Goal: Task Accomplishment & Management: Complete application form

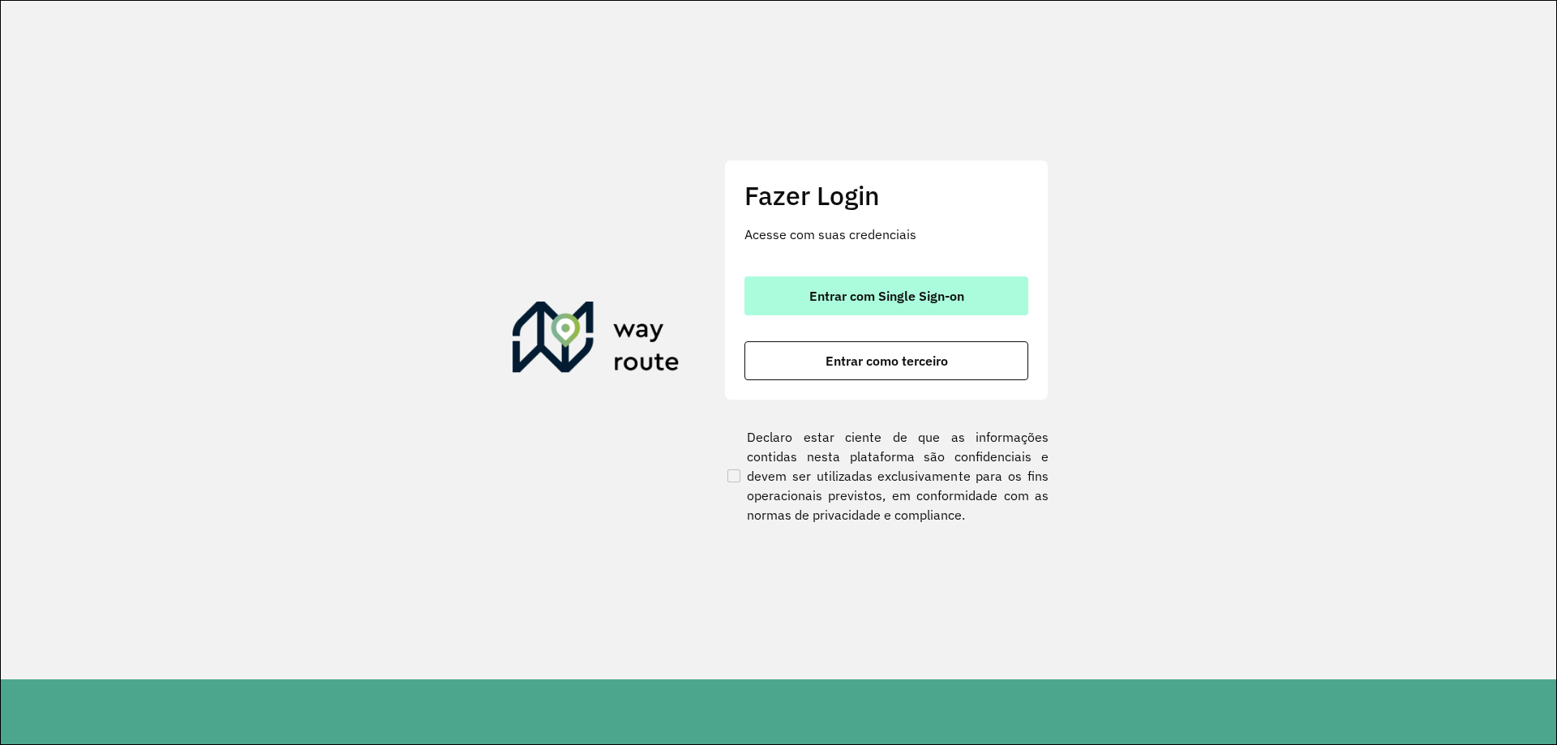
click at [865, 300] on span "Entrar com Single Sign-on" at bounding box center [887, 296] width 155 height 13
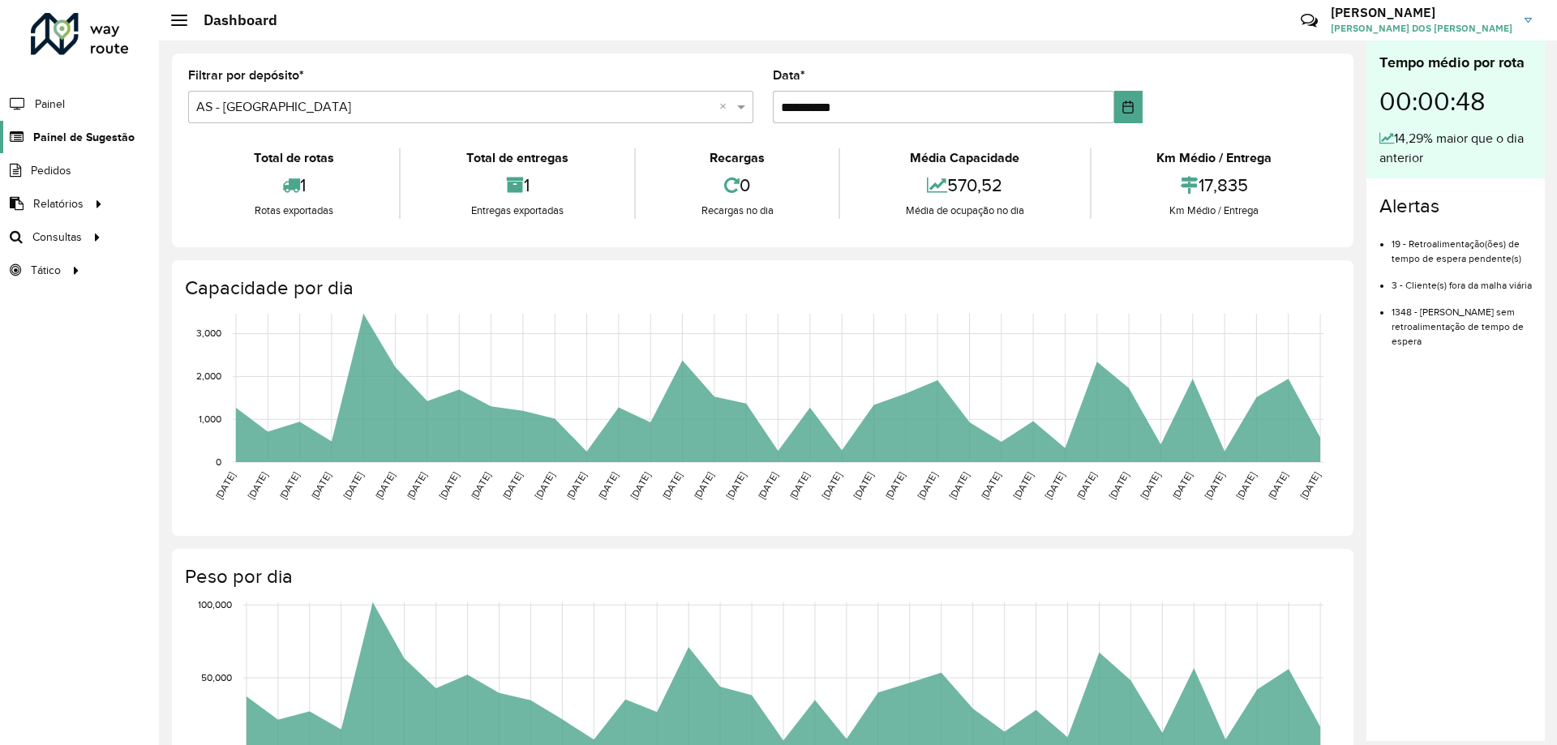
click at [88, 135] on span "Painel de Sugestão" at bounding box center [83, 137] width 101 height 17
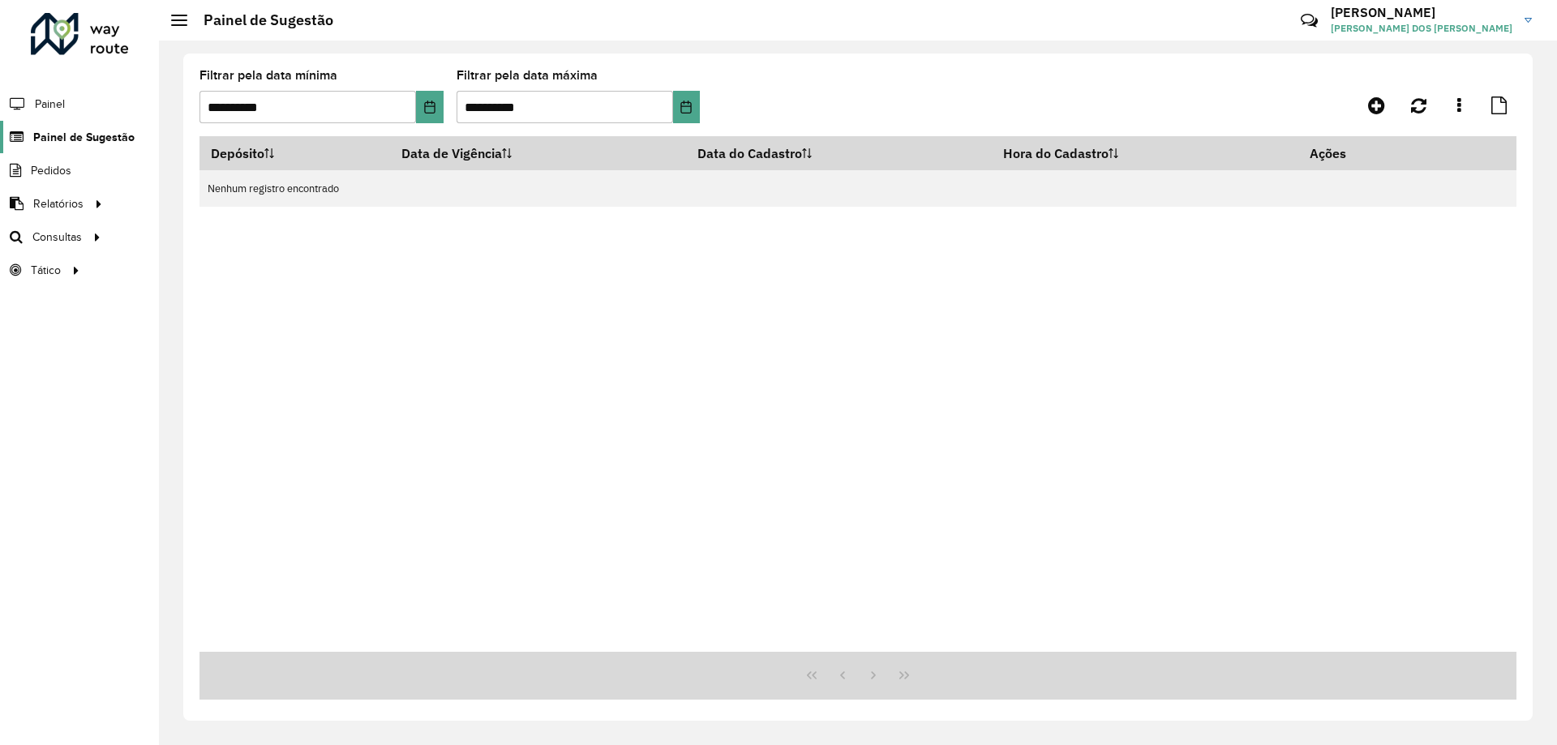
click at [88, 141] on span "Painel de Sugestão" at bounding box center [83, 137] width 101 height 17
click at [1377, 101] on icon at bounding box center [1376, 105] width 17 height 19
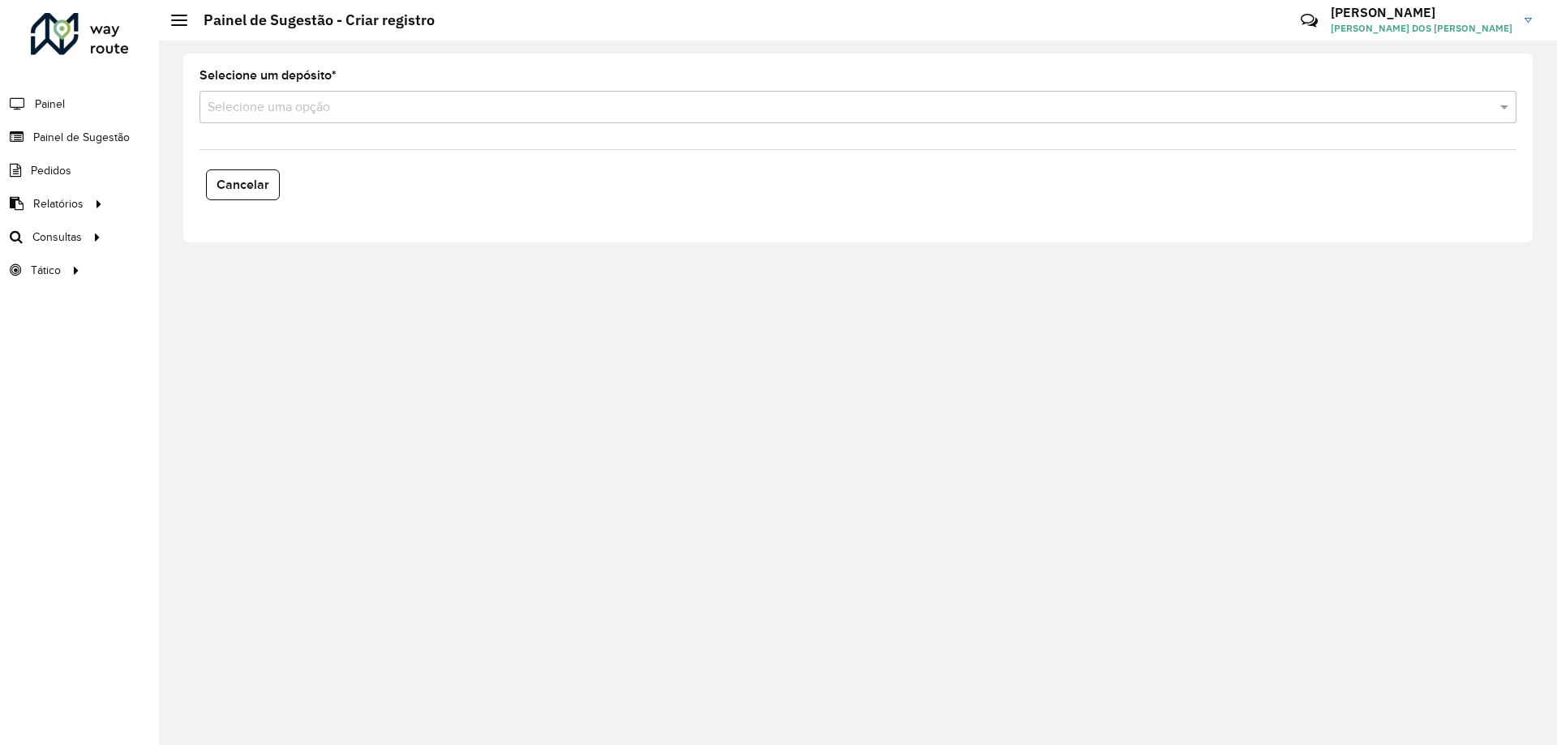
click at [329, 113] on input "text" at bounding box center [842, 107] width 1269 height 19
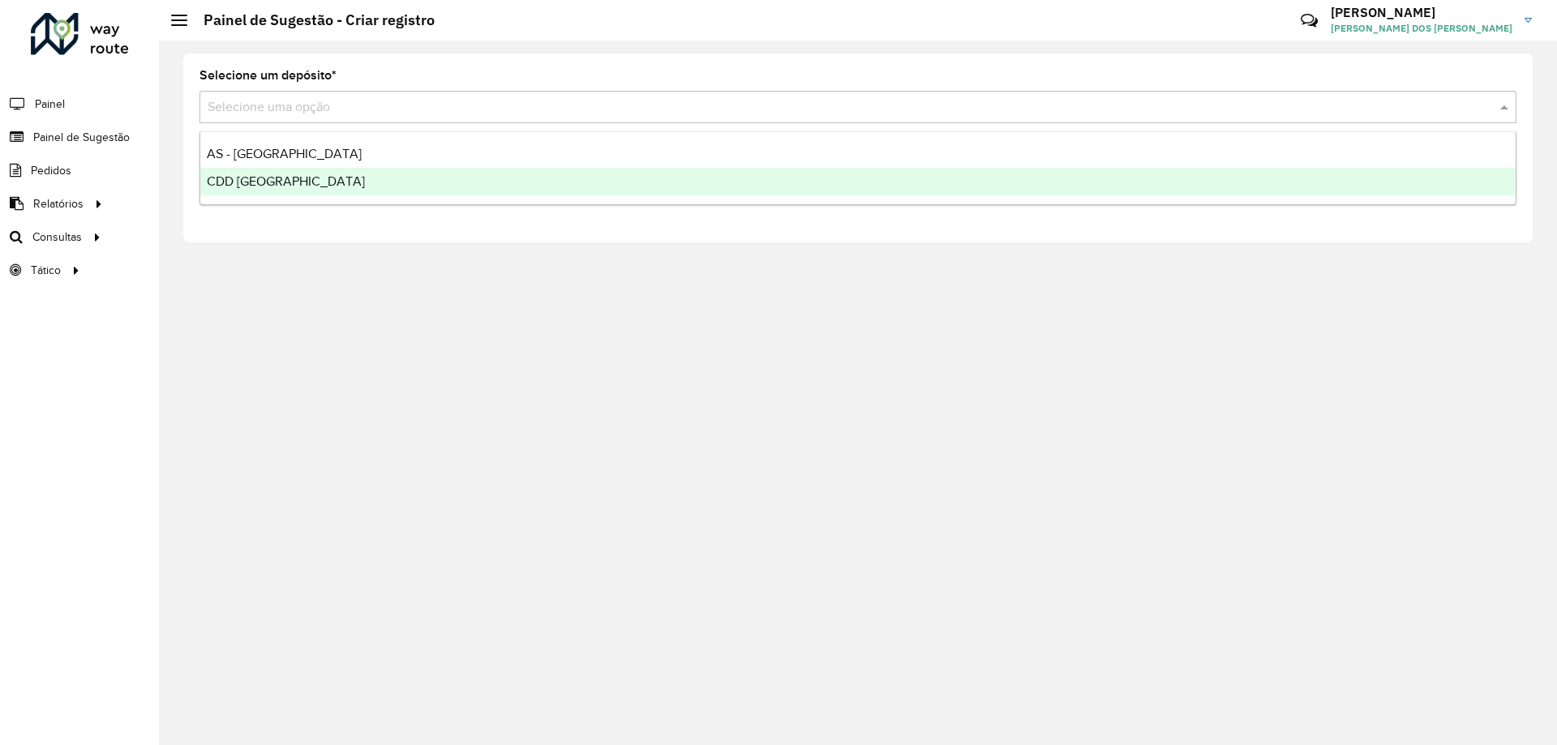
click at [351, 176] on div "CDD [GEOGRAPHIC_DATA]" at bounding box center [858, 182] width 1316 height 28
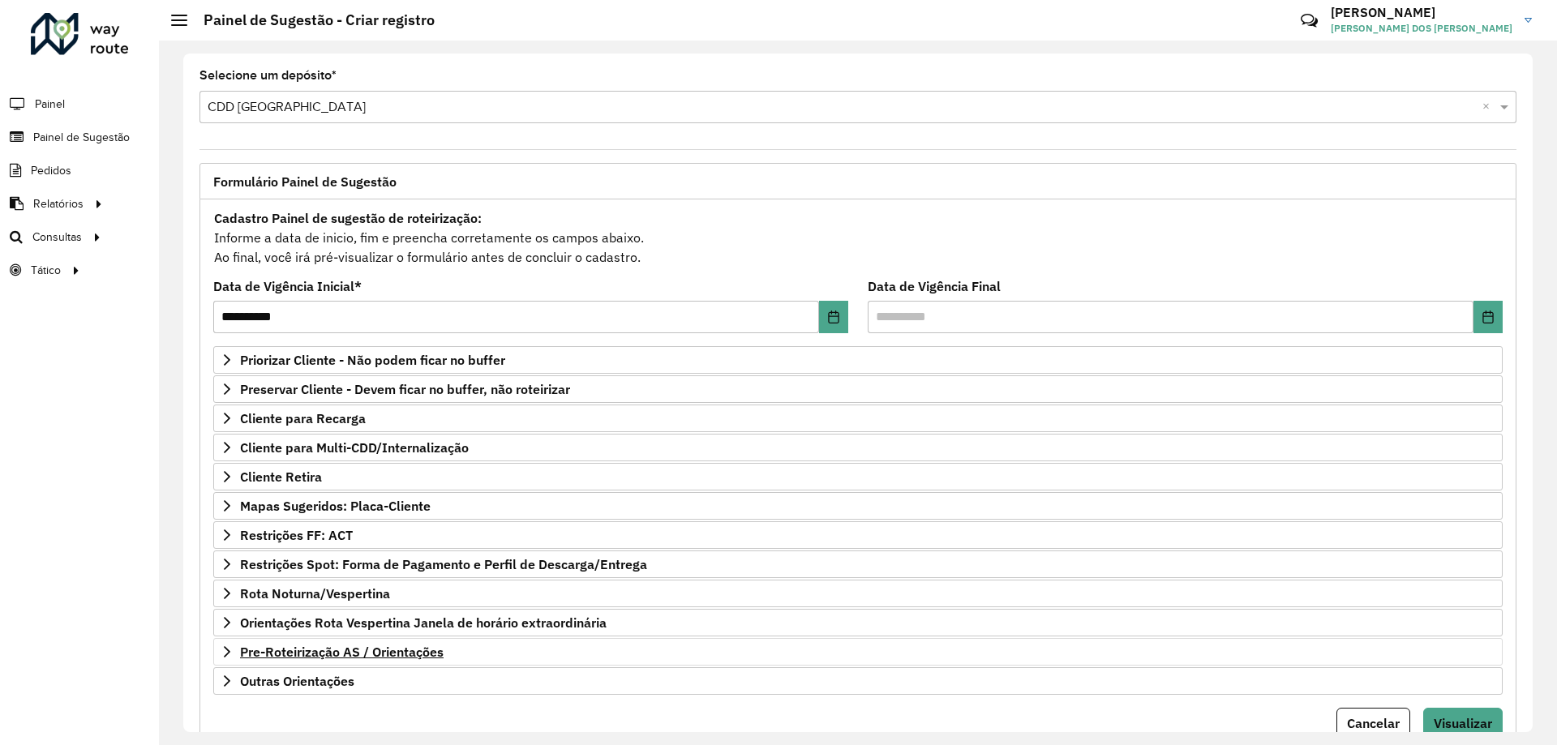
scroll to position [63, 0]
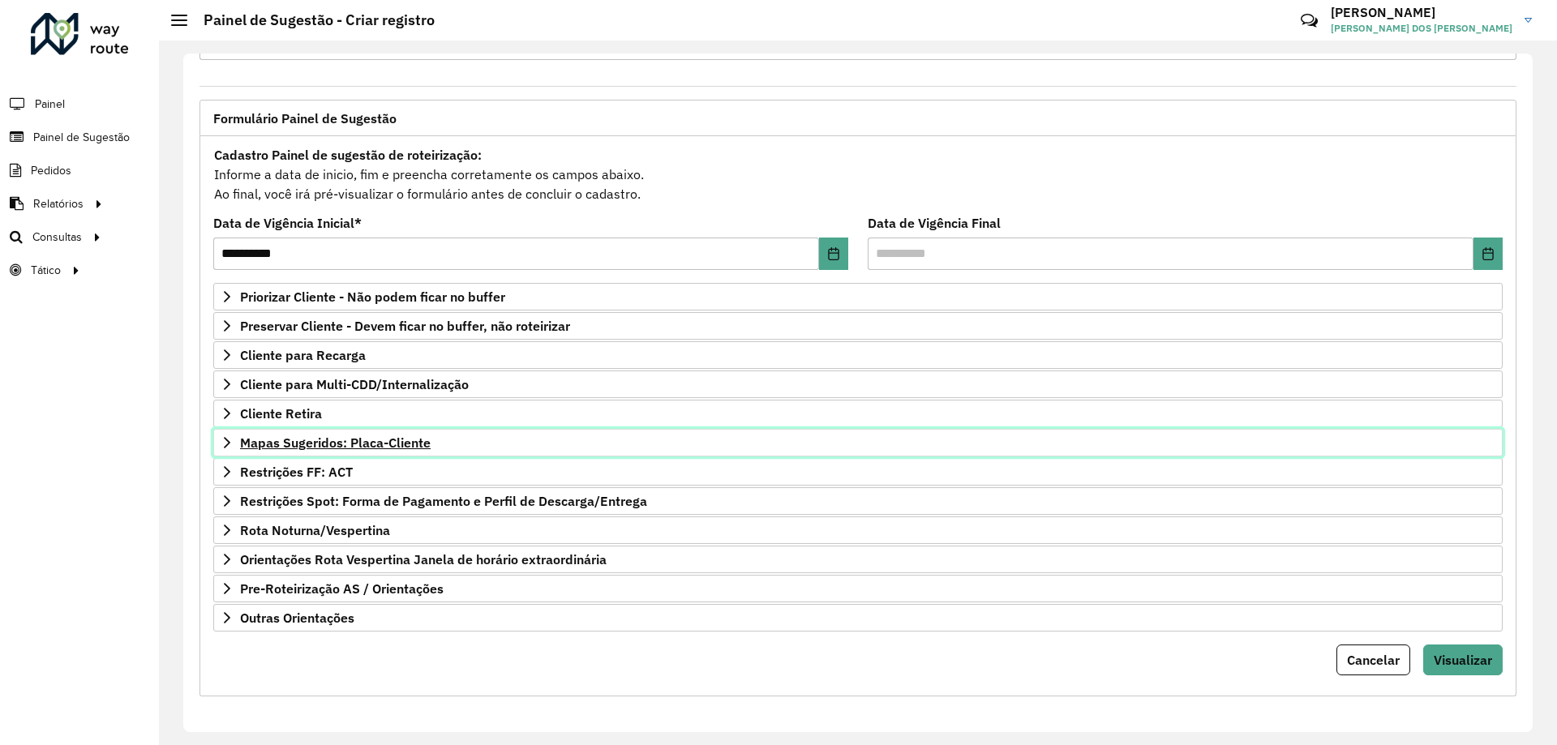
click at [293, 440] on span "Mapas Sugeridos: Placa-Cliente" at bounding box center [335, 442] width 191 height 13
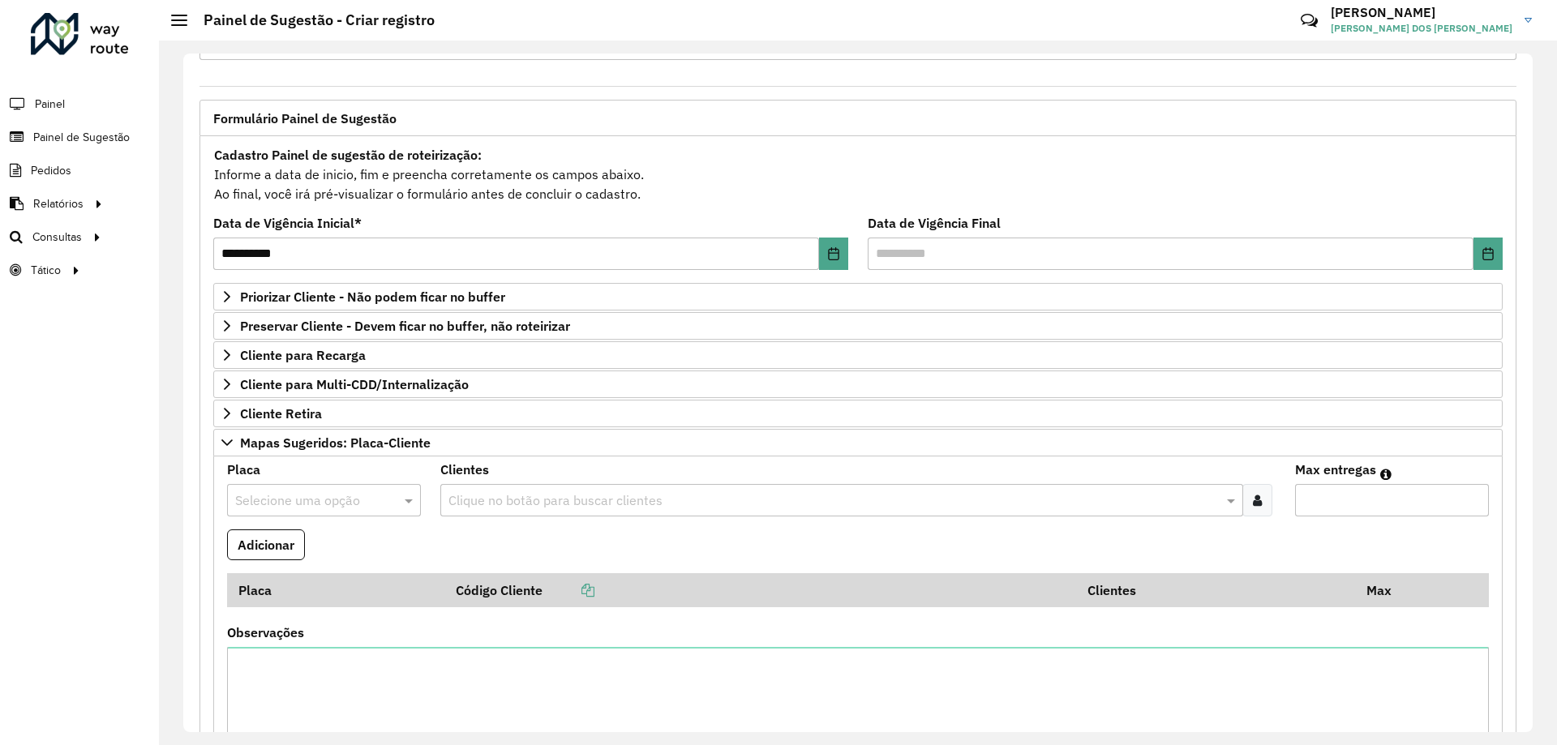
click at [298, 485] on div "Selecione uma opção" at bounding box center [324, 500] width 194 height 32
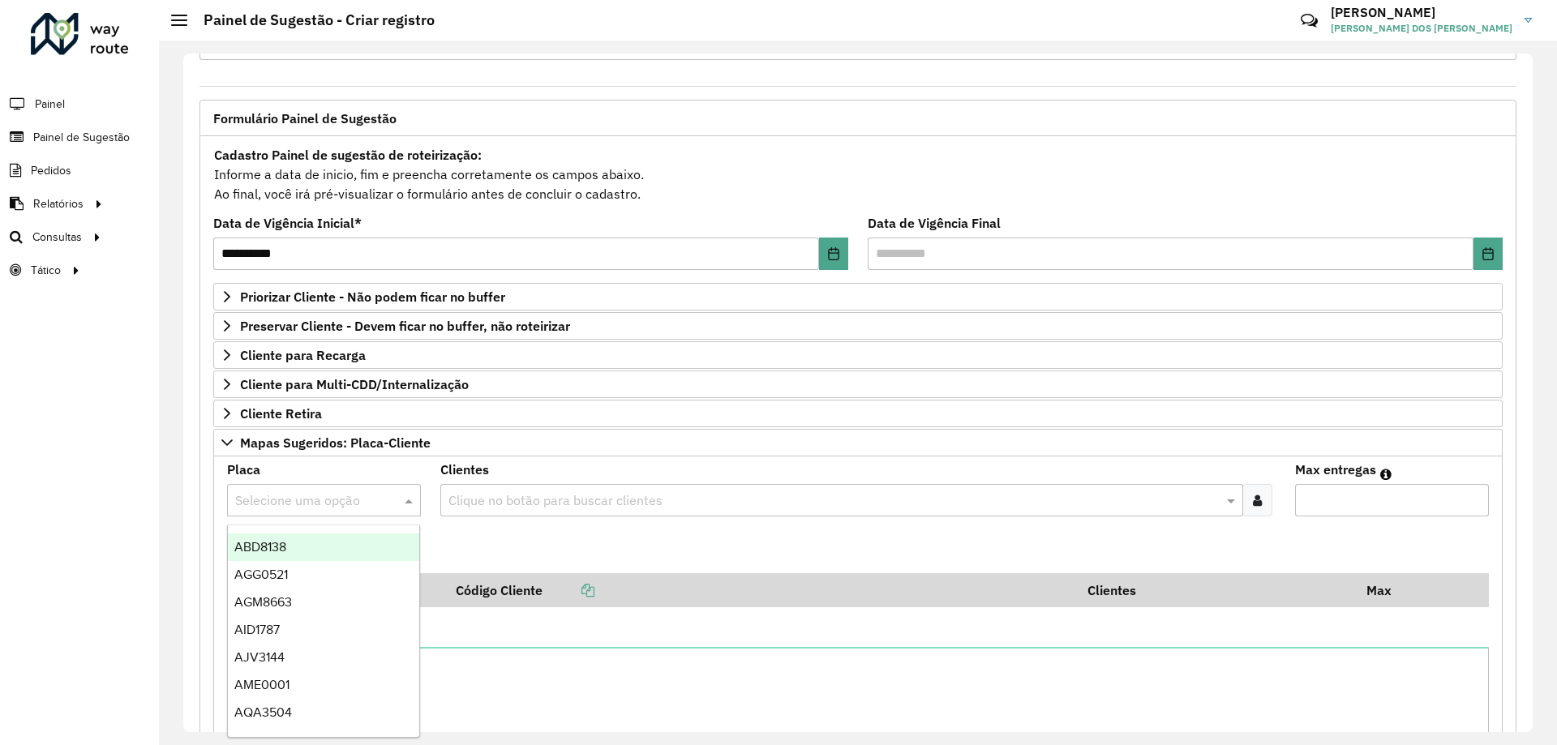
paste input "**********"
type input "**********"
click at [345, 497] on input "text" at bounding box center [307, 501] width 145 height 19
type input "***"
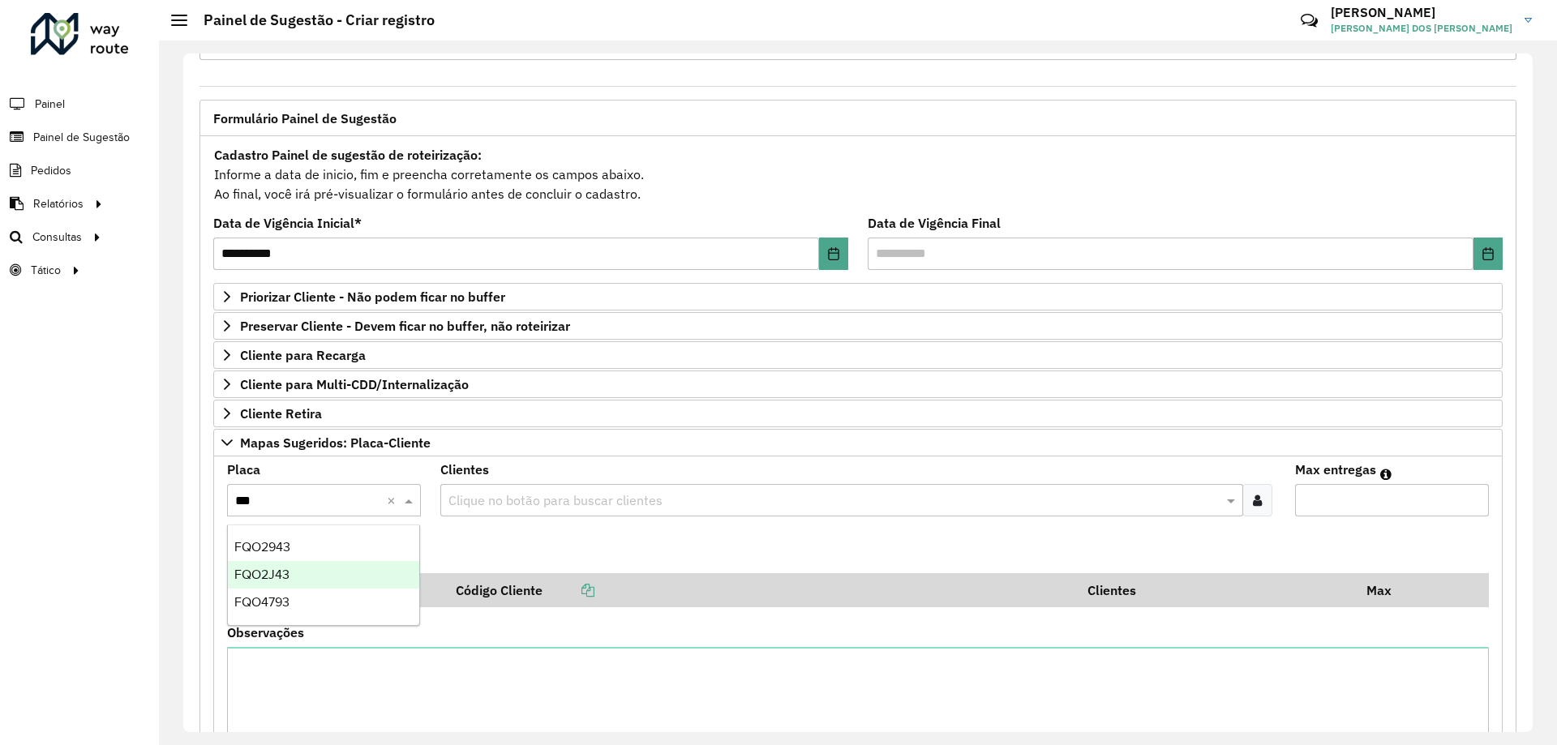
click at [347, 571] on div "FQO2J43" at bounding box center [323, 575] width 191 height 28
click at [1257, 502] on icon at bounding box center [1257, 500] width 9 height 13
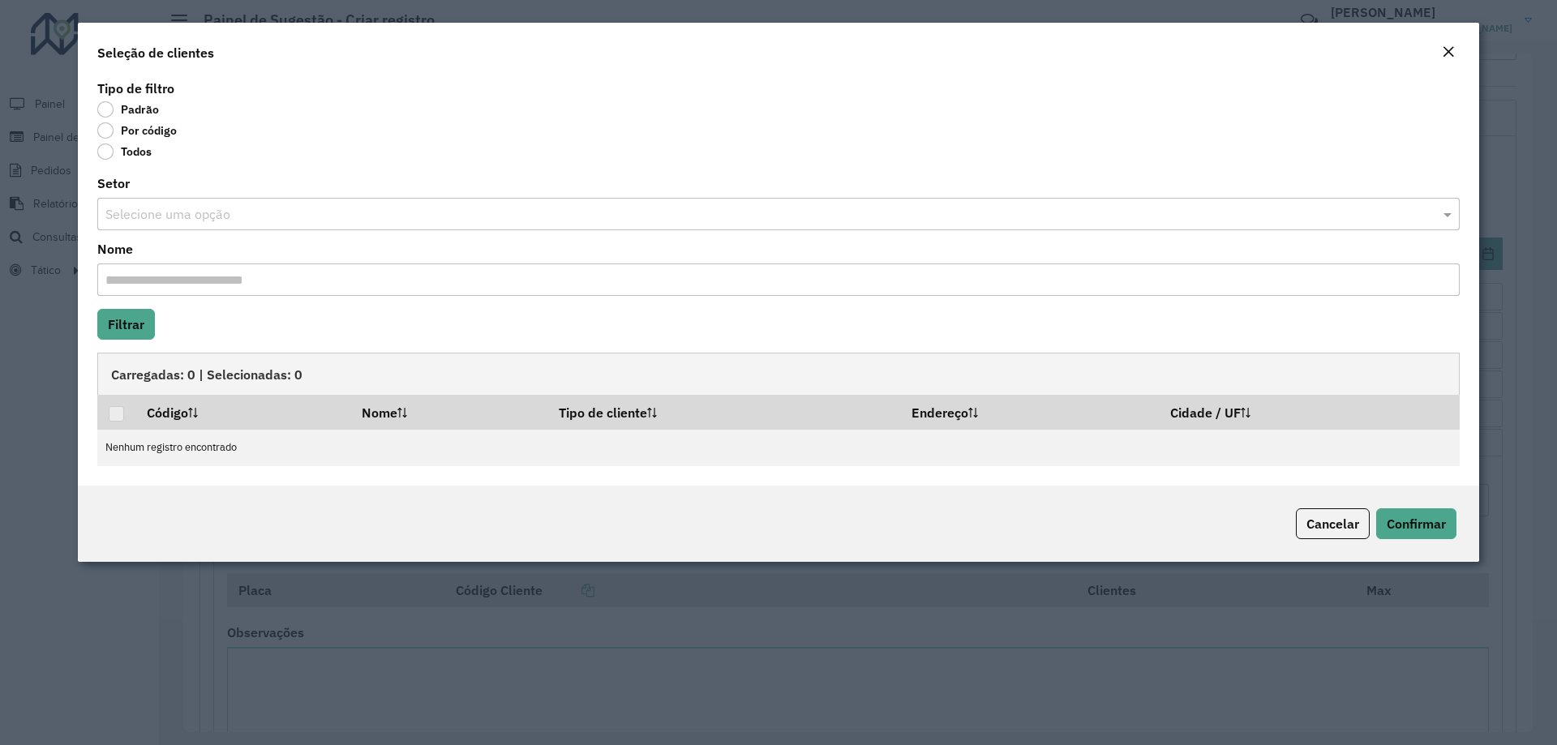
click at [135, 127] on label "Por código" at bounding box center [136, 130] width 79 height 16
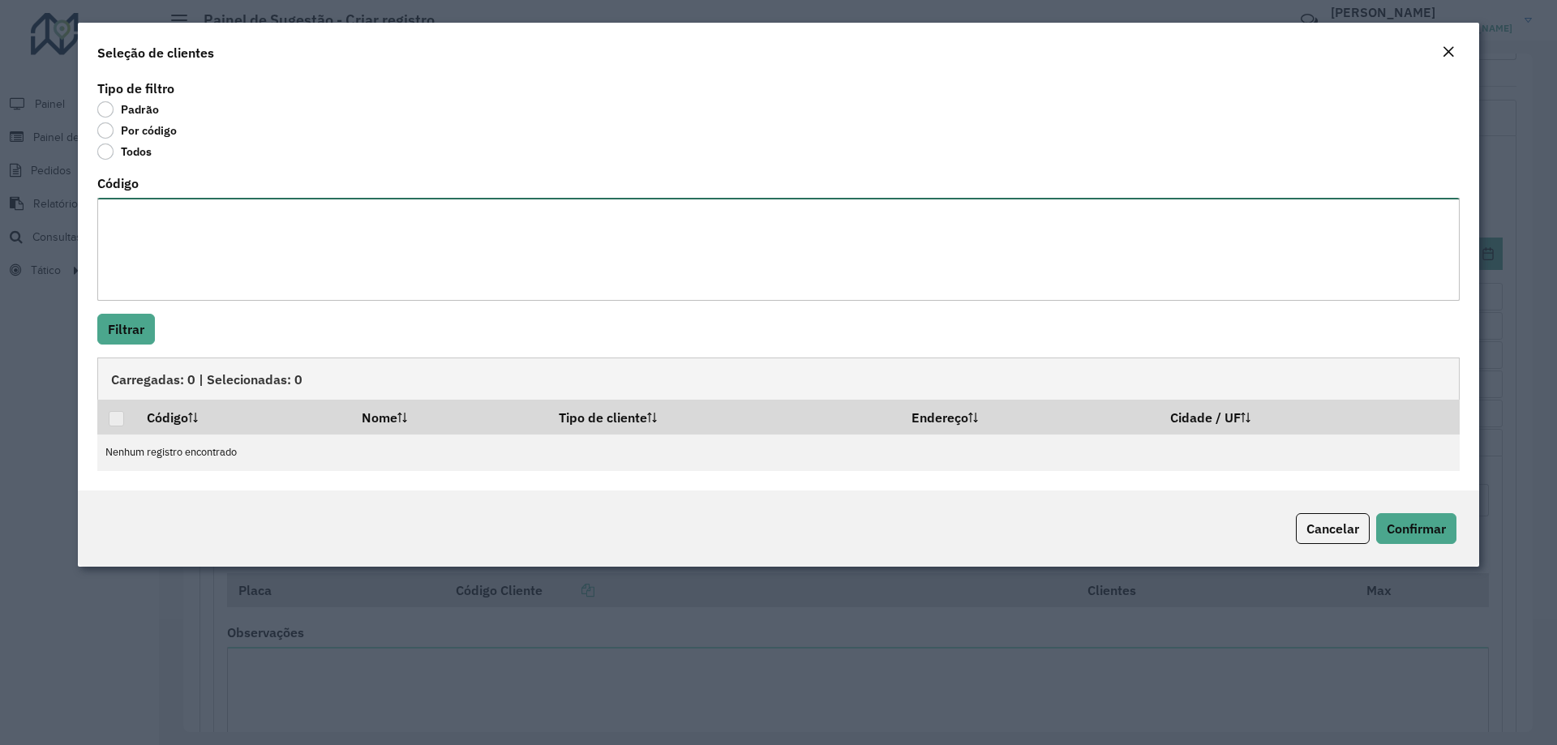
click at [157, 222] on textarea "Código" at bounding box center [778, 249] width 1363 height 103
paste textarea "***** ***** *****"
click at [148, 231] on textarea "***** ***** *****" at bounding box center [778, 249] width 1363 height 103
type textarea "***** *****"
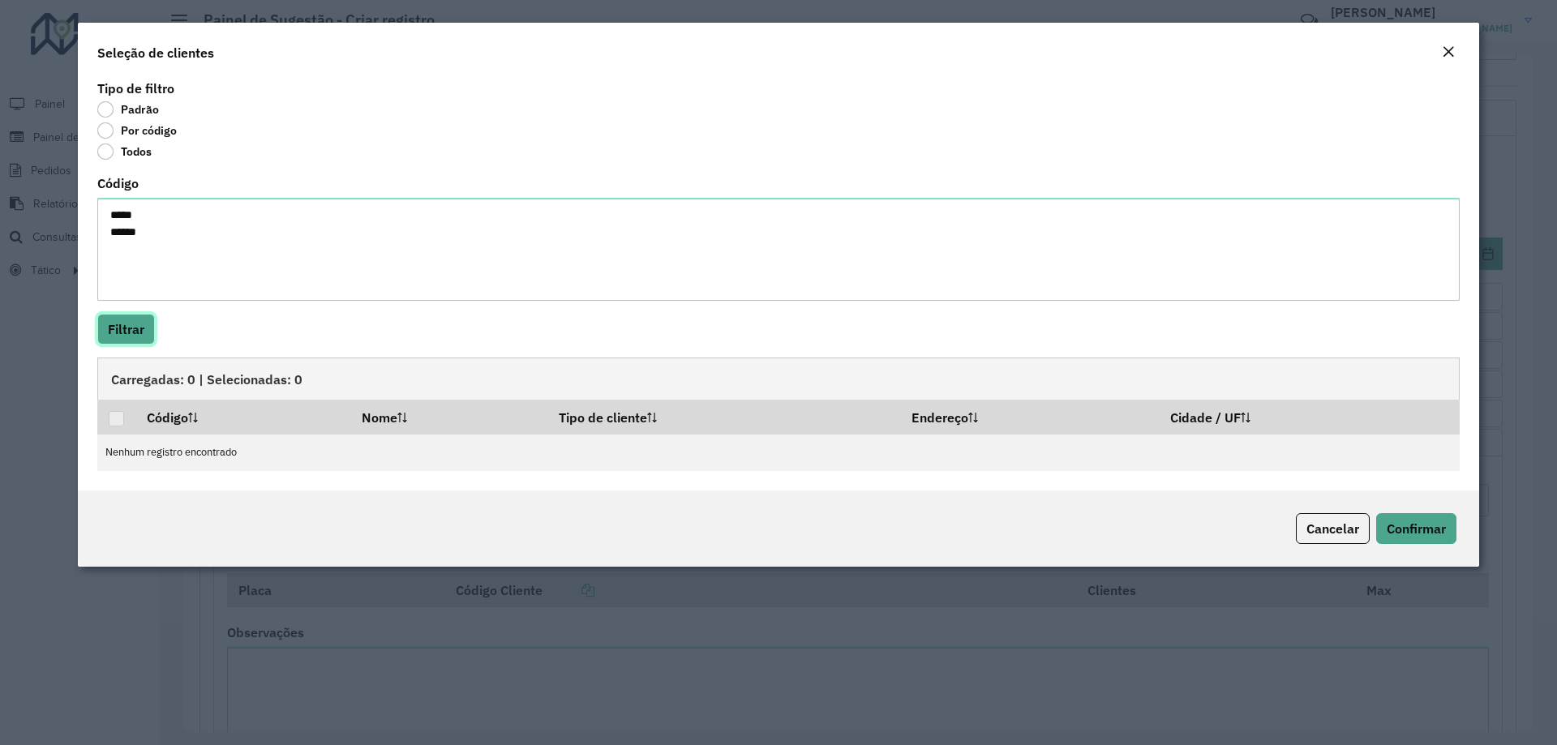
click at [140, 336] on button "Filtrar" at bounding box center [126, 329] width 58 height 31
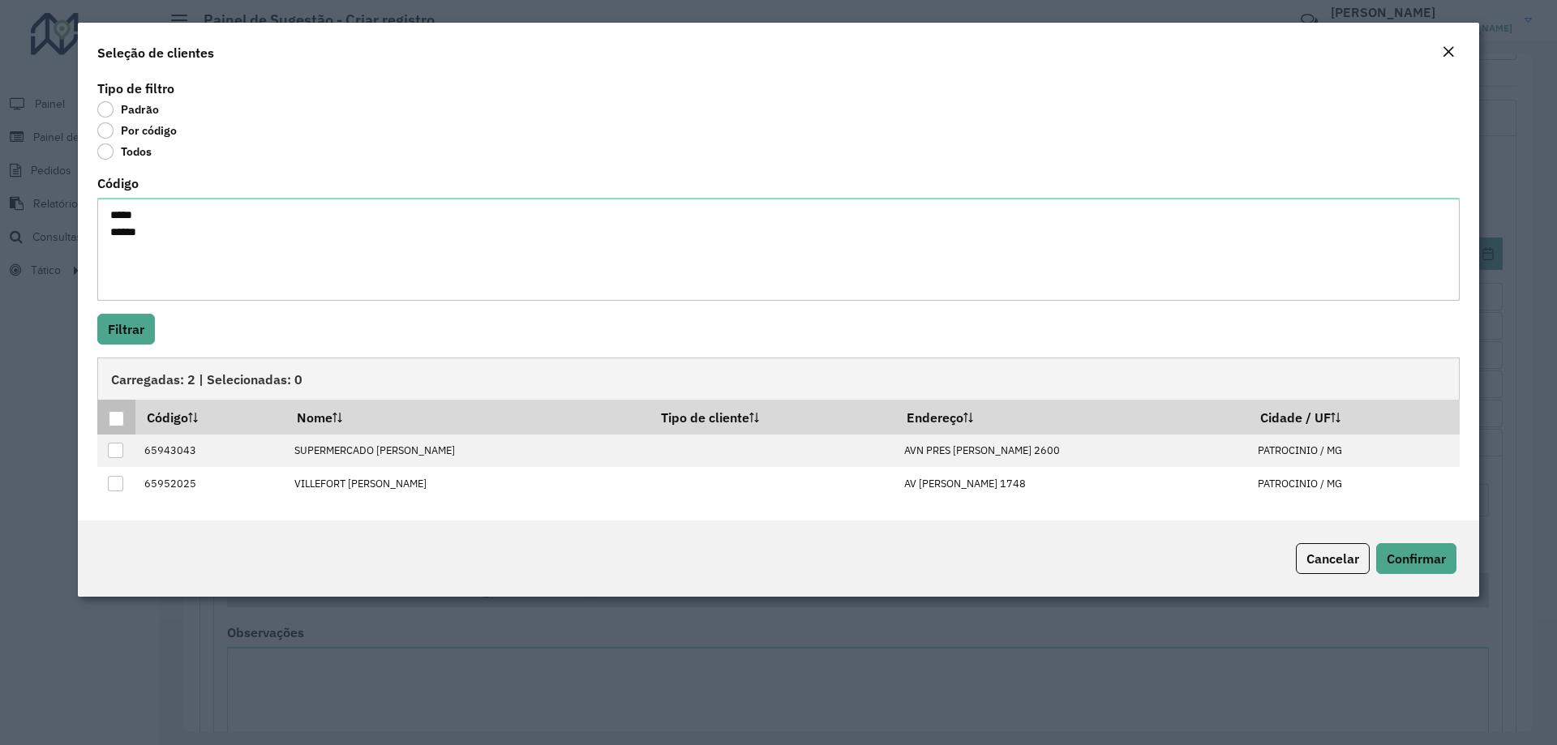
click at [121, 422] on div at bounding box center [116, 418] width 15 height 15
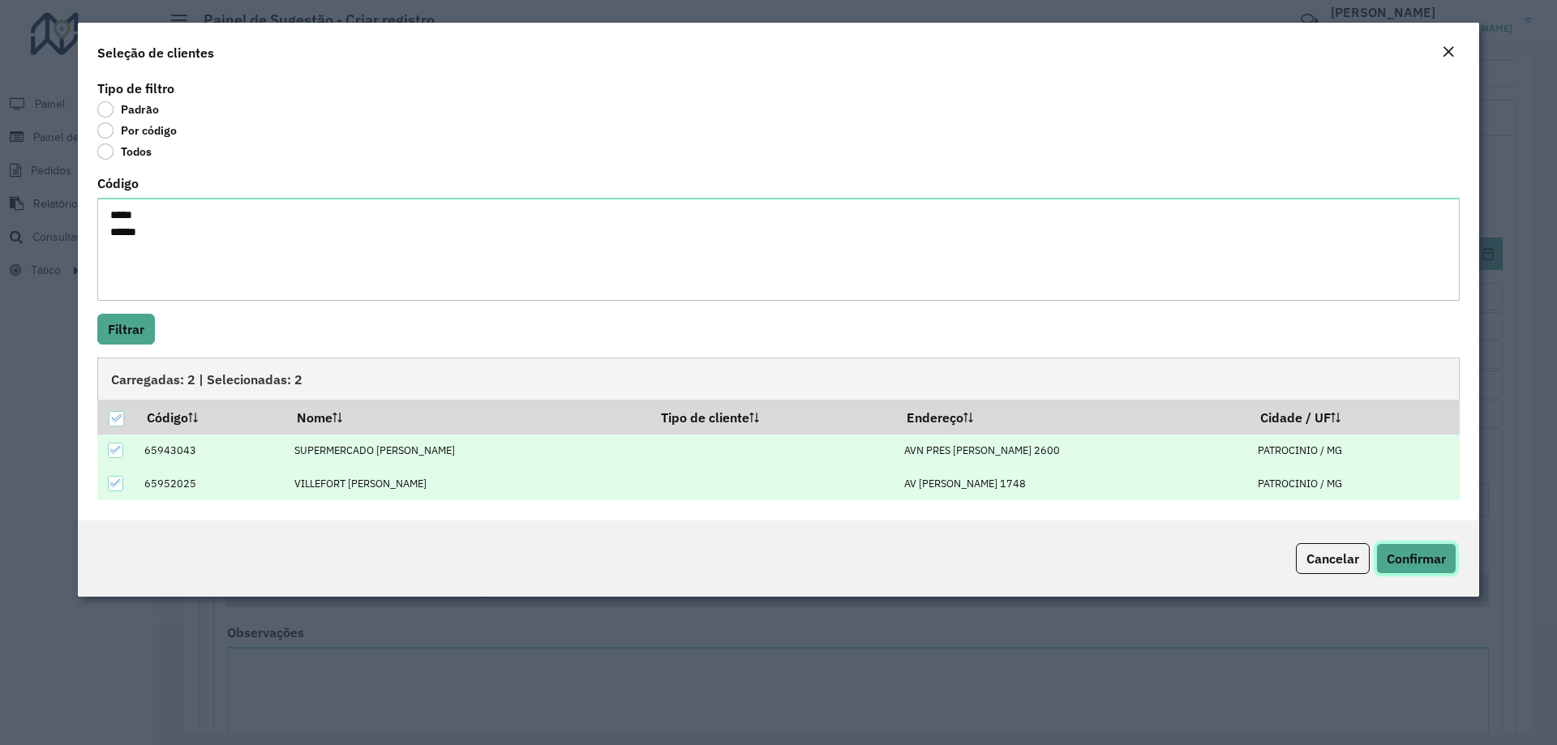
click at [1405, 560] on span "Confirmar" at bounding box center [1416, 559] width 59 height 16
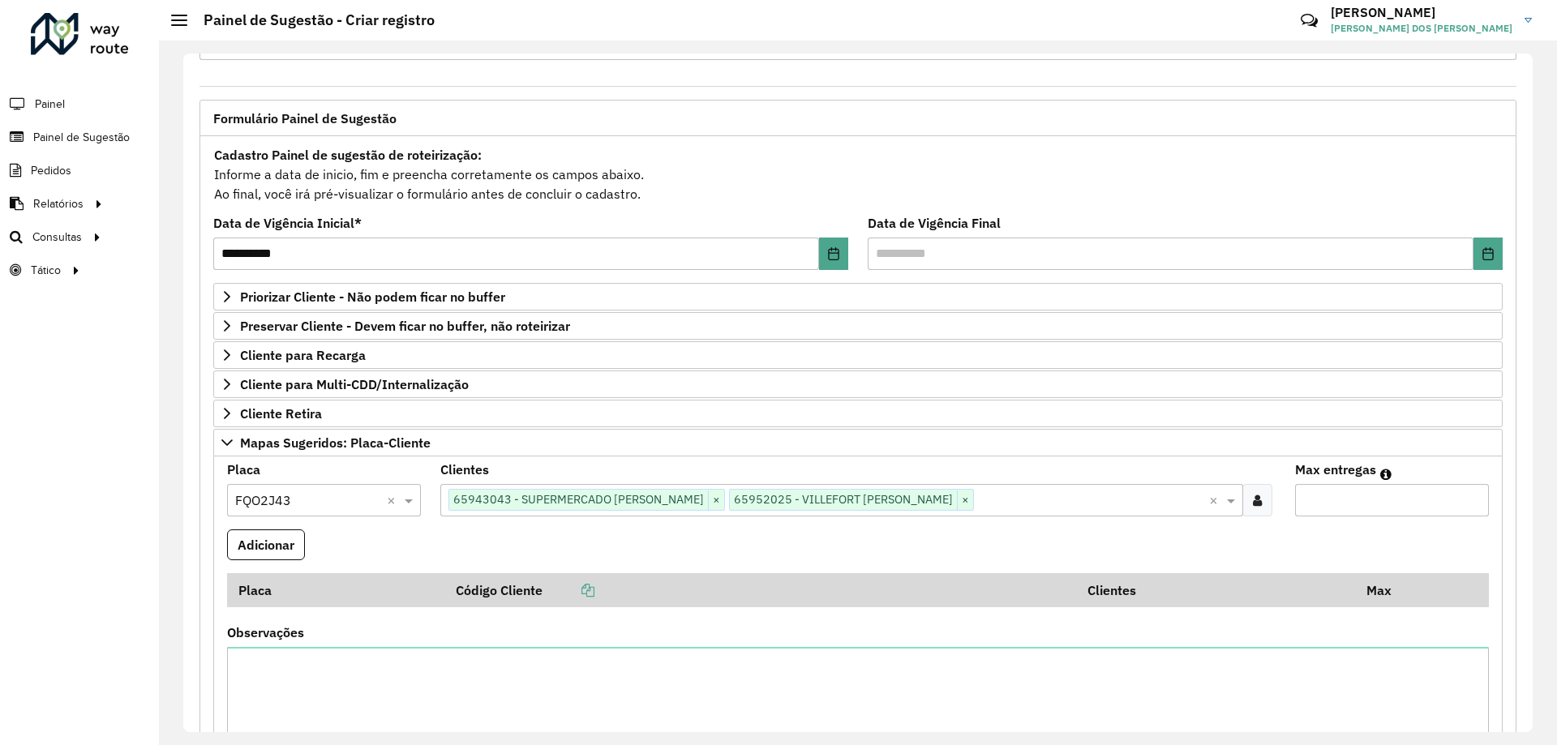
click at [1302, 502] on input "Max entregas" at bounding box center [1392, 500] width 194 height 32
type input "*"
click at [288, 540] on button "Adicionar" at bounding box center [266, 545] width 78 height 31
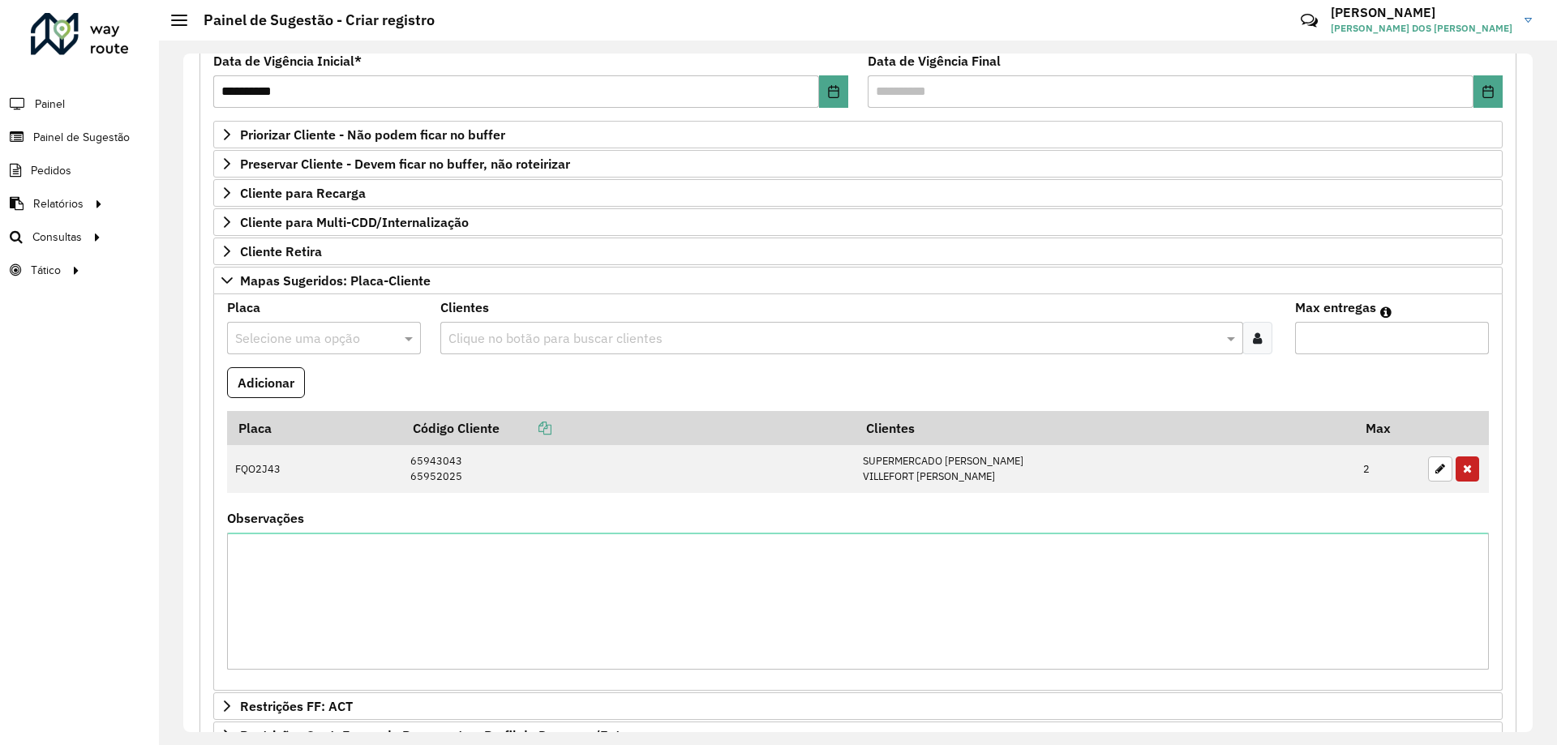
scroll to position [388, 0]
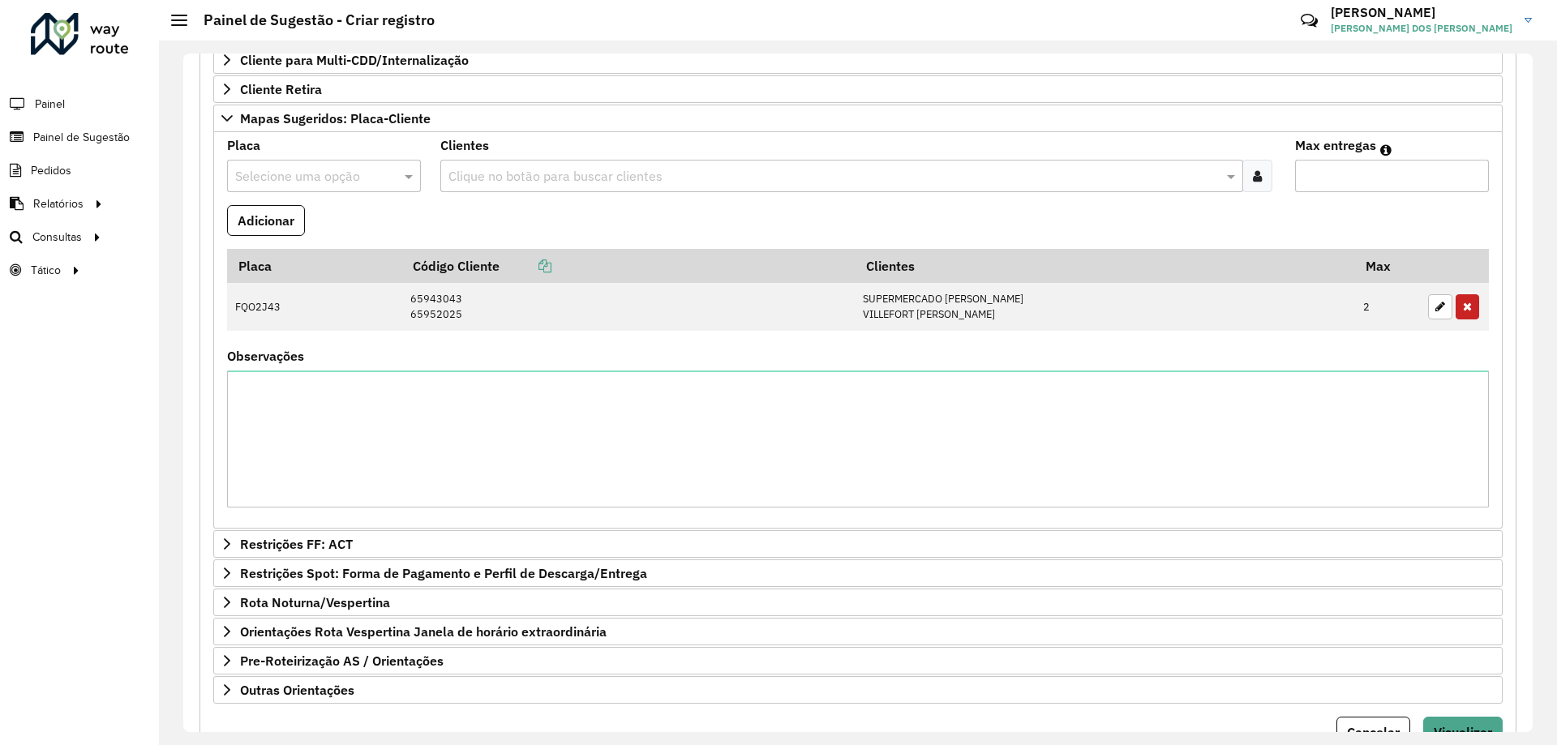
click at [345, 175] on input "text" at bounding box center [307, 176] width 145 height 19
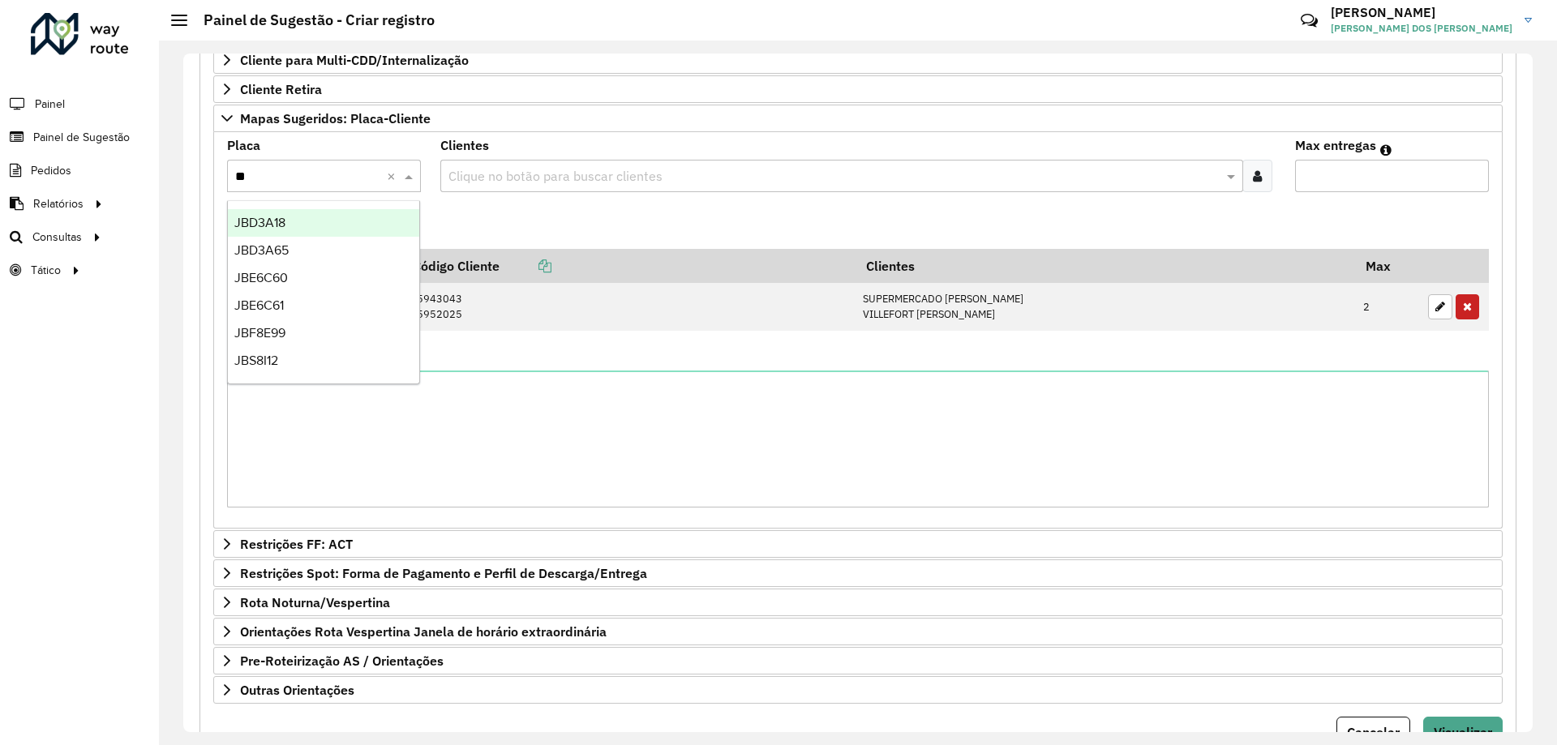
type input "***"
click at [348, 208] on ng-dropdown-panel "JBS8I12" at bounding box center [323, 223] width 193 height 46
click at [354, 212] on div "JBS8I12" at bounding box center [323, 223] width 191 height 28
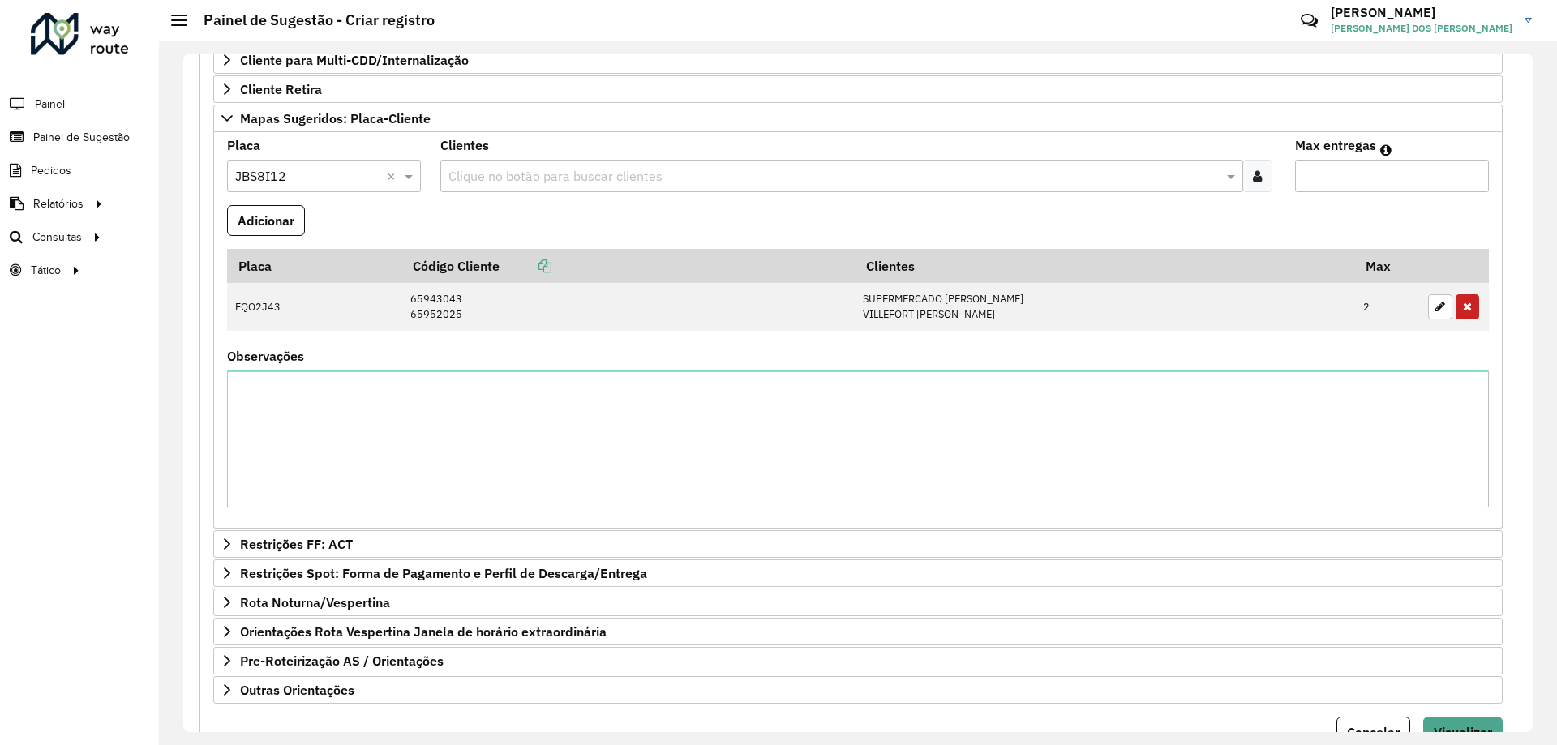
click at [1253, 175] on icon at bounding box center [1257, 176] width 9 height 13
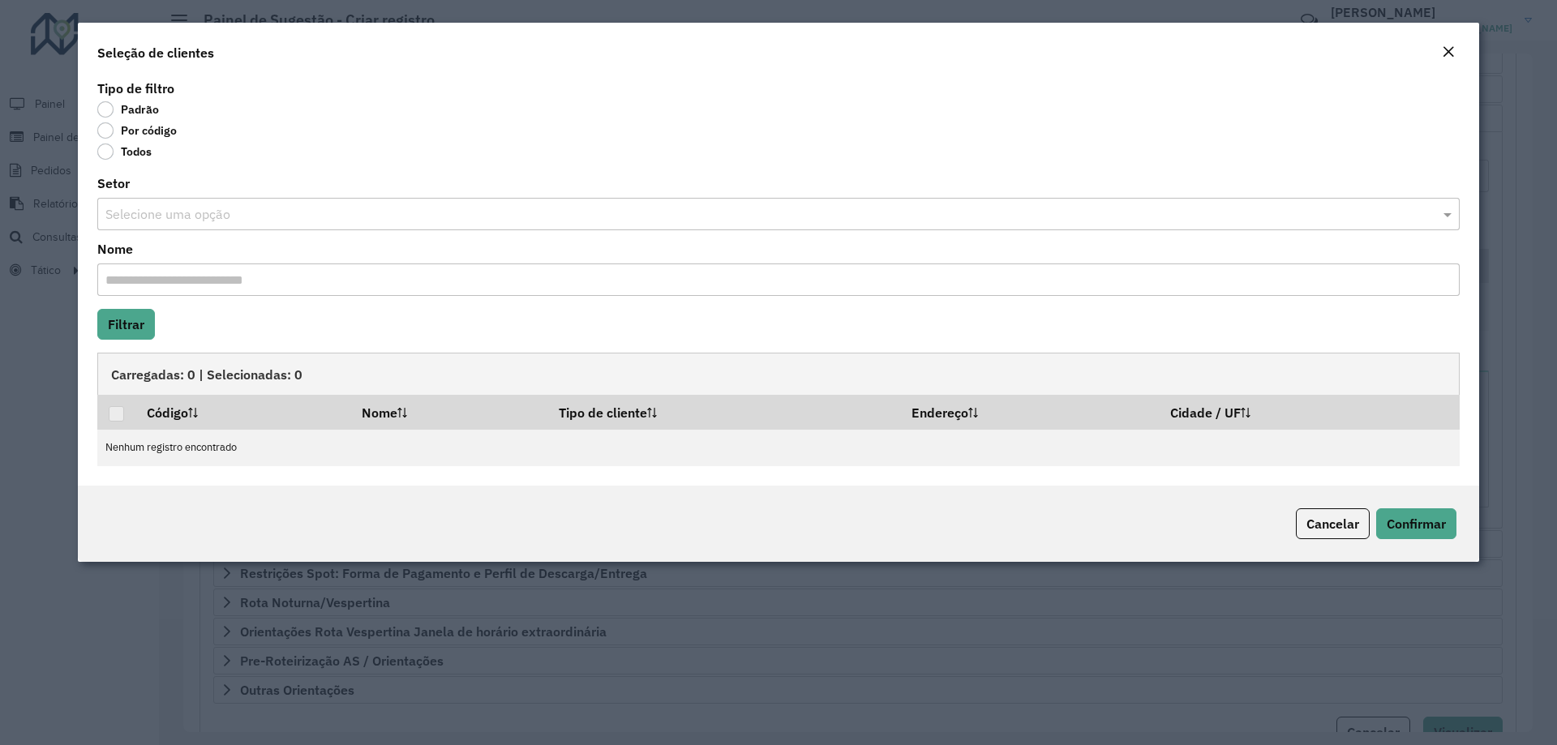
click at [127, 135] on label "Por código" at bounding box center [136, 130] width 79 height 16
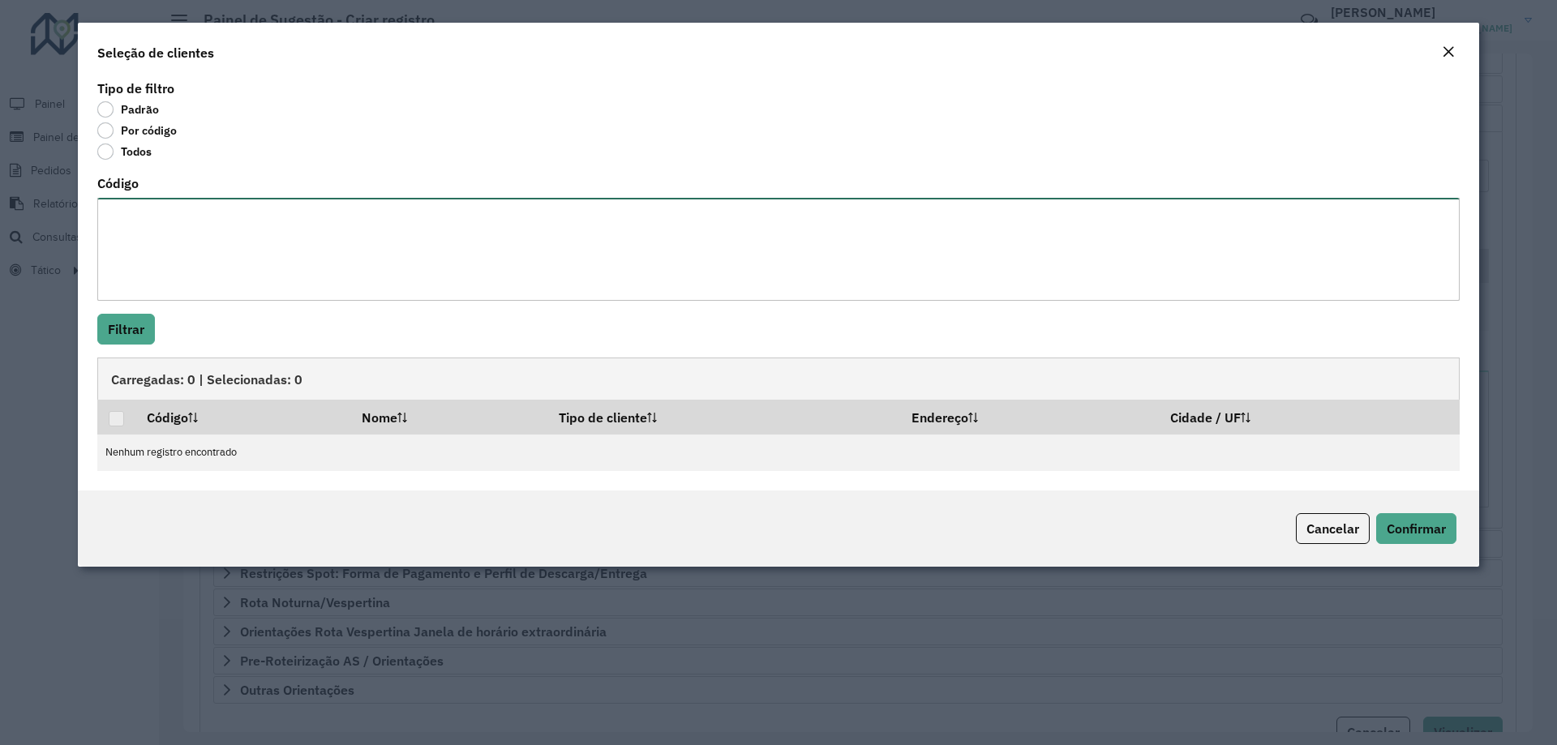
click at [151, 219] on textarea "Código" at bounding box center [778, 249] width 1363 height 103
paste textarea "***** ***** *****"
click at [150, 237] on textarea "***** ***** *****" at bounding box center [778, 249] width 1363 height 103
type textarea "***** *****"
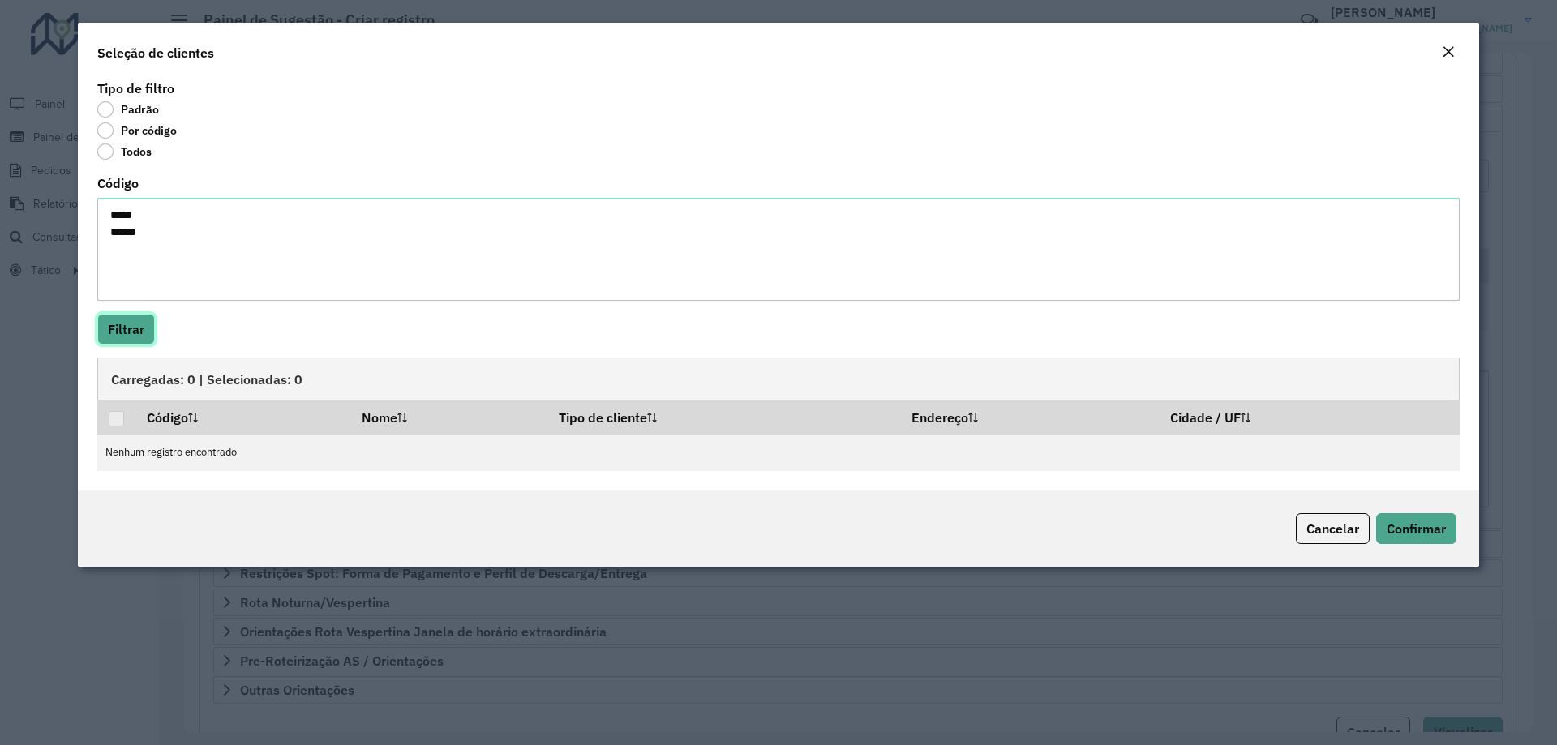
click at [143, 329] on button "Filtrar" at bounding box center [126, 329] width 58 height 31
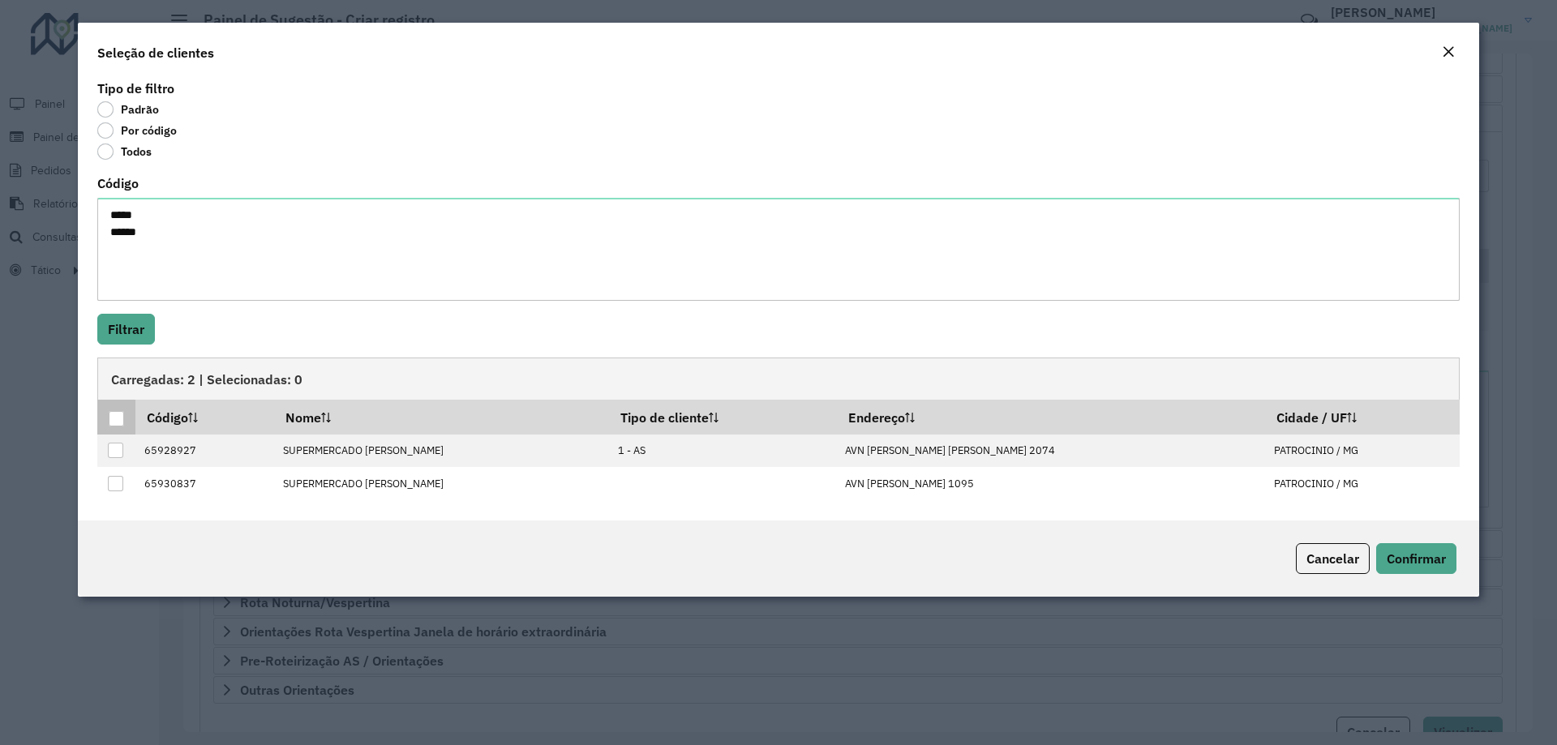
click at [118, 423] on div at bounding box center [116, 418] width 15 height 15
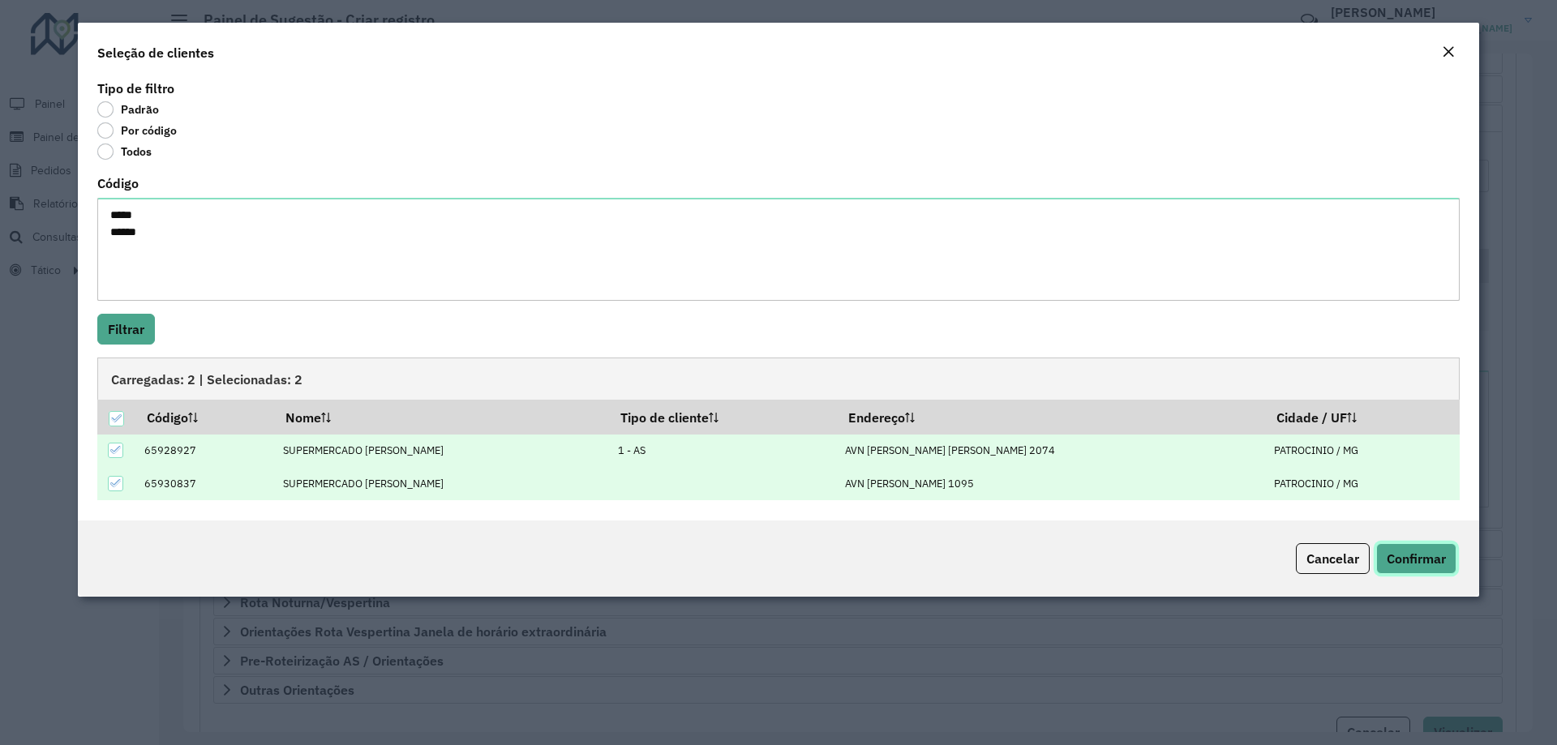
click at [1433, 561] on span "Confirmar" at bounding box center [1416, 559] width 59 height 16
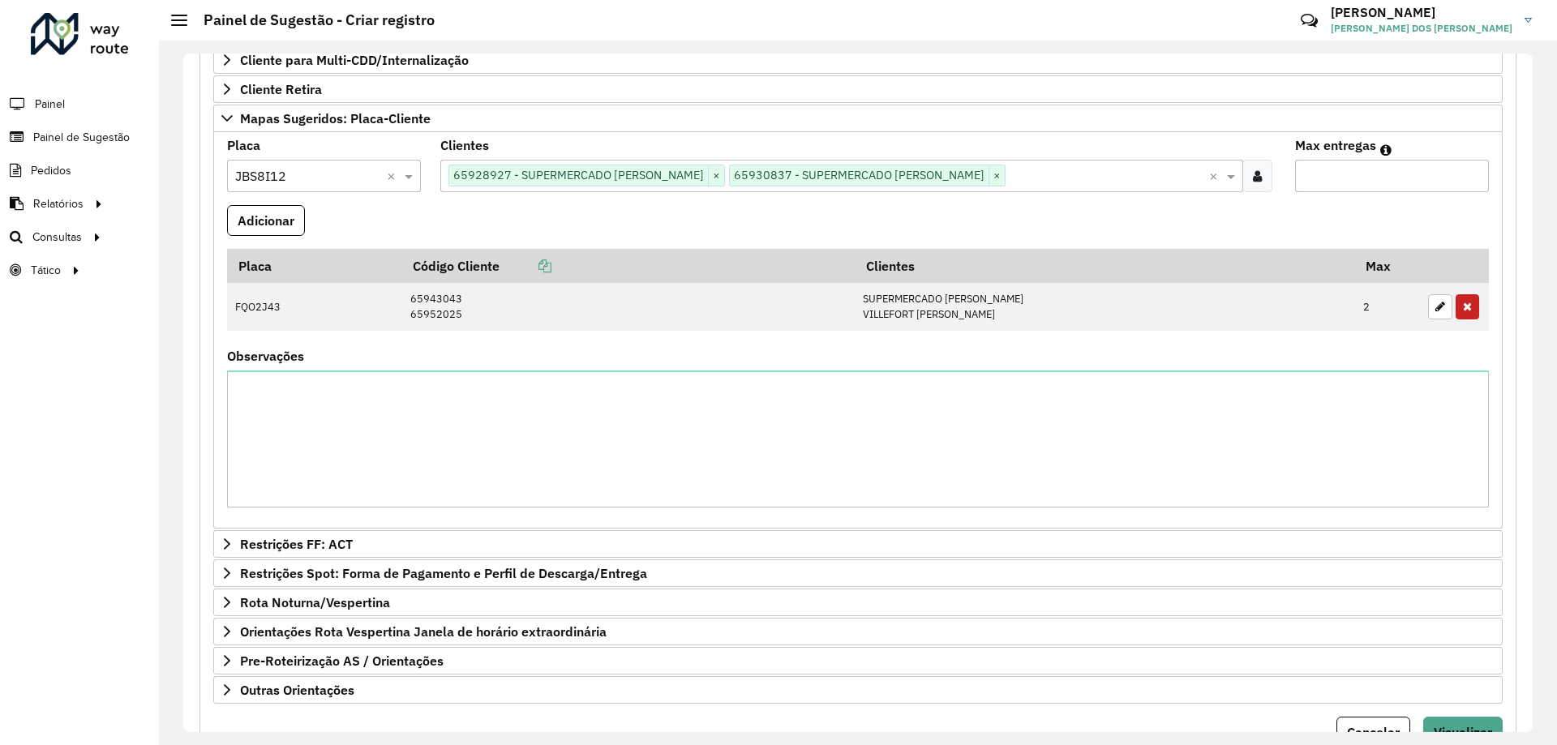
click at [1355, 174] on input "Max entregas" at bounding box center [1392, 176] width 194 height 32
type input "*"
click at [258, 220] on button "Adicionar" at bounding box center [266, 220] width 78 height 31
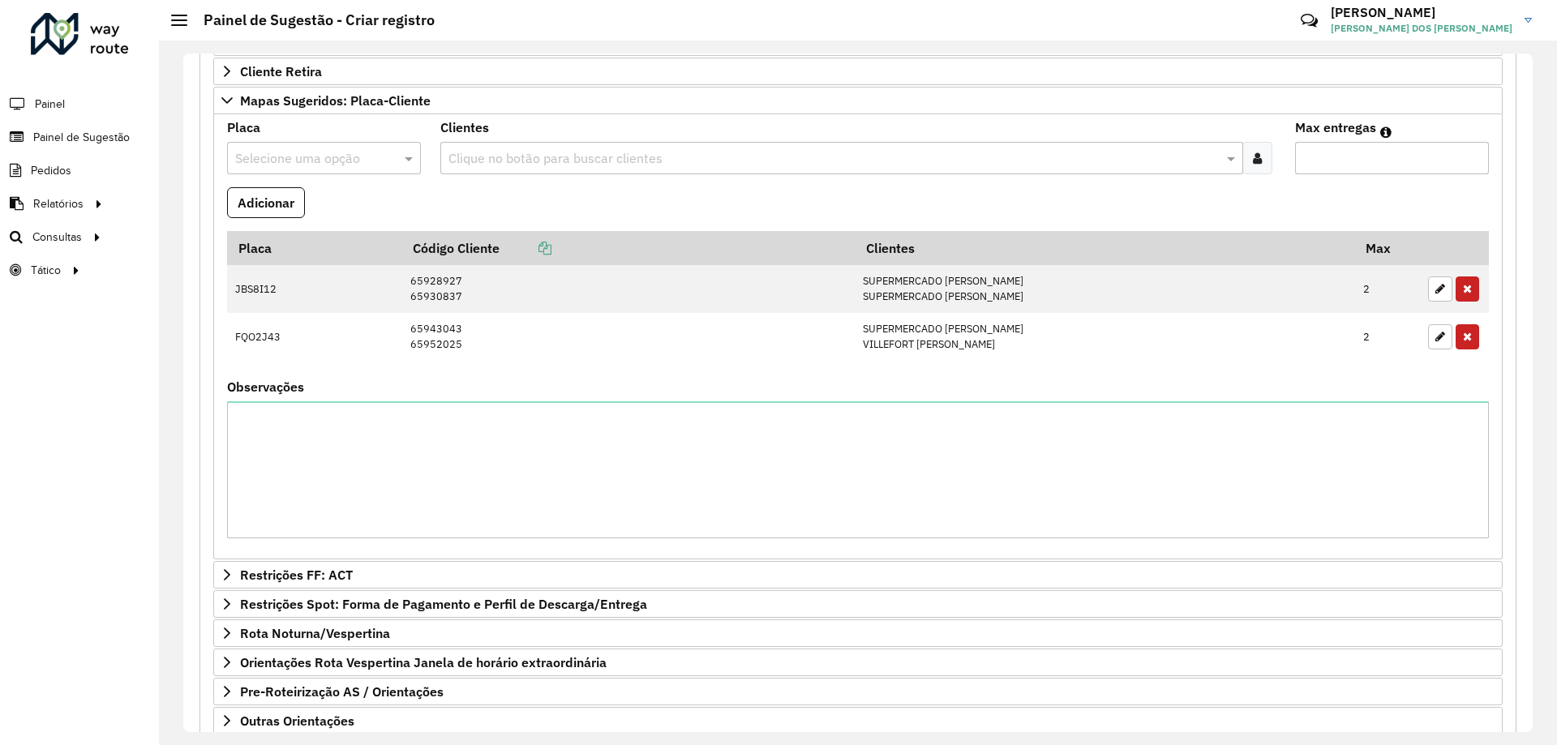
scroll to position [509, 0]
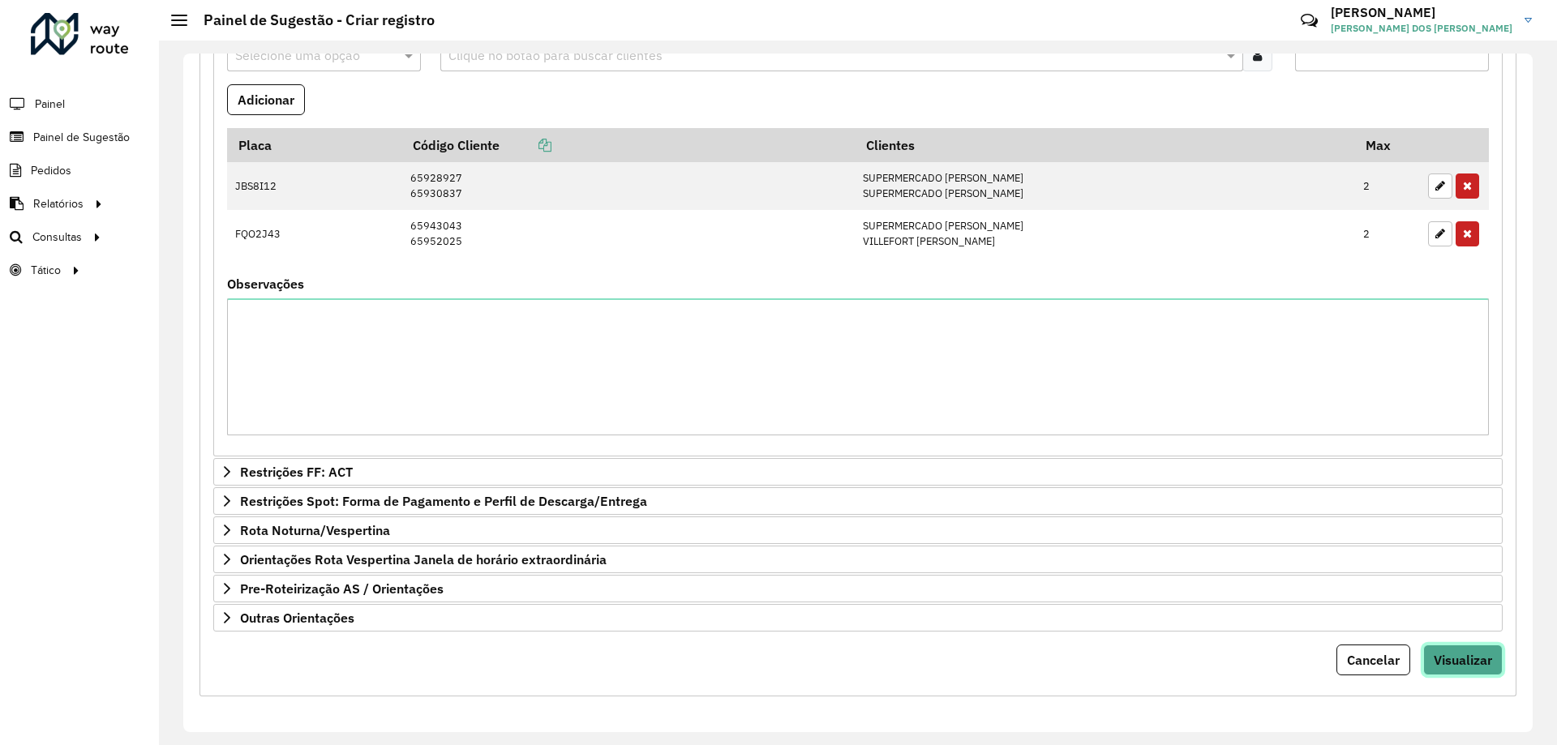
click at [1456, 659] on span "Visualizar" at bounding box center [1463, 660] width 58 height 16
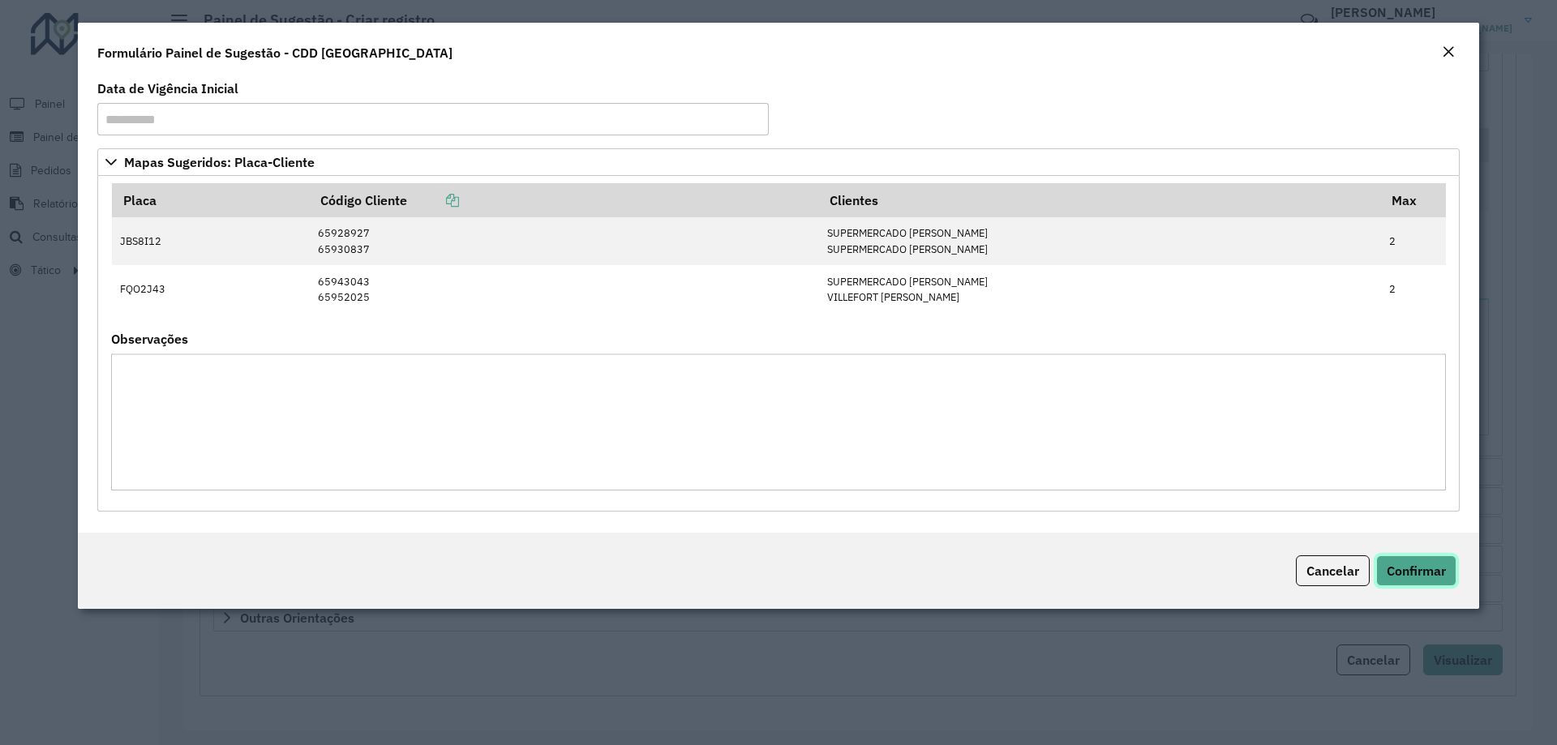
click at [1407, 581] on button "Confirmar" at bounding box center [1416, 571] width 80 height 31
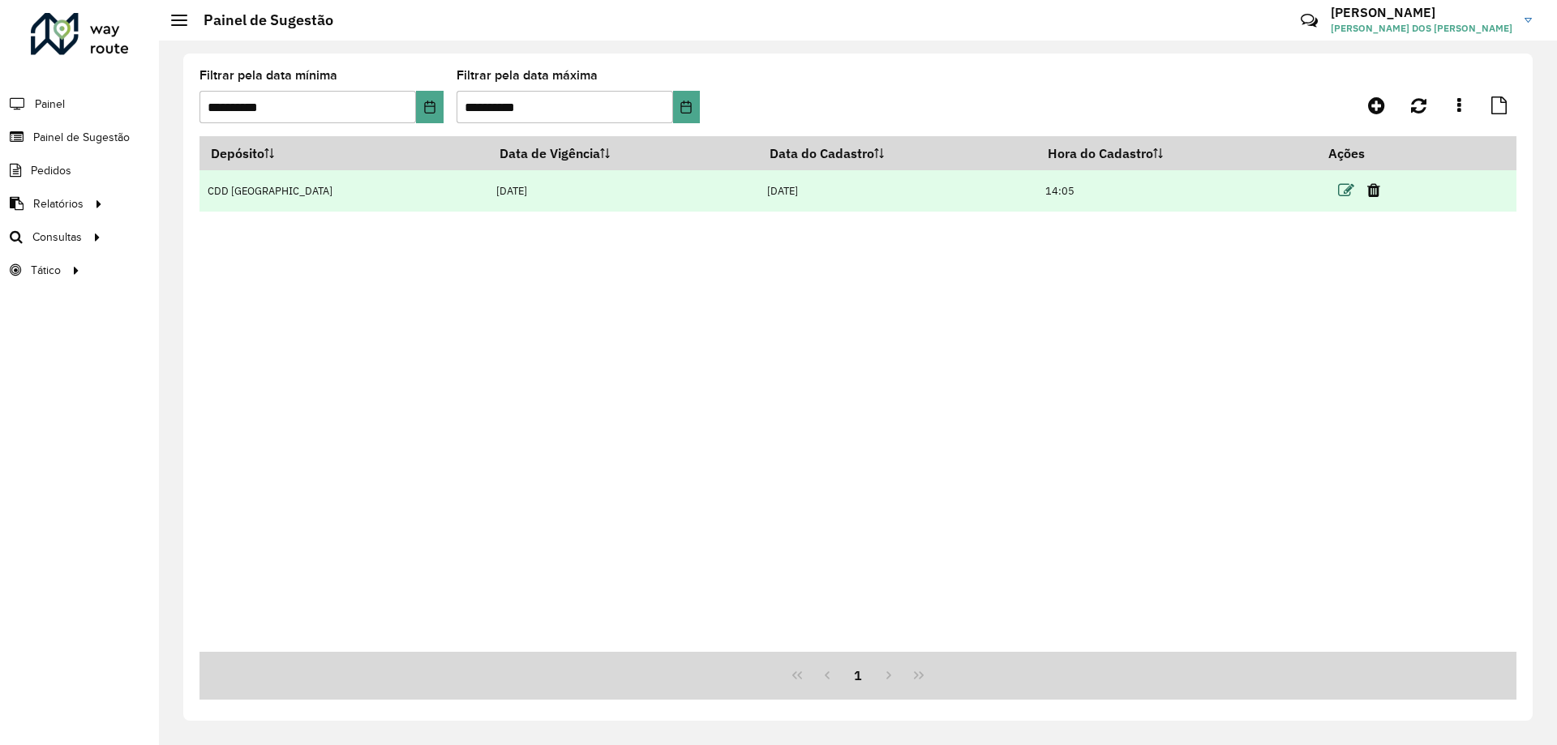
click at [1338, 191] on icon at bounding box center [1346, 191] width 16 height 16
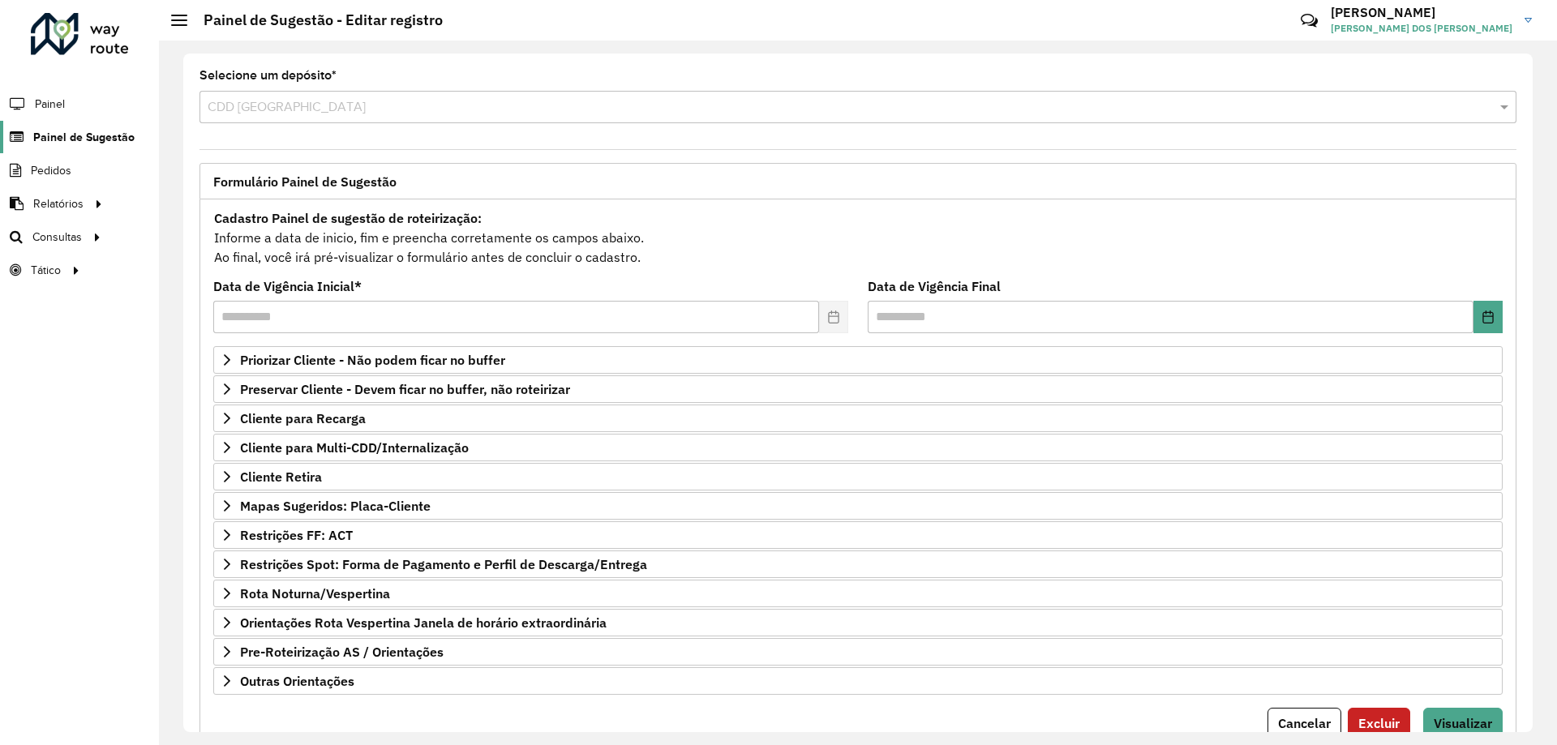
click at [83, 144] on span "Painel de Sugestão" at bounding box center [83, 137] width 101 height 17
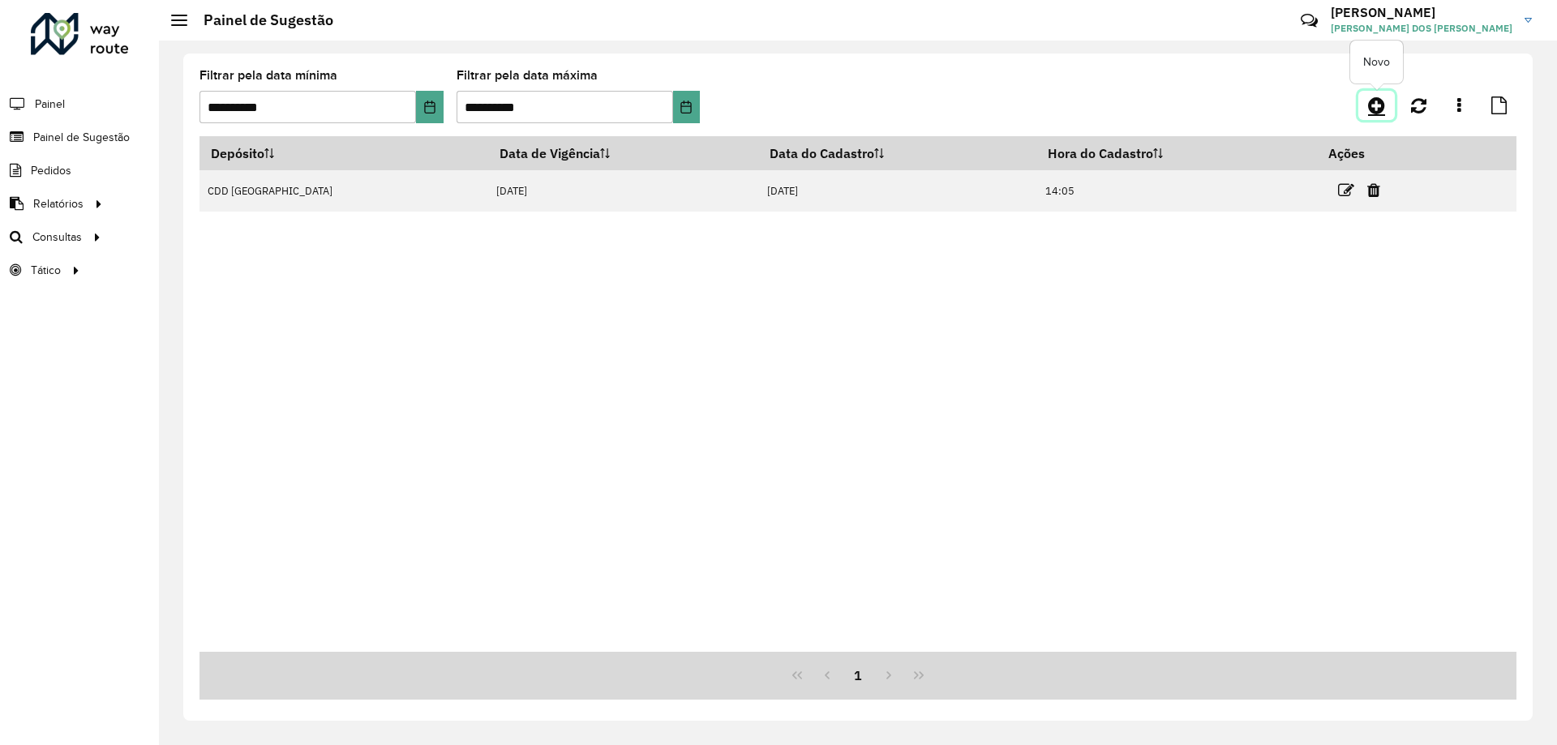
click at [1376, 104] on icon at bounding box center [1376, 105] width 17 height 19
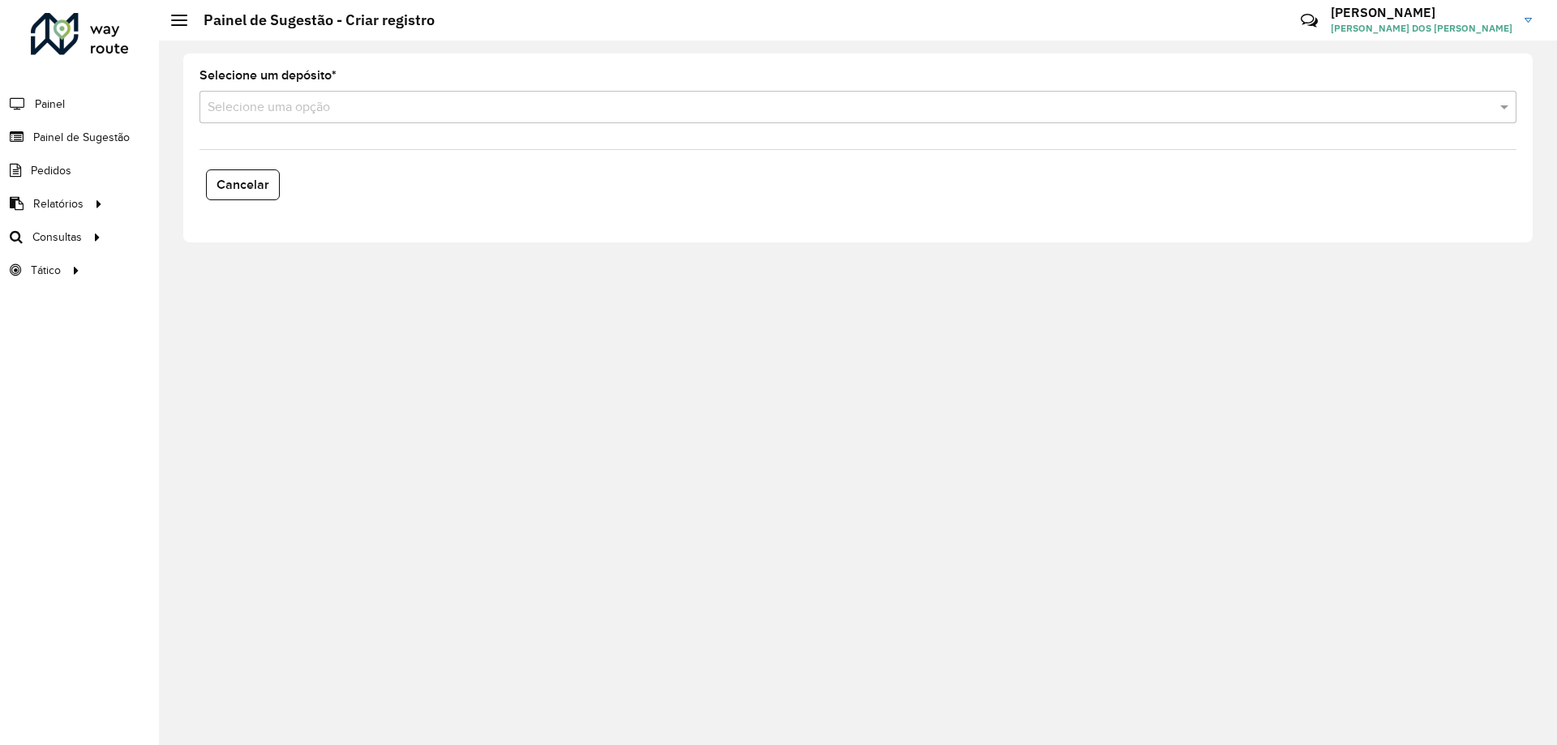
click at [279, 113] on input "text" at bounding box center [842, 107] width 1269 height 19
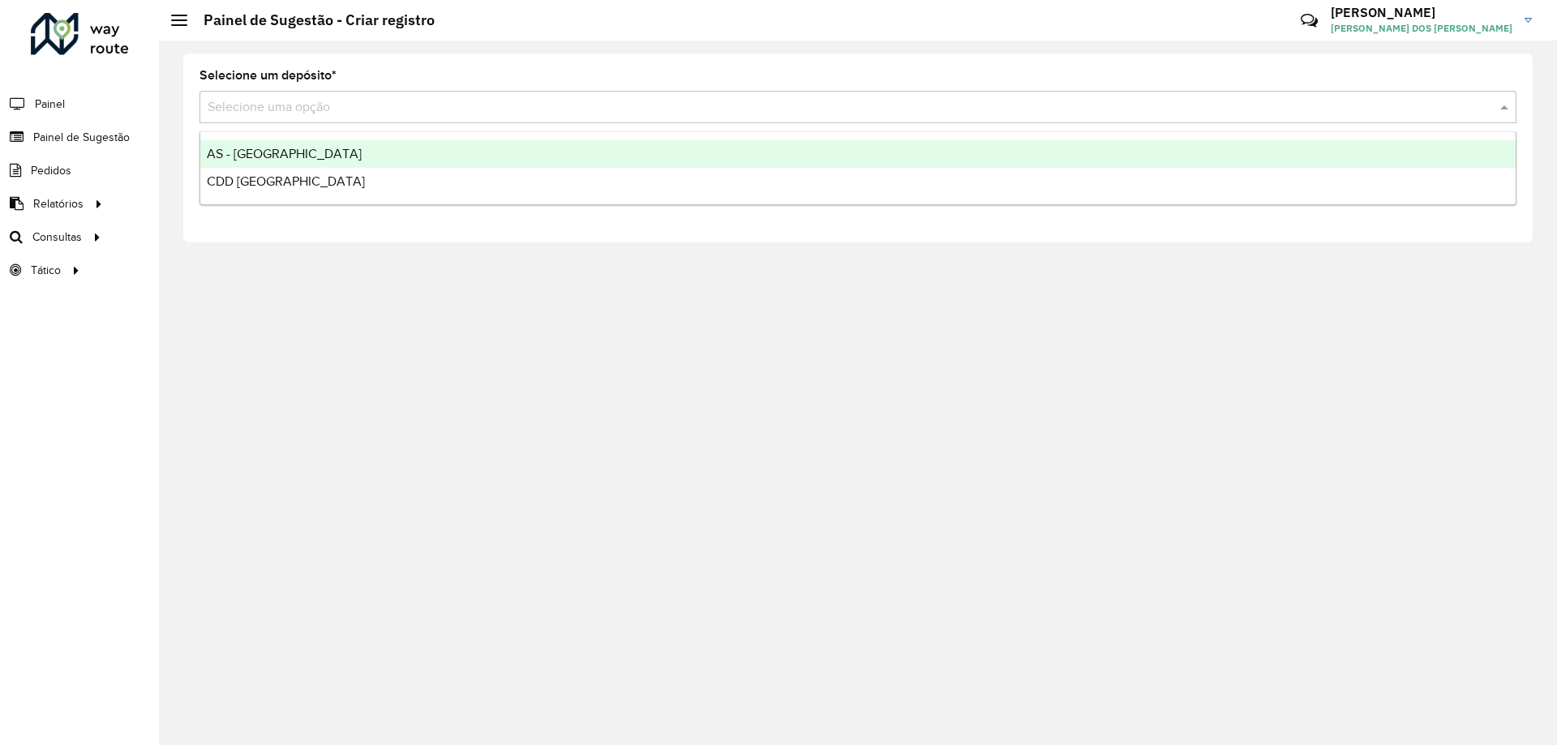
click at [265, 148] on span "AS - [GEOGRAPHIC_DATA]" at bounding box center [284, 154] width 155 height 14
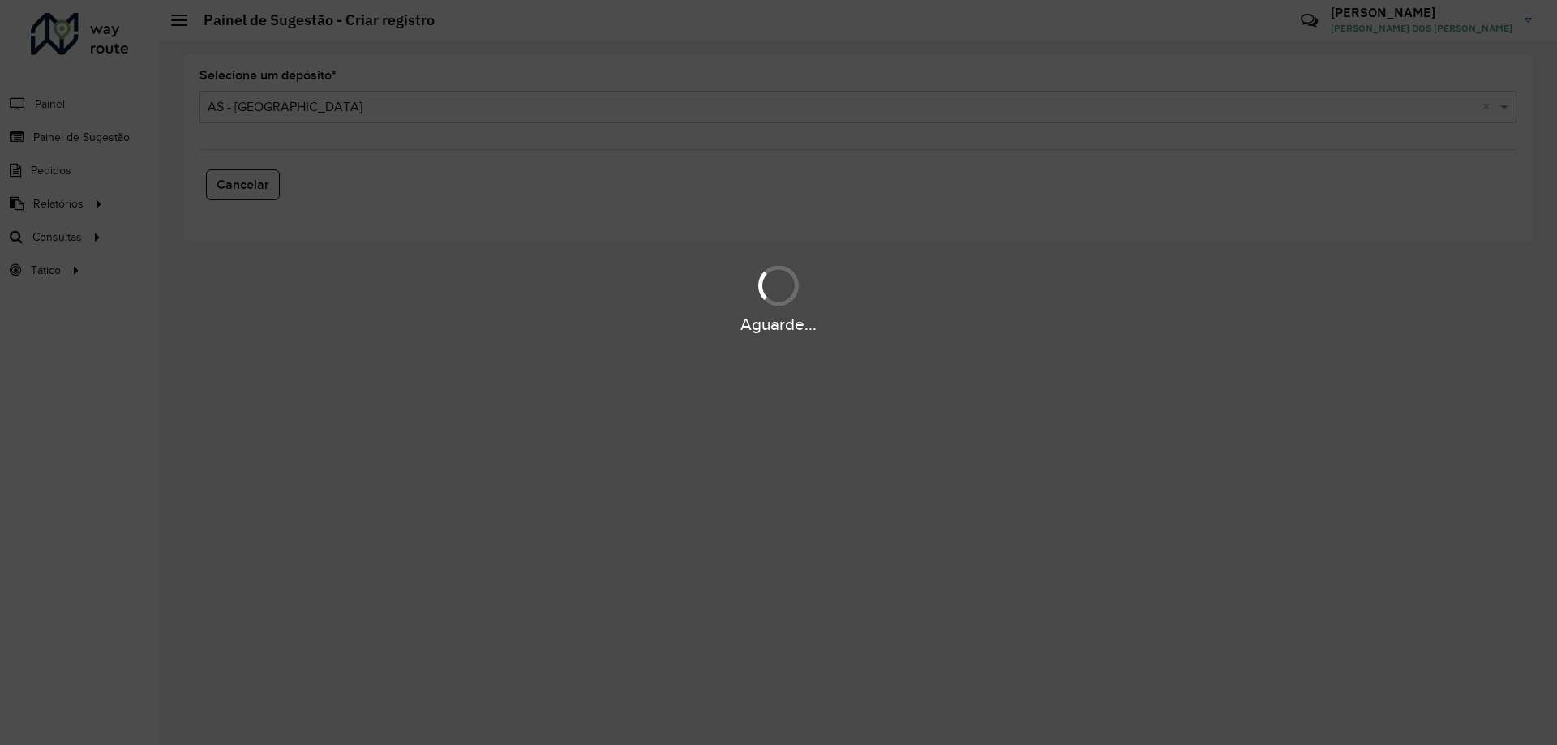
click at [487, 323] on div "Aguarde..." at bounding box center [778, 323] width 1557 height 25
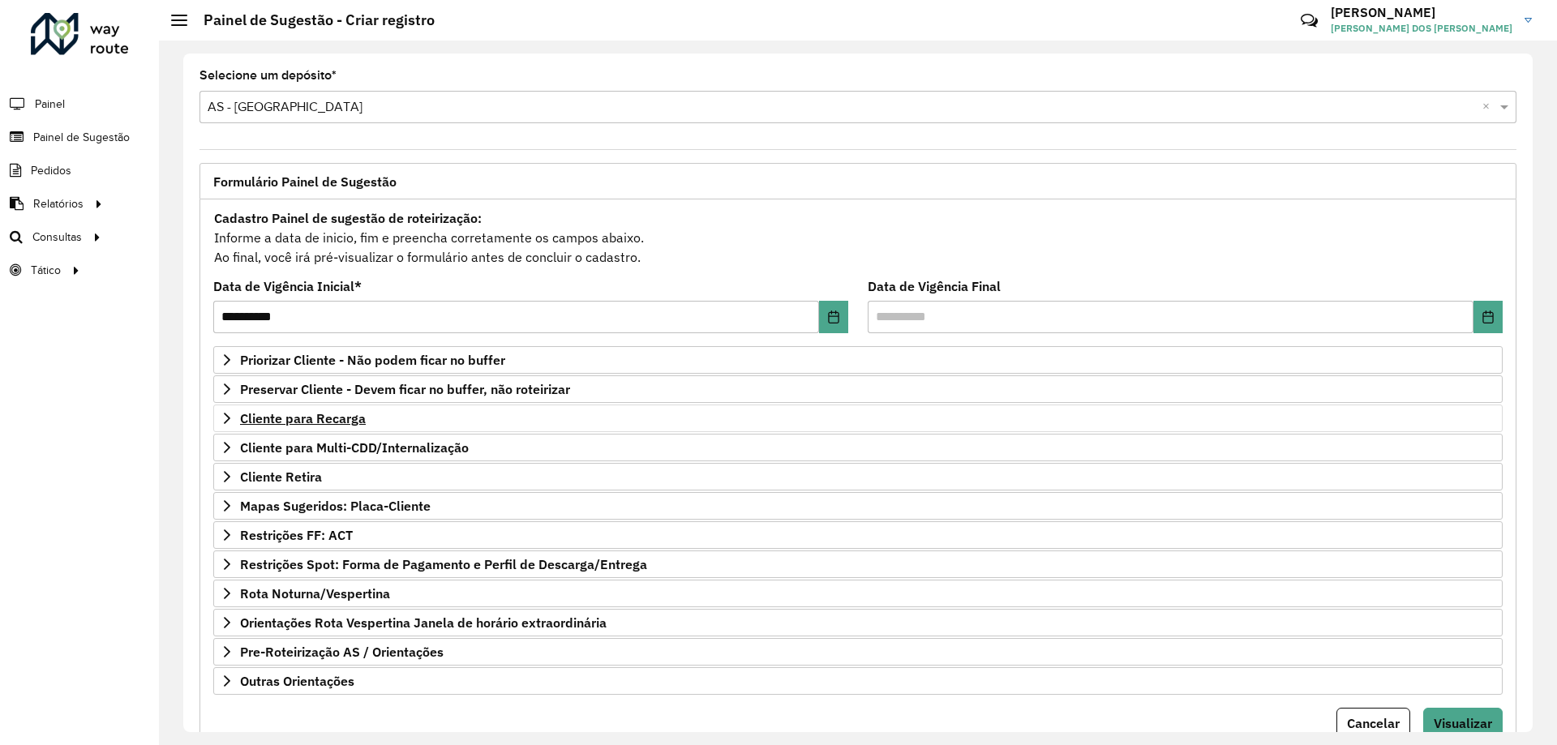
scroll to position [63, 0]
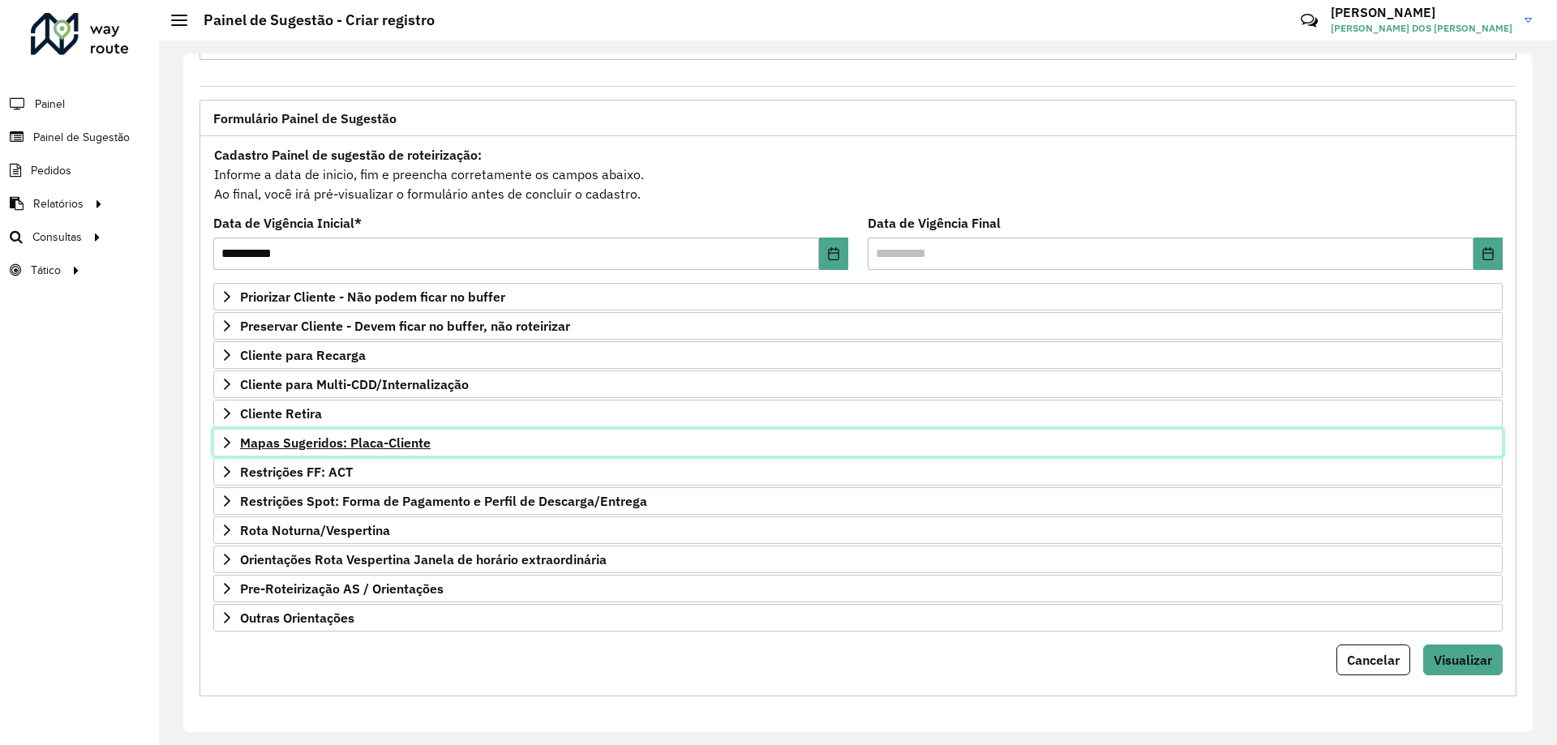
click at [336, 447] on span "Mapas Sugeridos: Placa-Cliente" at bounding box center [335, 442] width 191 height 13
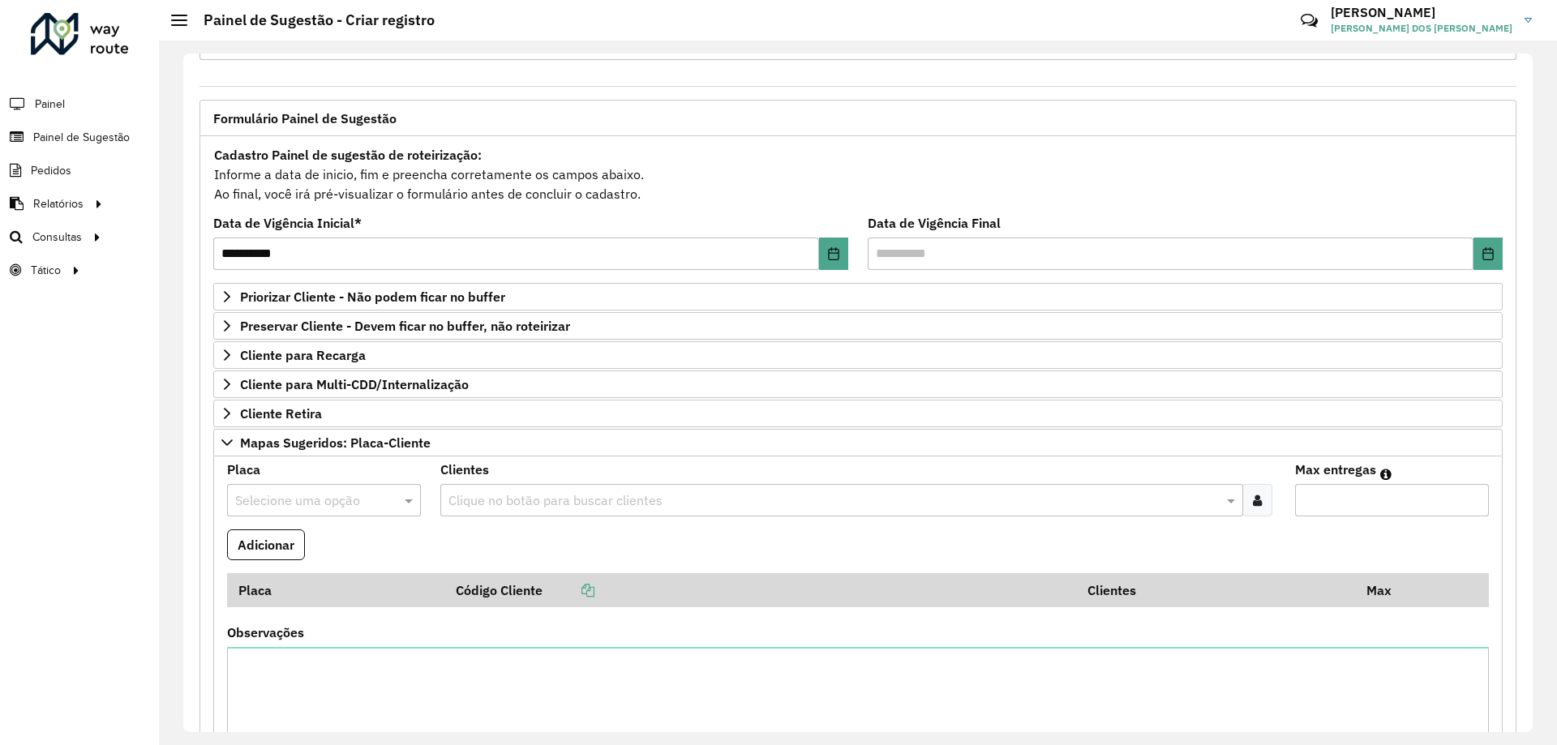
click at [372, 505] on input "text" at bounding box center [307, 501] width 145 height 19
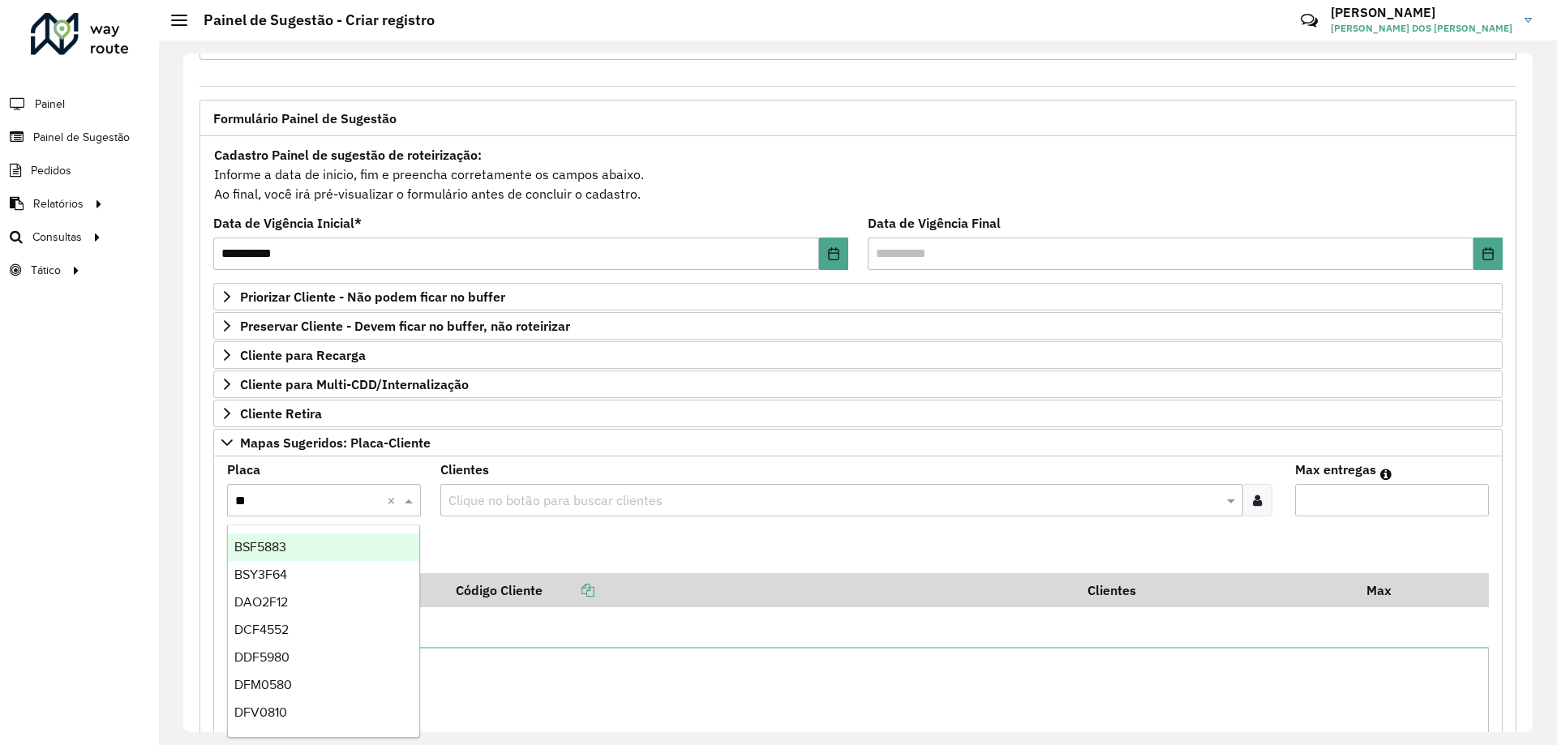
type input "***"
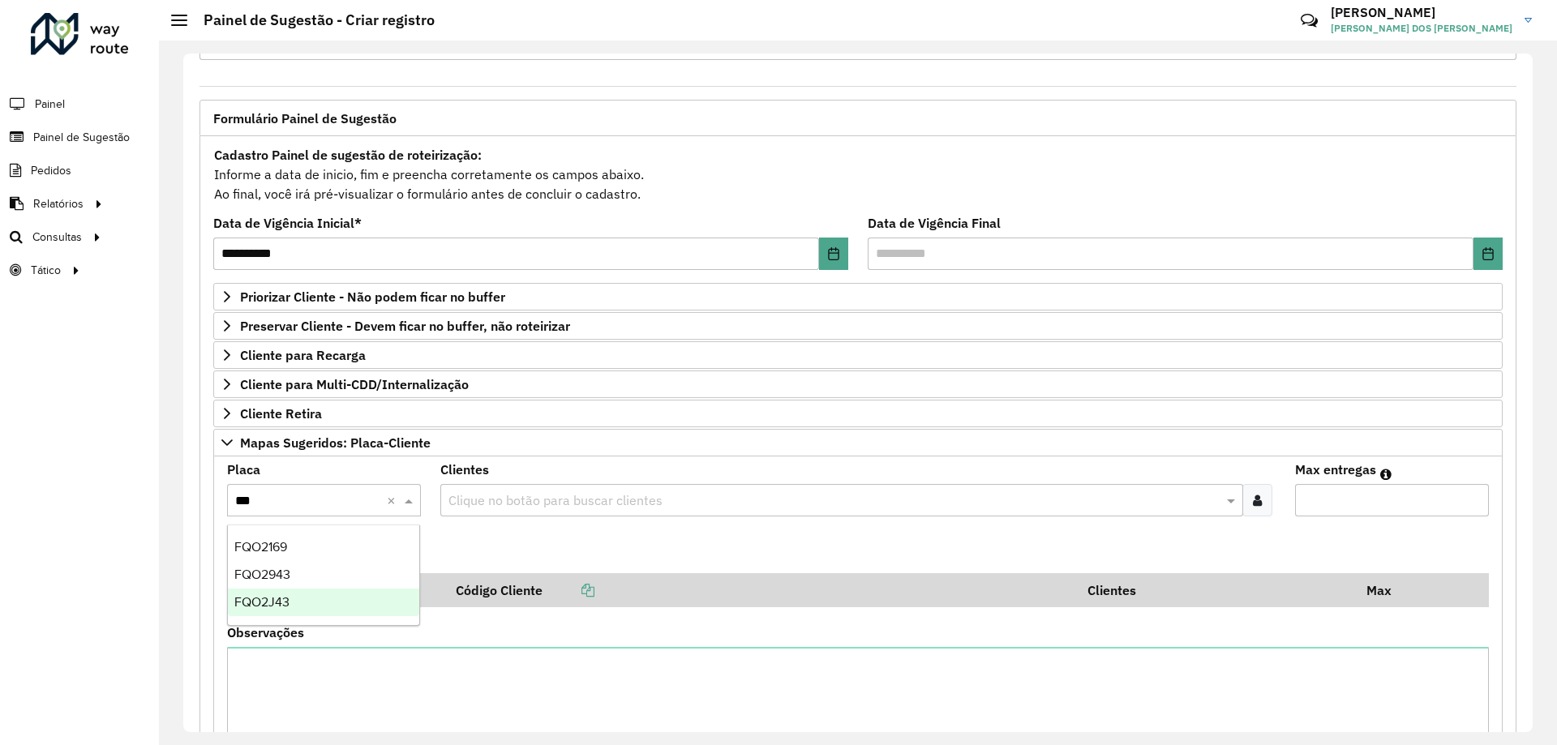
click at [371, 597] on div "FQO2J43" at bounding box center [323, 603] width 191 height 28
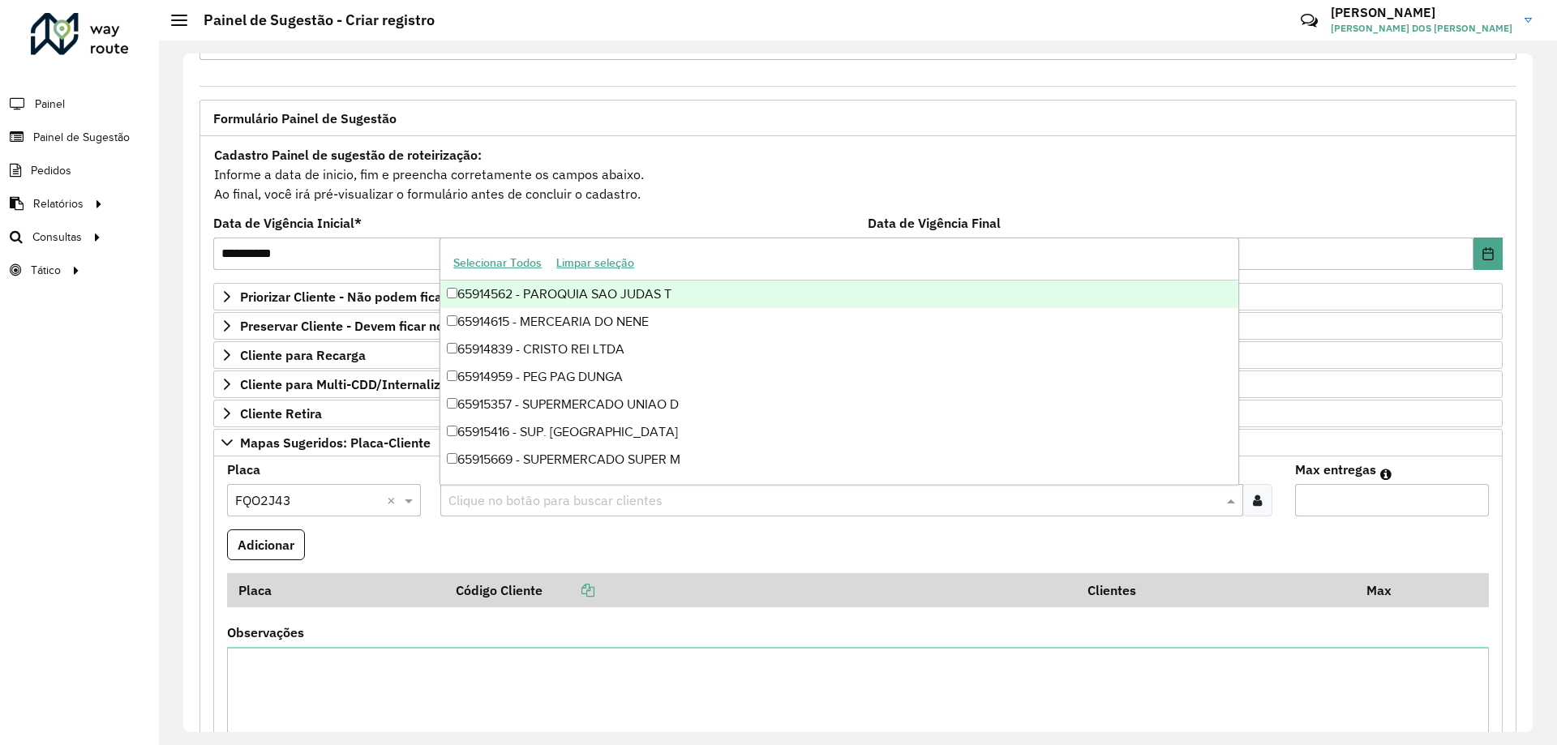
click at [891, 504] on input "text" at bounding box center [833, 501] width 778 height 19
click at [1257, 503] on icon at bounding box center [1257, 500] width 9 height 13
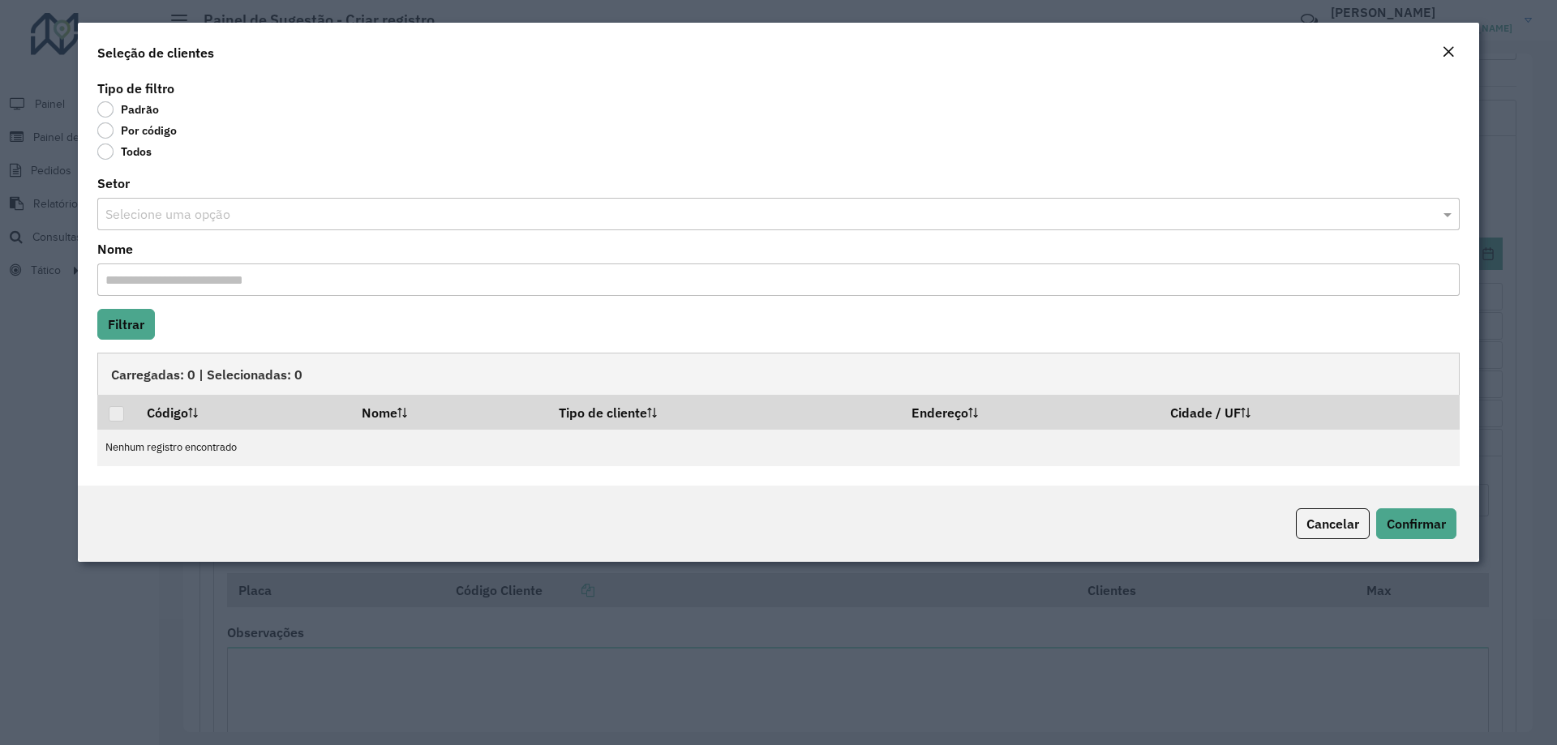
click at [165, 135] on label "Por código" at bounding box center [136, 130] width 79 height 16
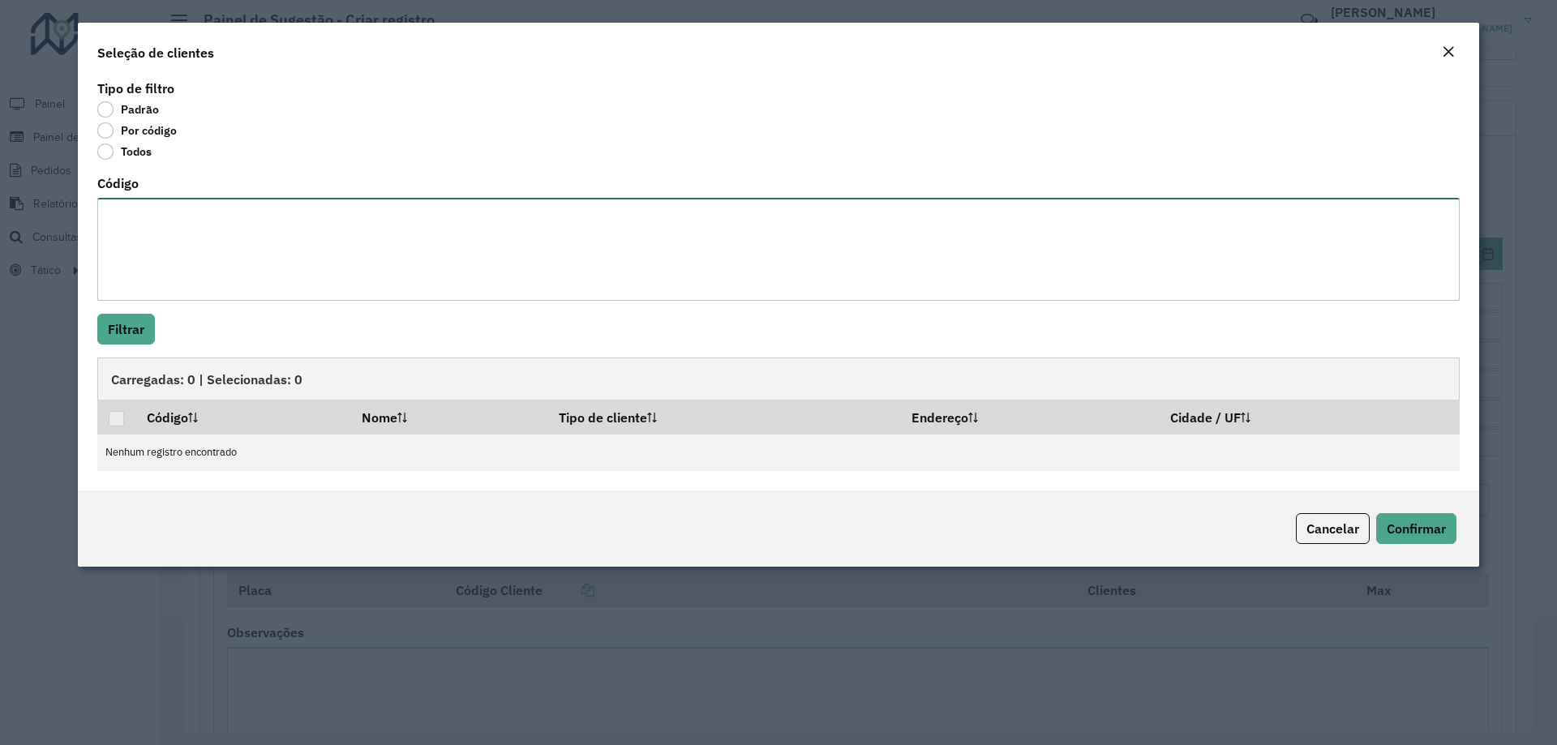
click at [164, 214] on textarea "Código" at bounding box center [778, 249] width 1363 height 103
paste textarea "***** ***** *****"
click at [160, 238] on textarea "***** ***** *****" at bounding box center [778, 249] width 1363 height 103
type textarea "***** *****"
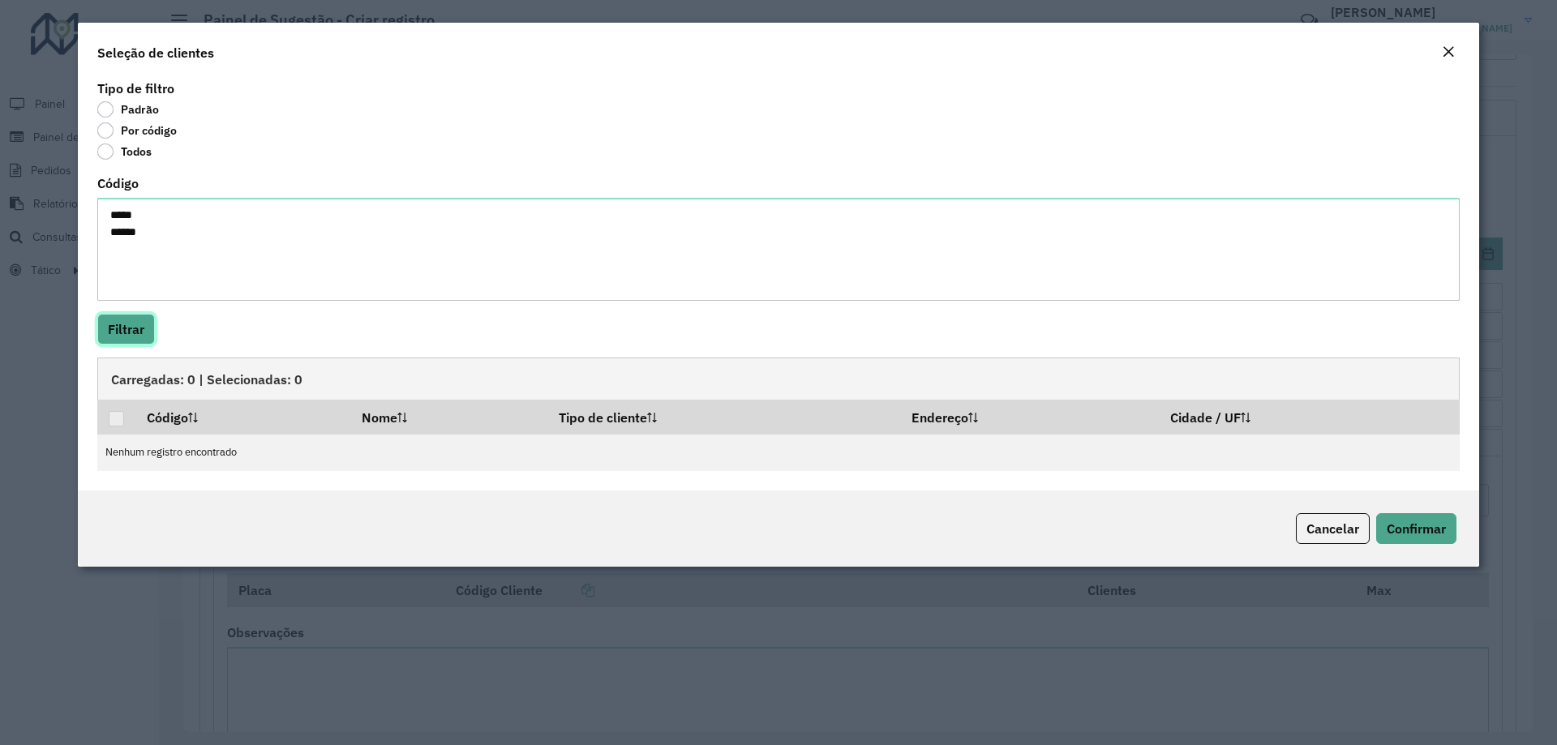
click at [134, 331] on button "Filtrar" at bounding box center [126, 329] width 58 height 31
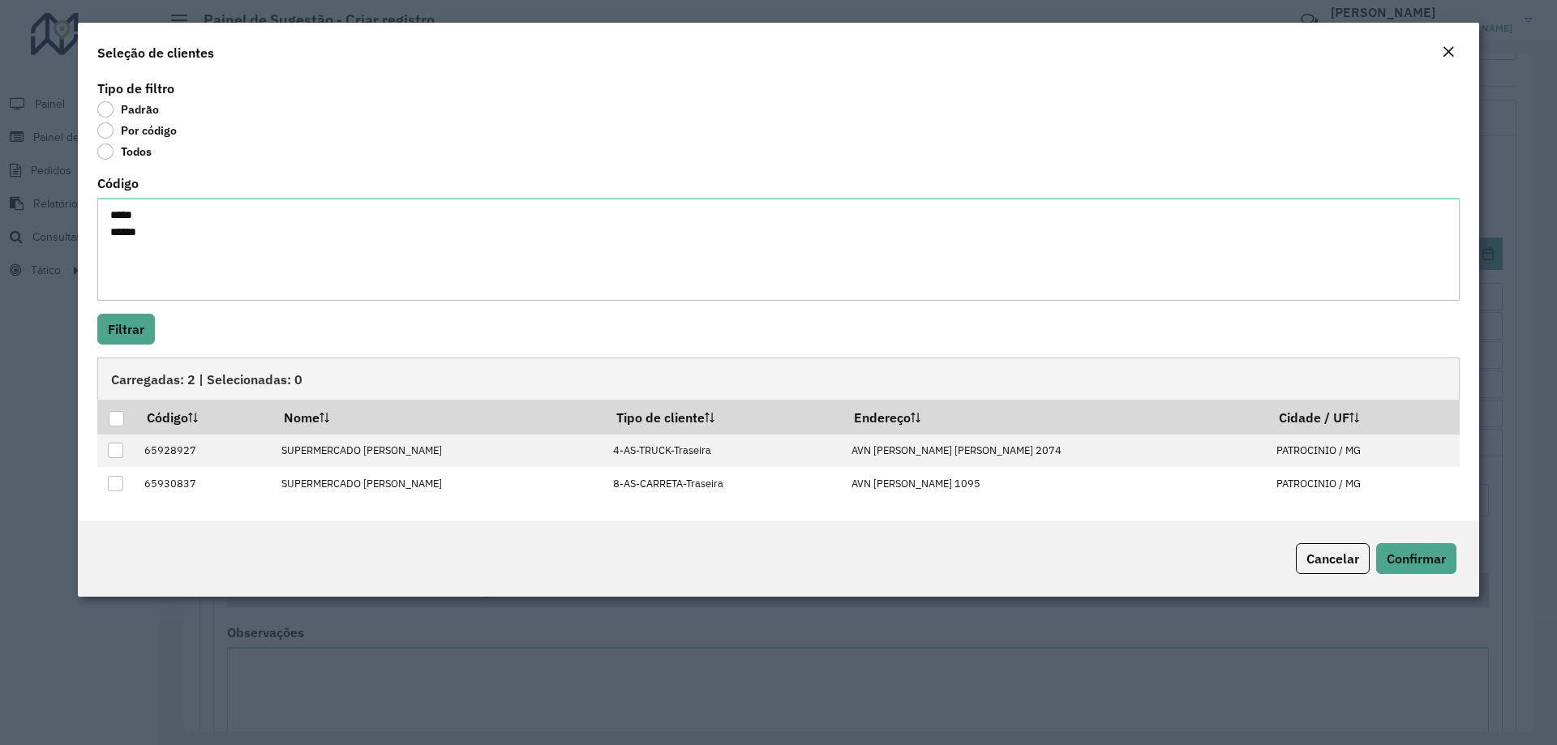
click at [117, 422] on div at bounding box center [116, 418] width 15 height 15
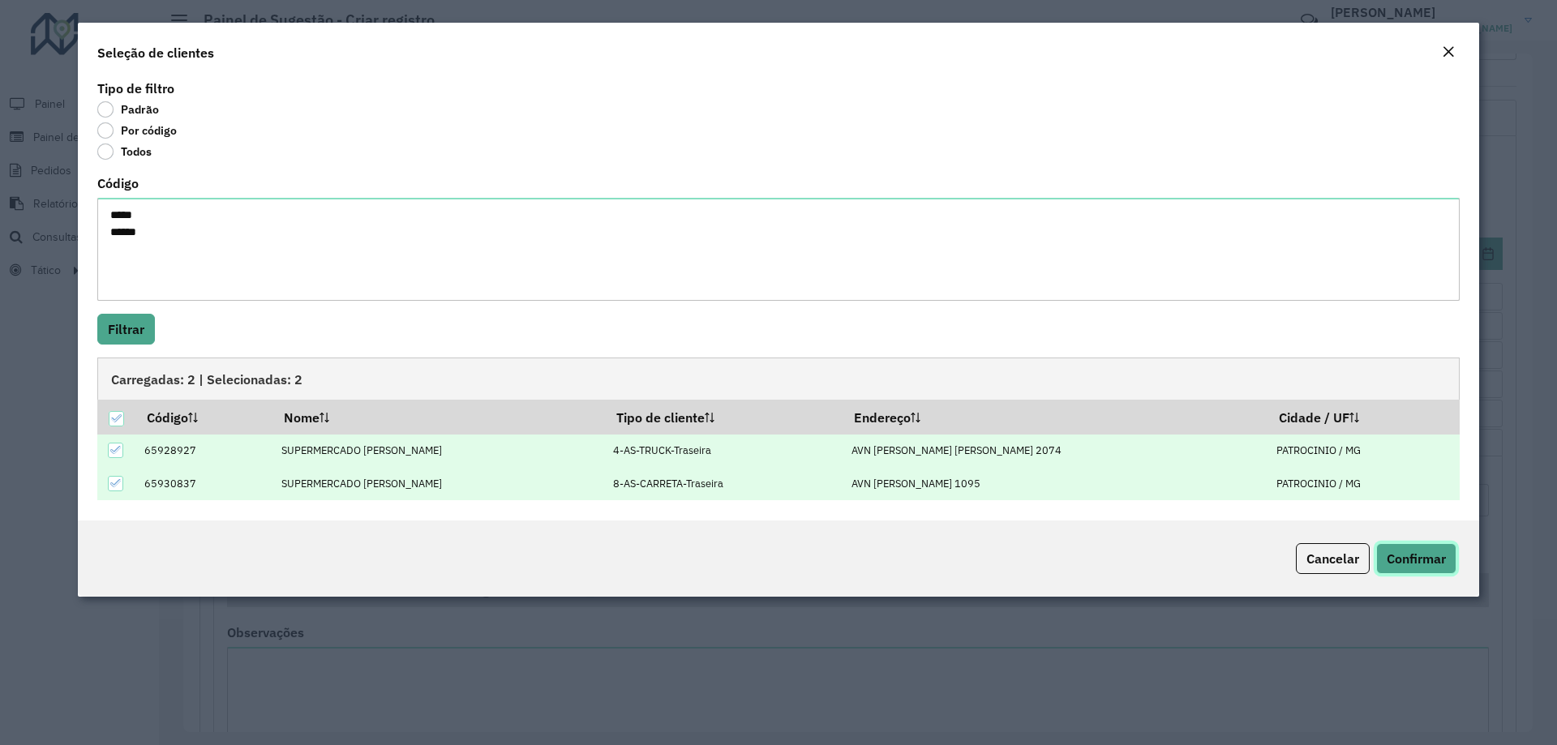
click at [1394, 569] on button "Confirmar" at bounding box center [1416, 558] width 80 height 31
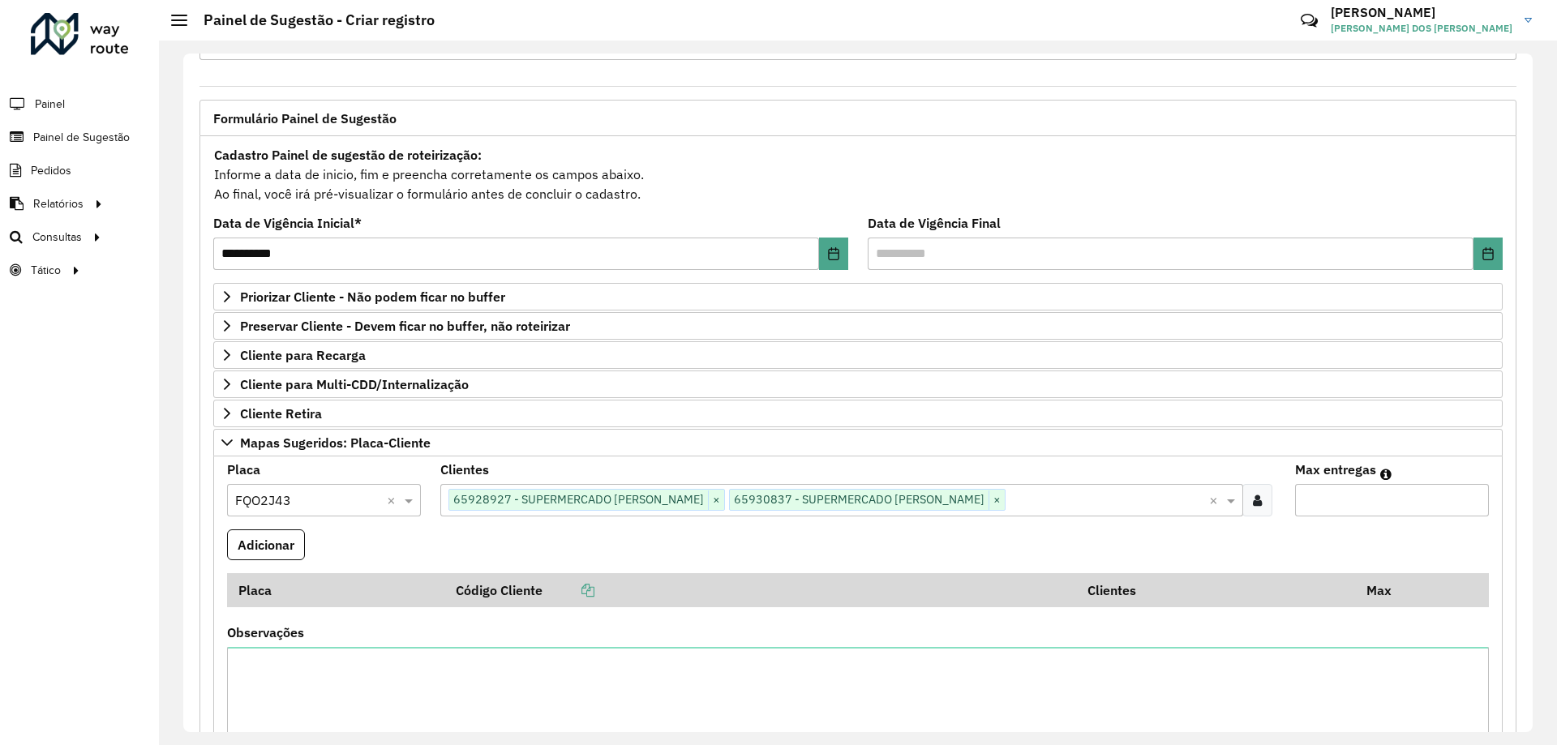
click at [1386, 515] on input "Max entregas" at bounding box center [1392, 500] width 194 height 32
type input "*"
click at [294, 556] on button "Adicionar" at bounding box center [266, 545] width 78 height 31
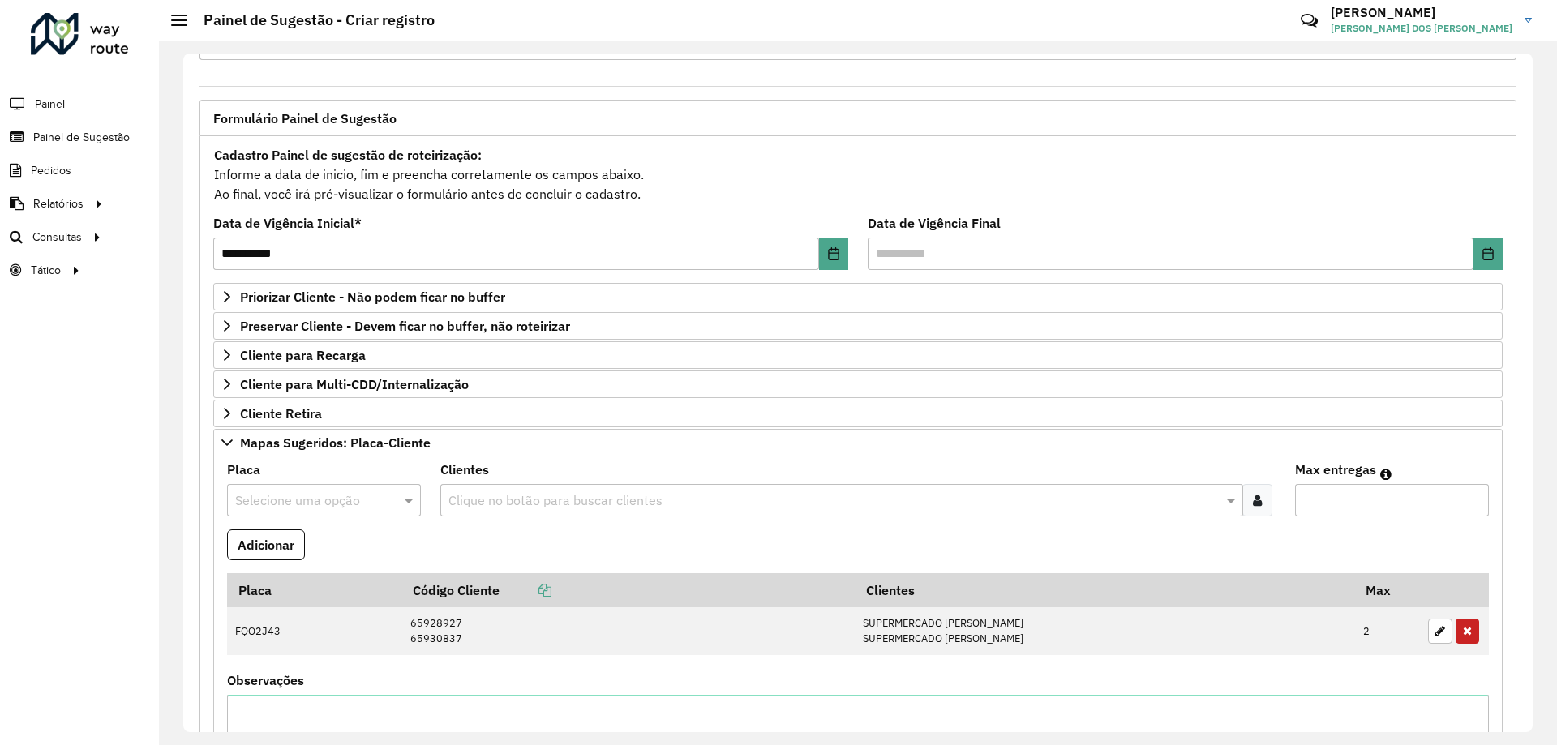
click at [313, 516] on div "Selecione uma opção" at bounding box center [324, 500] width 194 height 32
click at [311, 500] on input "text" at bounding box center [307, 501] width 145 height 19
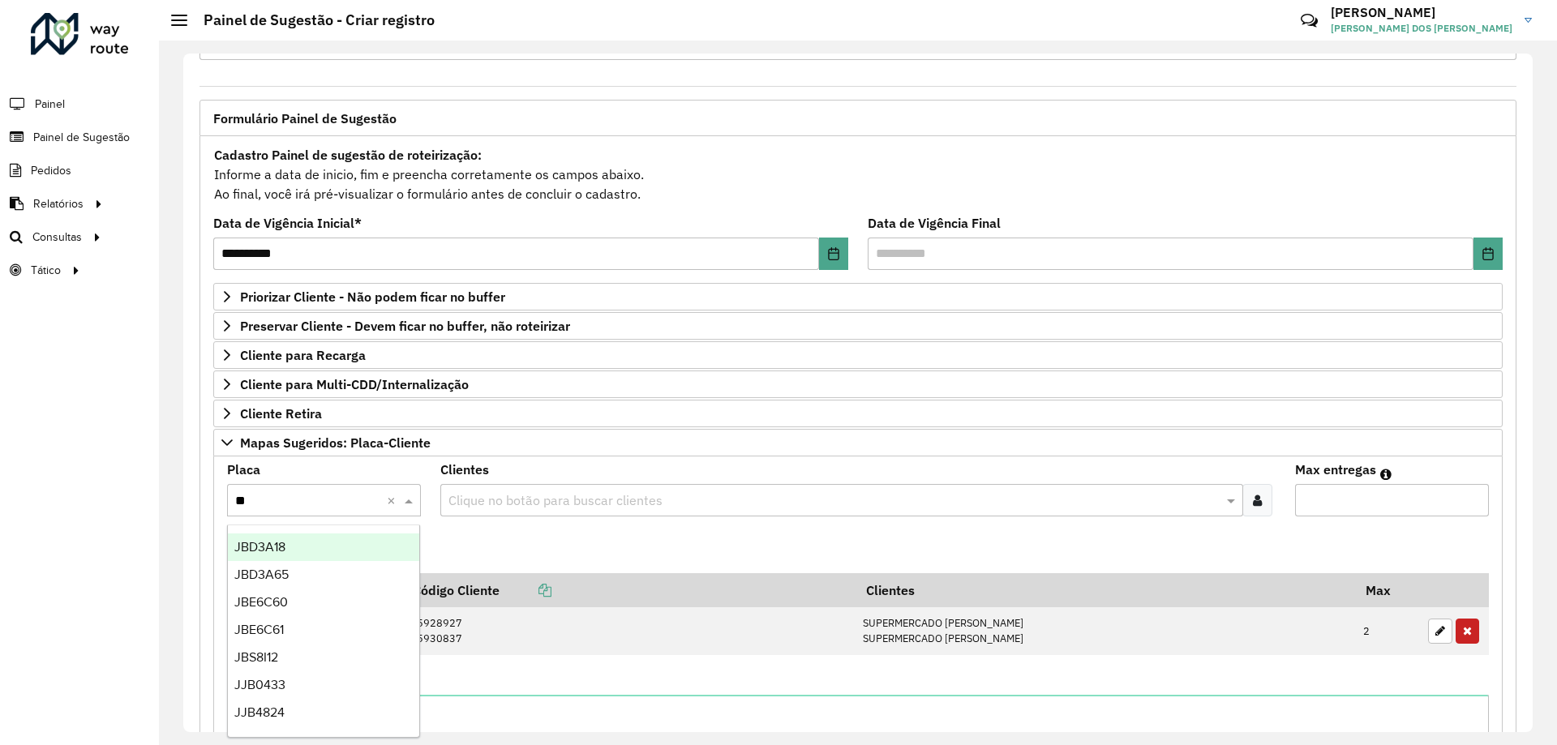
type input "***"
click at [383, 551] on div "JBS8I12" at bounding box center [323, 548] width 191 height 28
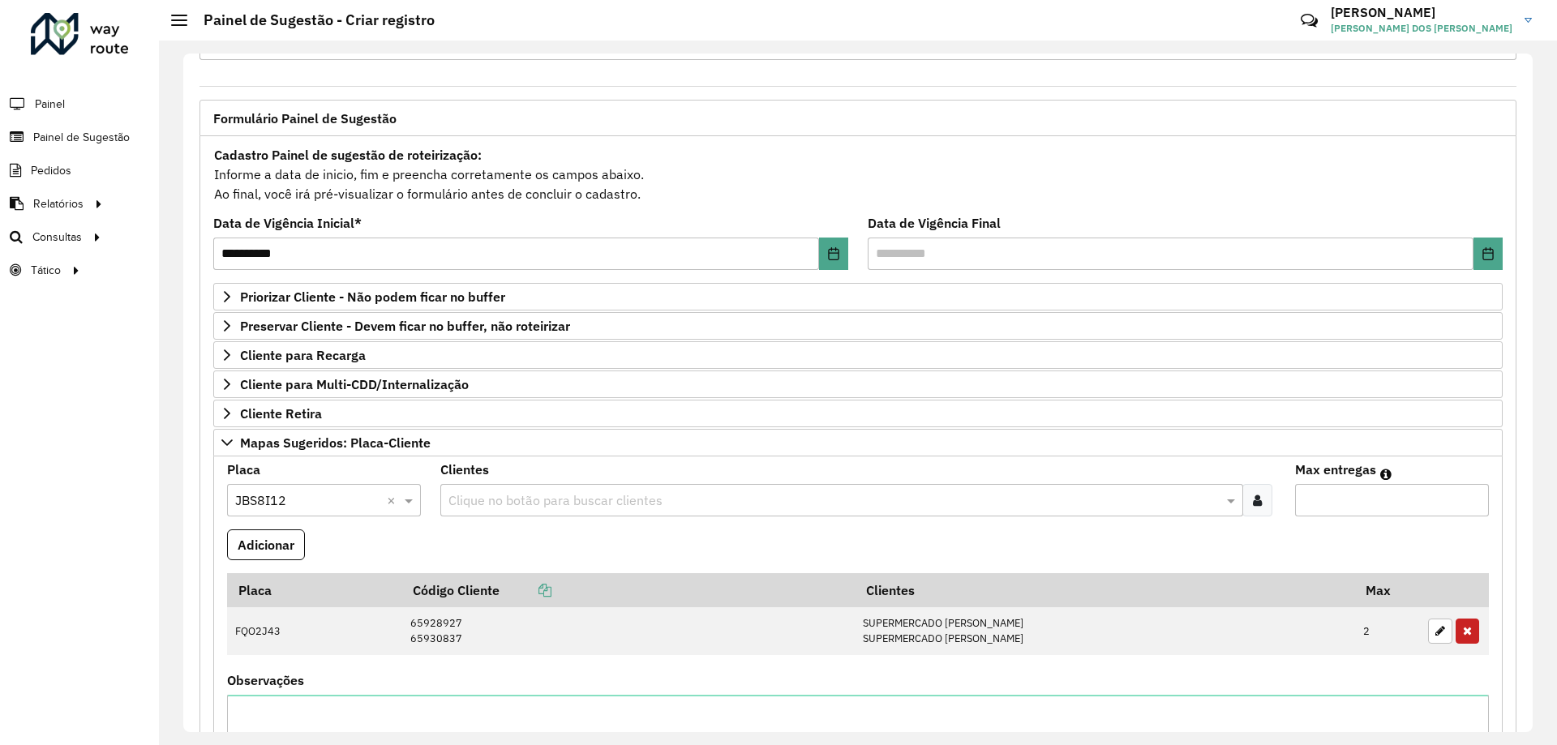
click at [1260, 502] on div at bounding box center [1258, 500] width 30 height 32
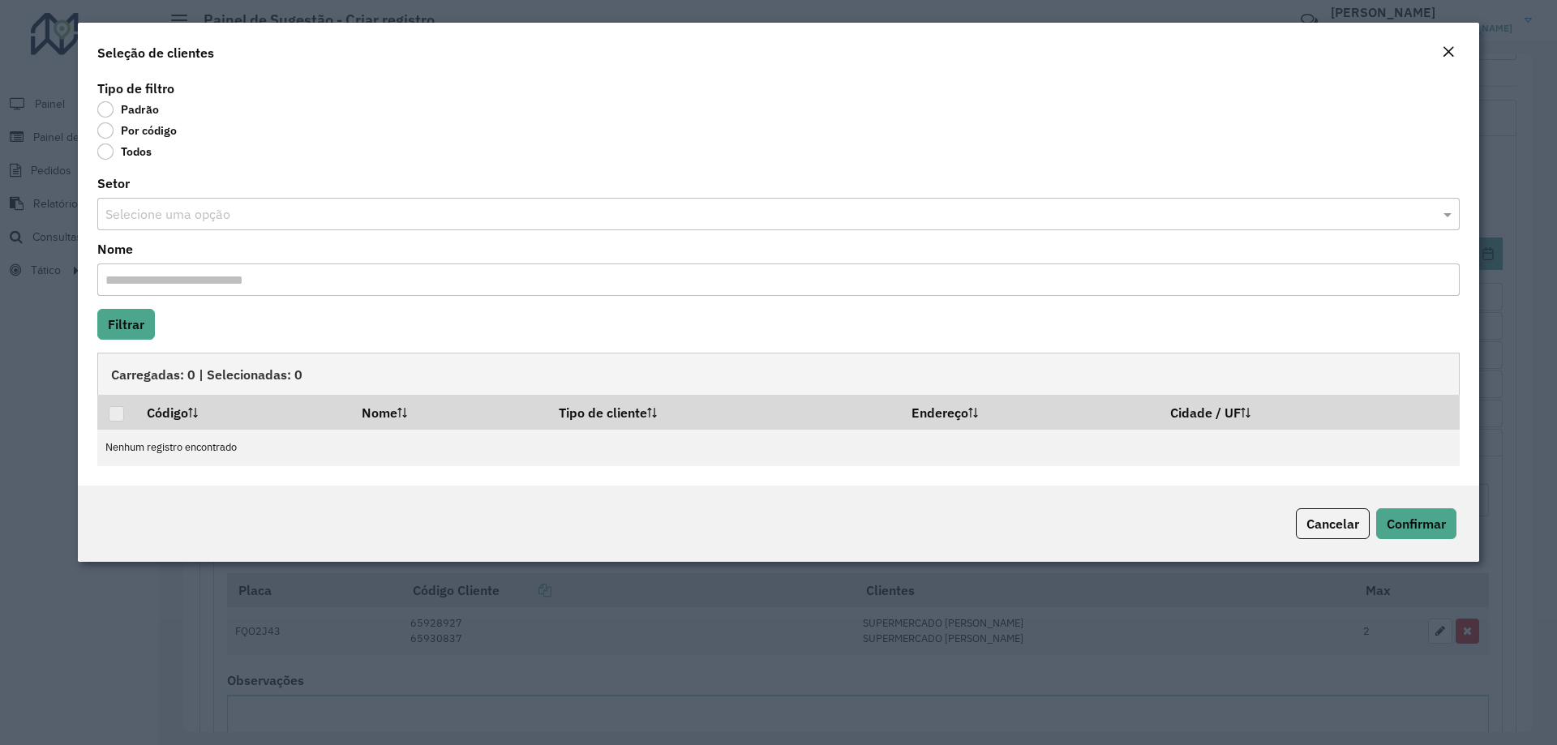
click at [149, 130] on label "Por código" at bounding box center [136, 130] width 79 height 16
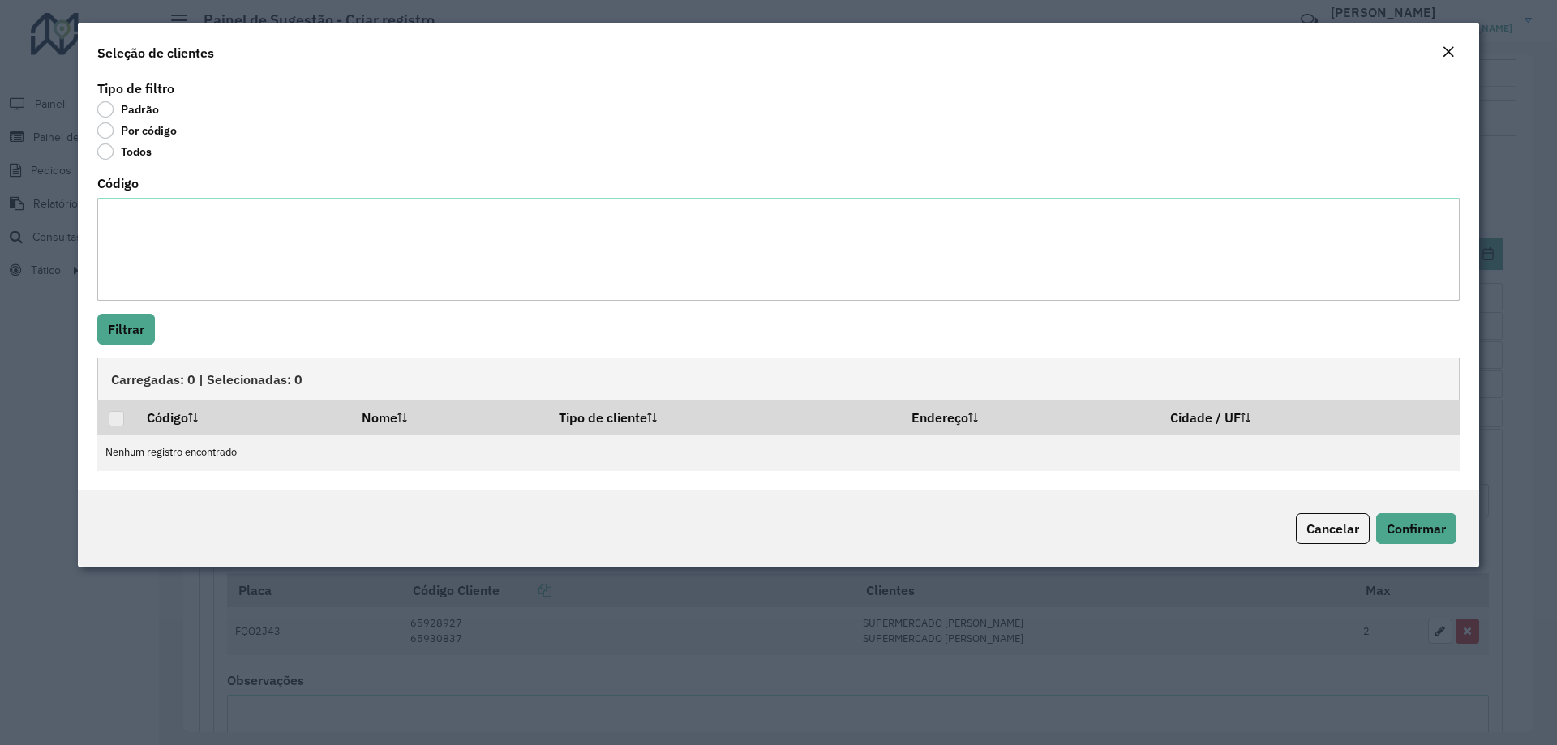
click at [108, 133] on label "Por código" at bounding box center [136, 130] width 79 height 16
click at [468, 192] on div "Código" at bounding box center [778, 239] width 1363 height 123
click at [583, 490] on div "Tipo de filtro Padrão Por código Todos Código Filtrar Carregadas: 0 | Seleciona…" at bounding box center [779, 283] width 1402 height 414
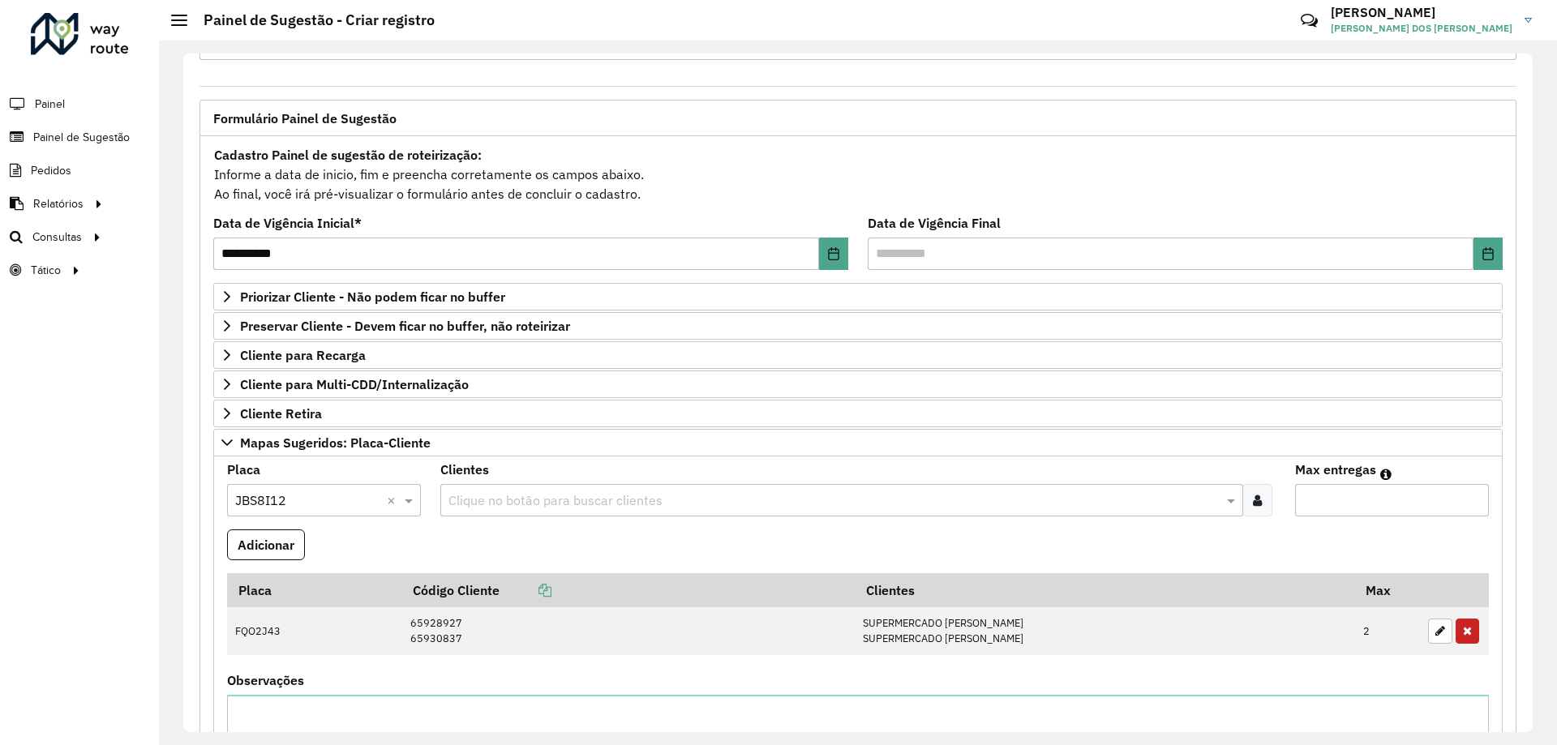
click at [1334, 533] on formly-field "Adicionar" at bounding box center [858, 552] width 1282 height 44
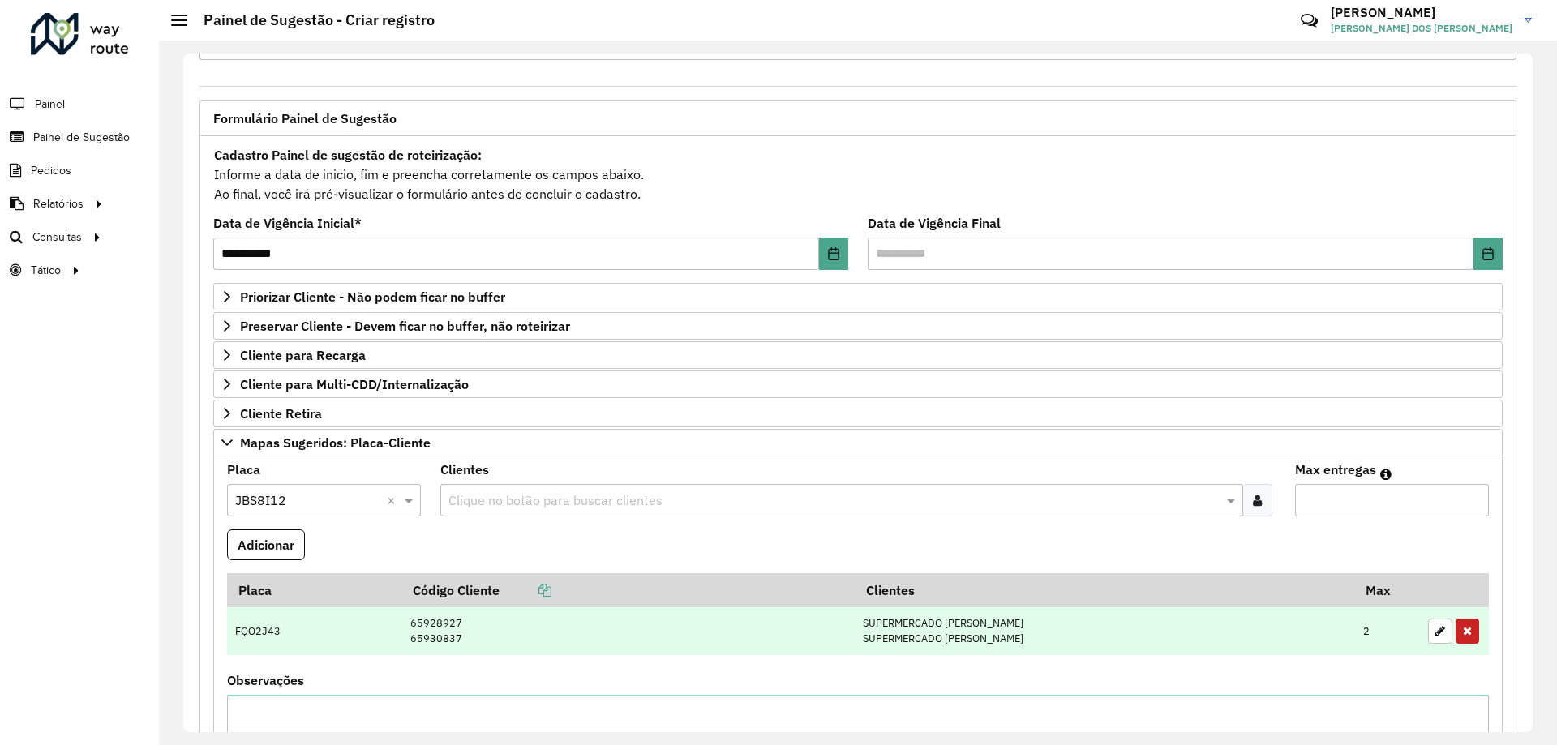
scroll to position [225, 0]
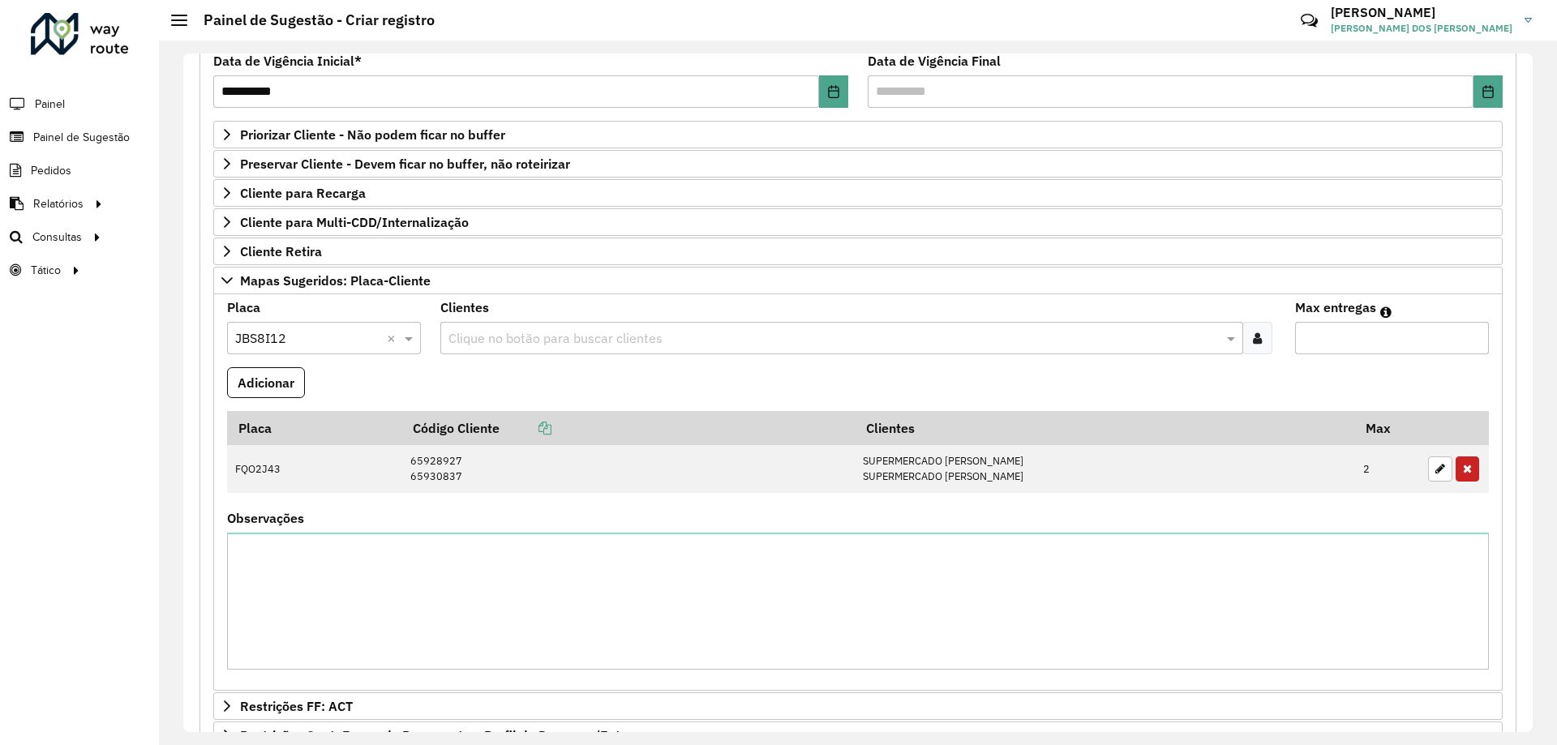
click at [1255, 327] on div at bounding box center [1258, 338] width 30 height 32
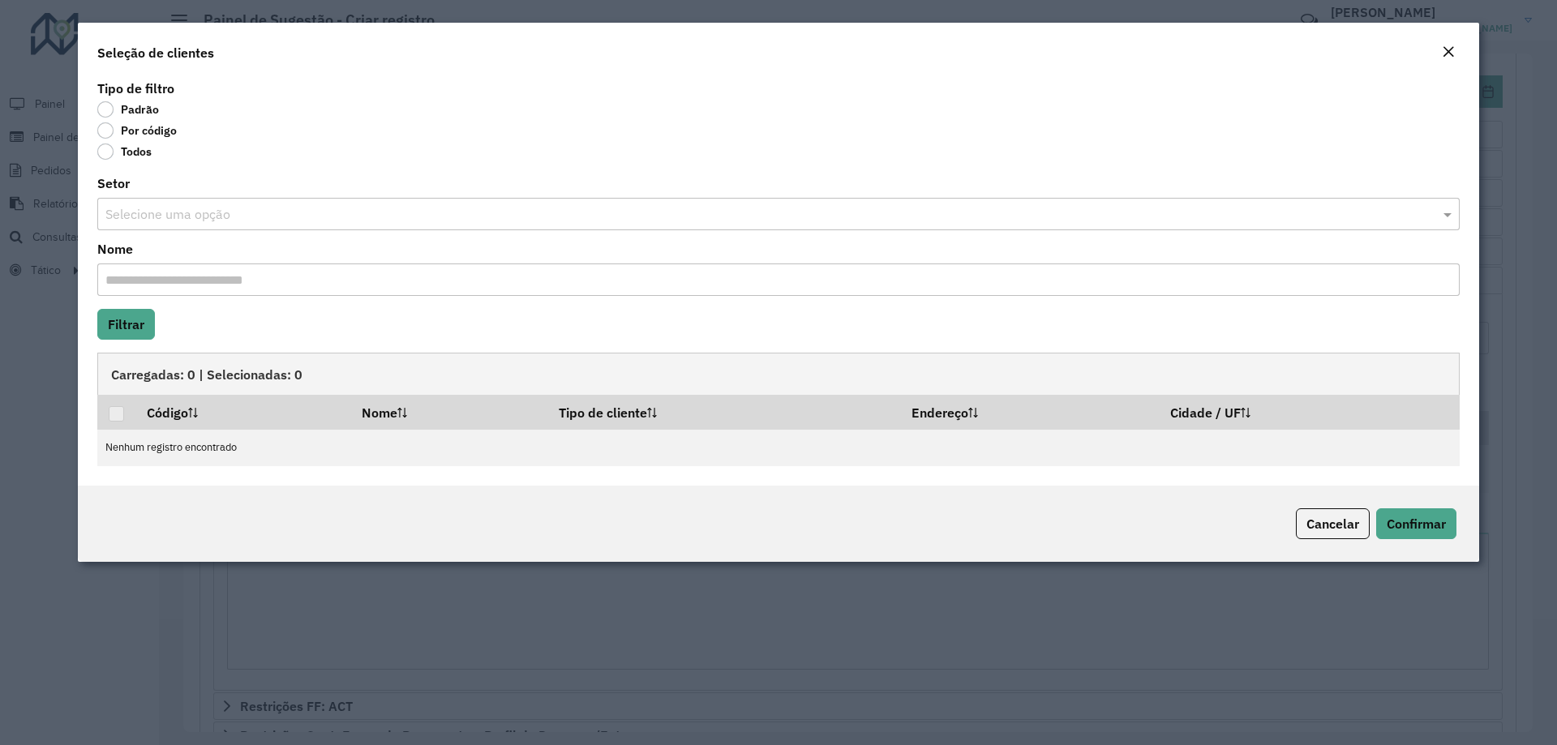
click at [148, 127] on label "Por código" at bounding box center [136, 130] width 79 height 16
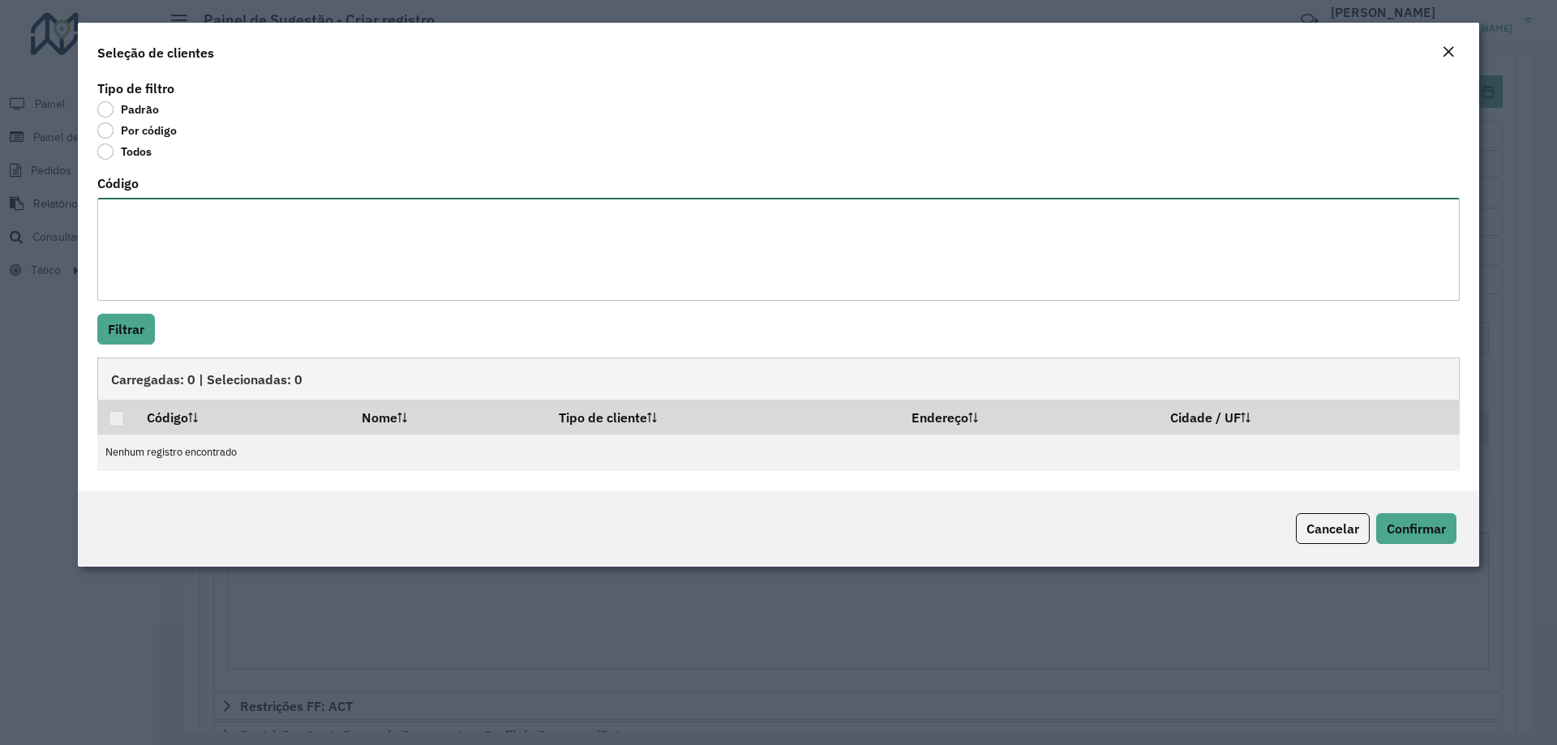
click at [173, 214] on textarea "Código" at bounding box center [778, 249] width 1363 height 103
paste textarea "***** ***** *****"
click at [148, 228] on textarea "***** ***** *****" at bounding box center [778, 249] width 1363 height 103
type textarea "***** *****"
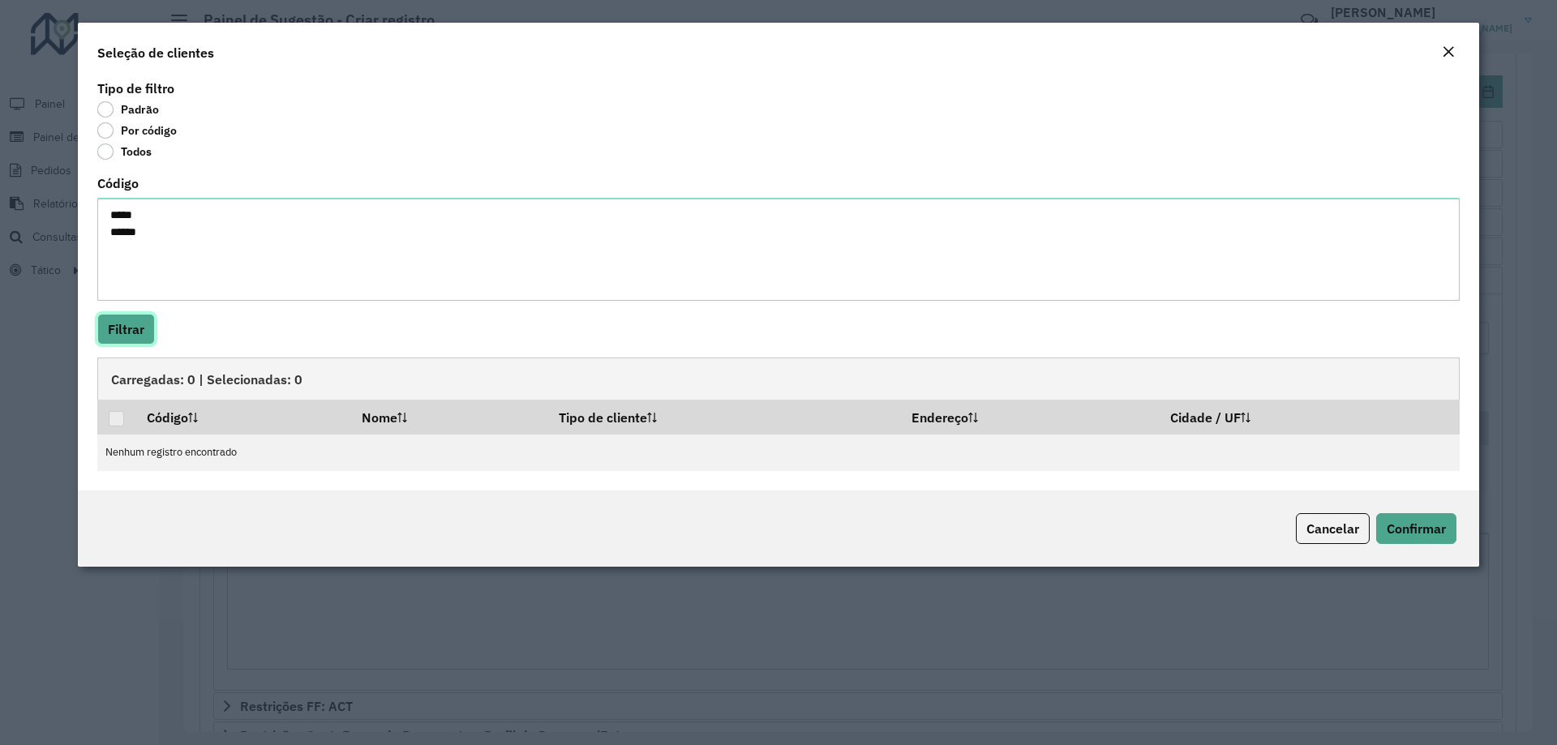
click at [122, 336] on button "Filtrar" at bounding box center [126, 329] width 58 height 31
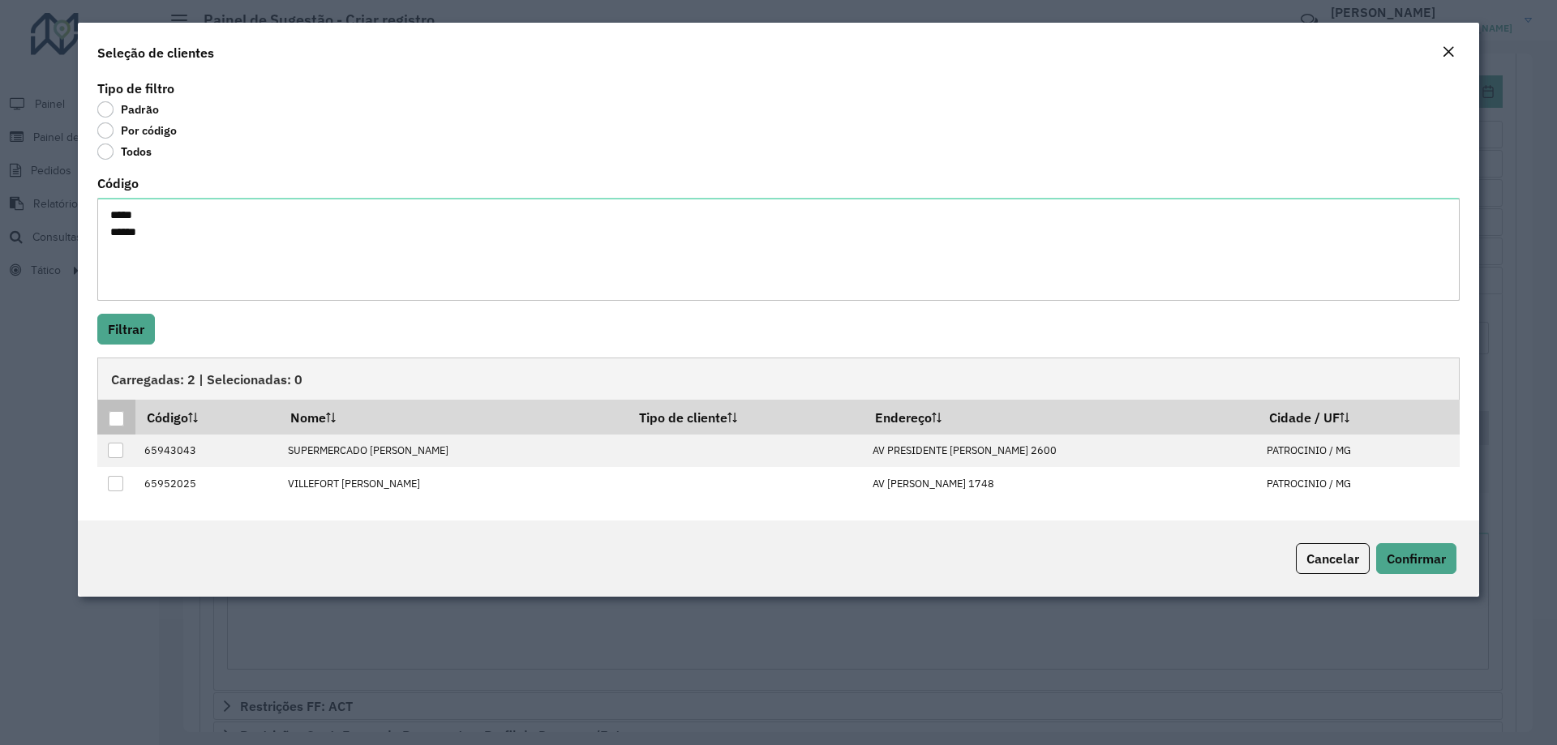
click at [119, 415] on div at bounding box center [116, 418] width 15 height 15
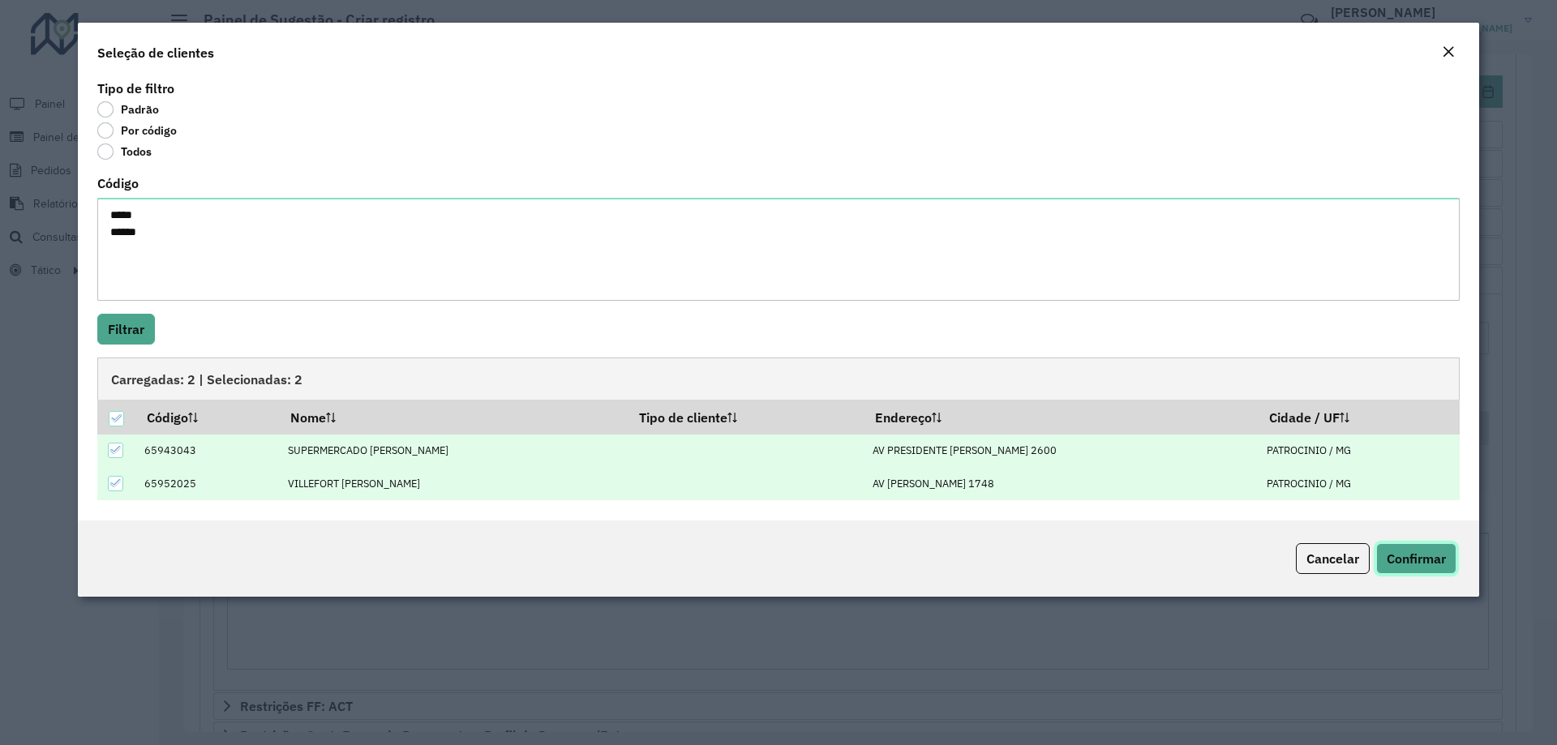
click at [1434, 554] on span "Confirmar" at bounding box center [1416, 559] width 59 height 16
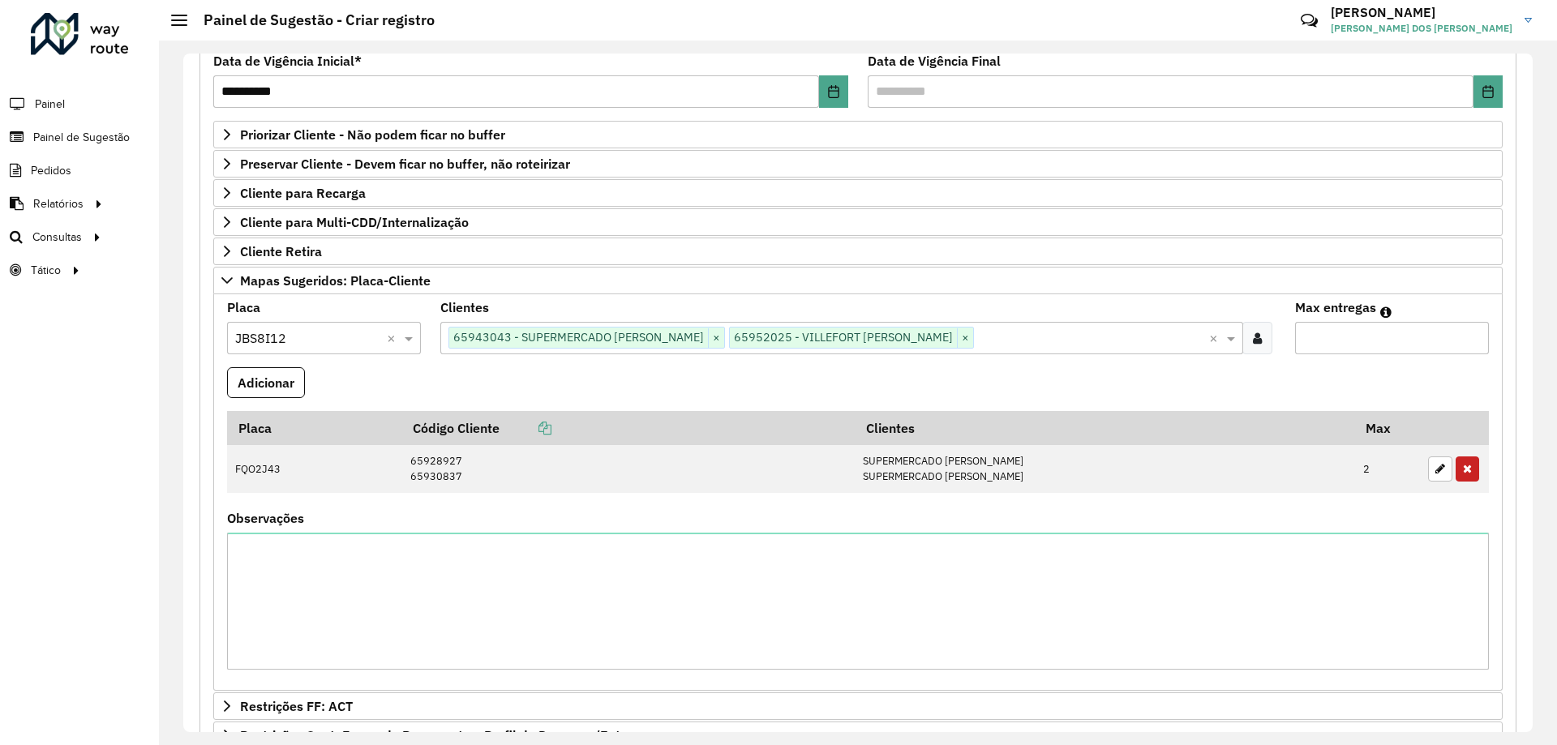
click at [1333, 346] on input "Max entregas" at bounding box center [1392, 338] width 194 height 32
type input "*"
click at [252, 382] on button "Adicionar" at bounding box center [266, 382] width 78 height 31
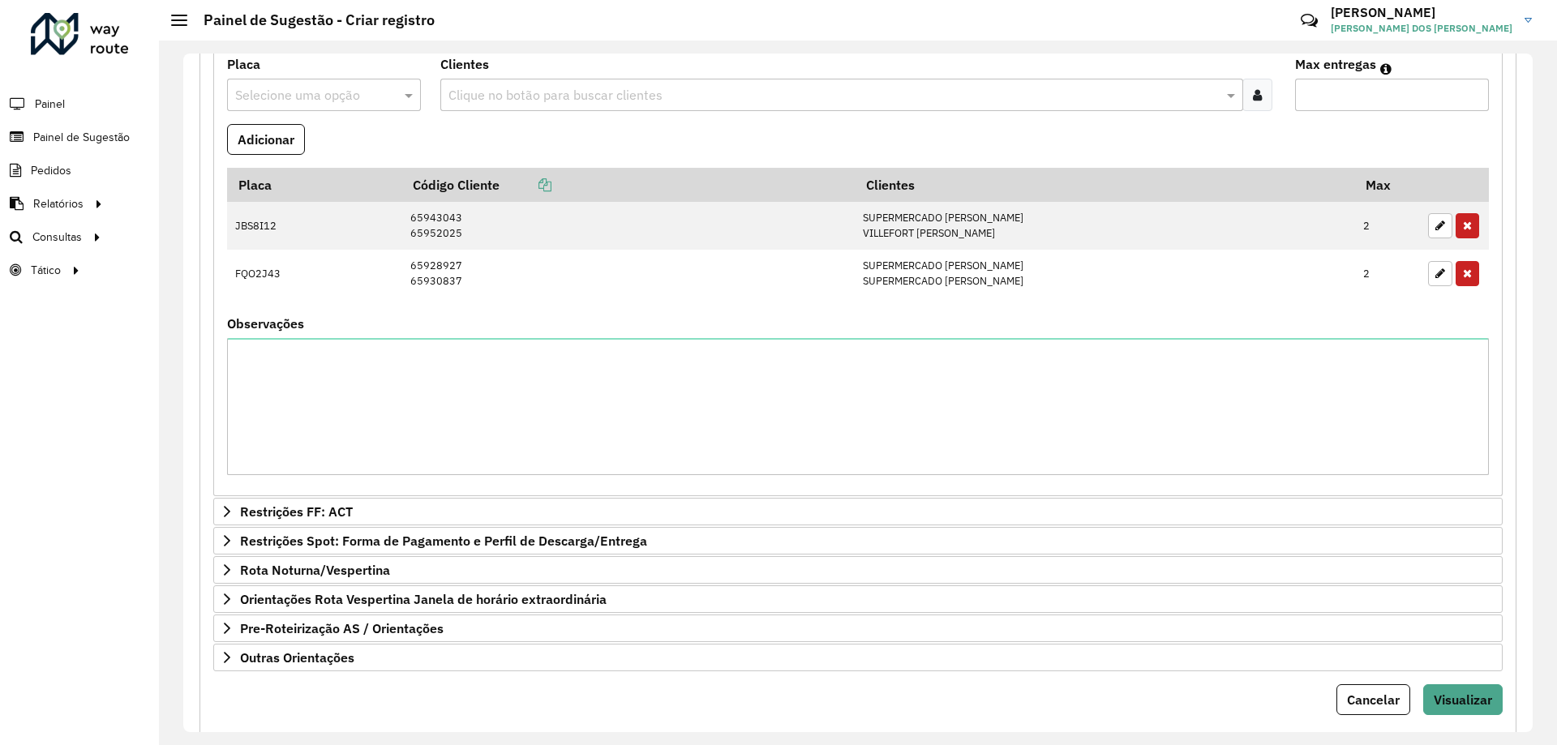
scroll to position [509, 0]
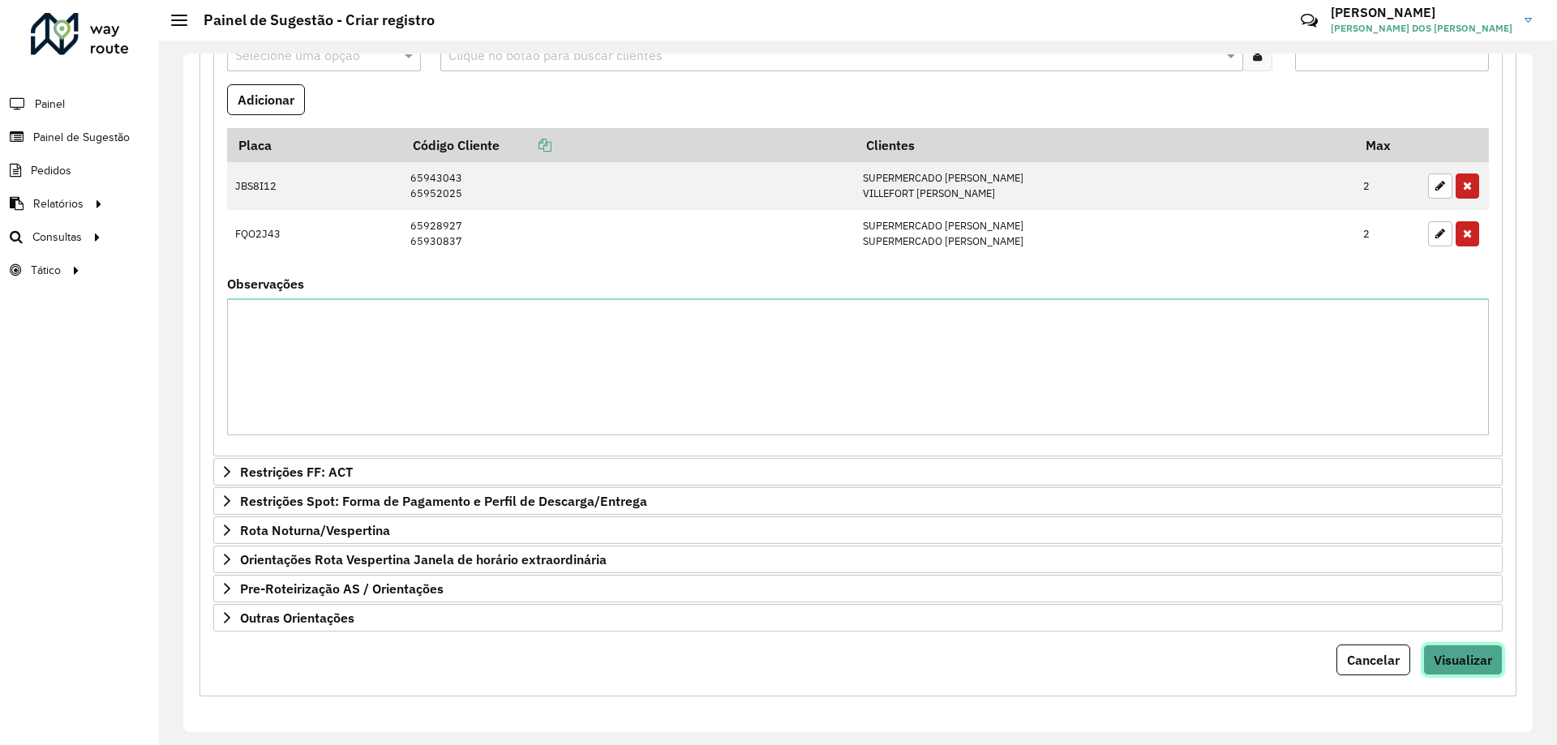
click at [1473, 659] on span "Visualizar" at bounding box center [1463, 660] width 58 height 16
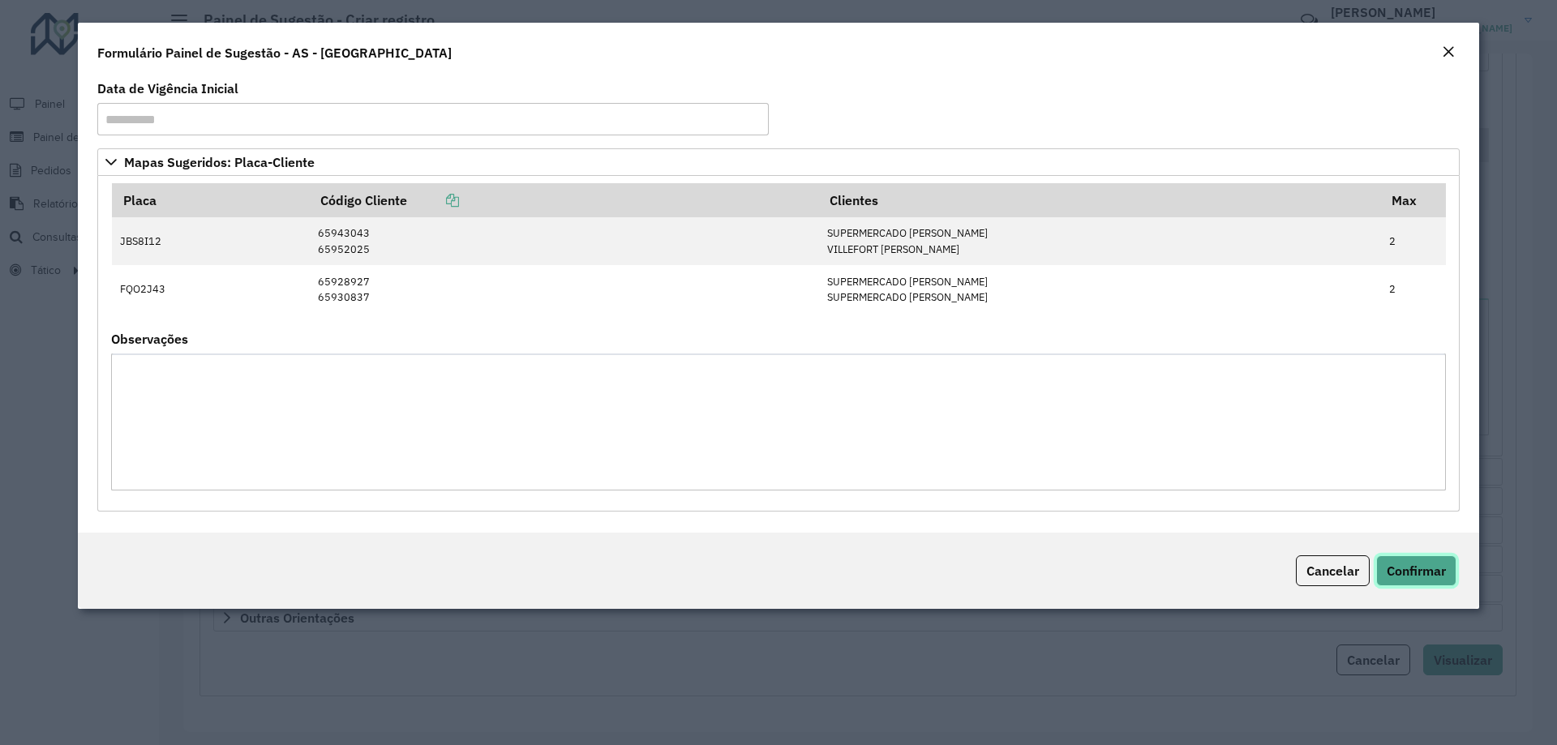
click at [1410, 577] on span "Confirmar" at bounding box center [1416, 571] width 59 height 16
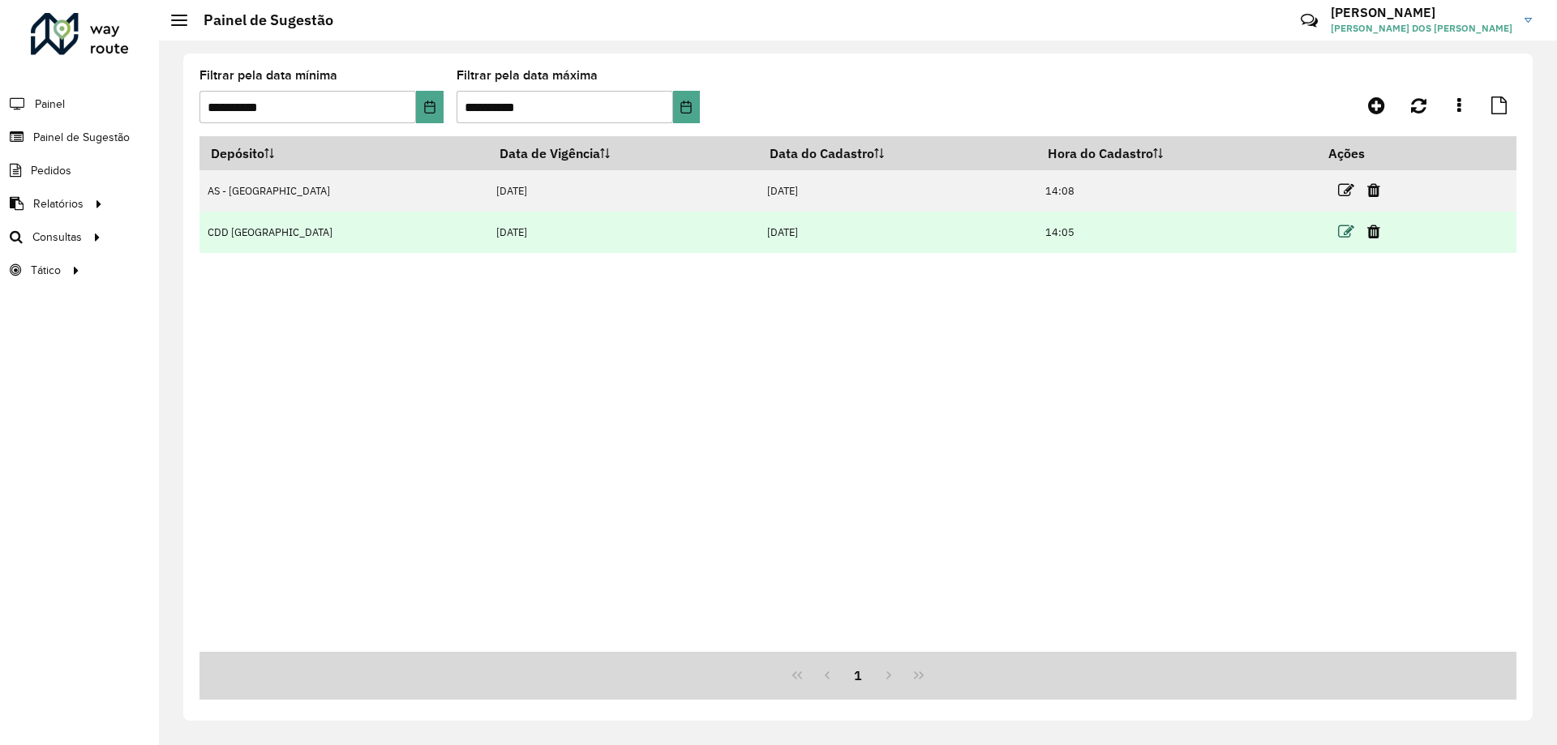
click at [1338, 227] on icon at bounding box center [1346, 232] width 16 height 16
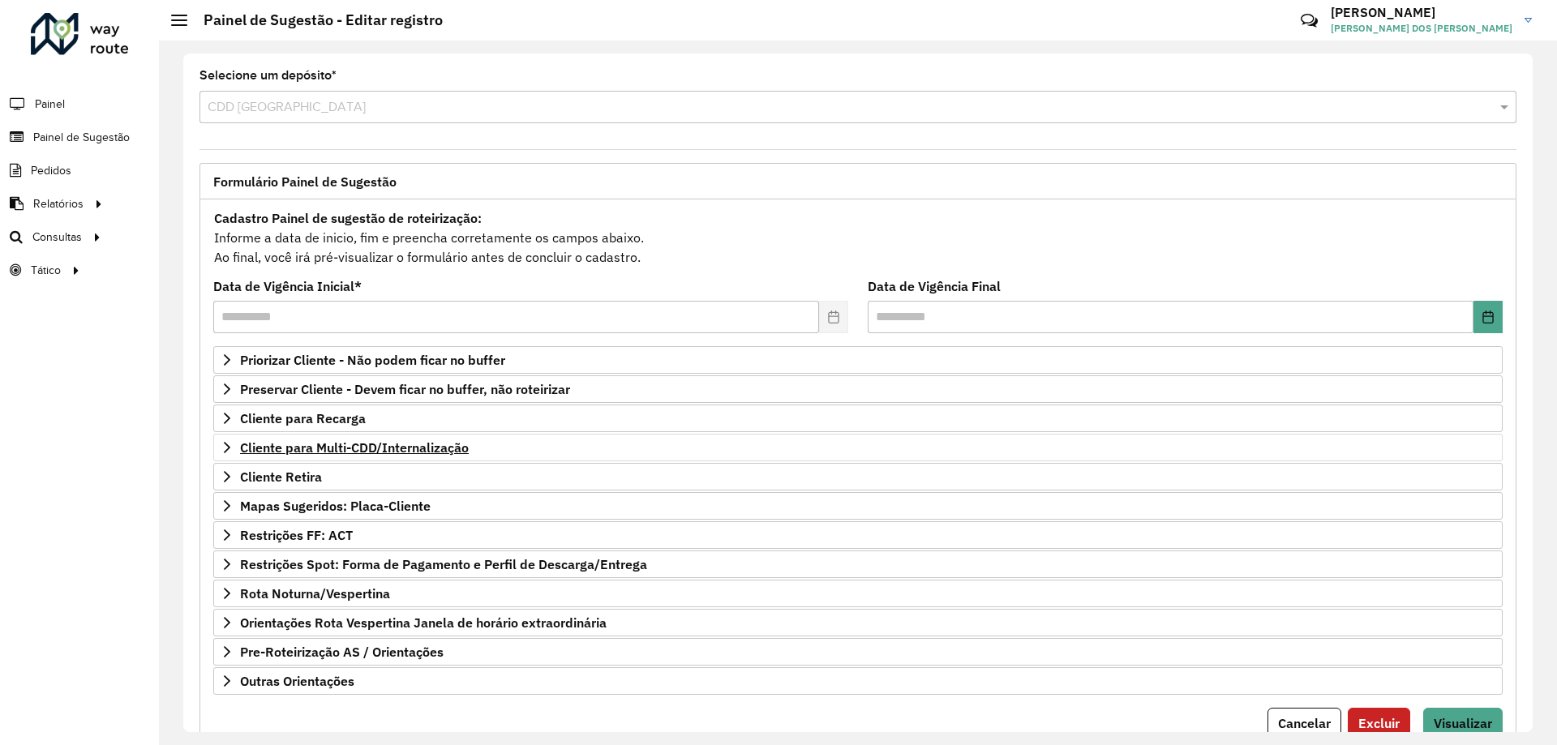
scroll to position [63, 0]
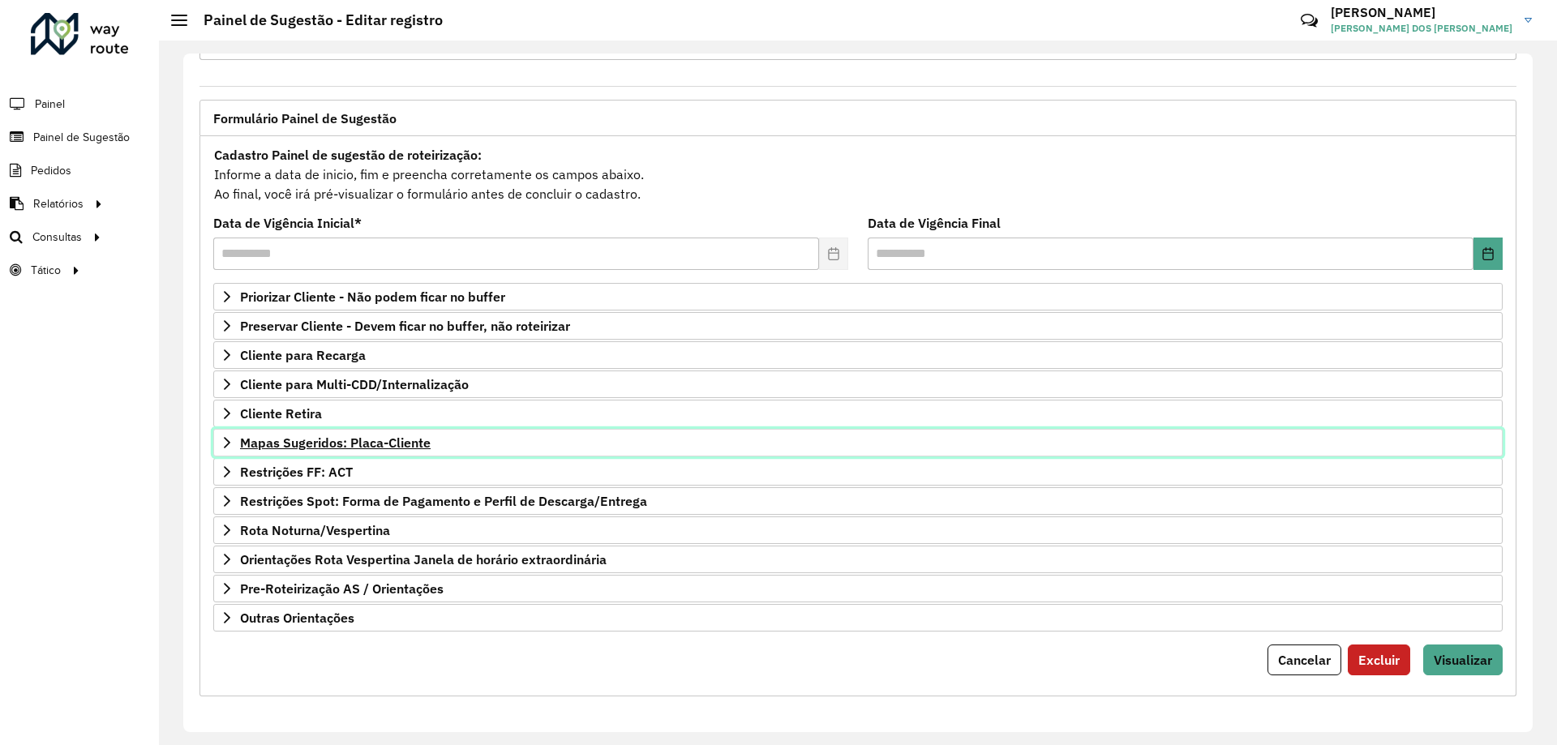
click at [413, 449] on span "Mapas Sugeridos: Placa-Cliente" at bounding box center [335, 442] width 191 height 13
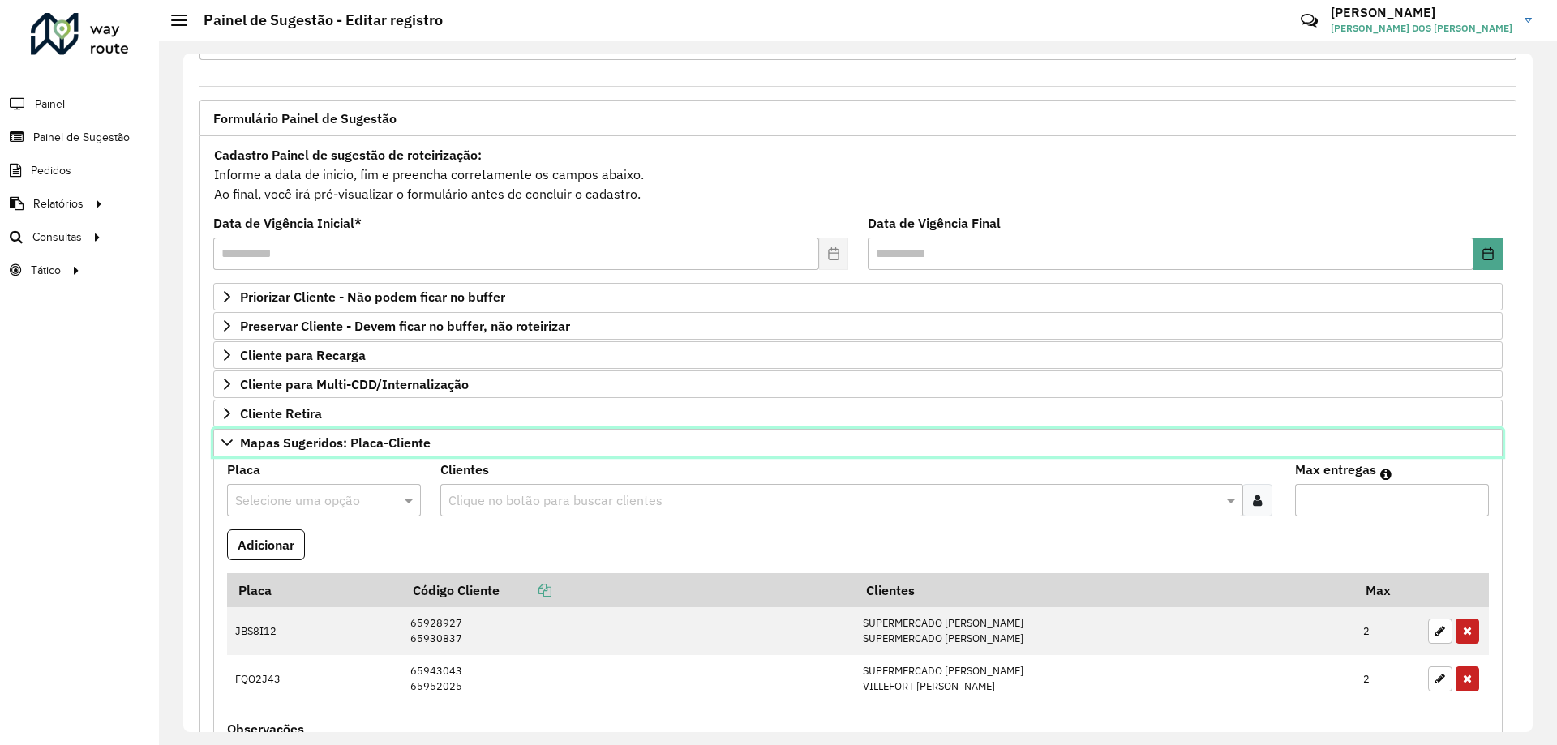
scroll to position [225, 0]
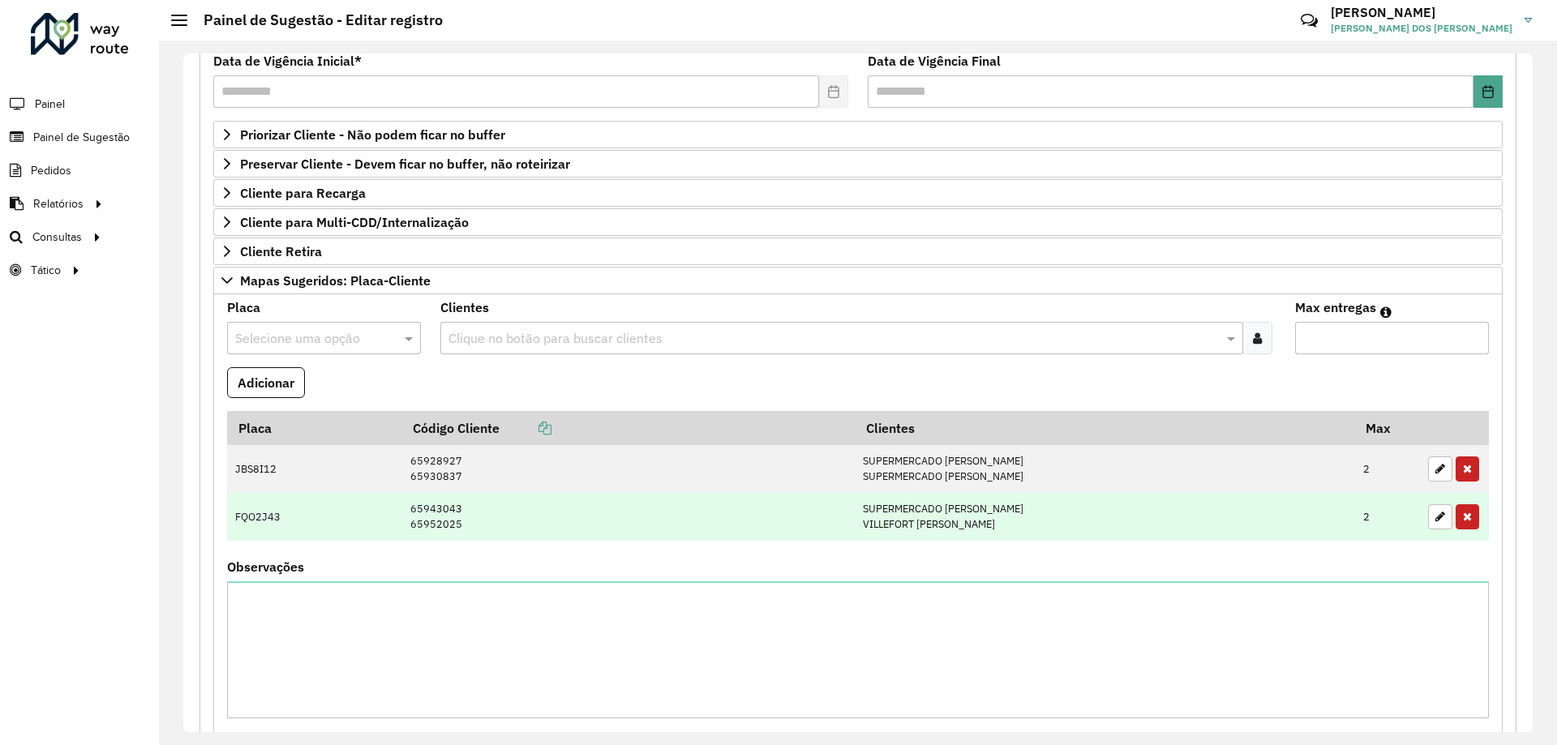
drag, startPoint x: 1465, startPoint y: 474, endPoint x: 1462, endPoint y: 489, distance: 15.6
click at [1464, 474] on icon "button" at bounding box center [1467, 468] width 9 height 11
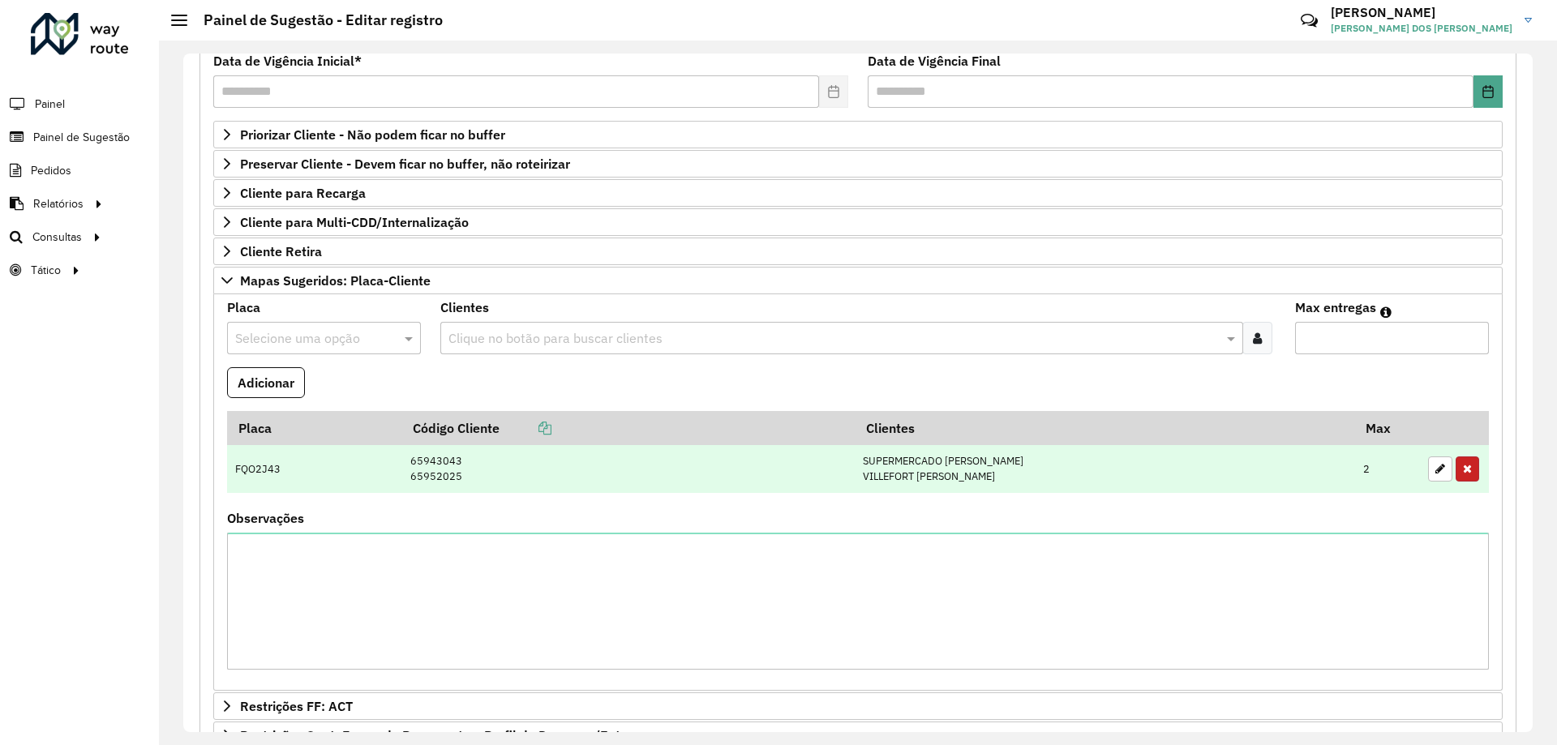
click at [1465, 479] on button "button" at bounding box center [1468, 469] width 24 height 25
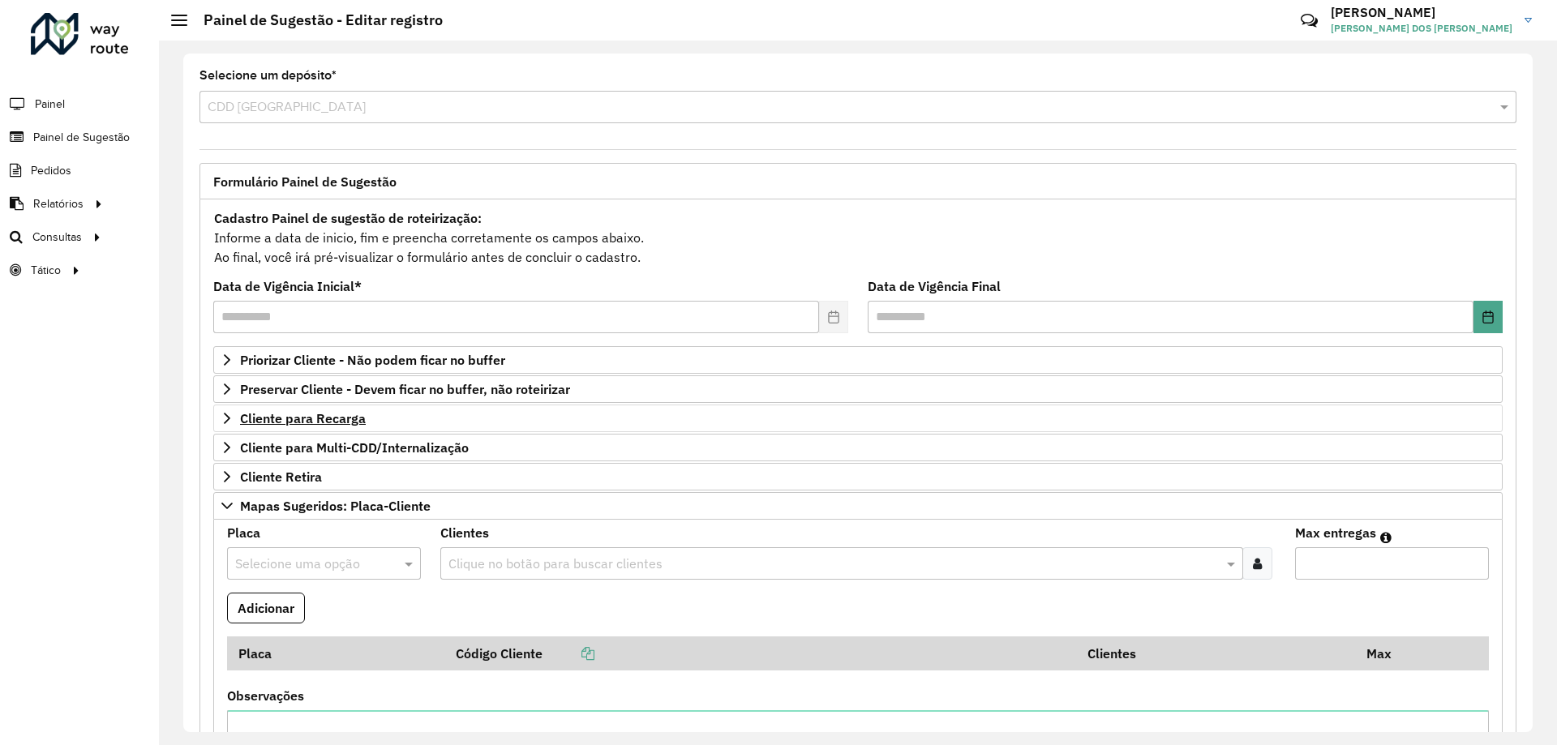
scroll to position [81, 0]
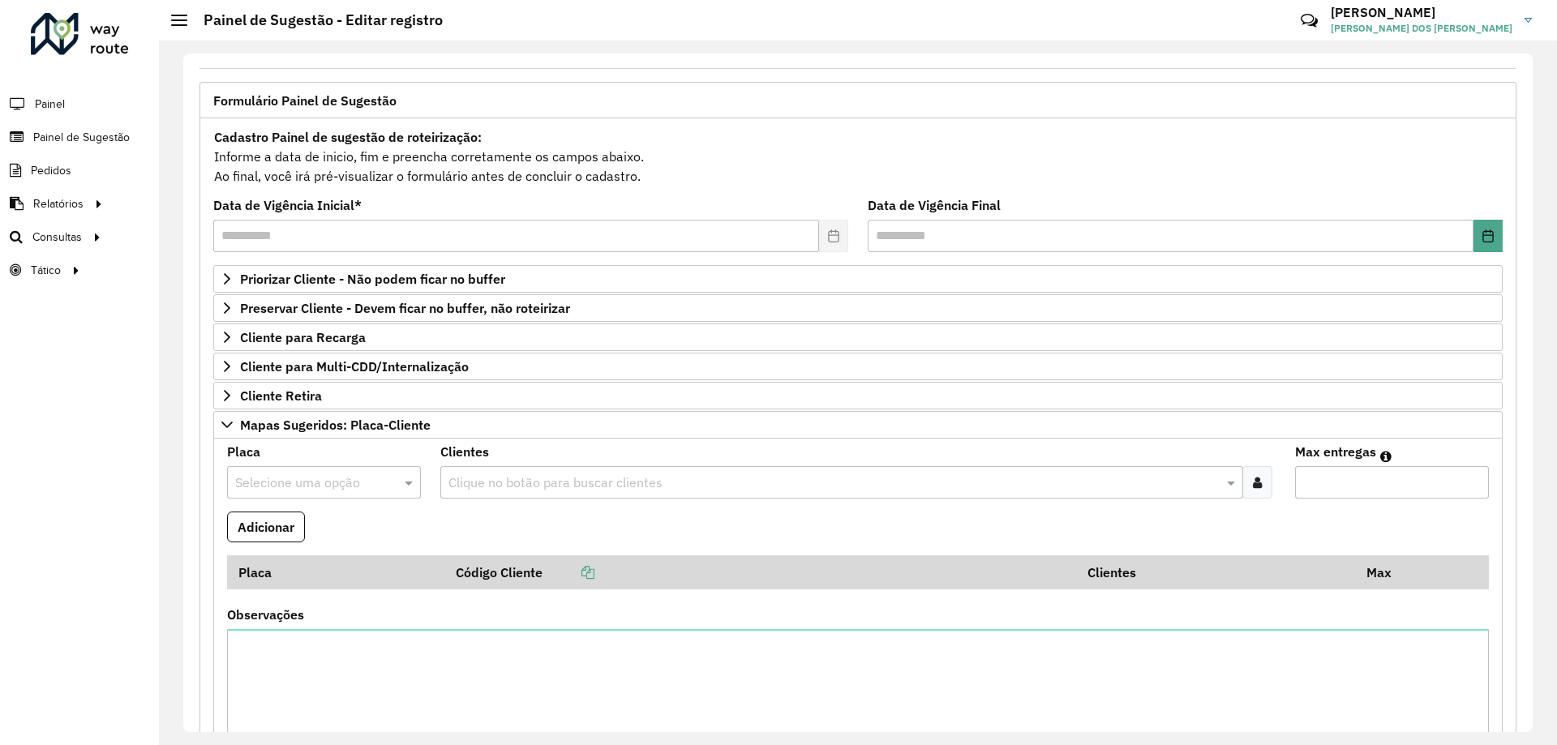
click at [371, 492] on div "Selecione uma opção" at bounding box center [324, 482] width 194 height 32
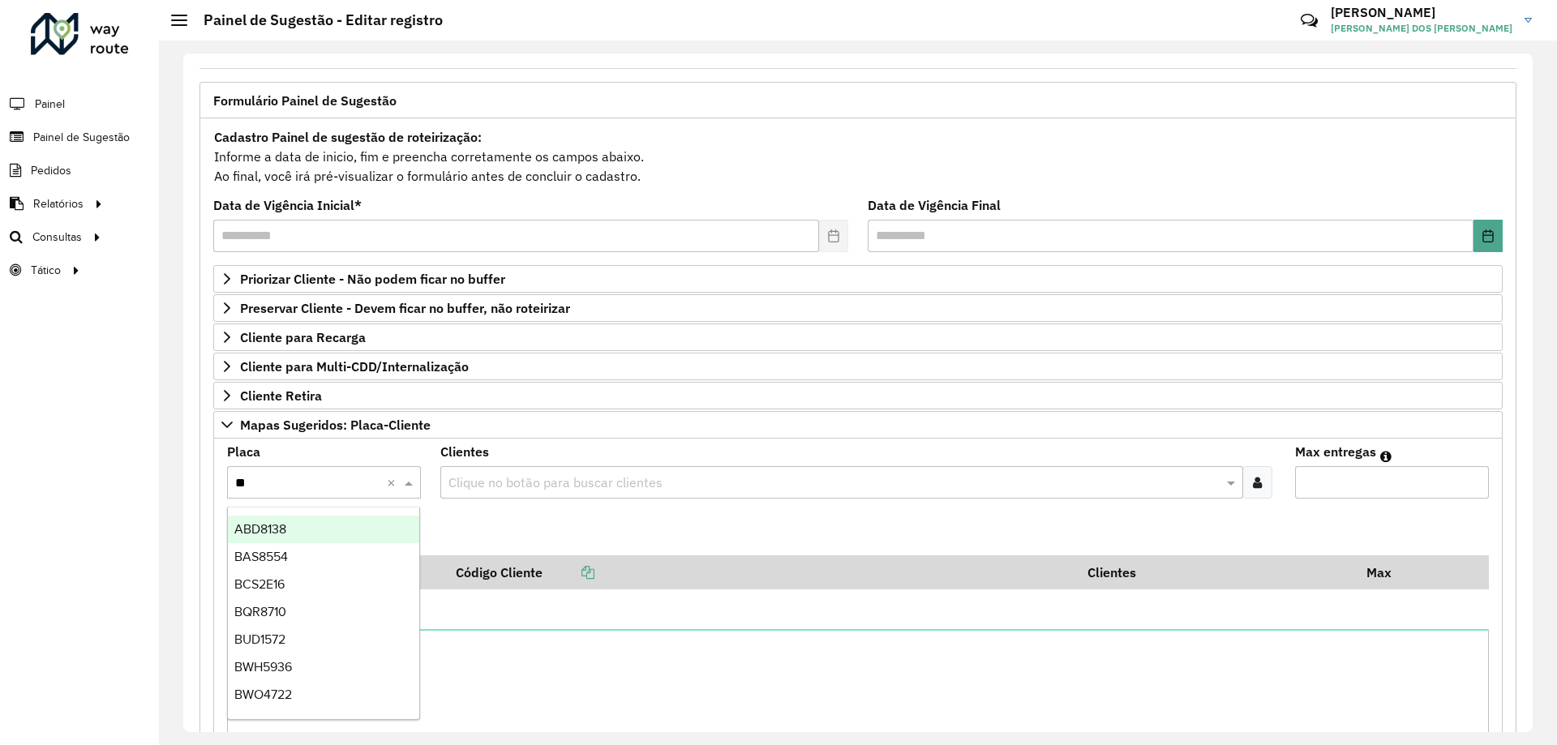
type input "***"
click at [359, 532] on div "BWO4722" at bounding box center [323, 530] width 191 height 28
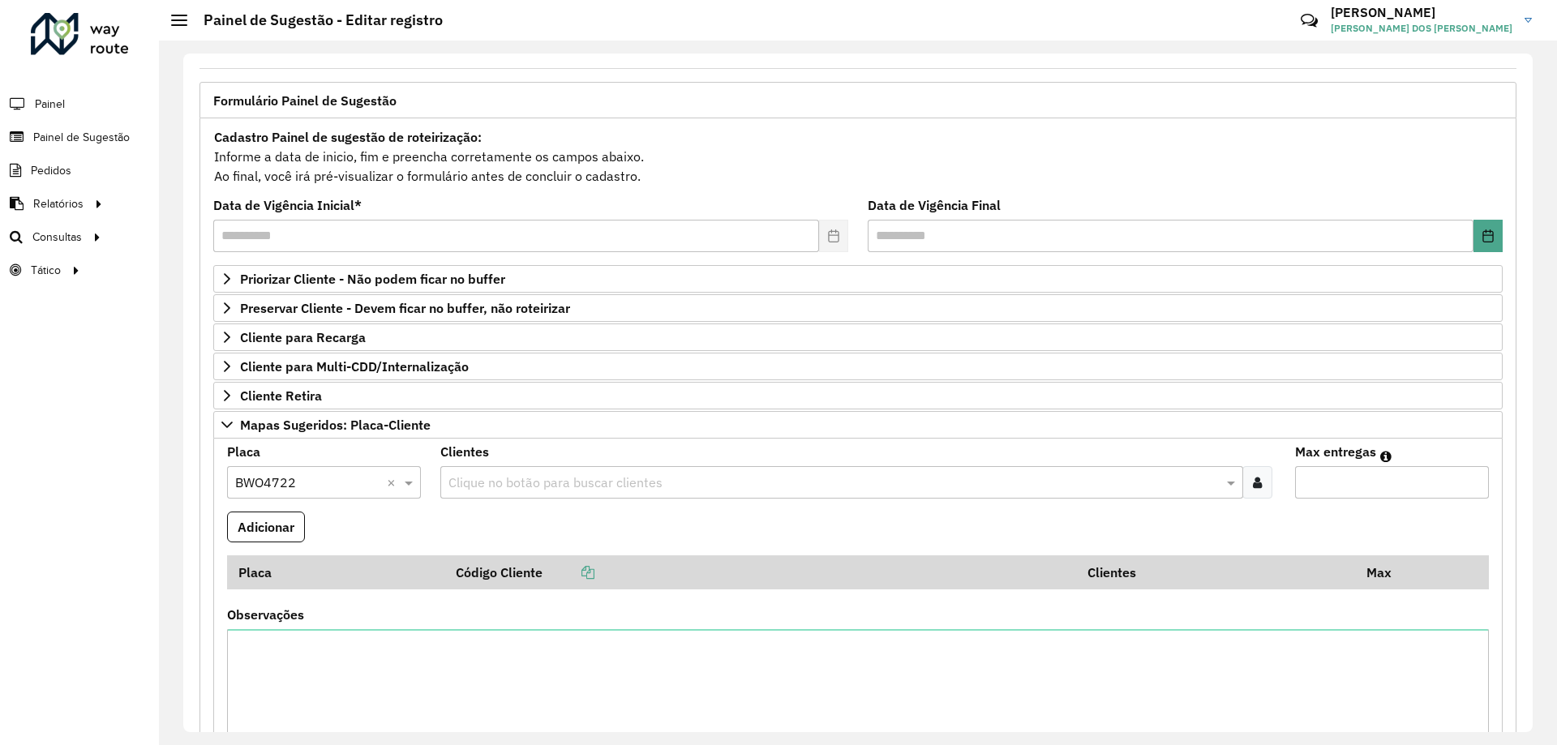
click at [577, 491] on input "text" at bounding box center [833, 483] width 778 height 19
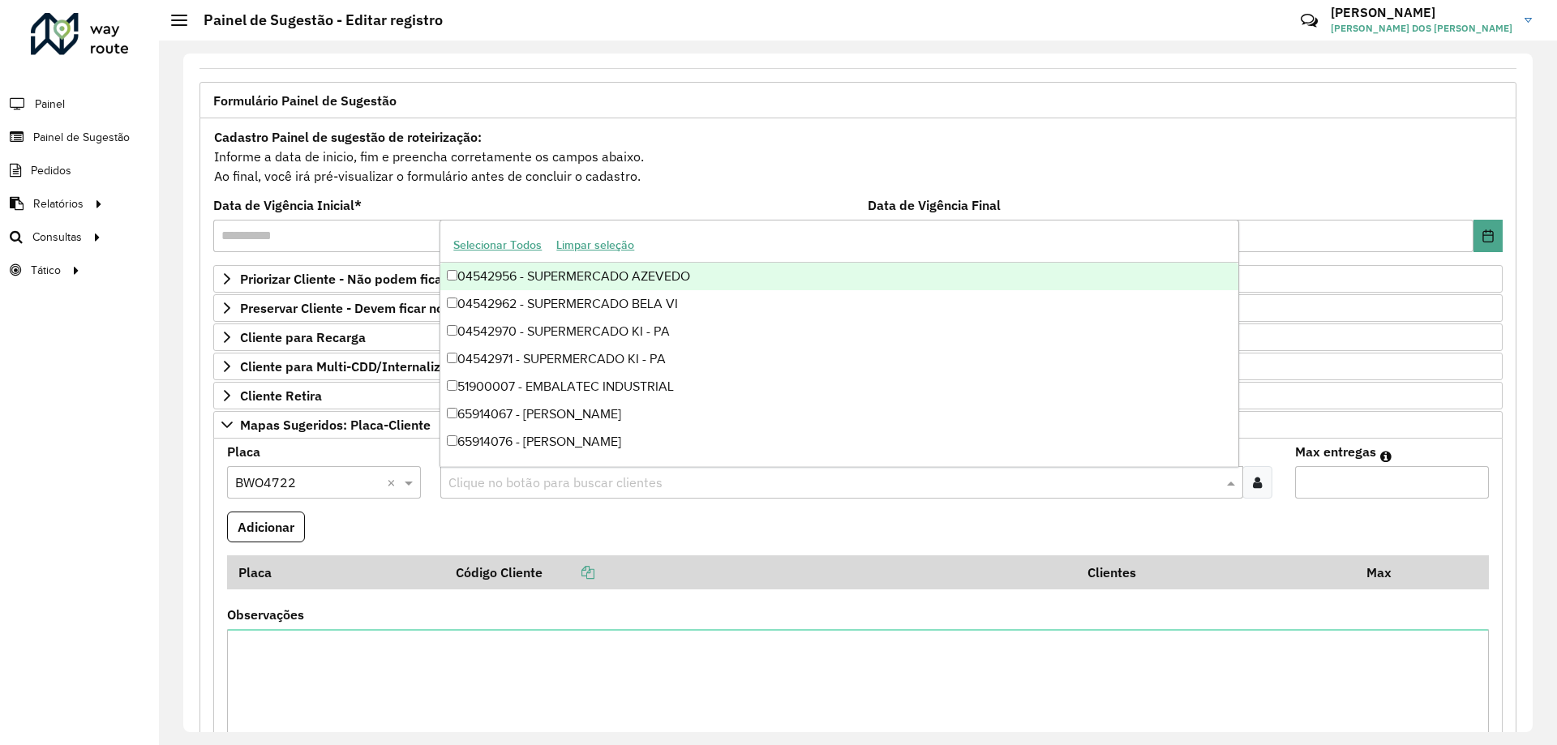
paste input "*****"
type input "*****"
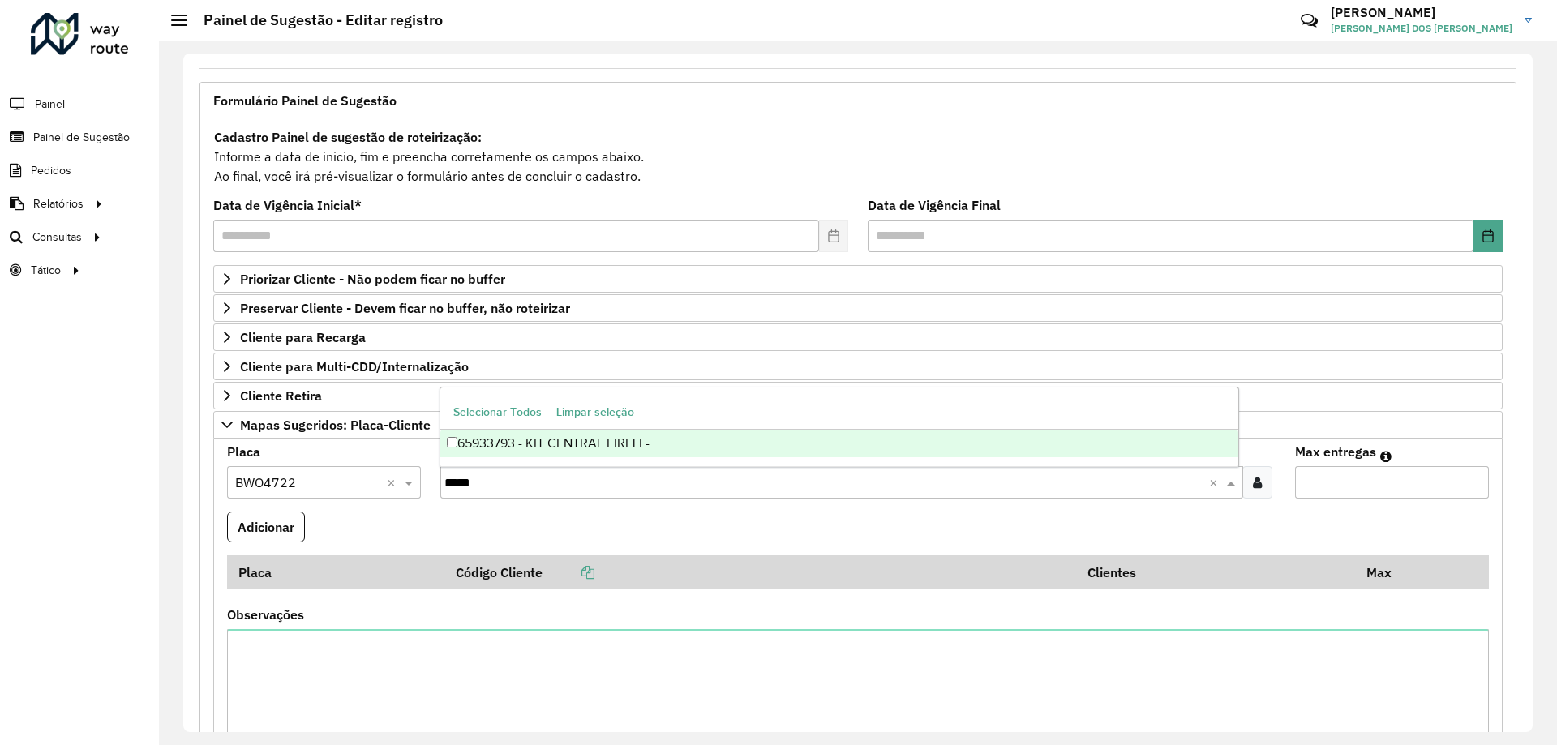
click at [490, 450] on div "65933793 - KIT CENTRAL EIRELI -" at bounding box center [838, 444] width 797 height 28
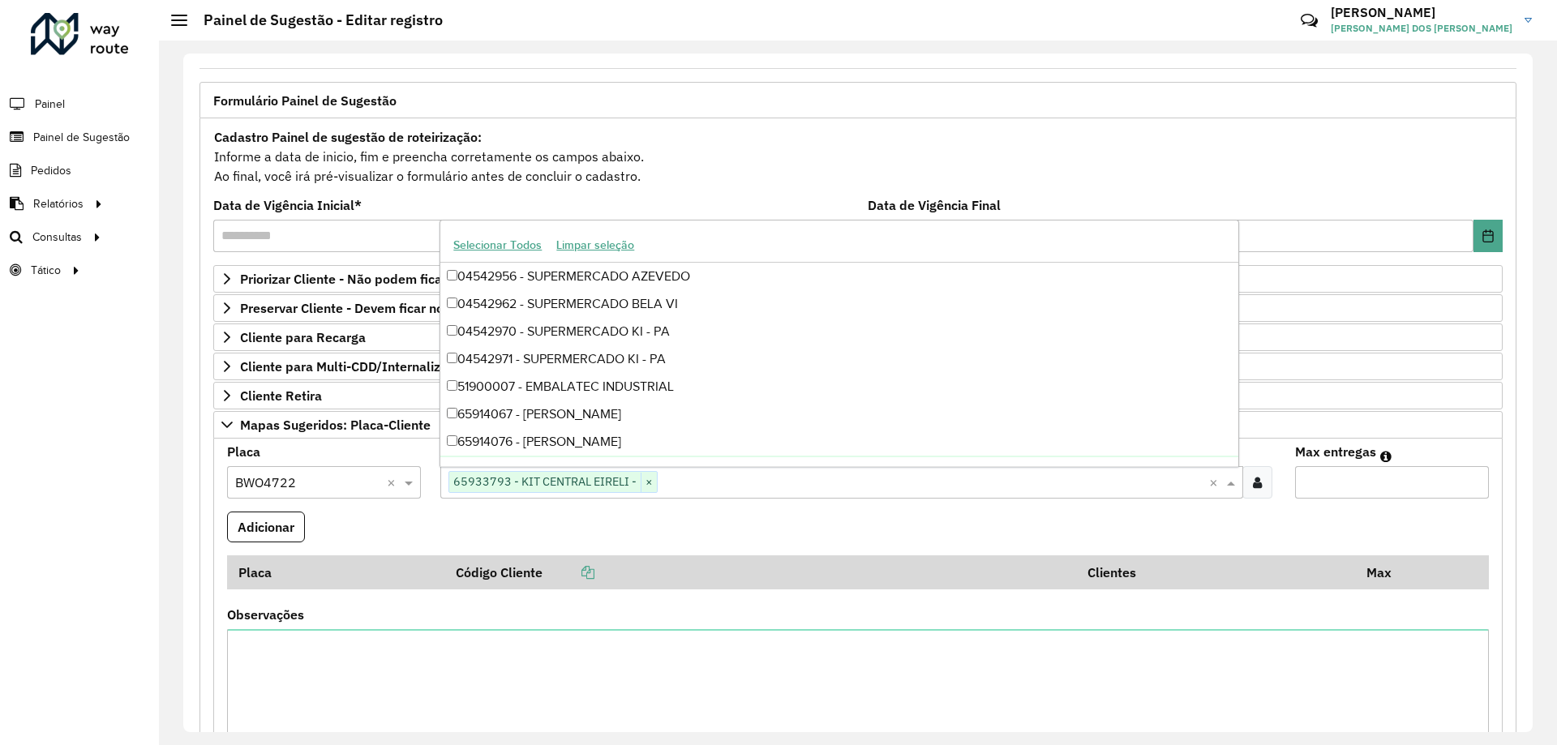
click at [1352, 484] on input "Max entregas" at bounding box center [1392, 482] width 194 height 32
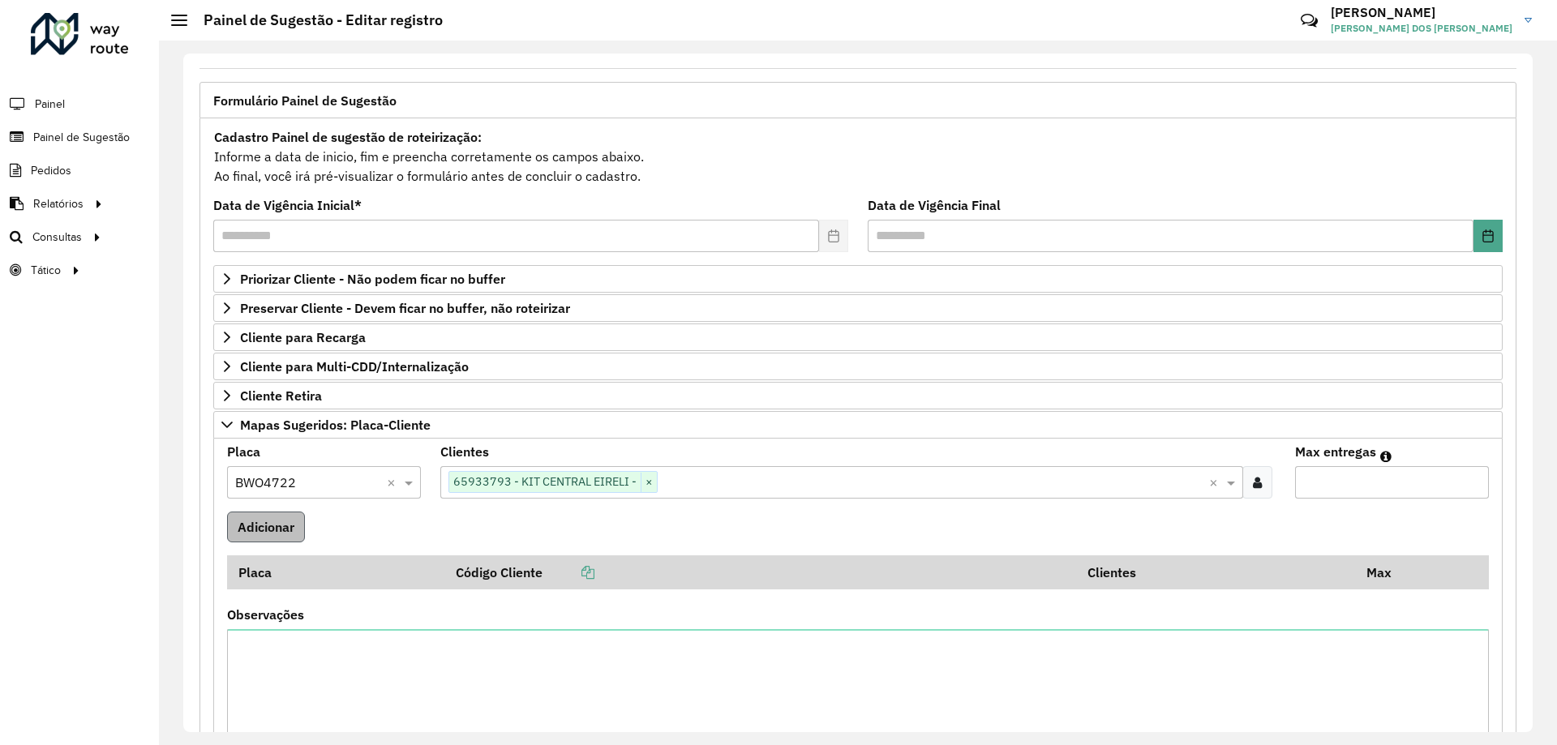
type input "*"
click at [291, 533] on button "Adicionar" at bounding box center [266, 527] width 78 height 31
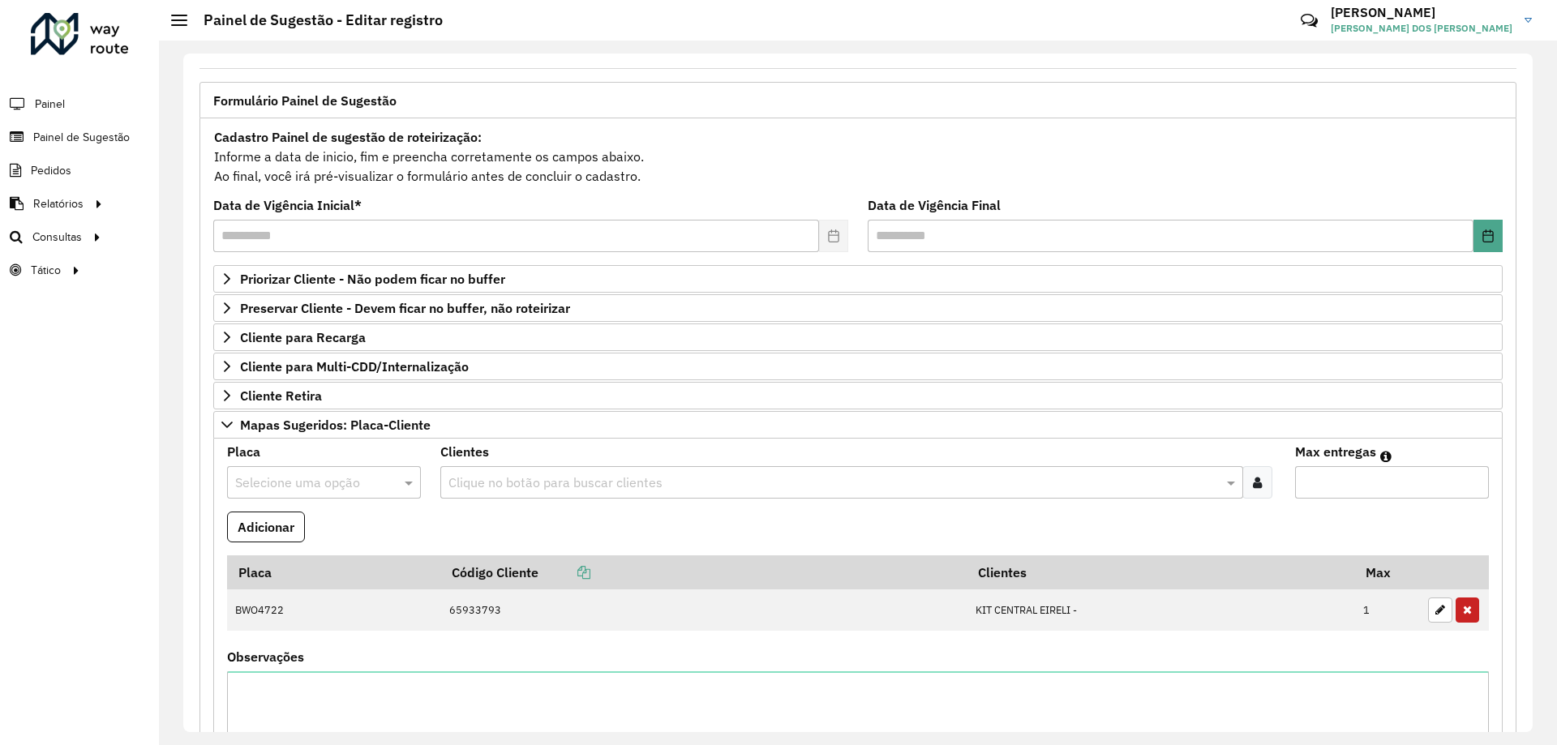
click at [315, 479] on input "text" at bounding box center [307, 483] width 145 height 19
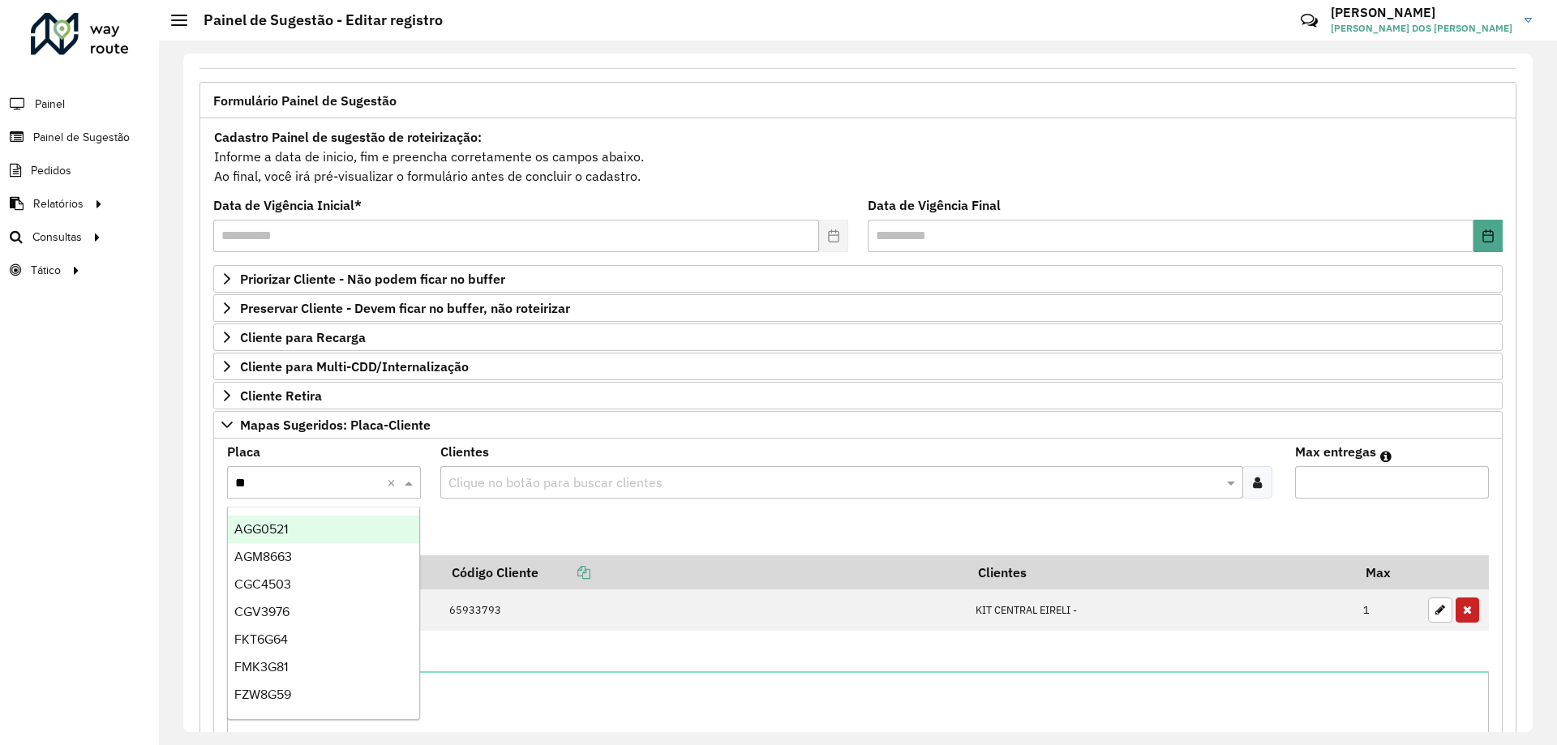
type input "***"
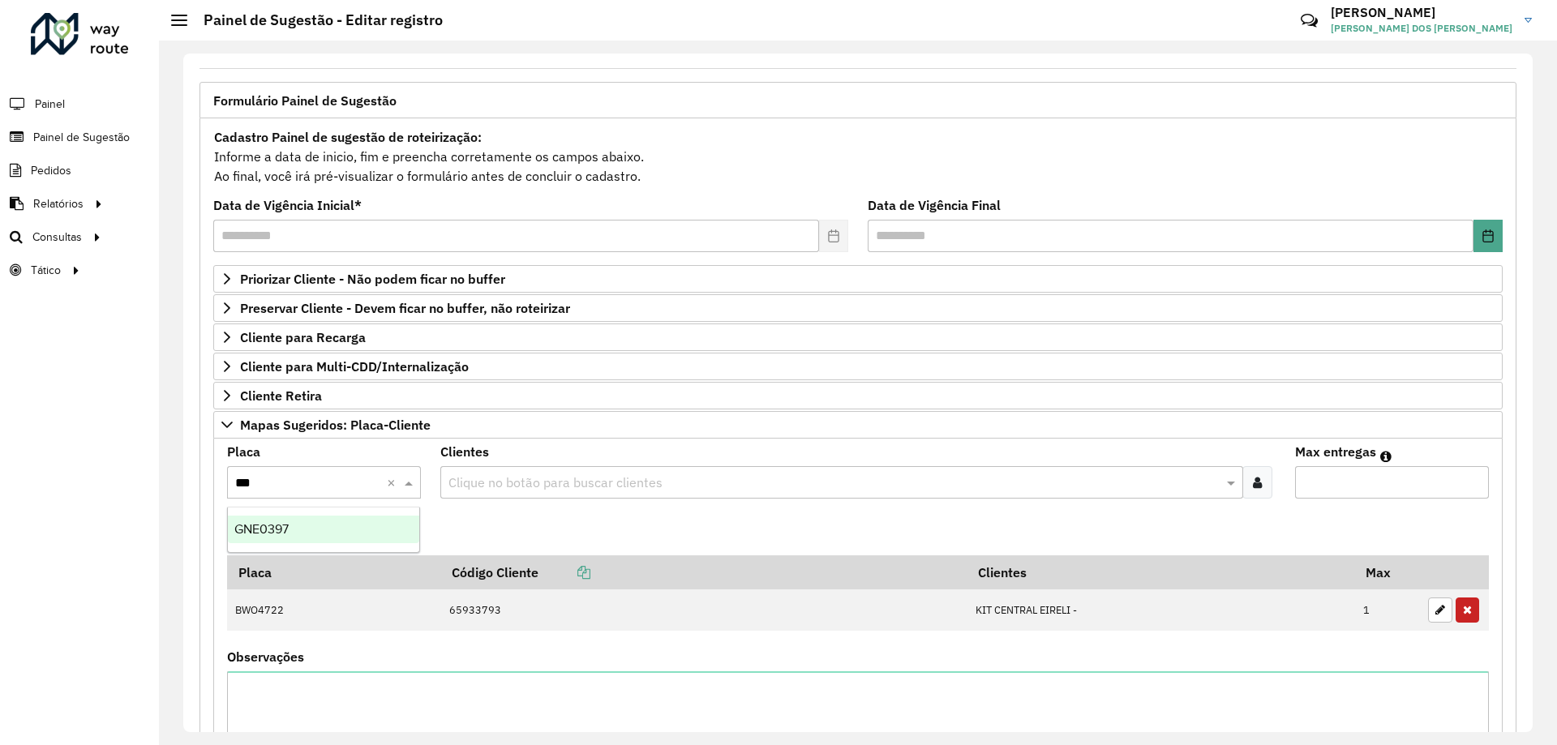
click at [324, 534] on div "GNE0397" at bounding box center [323, 530] width 191 height 28
click at [708, 484] on input "text" at bounding box center [833, 483] width 778 height 19
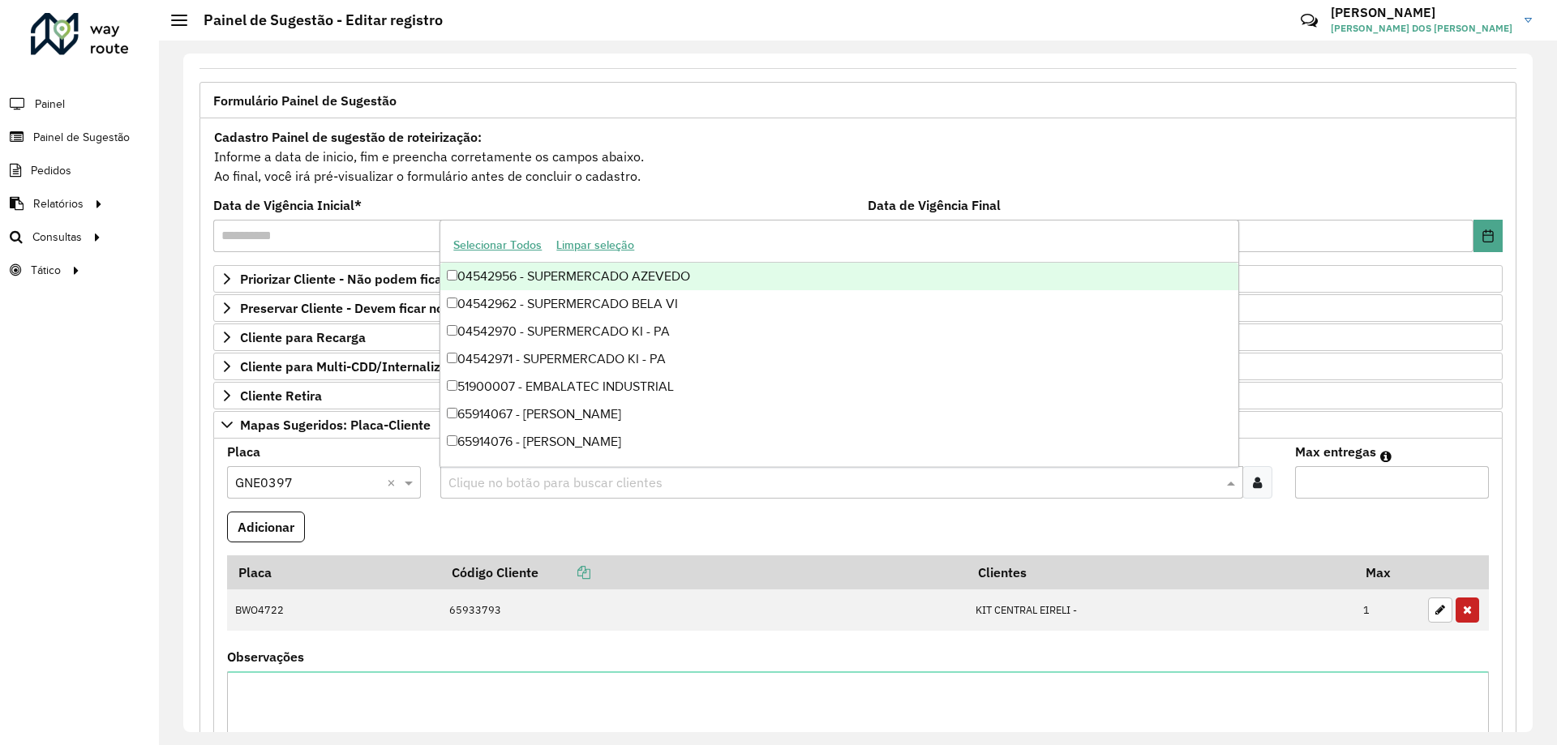
paste input "*****"
type input "*****"
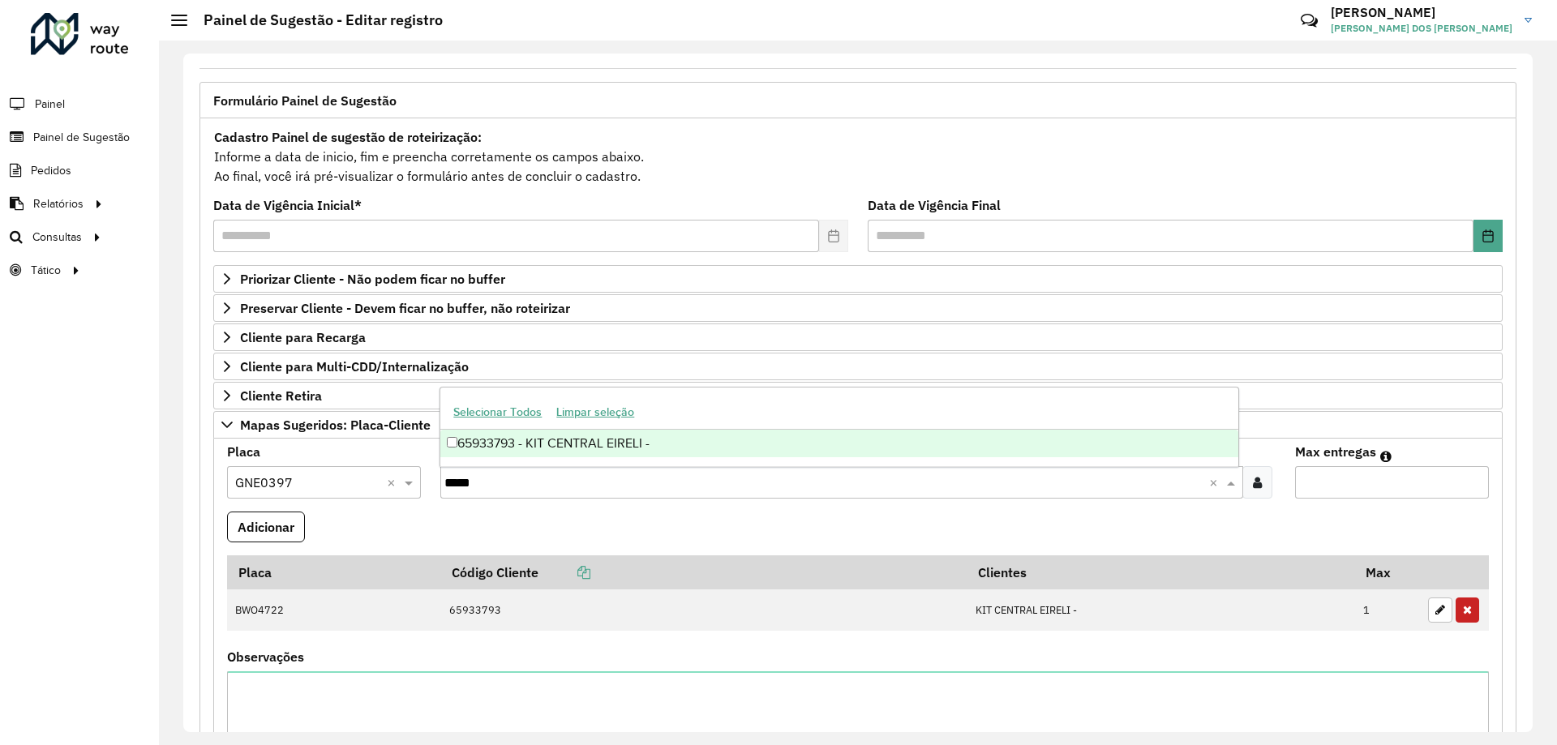
click at [638, 444] on div "65933793 - KIT CENTRAL EIRELI -" at bounding box center [838, 444] width 797 height 28
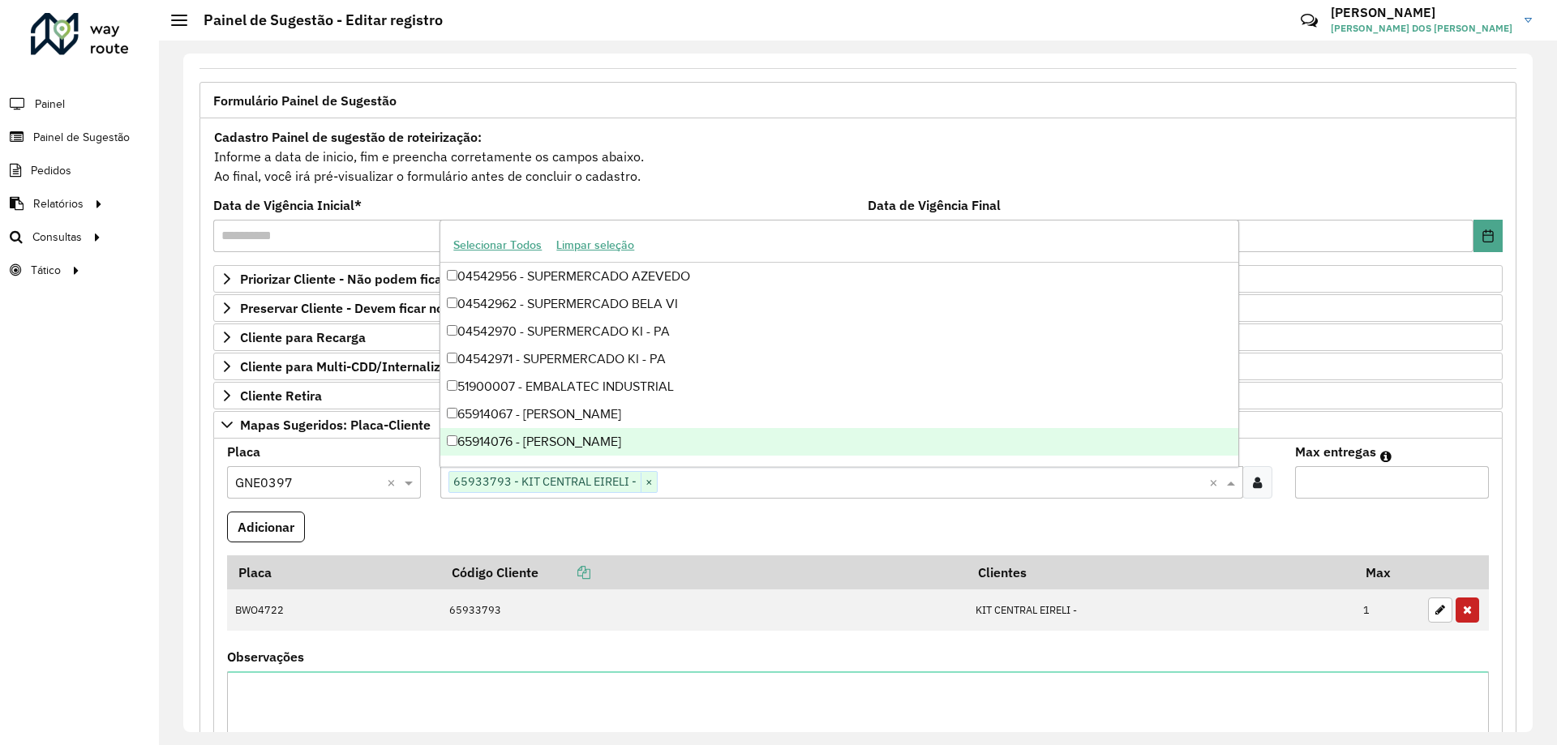
click at [1362, 487] on input "Max entregas" at bounding box center [1392, 482] width 194 height 32
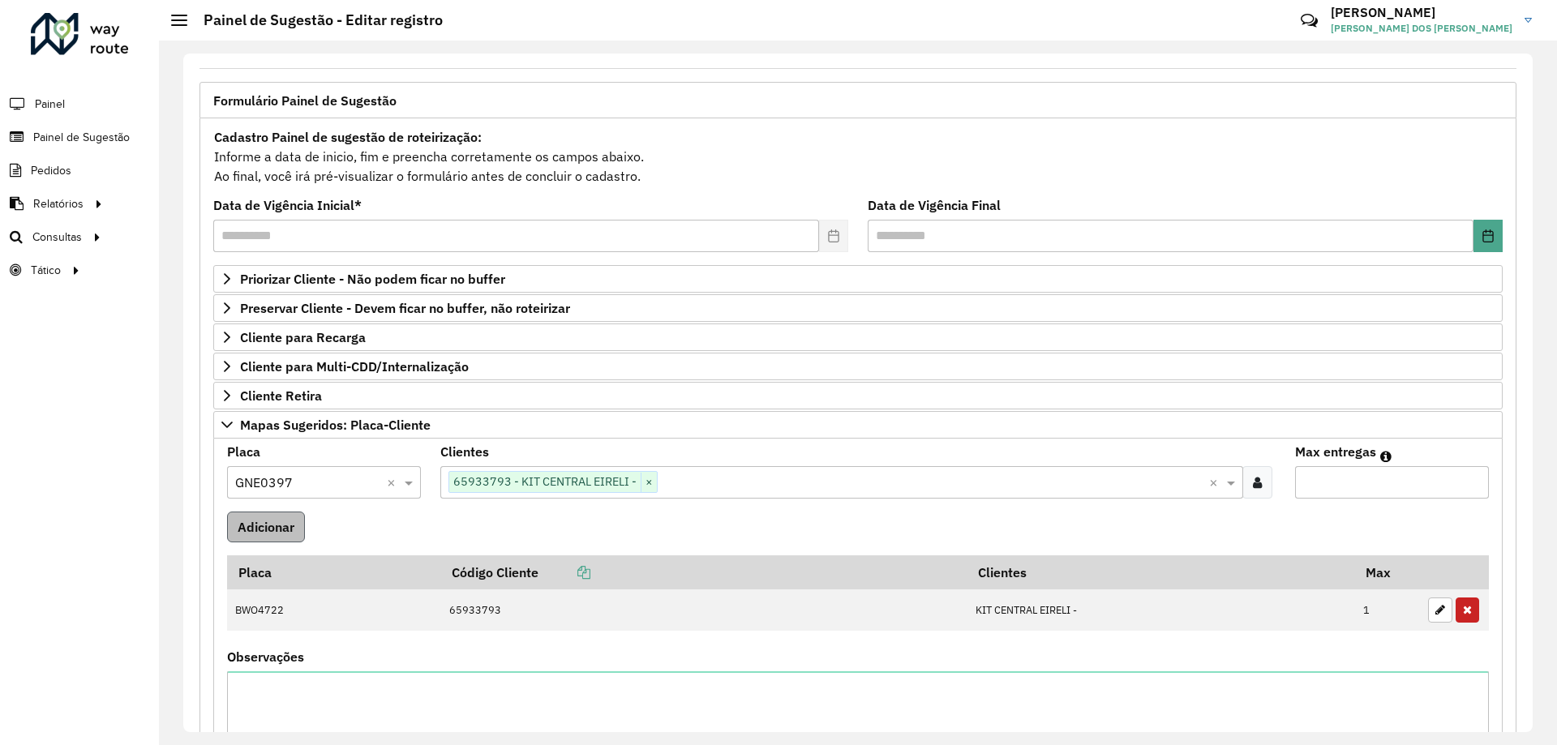
type input "*"
click at [254, 525] on button "Adicionar" at bounding box center [266, 527] width 78 height 31
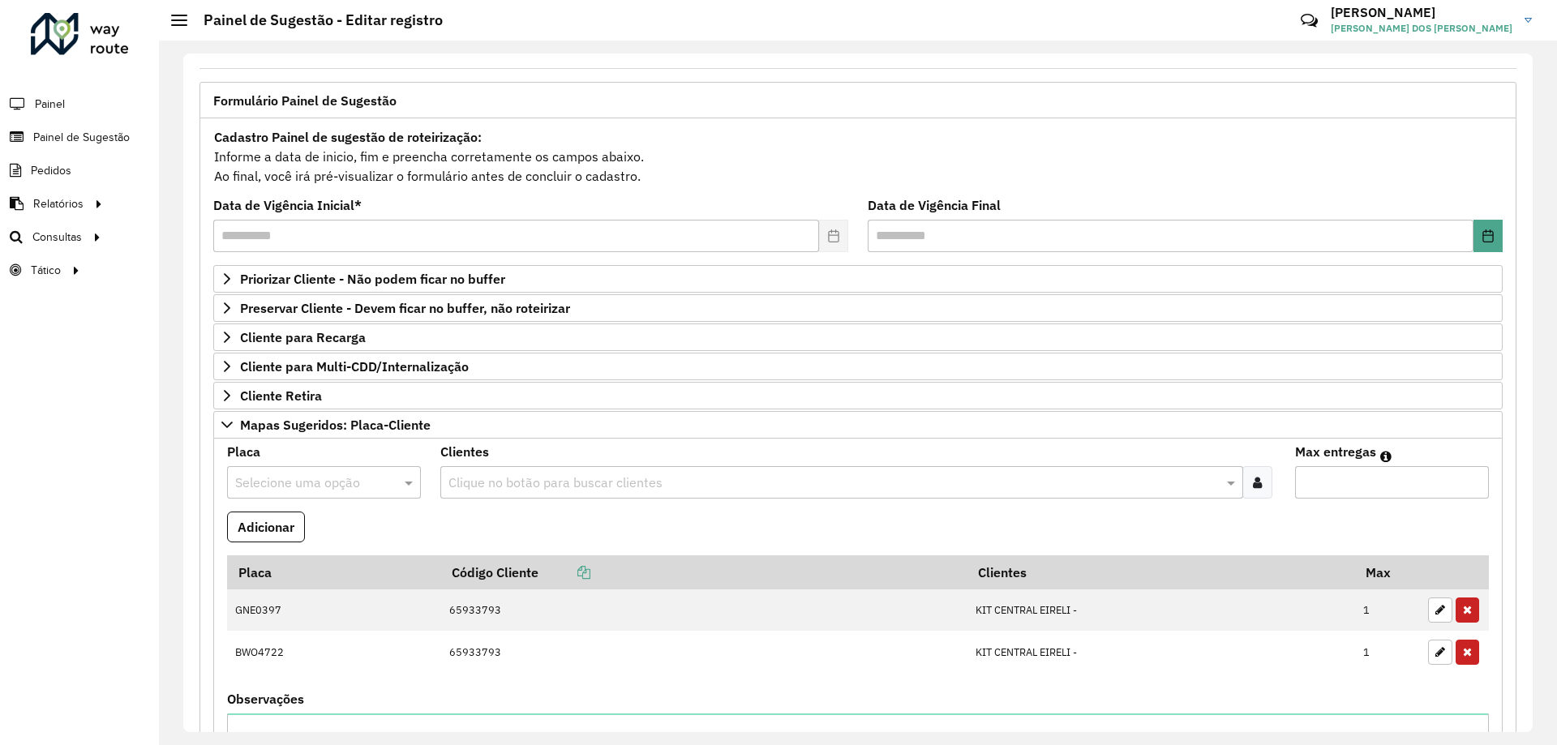
click at [384, 480] on div at bounding box center [324, 482] width 194 height 21
type input "**"
click at [307, 532] on div "HOM4201" at bounding box center [323, 530] width 191 height 28
click at [500, 478] on input "text" at bounding box center [833, 483] width 778 height 19
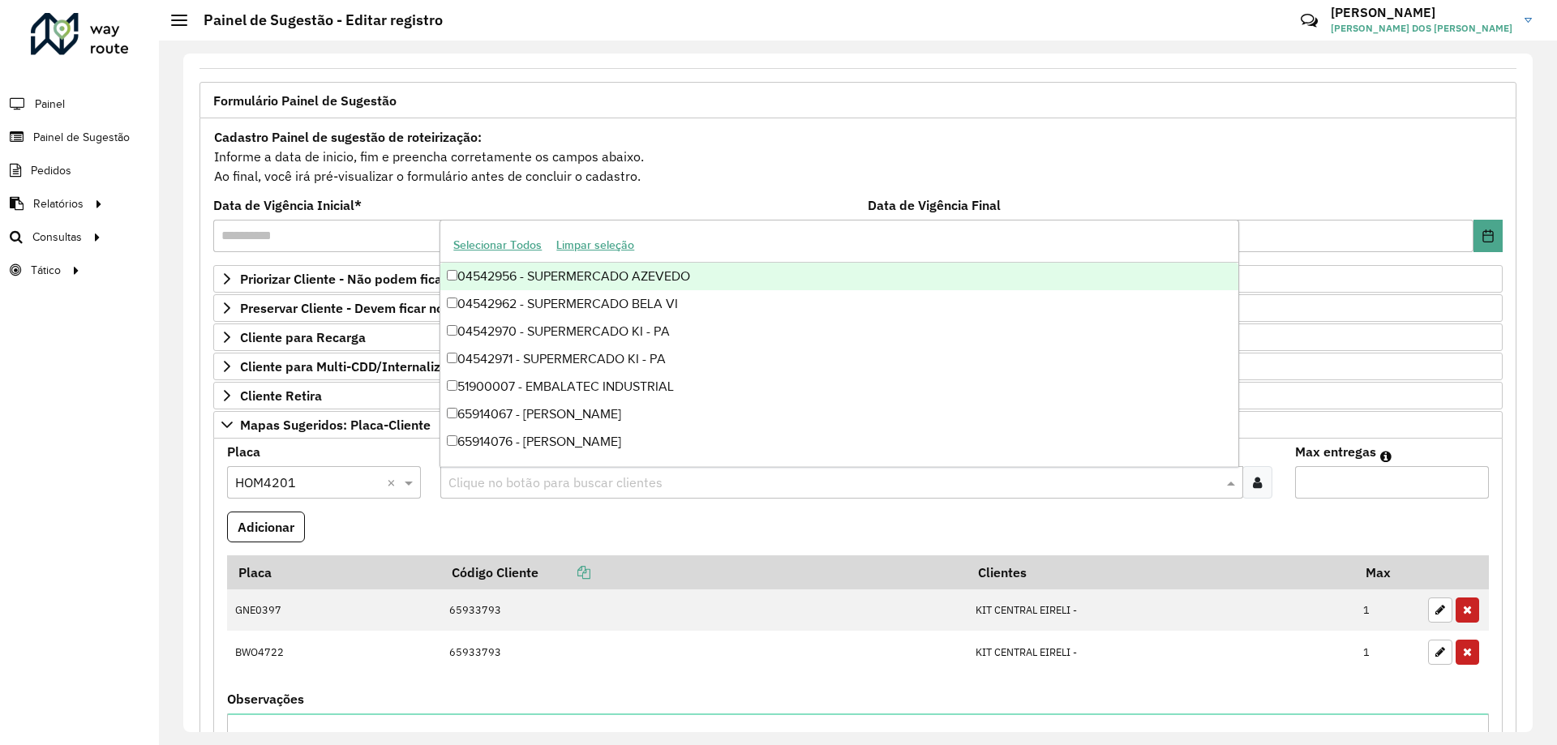
paste input "*****"
type input "*****"
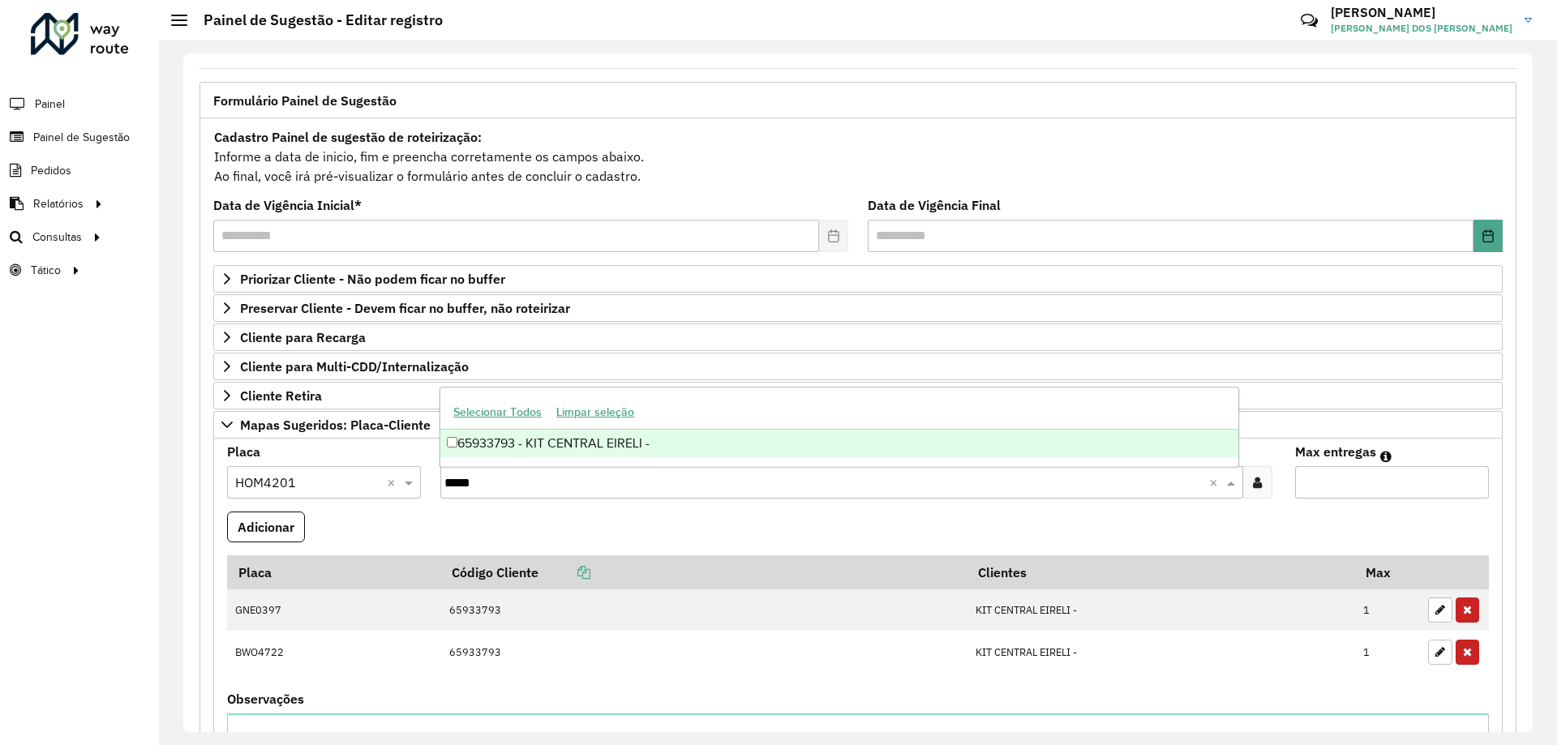
click at [546, 446] on div "65933793 - KIT CENTRAL EIRELI -" at bounding box center [838, 444] width 797 height 28
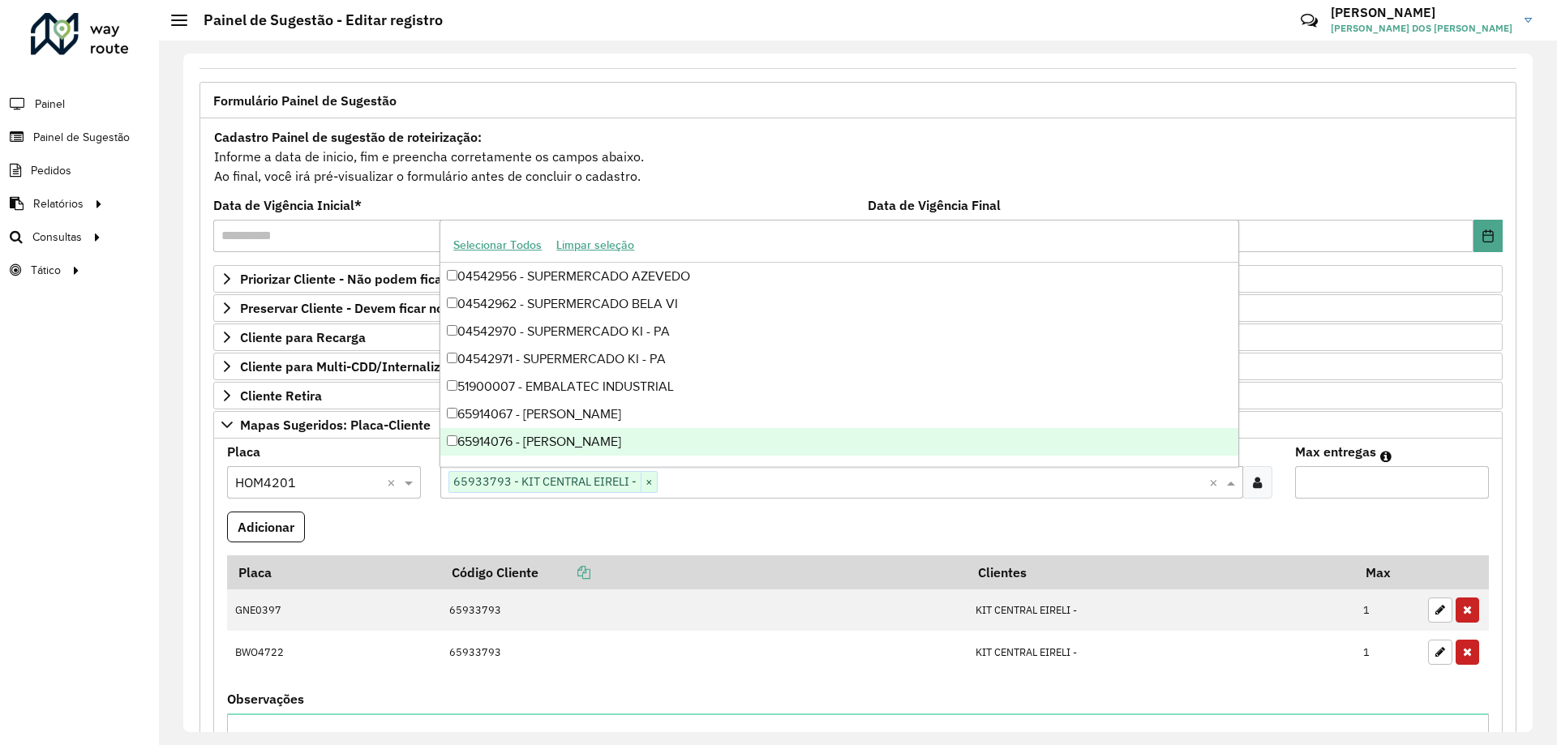
click at [1323, 480] on input "Max entregas" at bounding box center [1392, 482] width 194 height 32
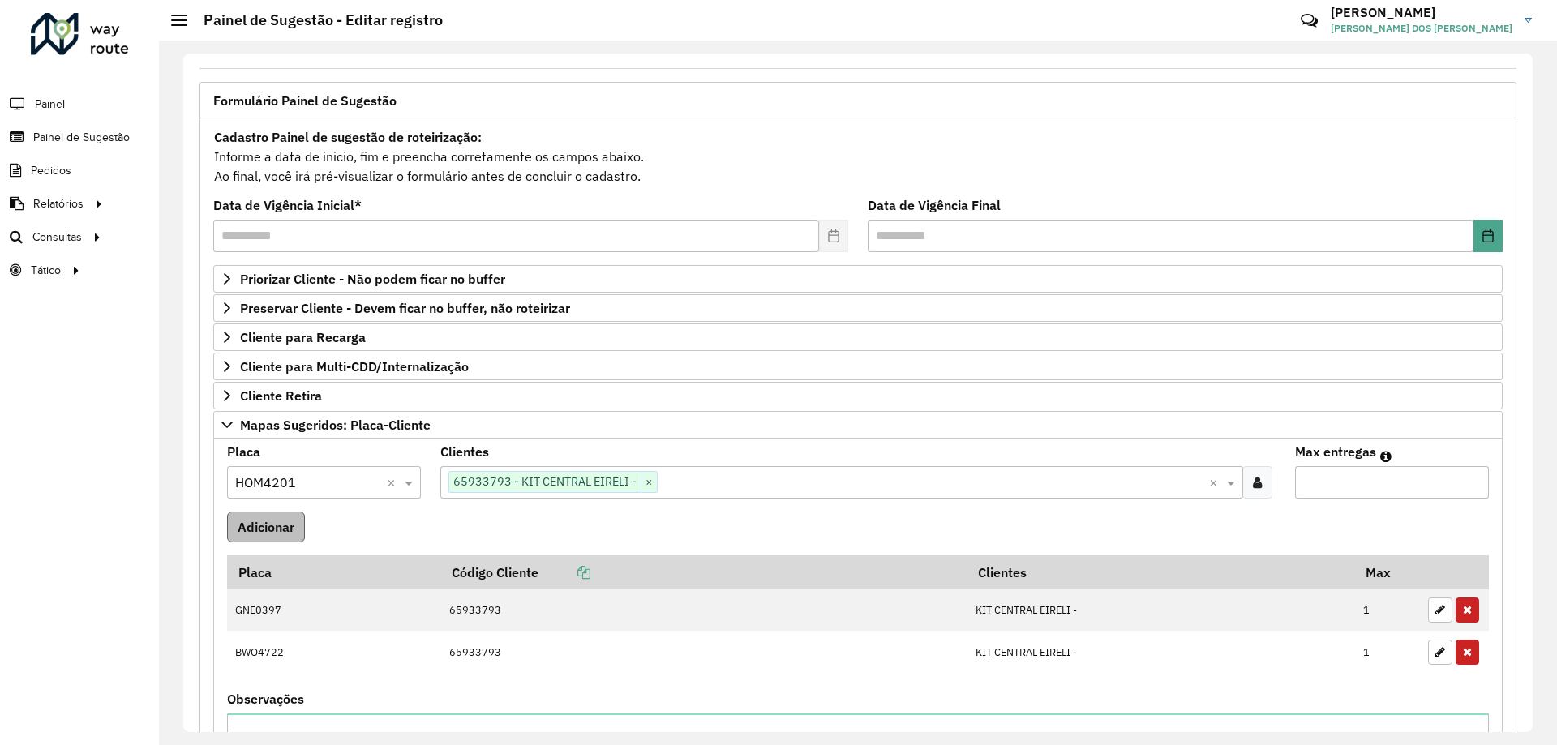
type input "*"
click at [274, 527] on button "Adicionar" at bounding box center [266, 527] width 78 height 31
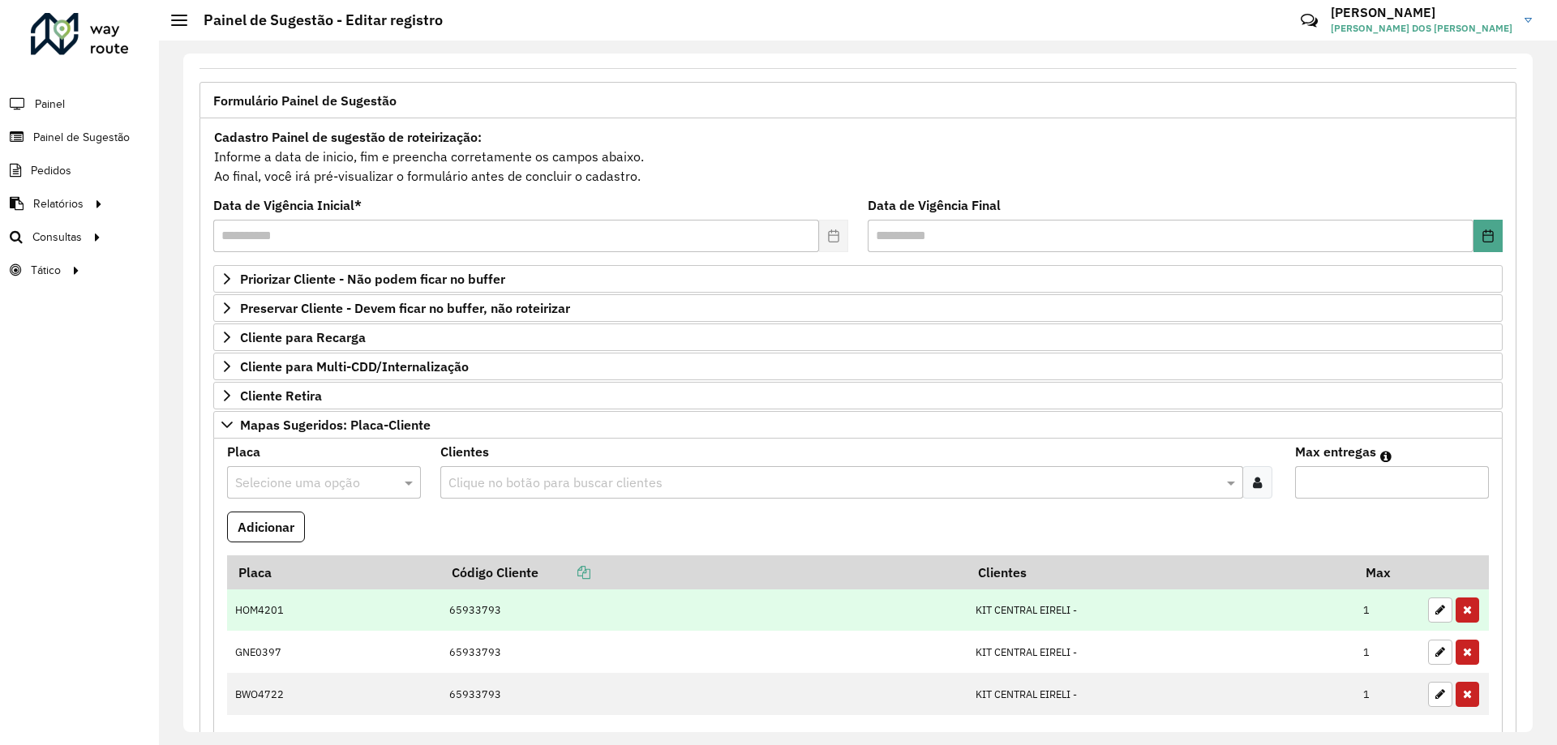
scroll to position [324, 0]
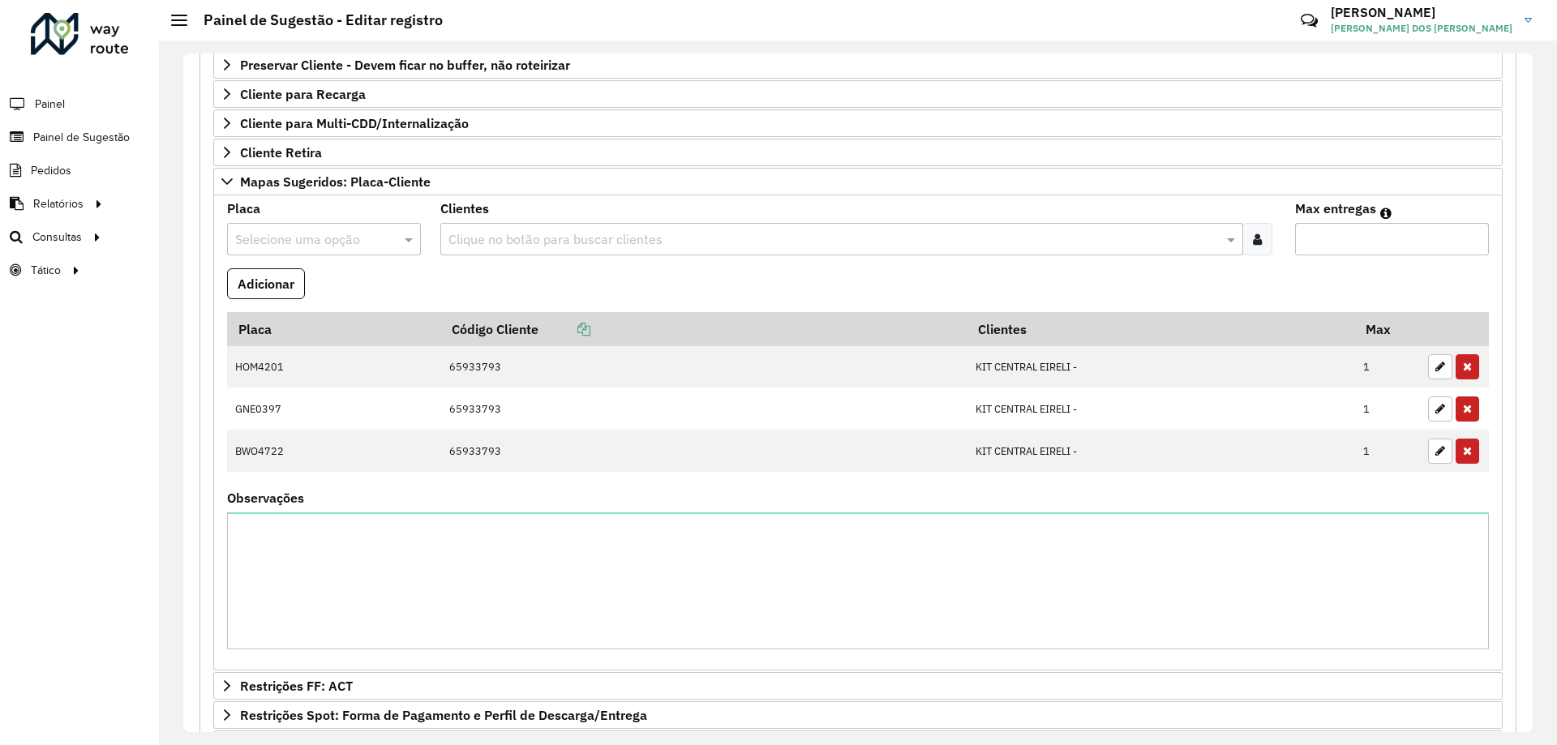
click at [337, 236] on input "text" at bounding box center [307, 239] width 145 height 19
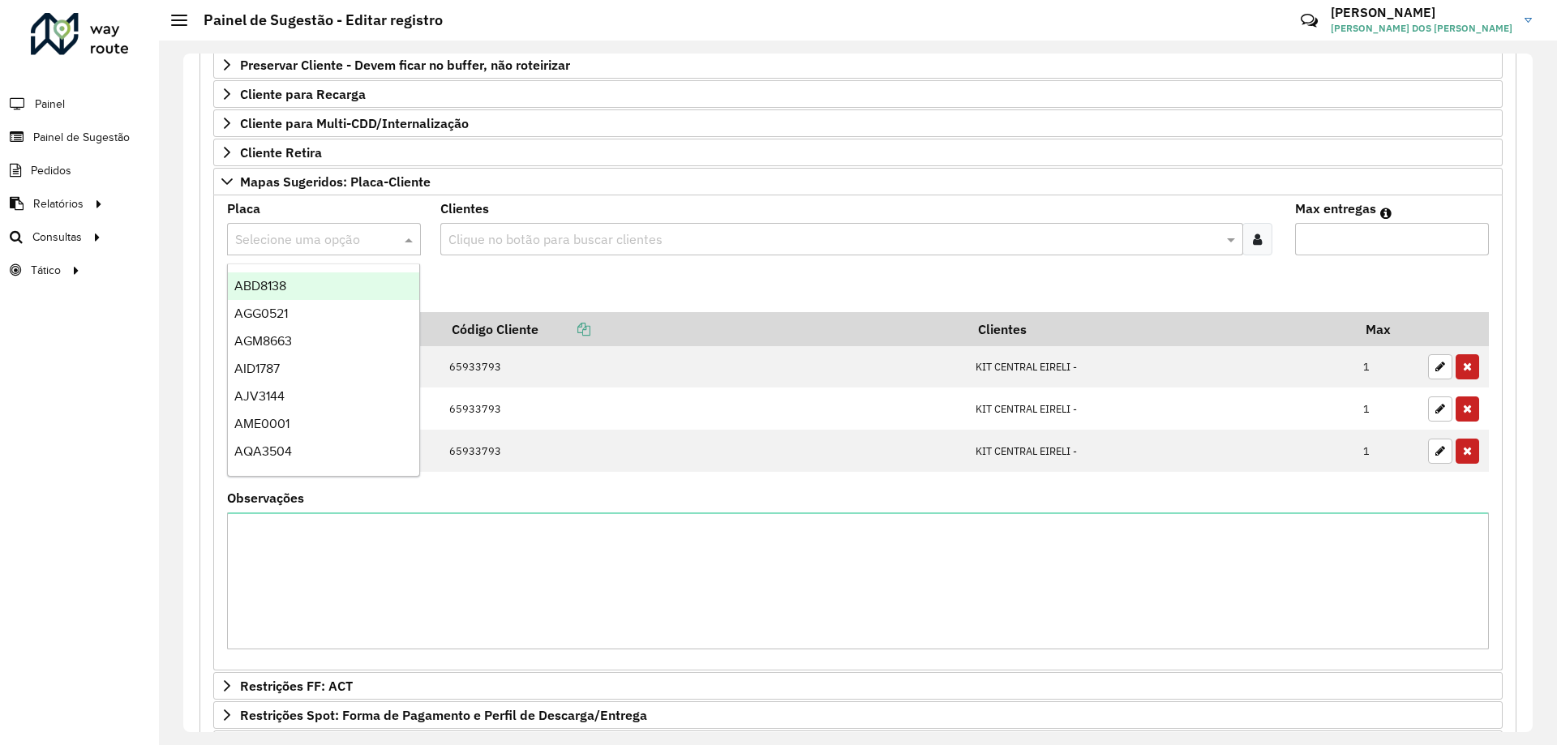
click at [337, 236] on input "text" at bounding box center [307, 239] width 145 height 19
click at [626, 271] on formly-field "Adicionar" at bounding box center [858, 290] width 1282 height 44
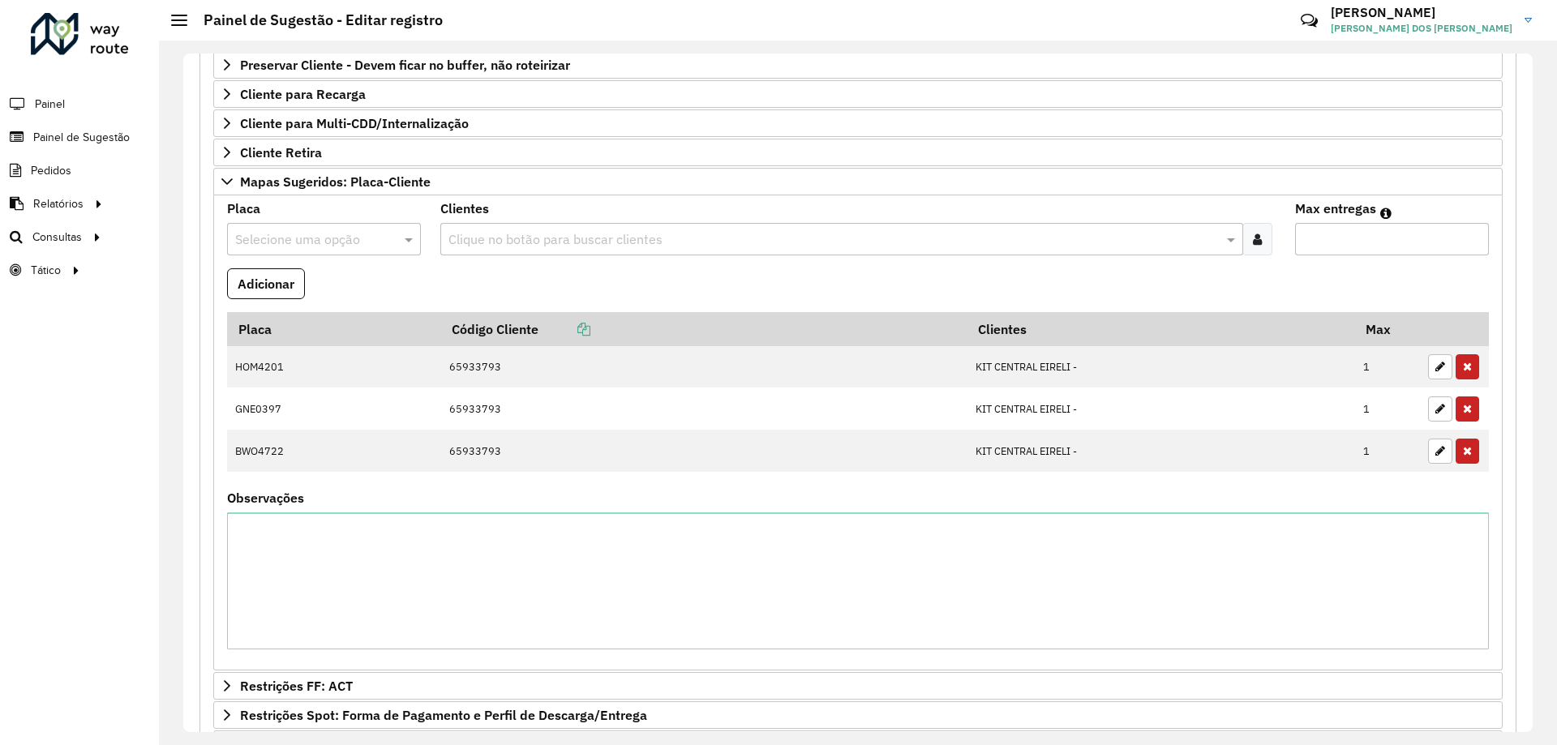
scroll to position [162, 0]
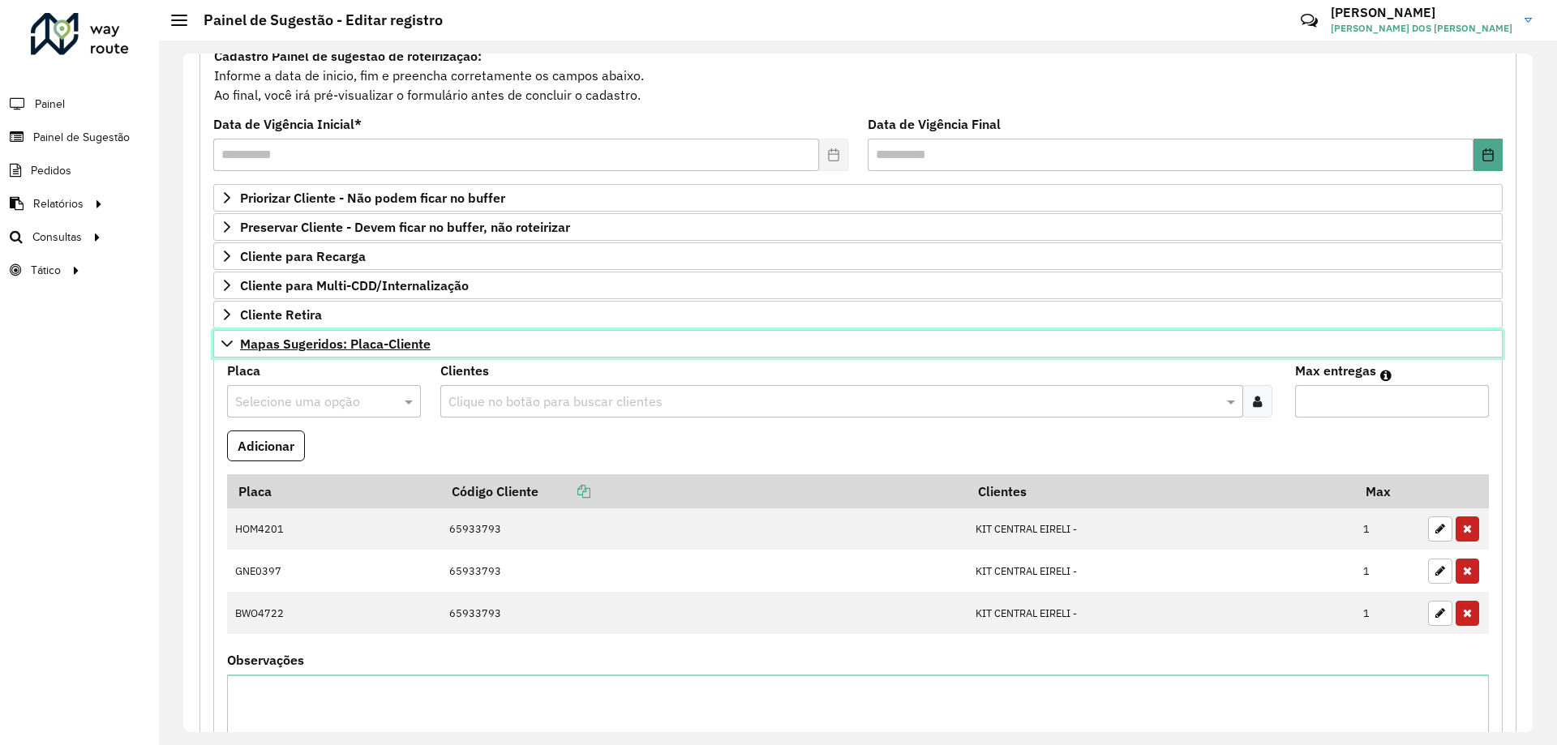
click at [224, 350] on icon at bounding box center [227, 343] width 13 height 13
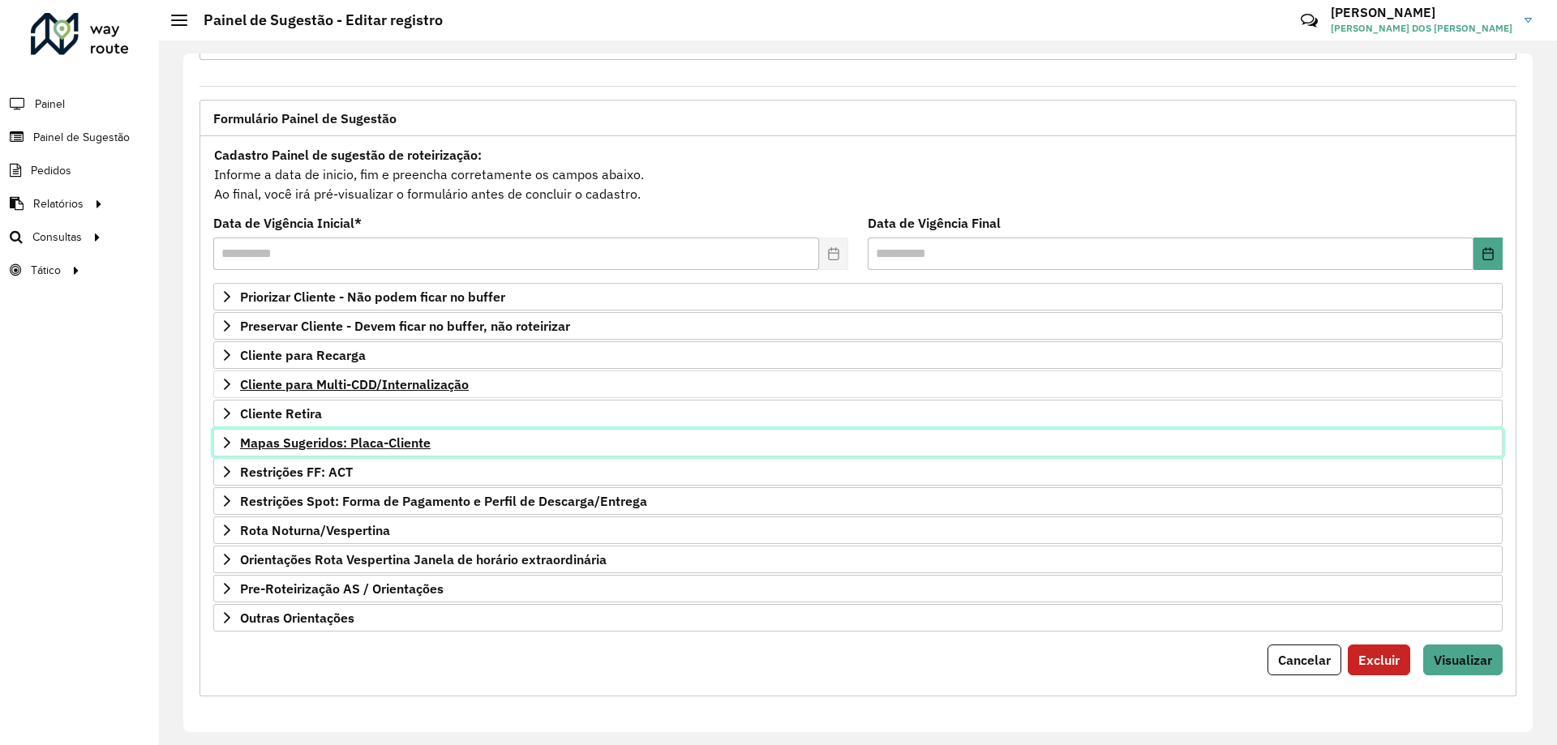
scroll to position [63, 0]
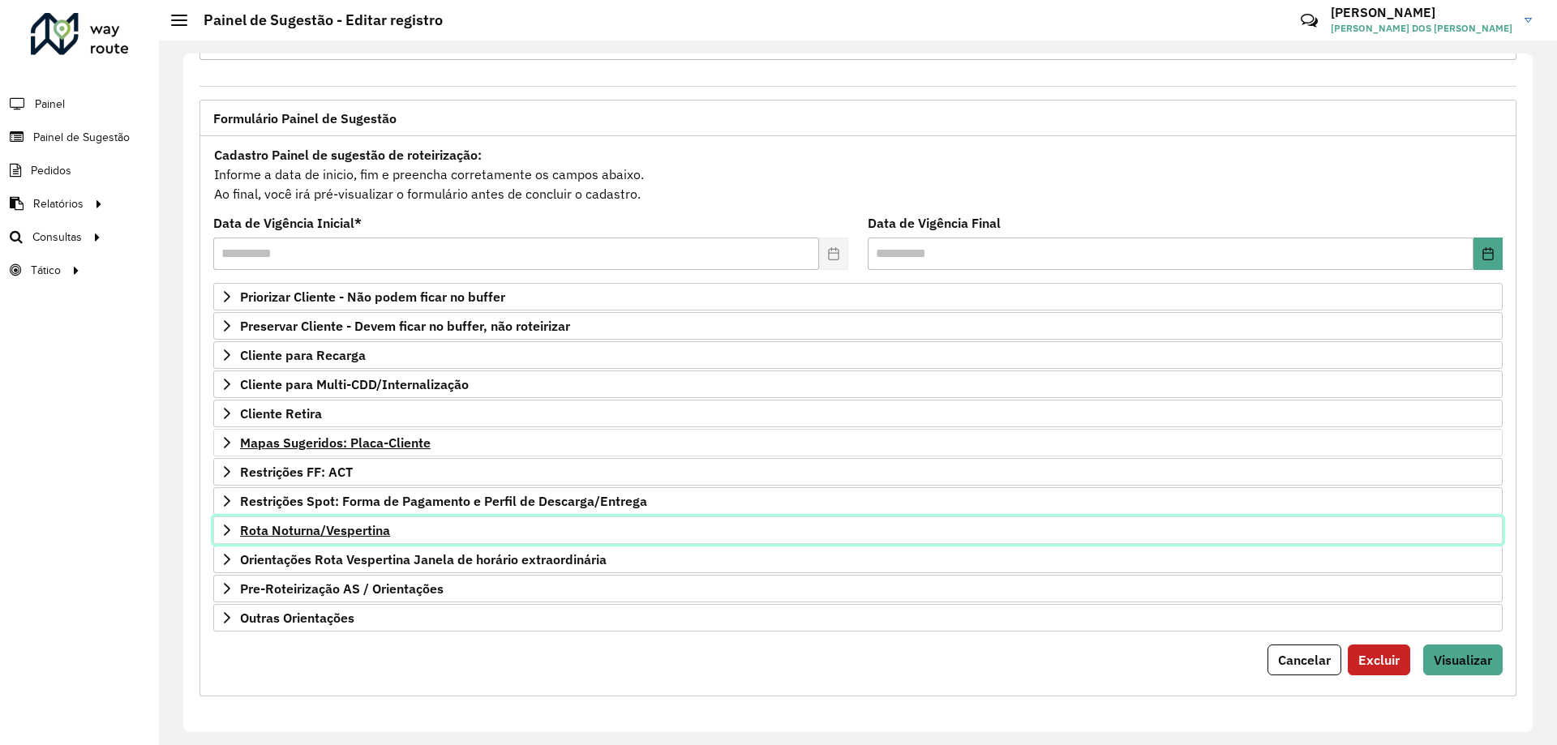
click at [365, 539] on link "Rota Noturna/Vespertina" at bounding box center [858, 531] width 1290 height 28
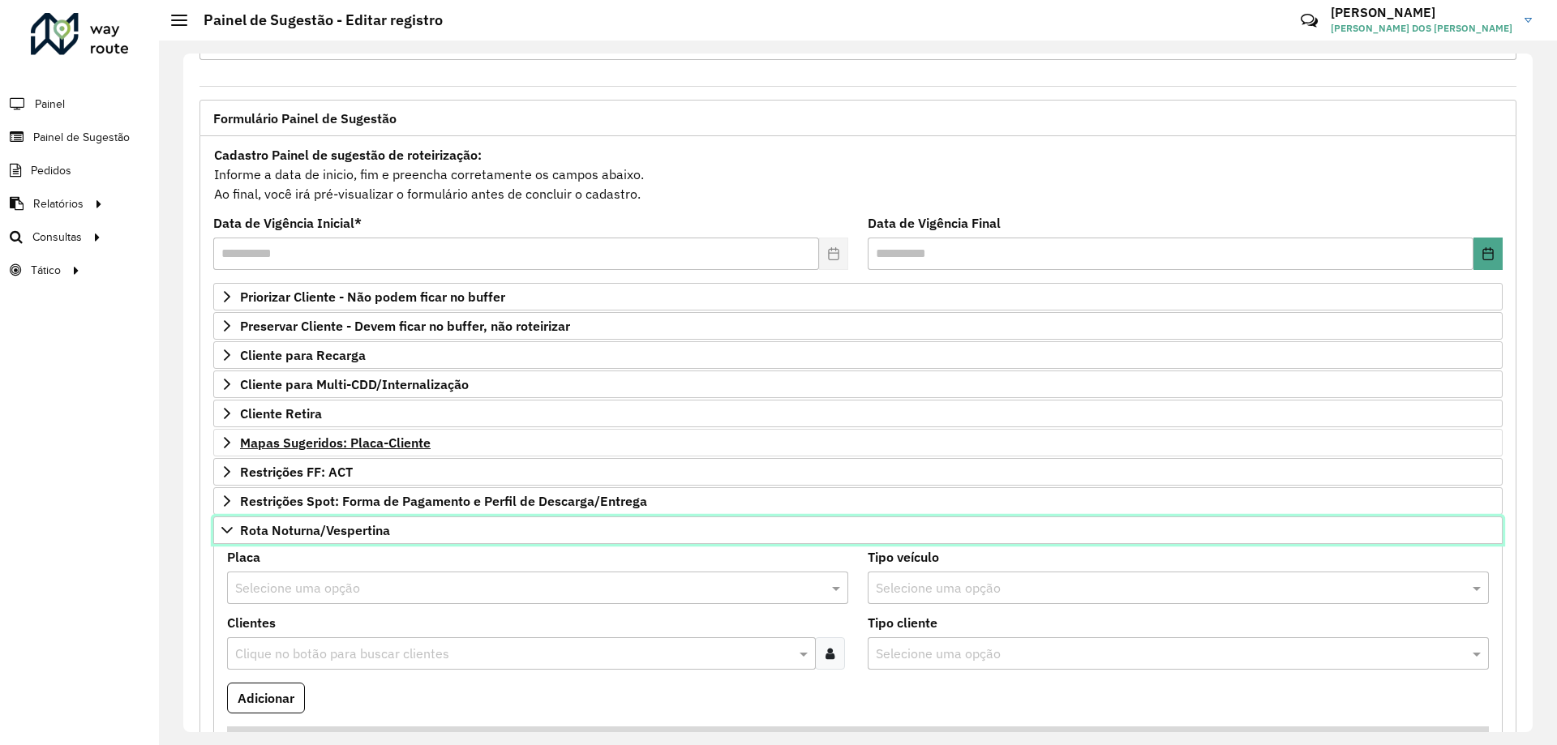
scroll to position [225, 0]
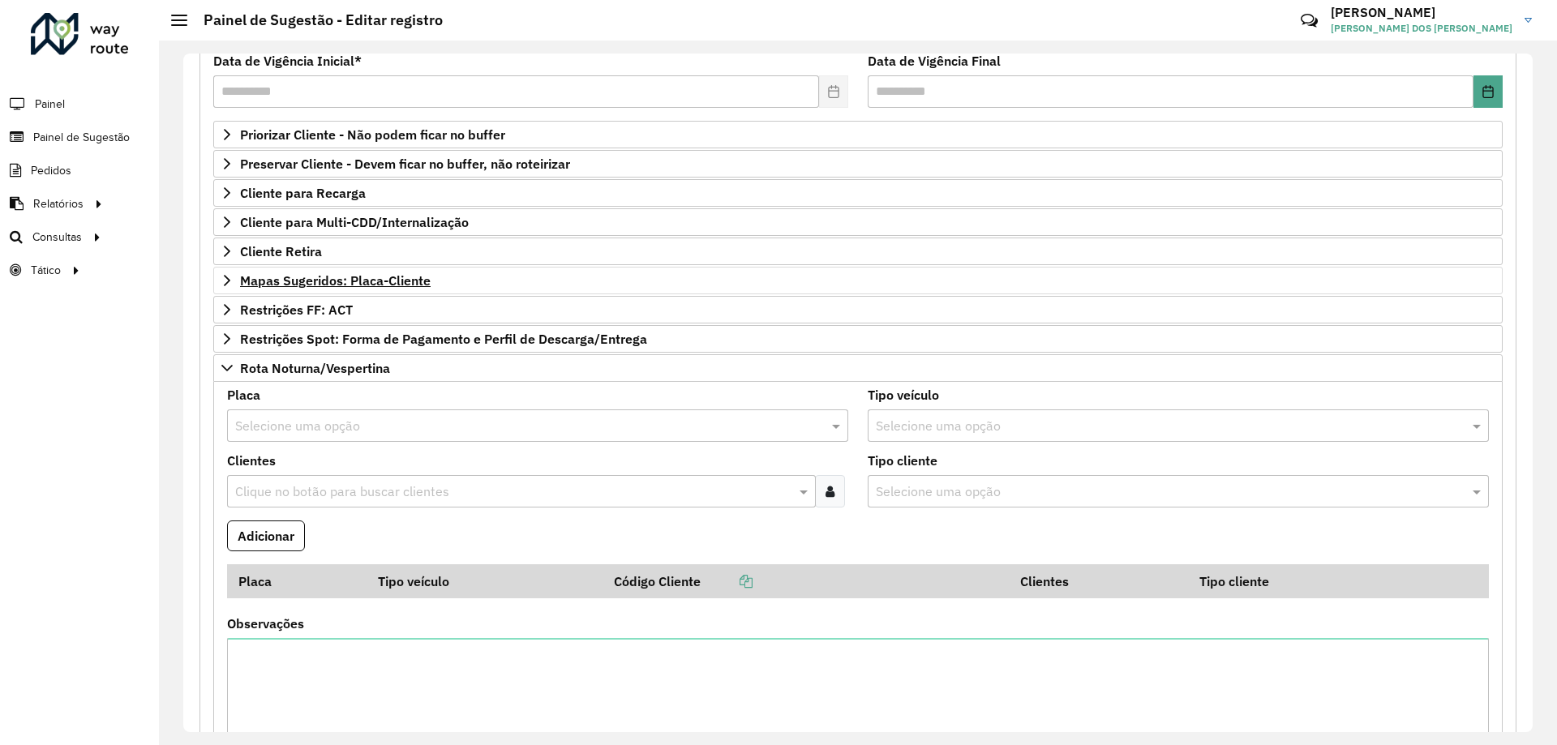
click at [494, 422] on input "text" at bounding box center [521, 426] width 573 height 19
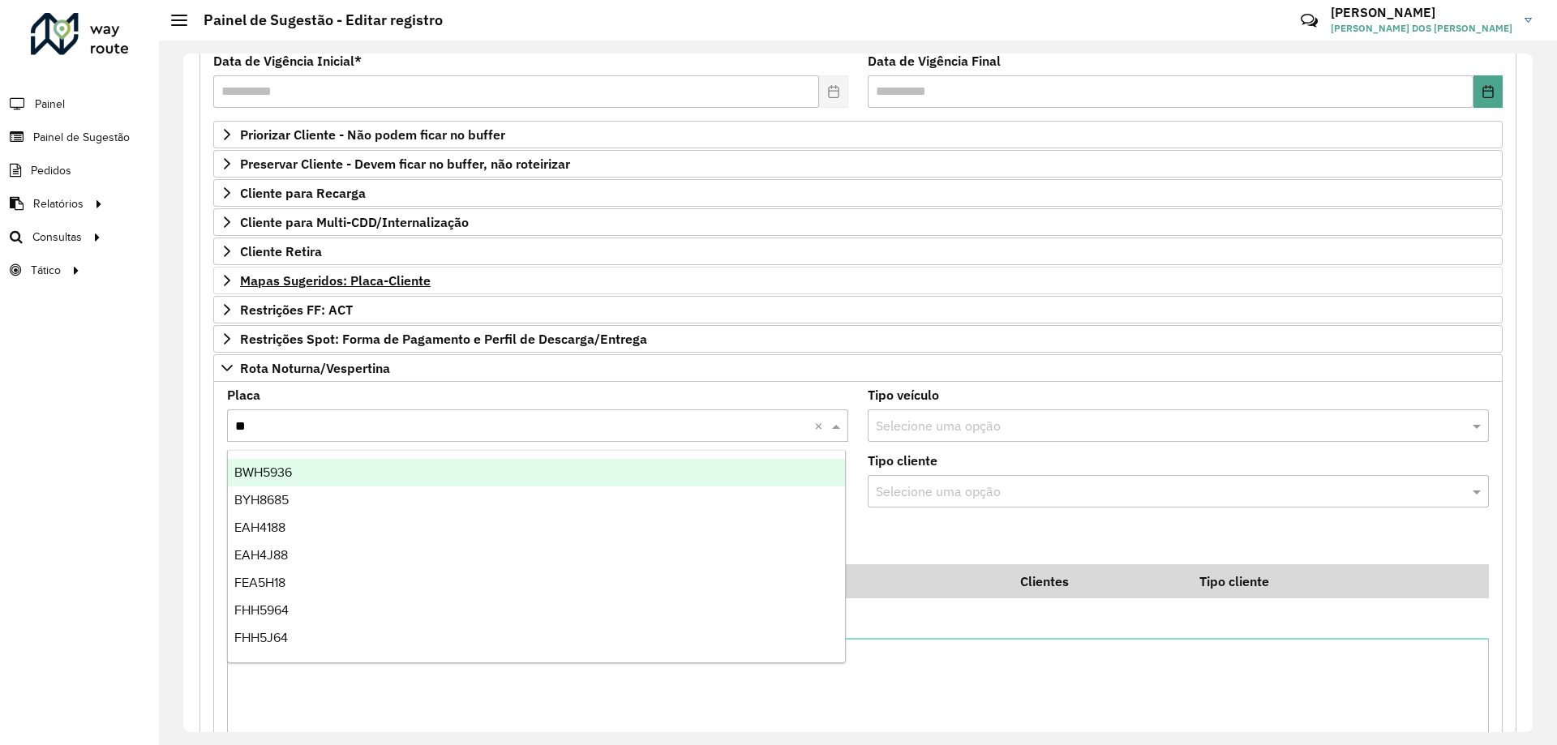
type input "***"
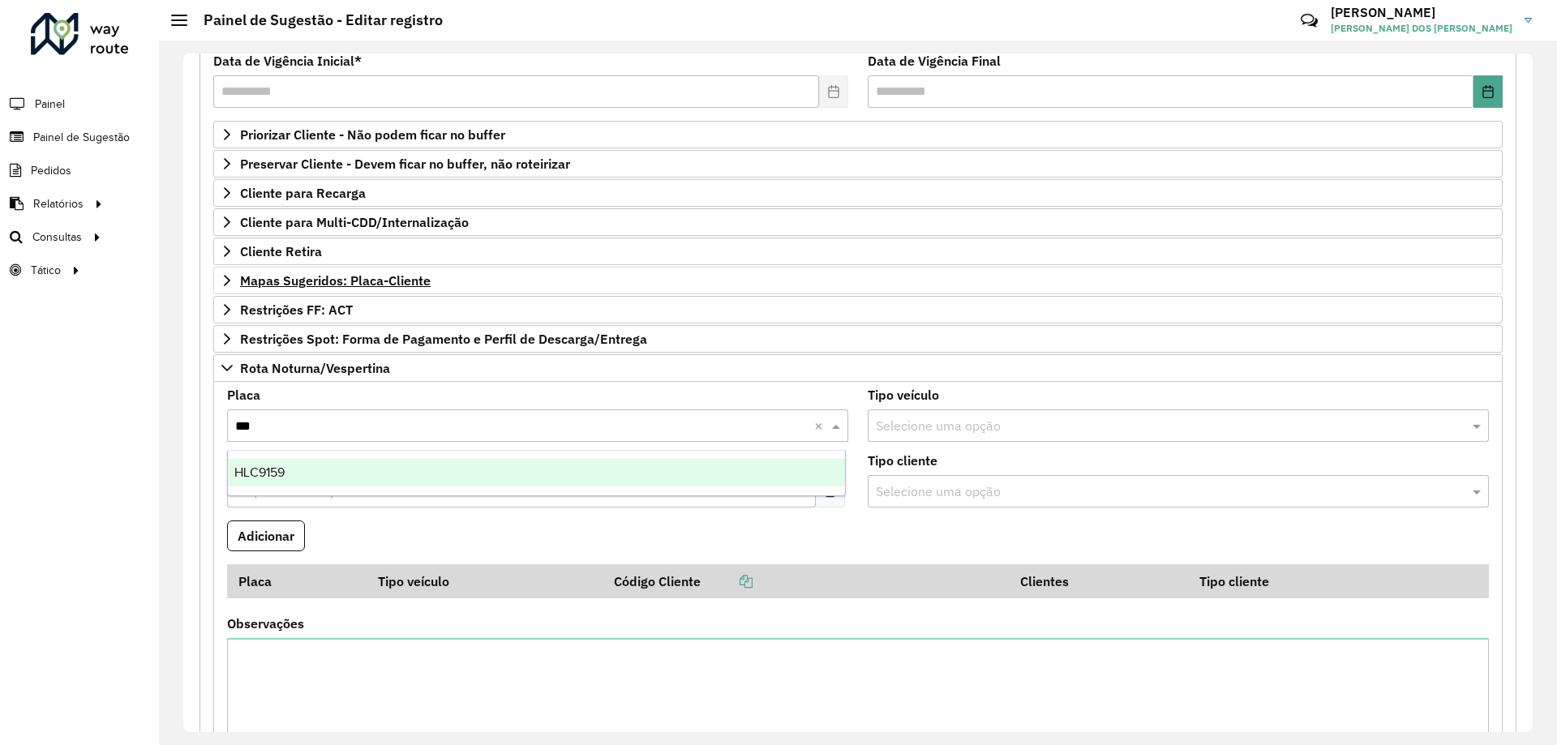
click at [504, 479] on div "HLC9159" at bounding box center [536, 473] width 617 height 28
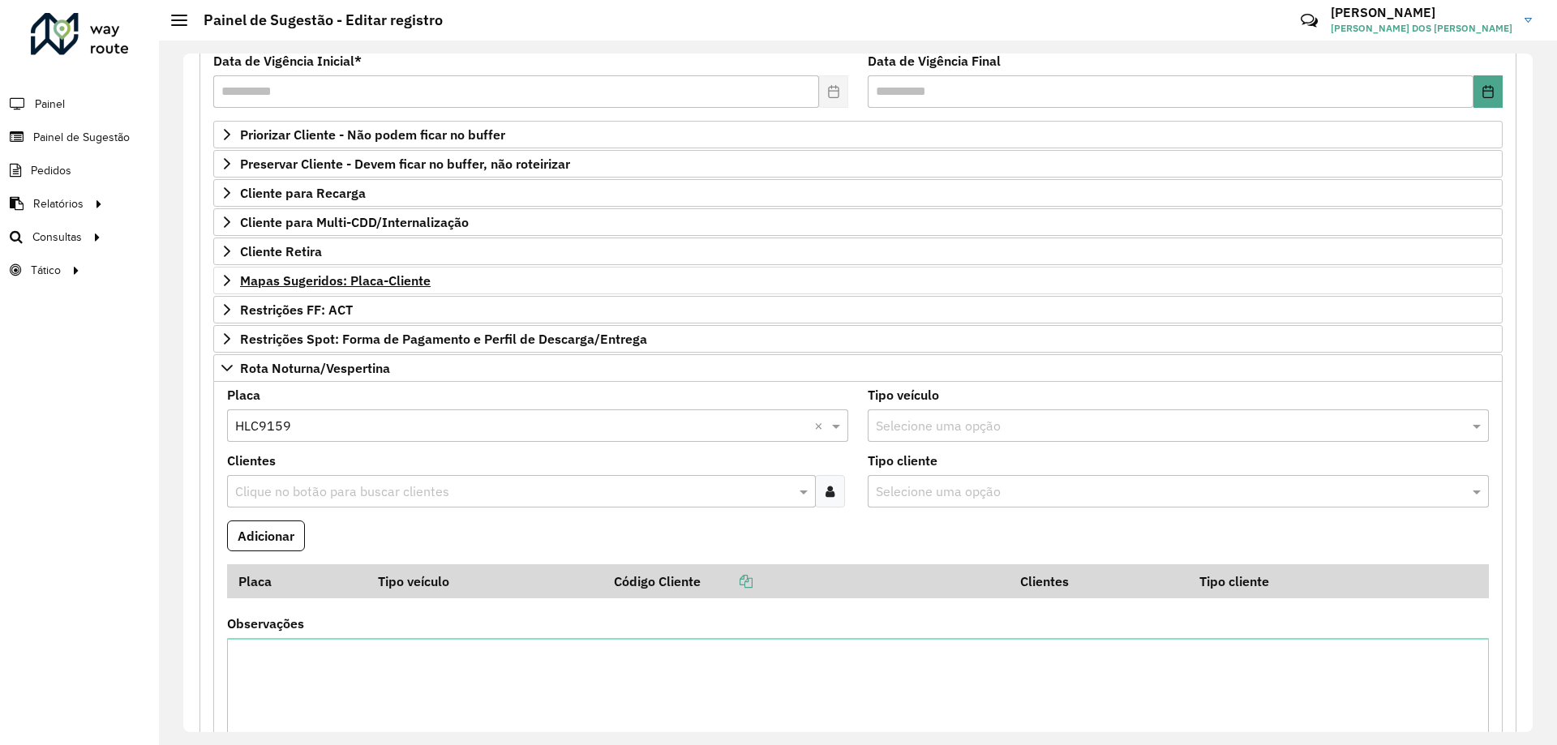
click at [835, 494] on div at bounding box center [830, 491] width 30 height 32
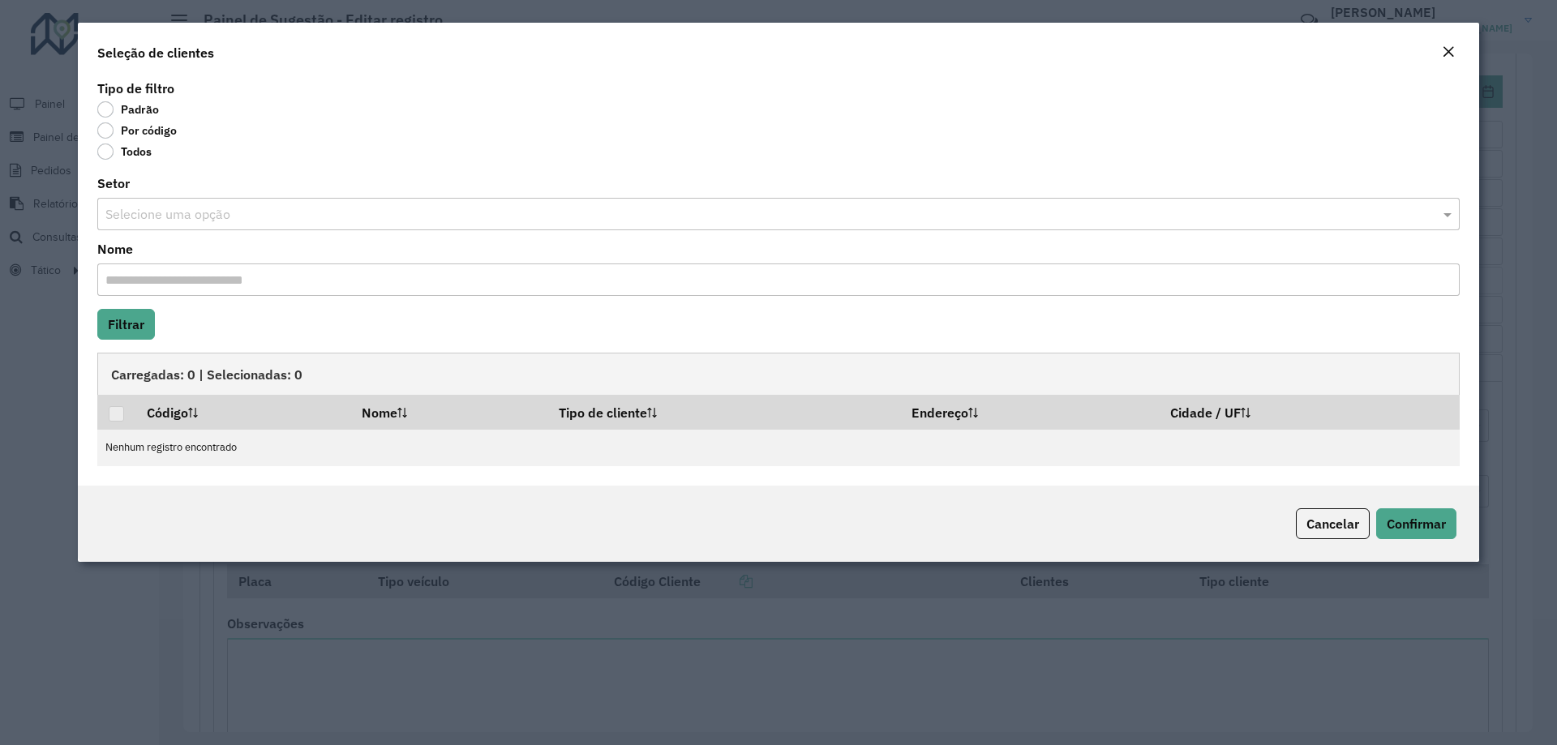
click at [135, 131] on label "Por código" at bounding box center [136, 130] width 79 height 16
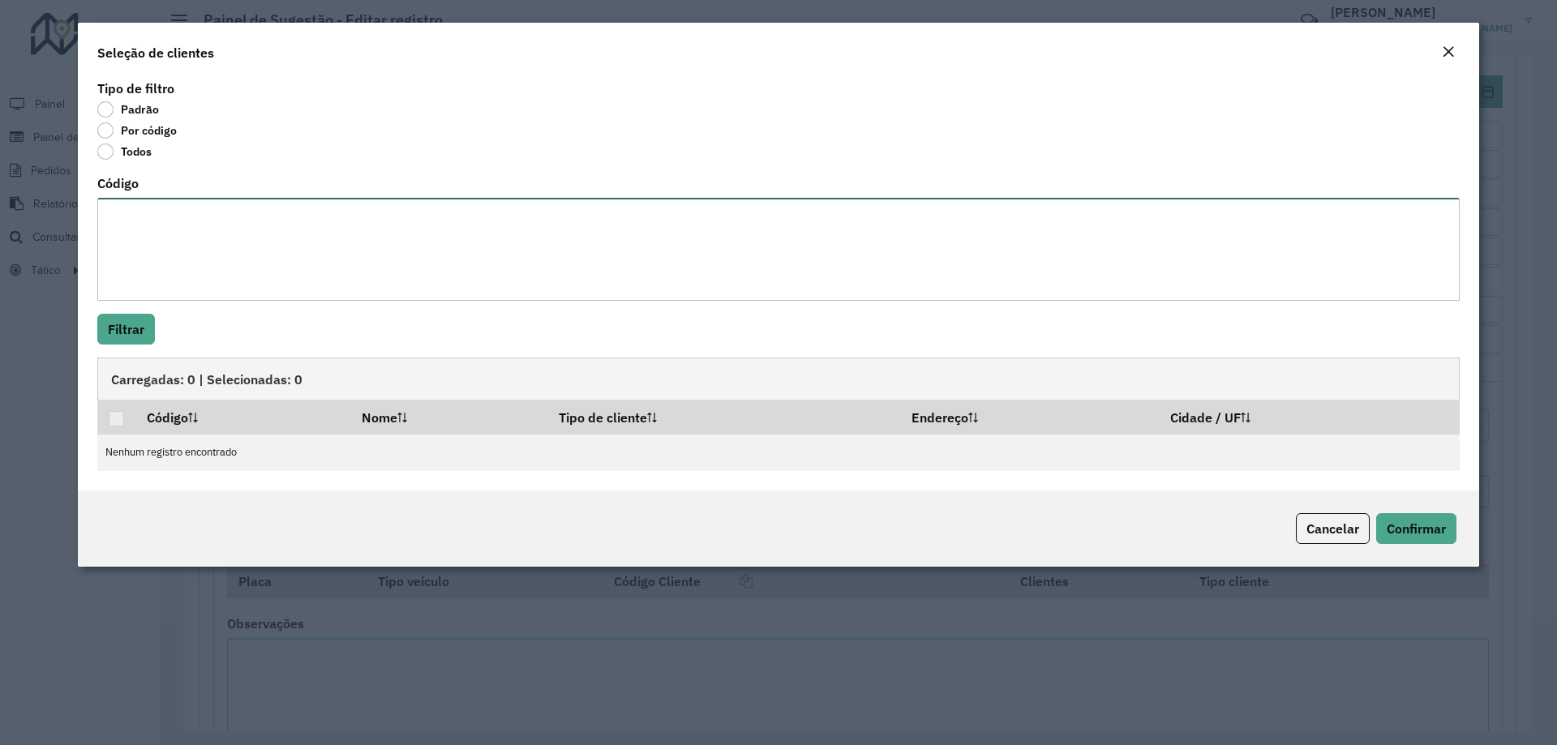
click at [174, 205] on textarea "Código" at bounding box center [778, 249] width 1363 height 103
paste textarea "***** ***** ***** ***** ***** ***** ***** ***** ***** ***** *****"
type textarea "***** ***** ***** ***** ***** ***** ***** ***** ***** ***** ***** ***** ***** *…"
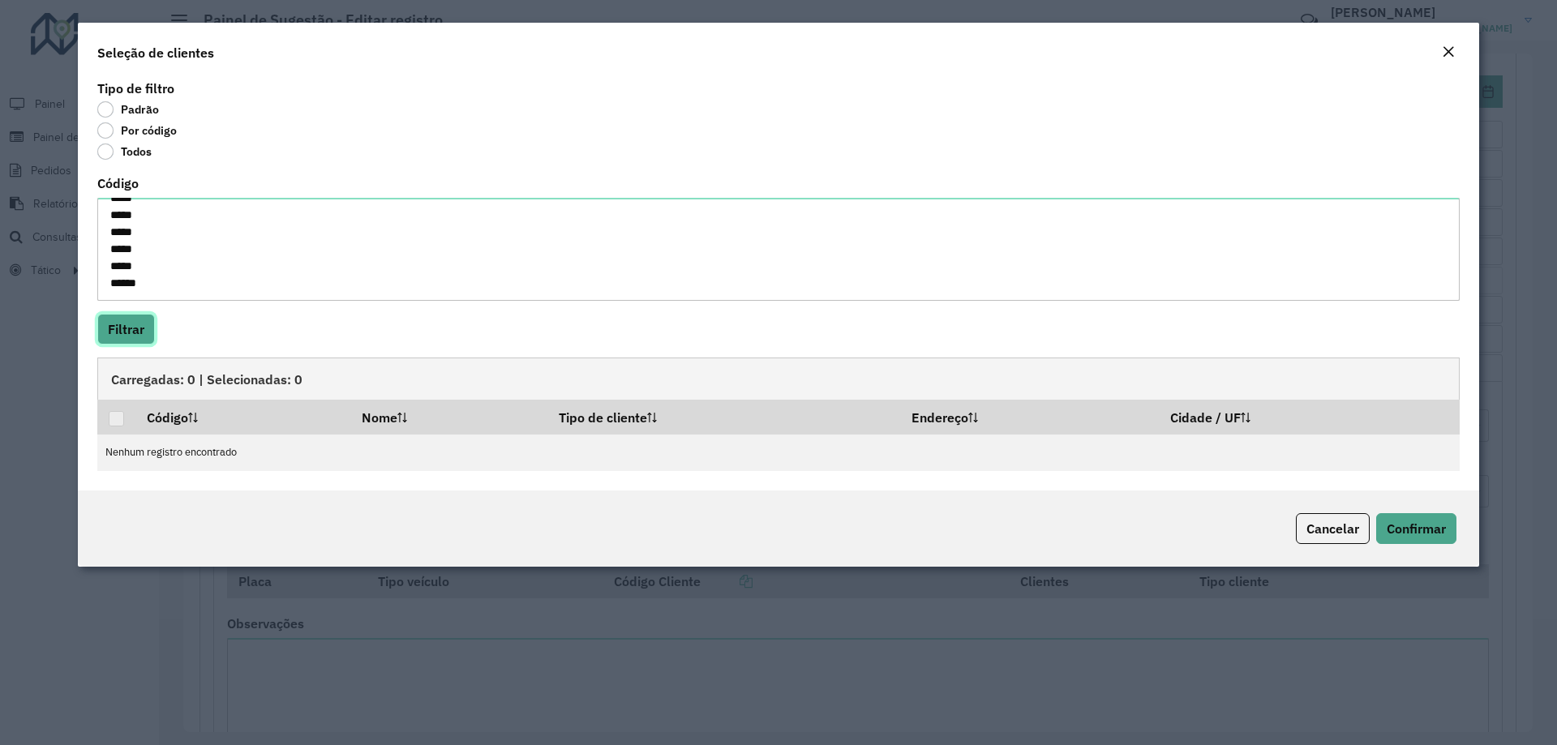
click at [131, 330] on button "Filtrar" at bounding box center [126, 329] width 58 height 31
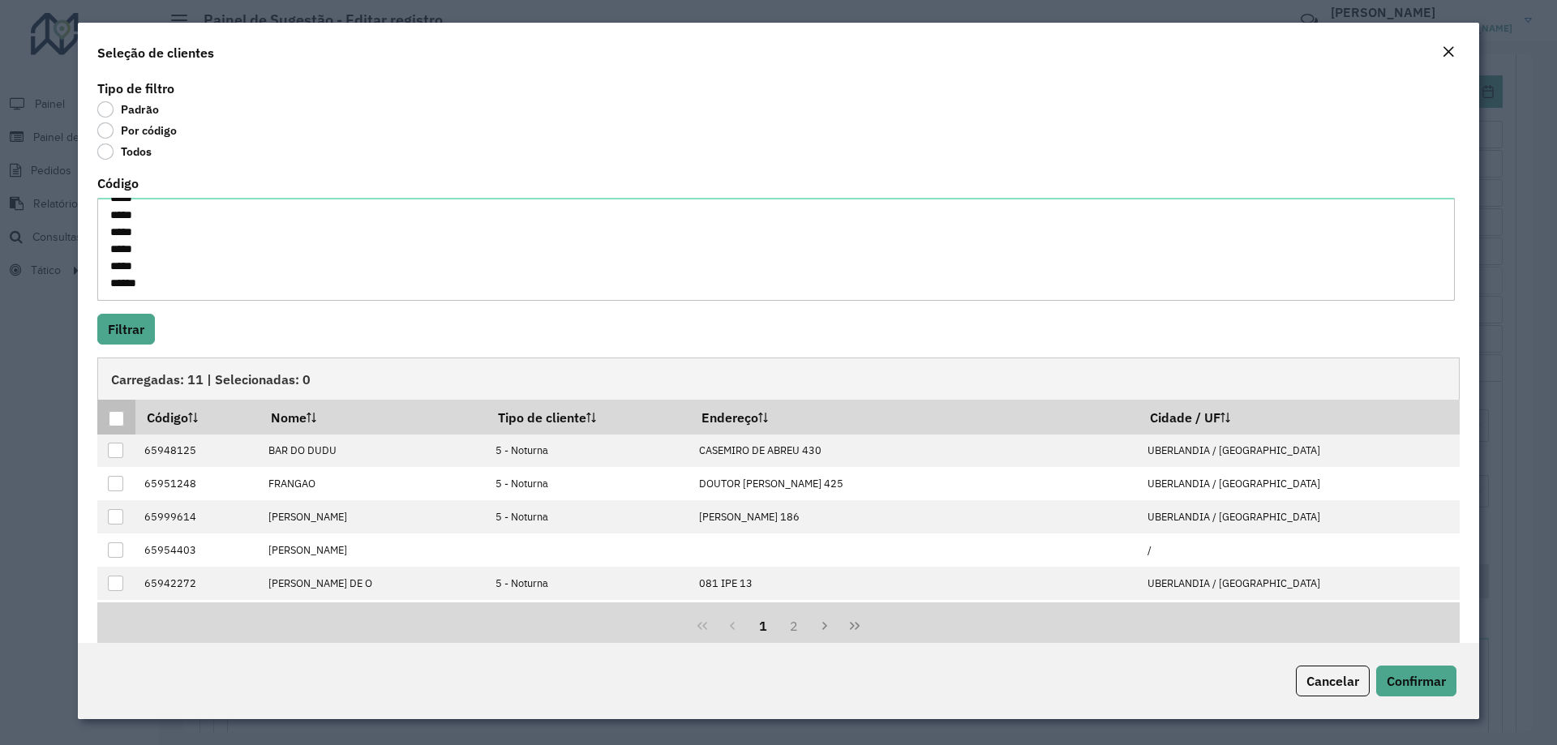
click at [117, 413] on div at bounding box center [116, 418] width 15 height 15
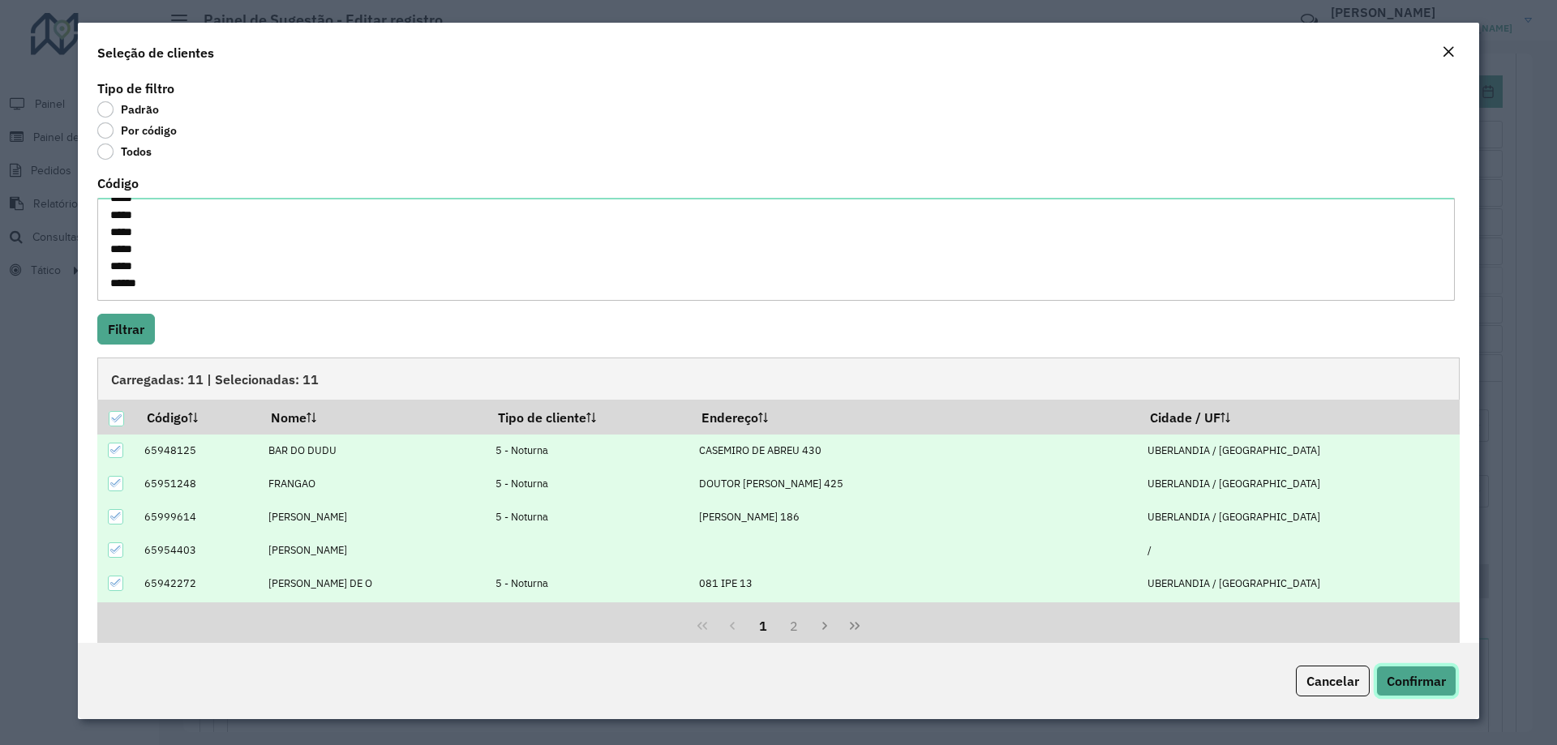
click at [1393, 671] on button "Confirmar" at bounding box center [1416, 681] width 80 height 31
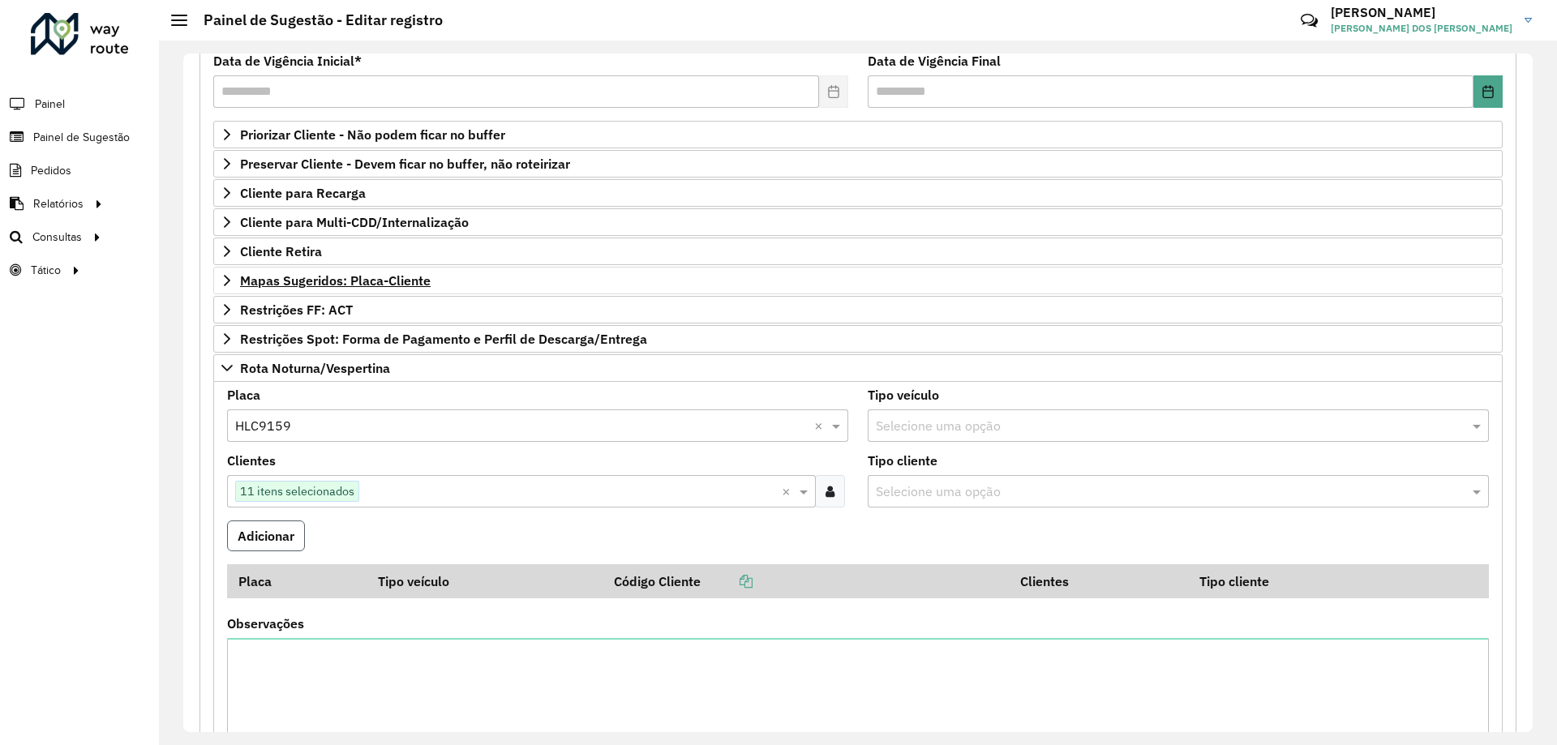
click at [290, 537] on button "Adicionar" at bounding box center [266, 536] width 78 height 31
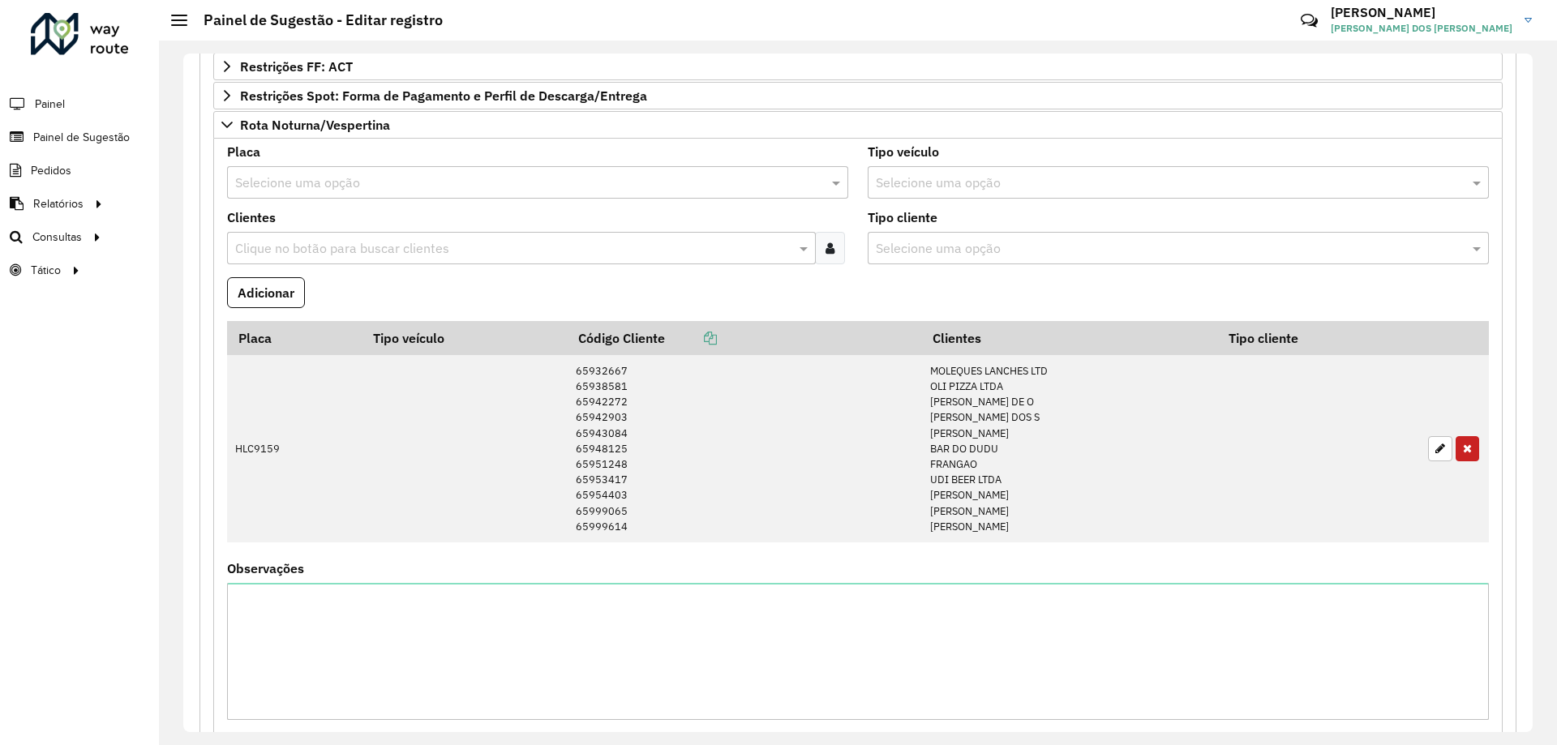
scroll to position [388, 0]
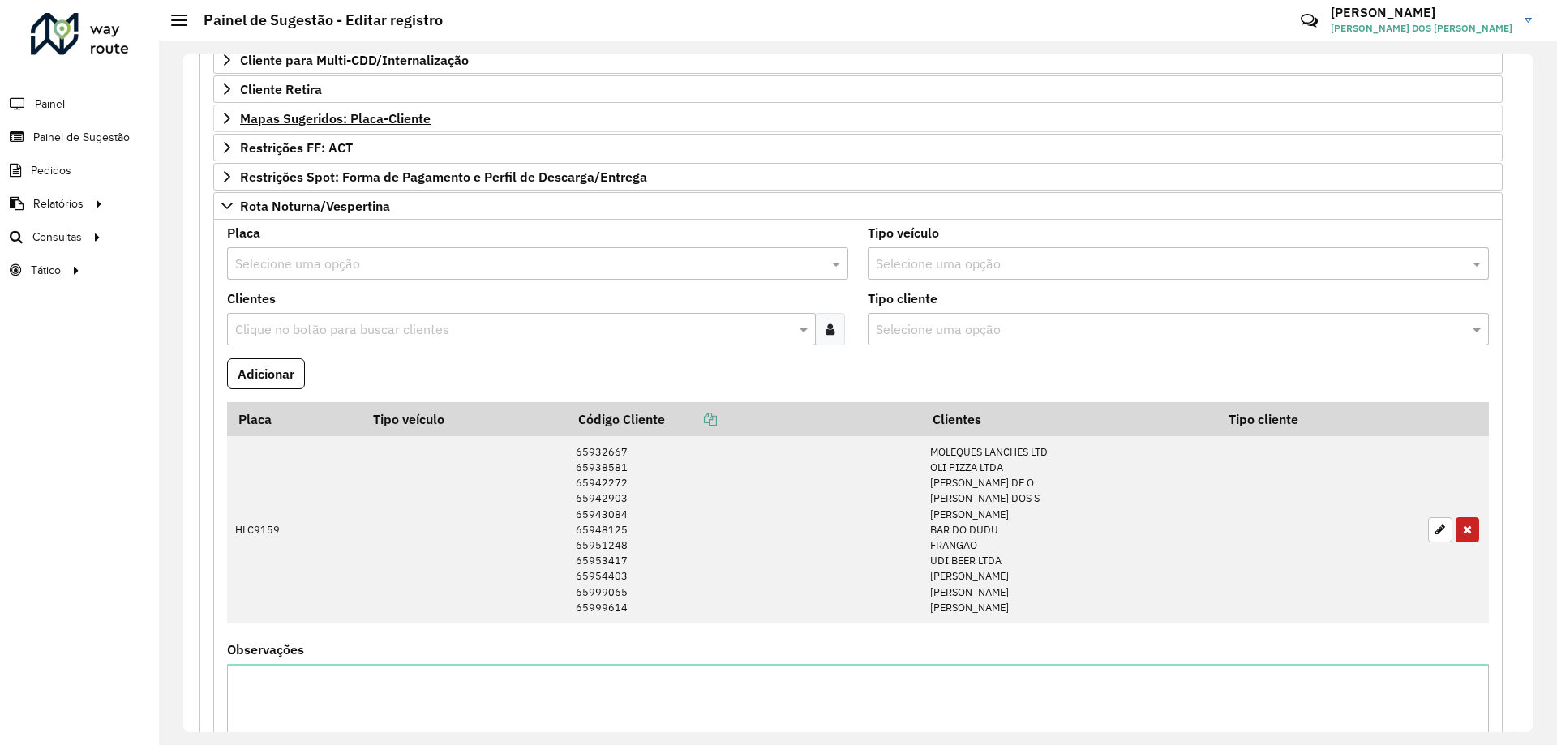
click at [818, 334] on div at bounding box center [830, 329] width 30 height 32
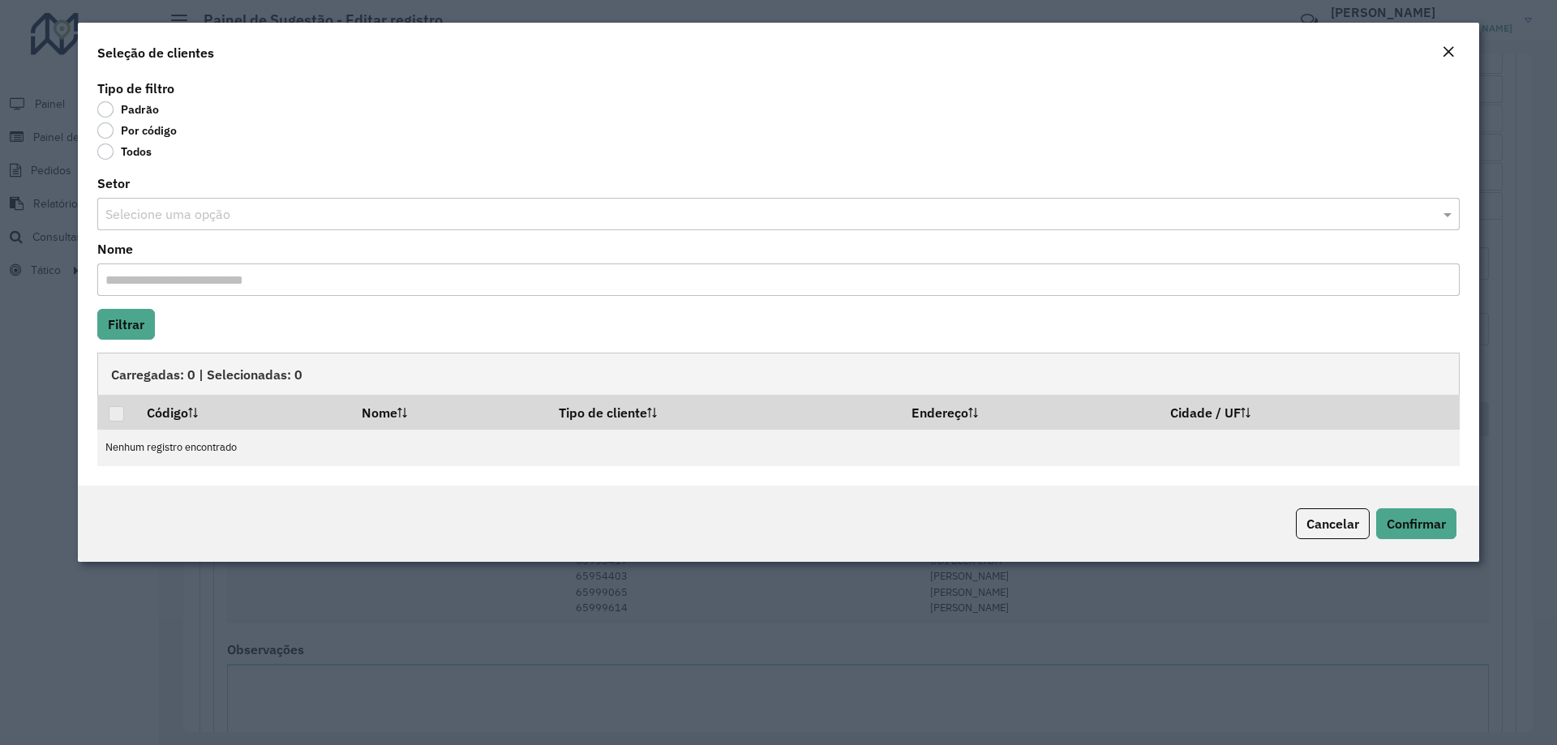
click at [133, 135] on label "Por código" at bounding box center [136, 130] width 79 height 16
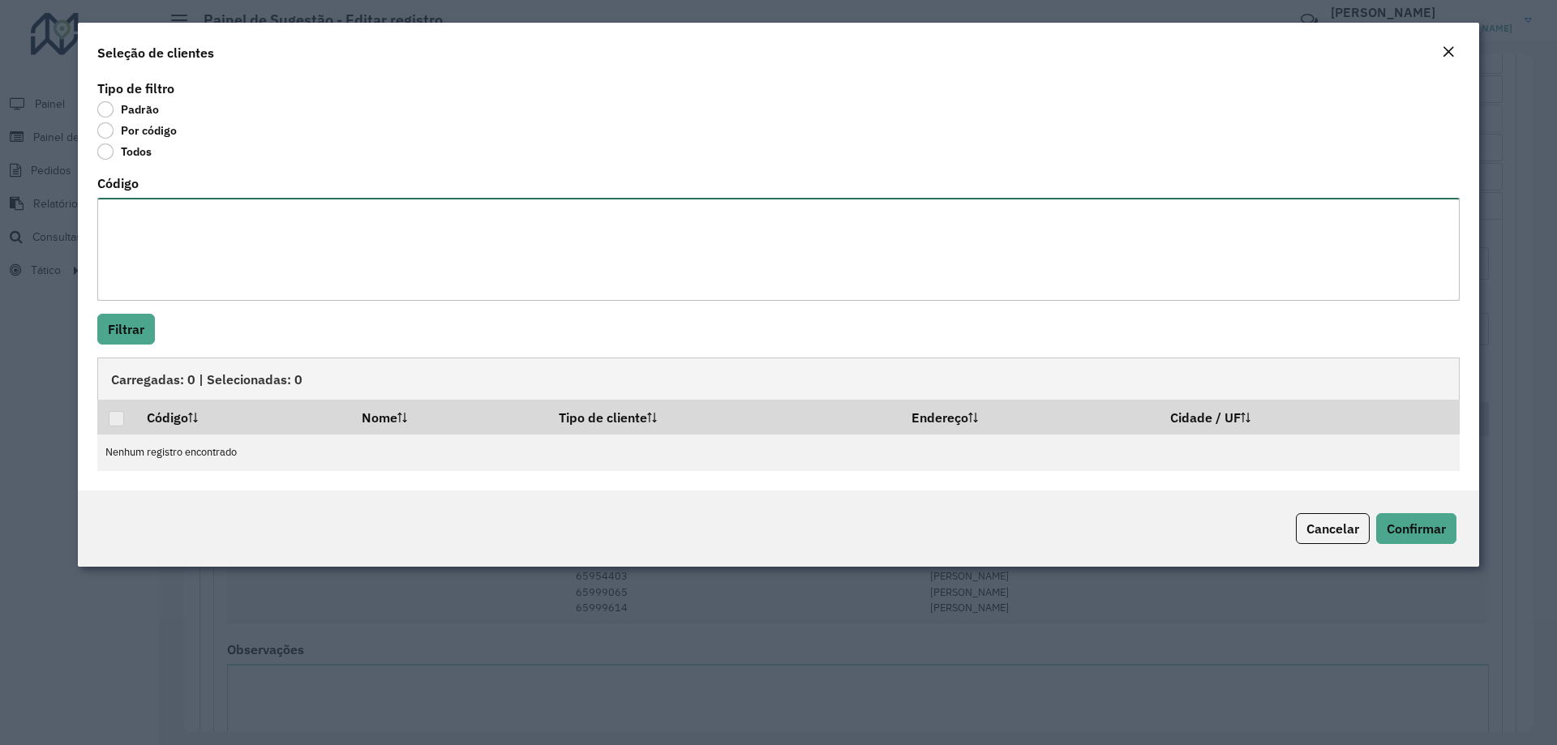
click at [220, 221] on textarea "Código" at bounding box center [778, 249] width 1363 height 103
paste textarea "***** ***** ***** ***** ***** ***** ***** ***** *****"
type textarea "***** ***** ***** ***** ***** ***** ***** ***** *****"
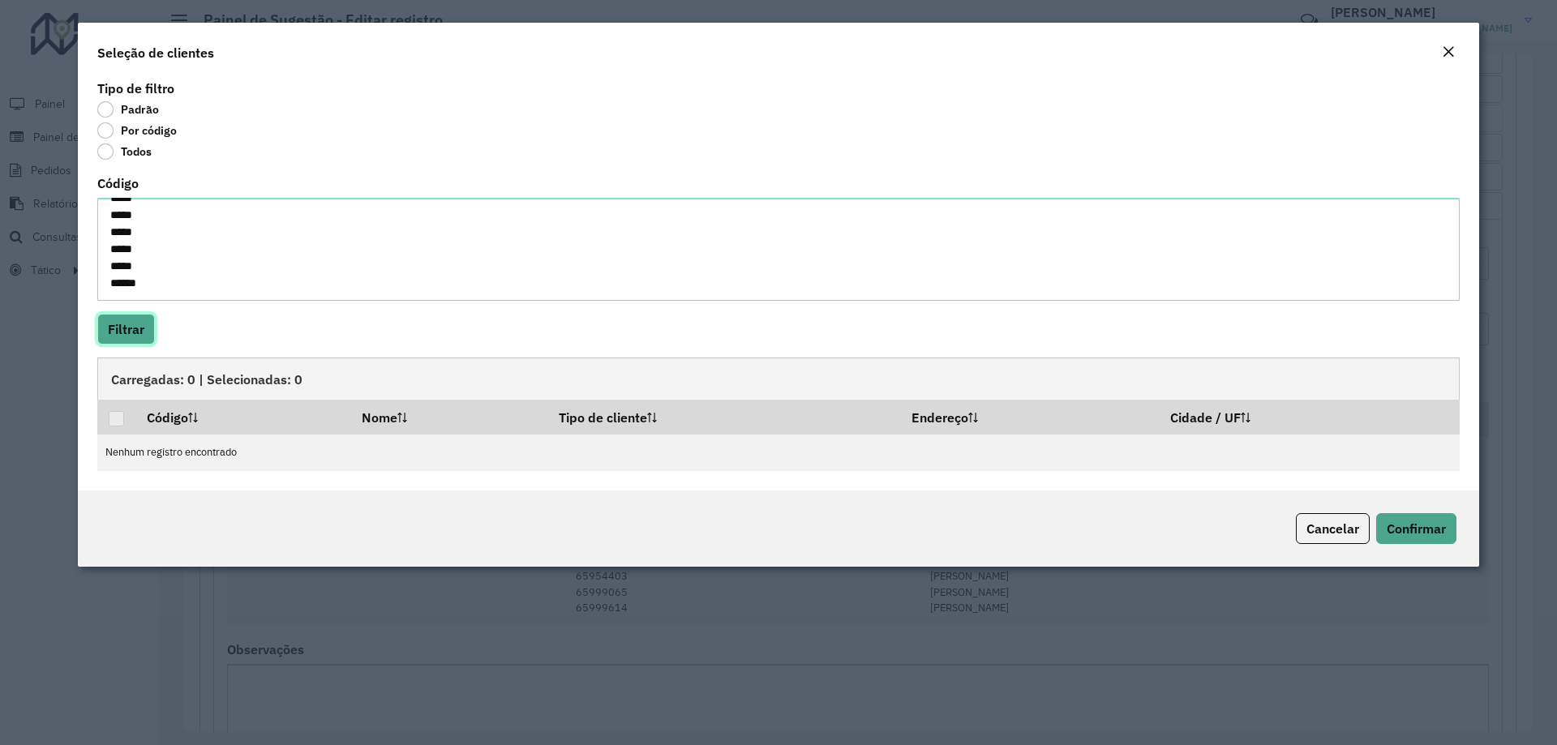
click at [130, 327] on button "Filtrar" at bounding box center [126, 329] width 58 height 31
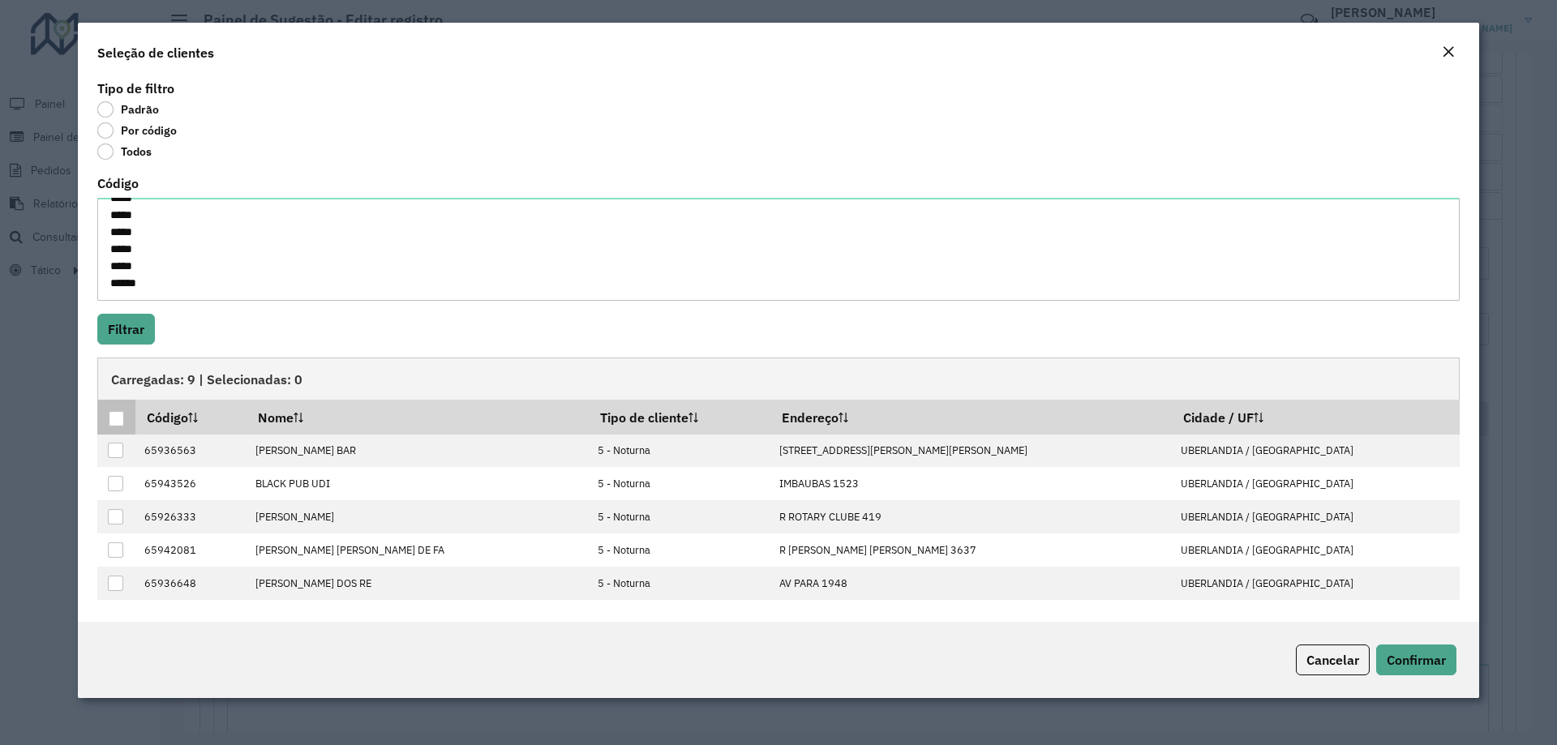
click at [115, 425] on div at bounding box center [116, 418] width 15 height 15
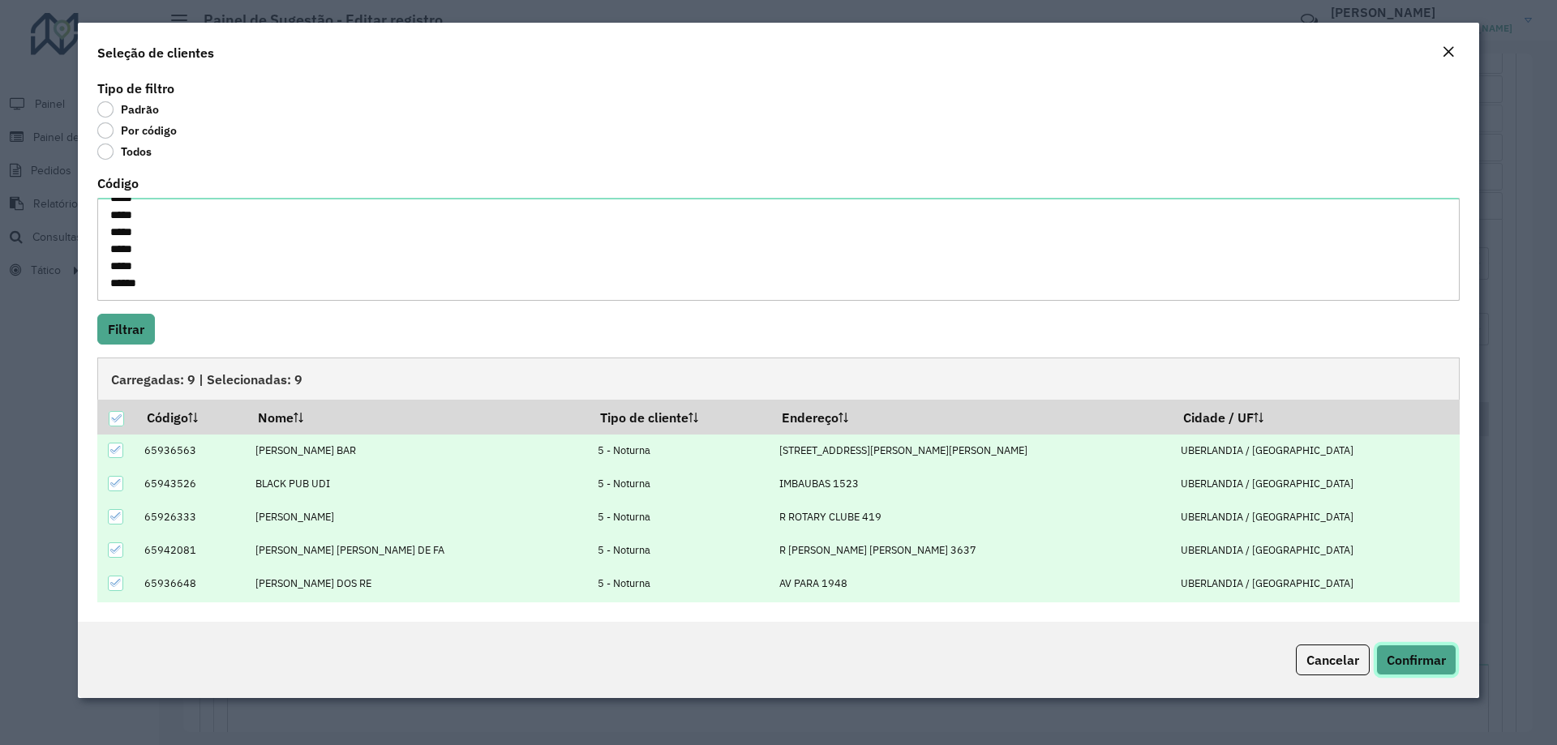
click at [1412, 664] on span "Confirmar" at bounding box center [1416, 660] width 59 height 16
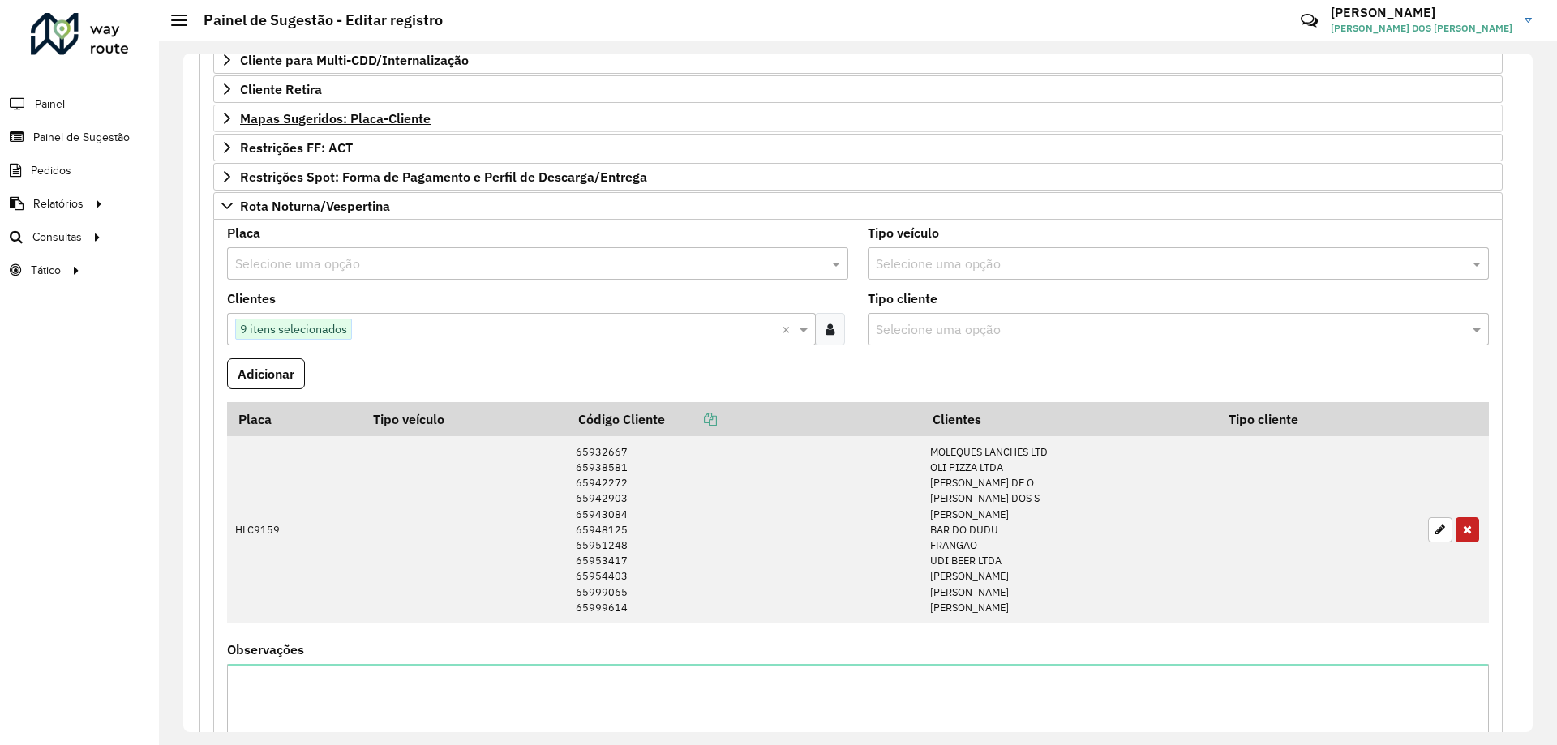
click at [519, 337] on input "text" at bounding box center [567, 329] width 430 height 19
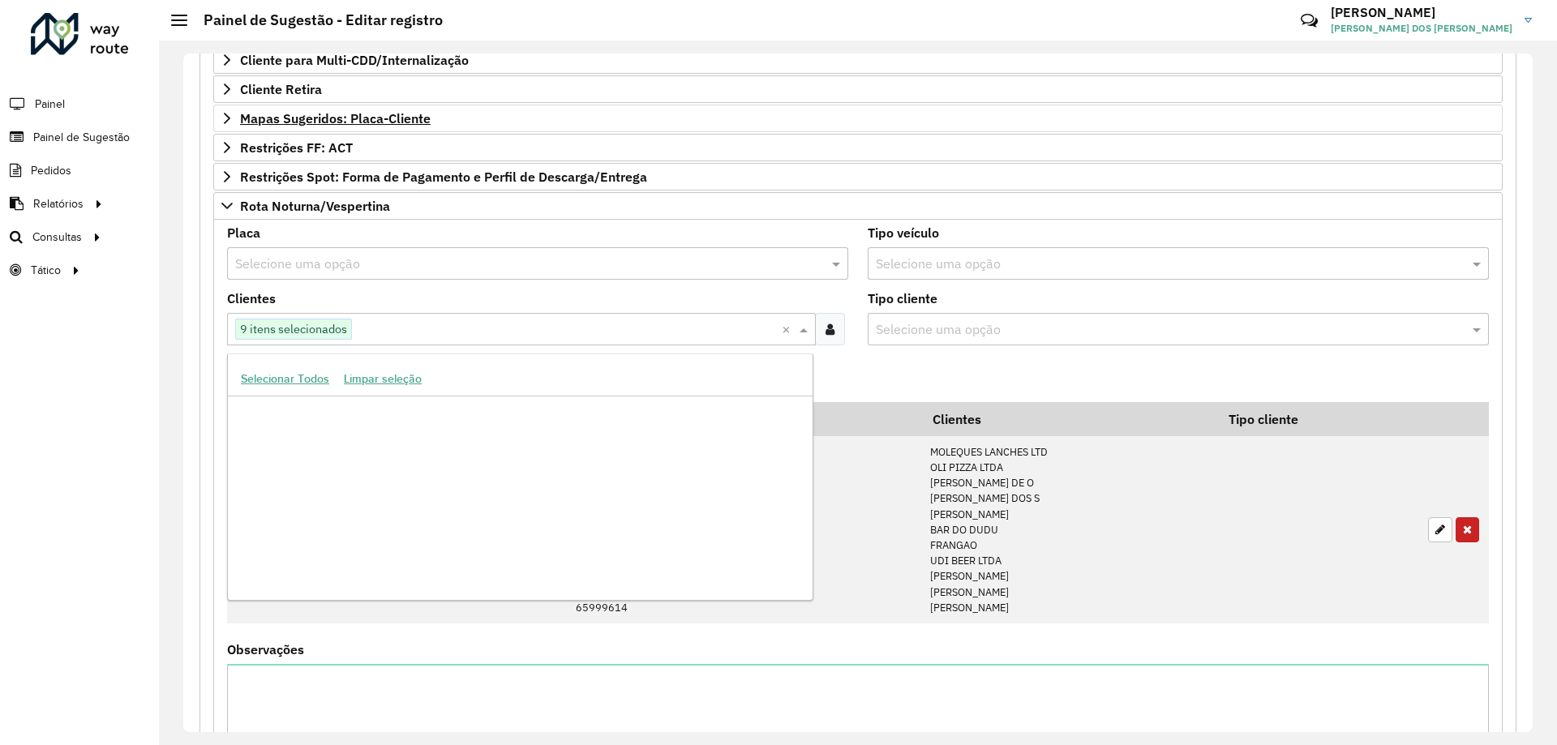
scroll to position [262298, 0]
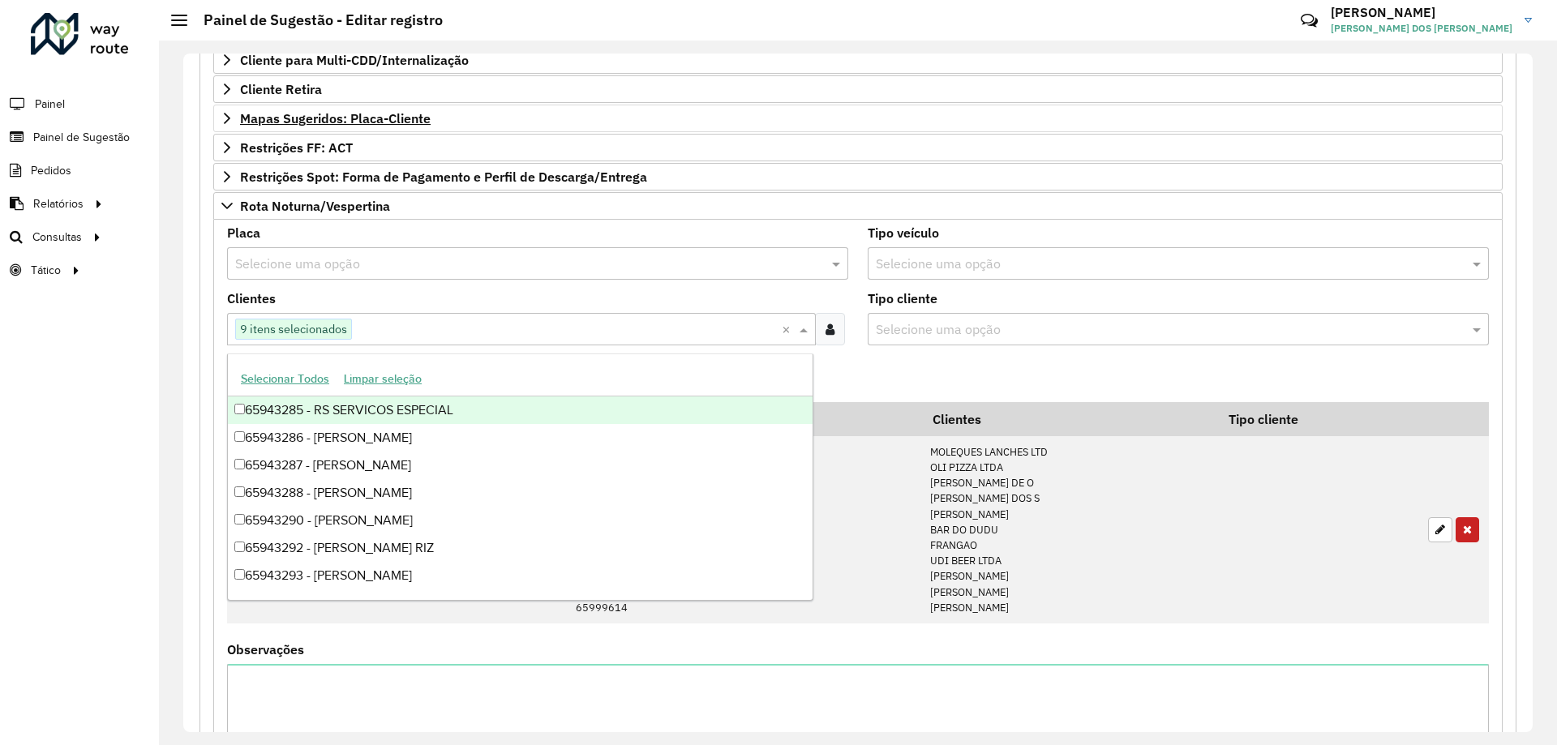
paste input "*****"
type input "*****"
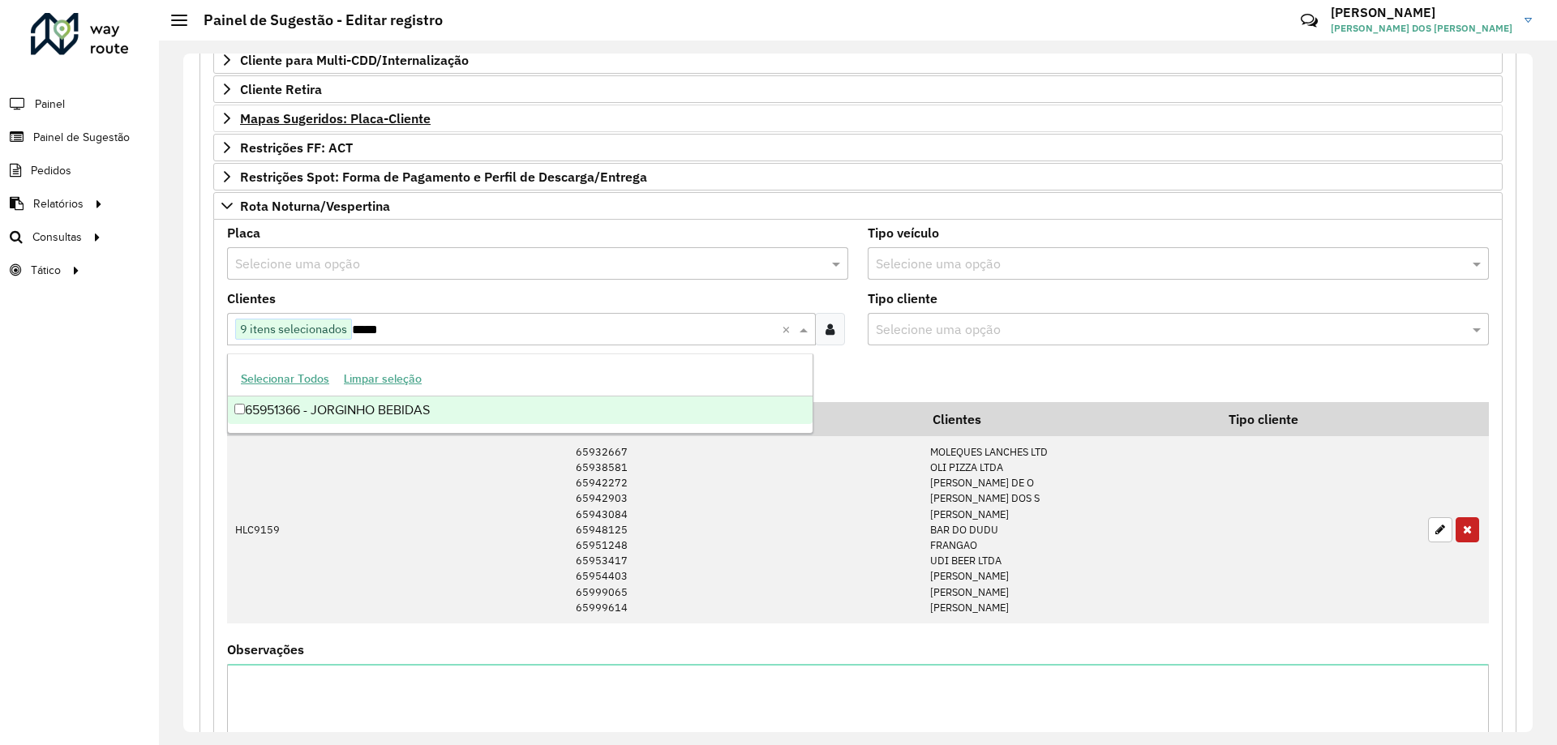
click at [481, 411] on div "65951366 - JORGINHO BEBIDAS" at bounding box center [520, 411] width 585 height 28
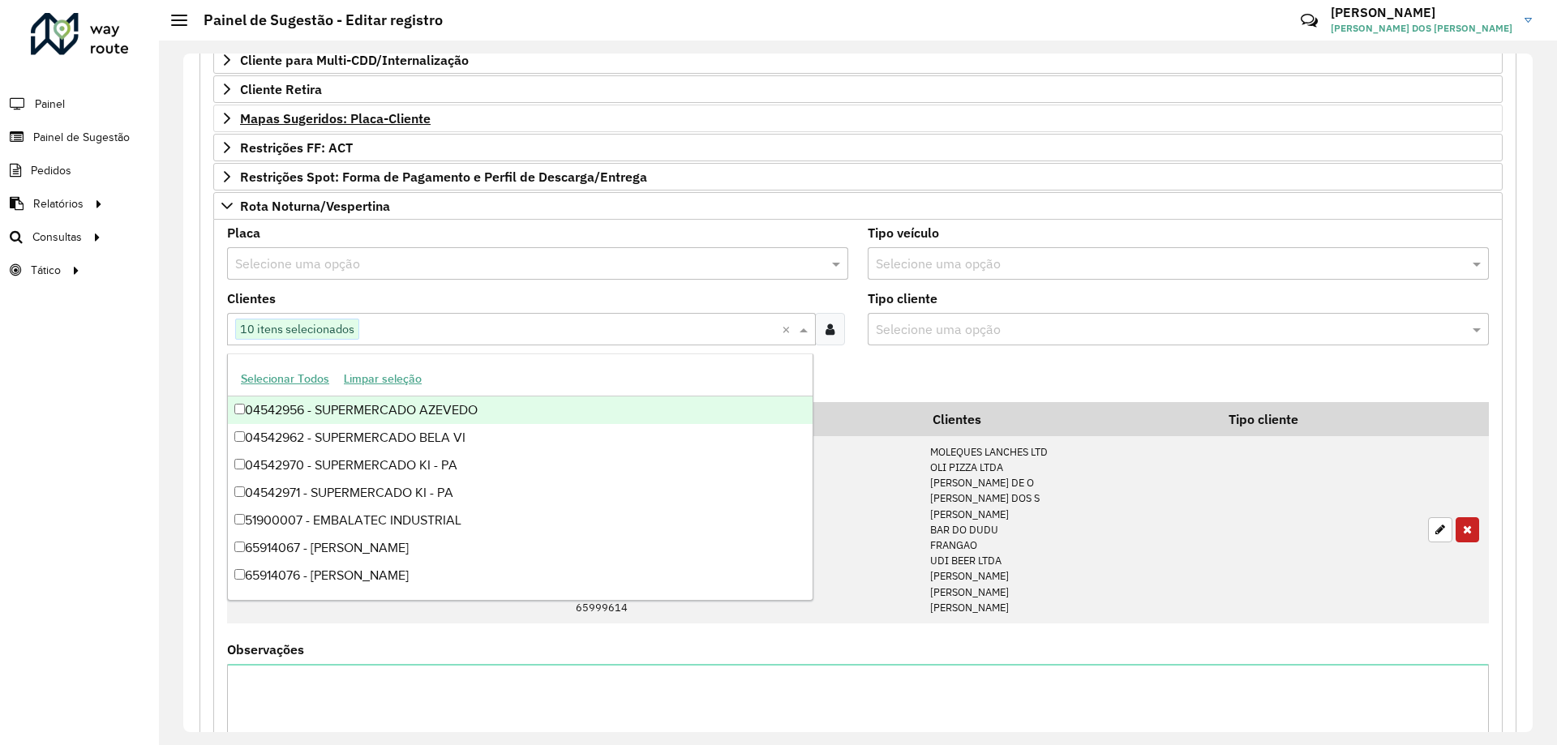
click at [904, 374] on formly-field "Adicionar" at bounding box center [858, 381] width 1282 height 44
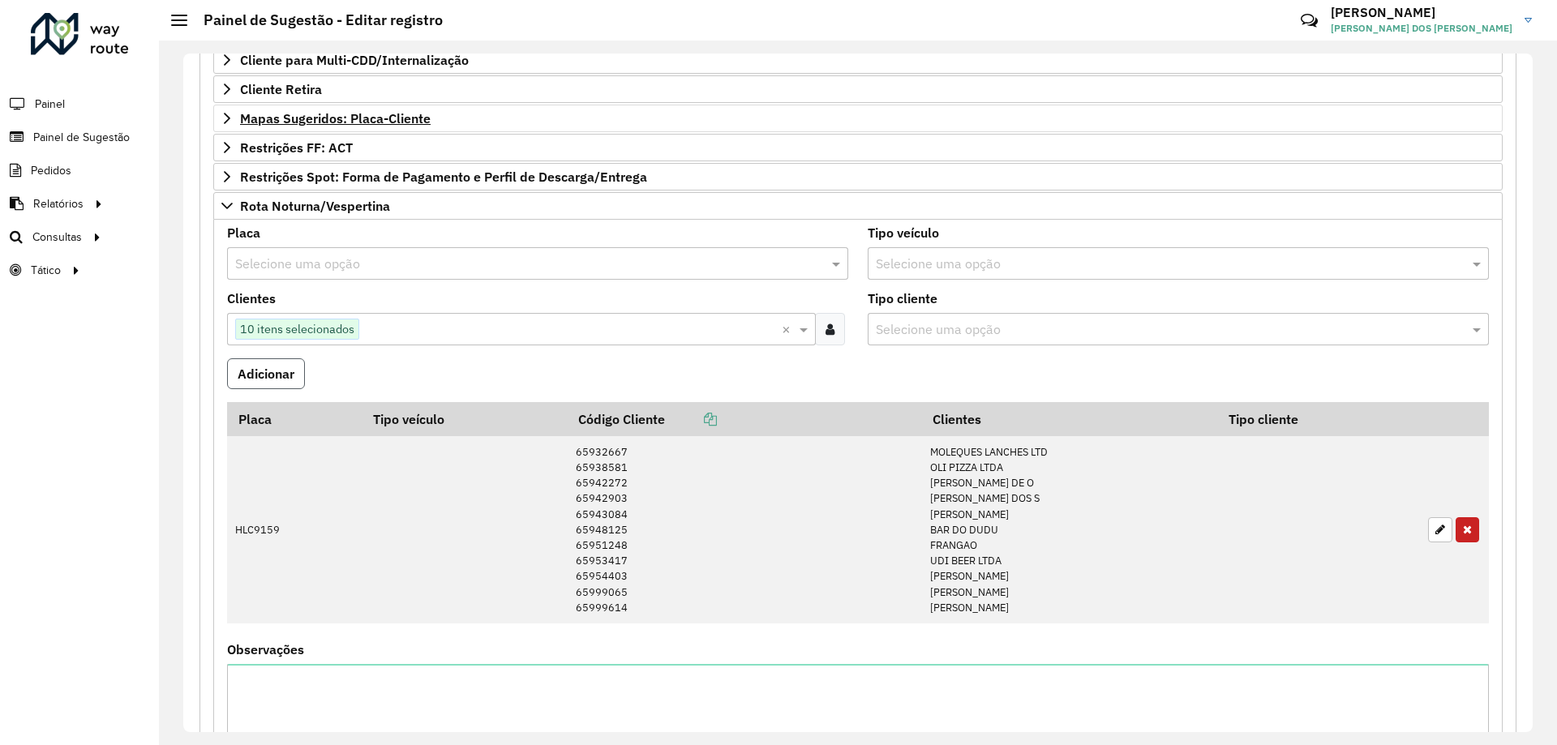
click at [302, 376] on button "Adicionar" at bounding box center [266, 374] width 78 height 31
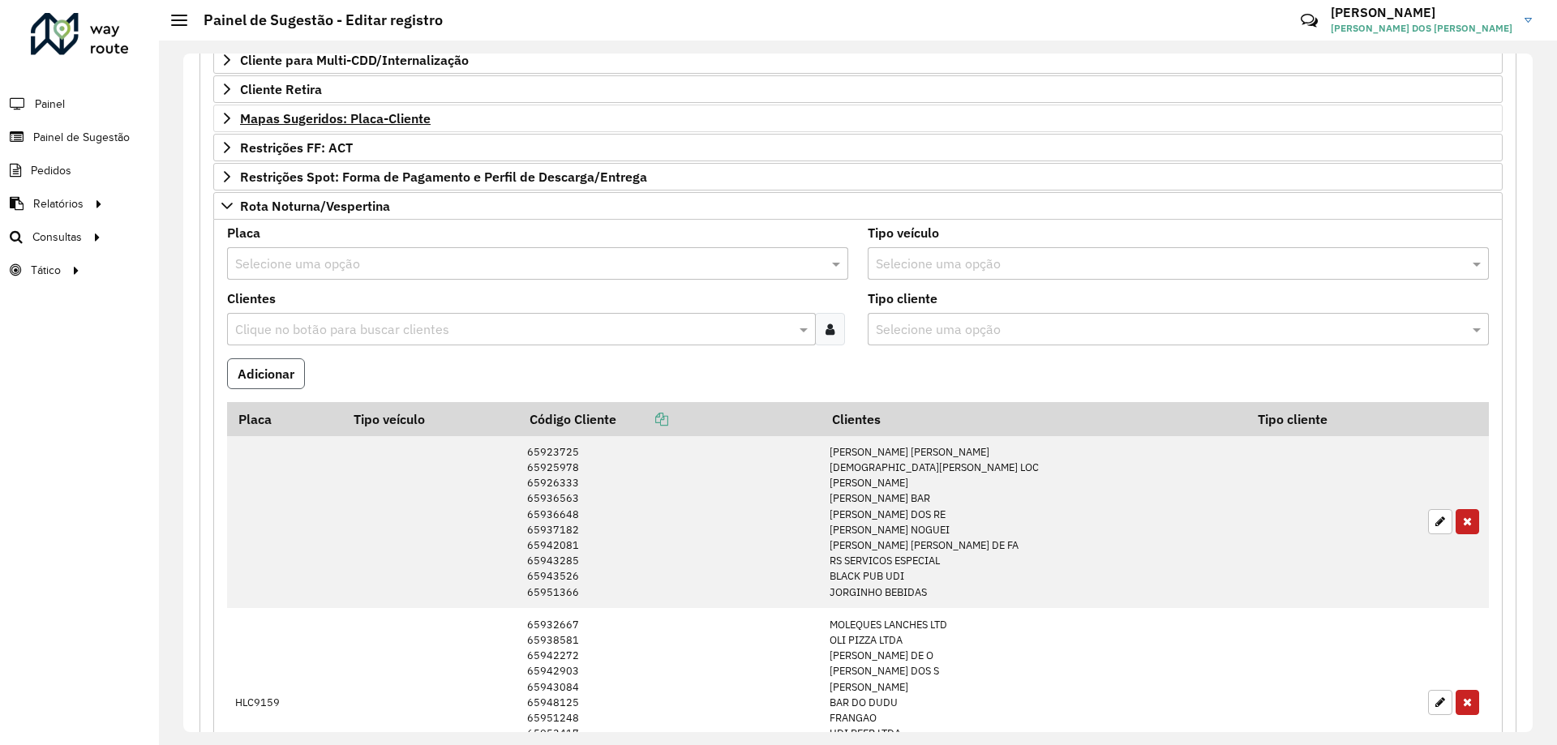
scroll to position [225, 0]
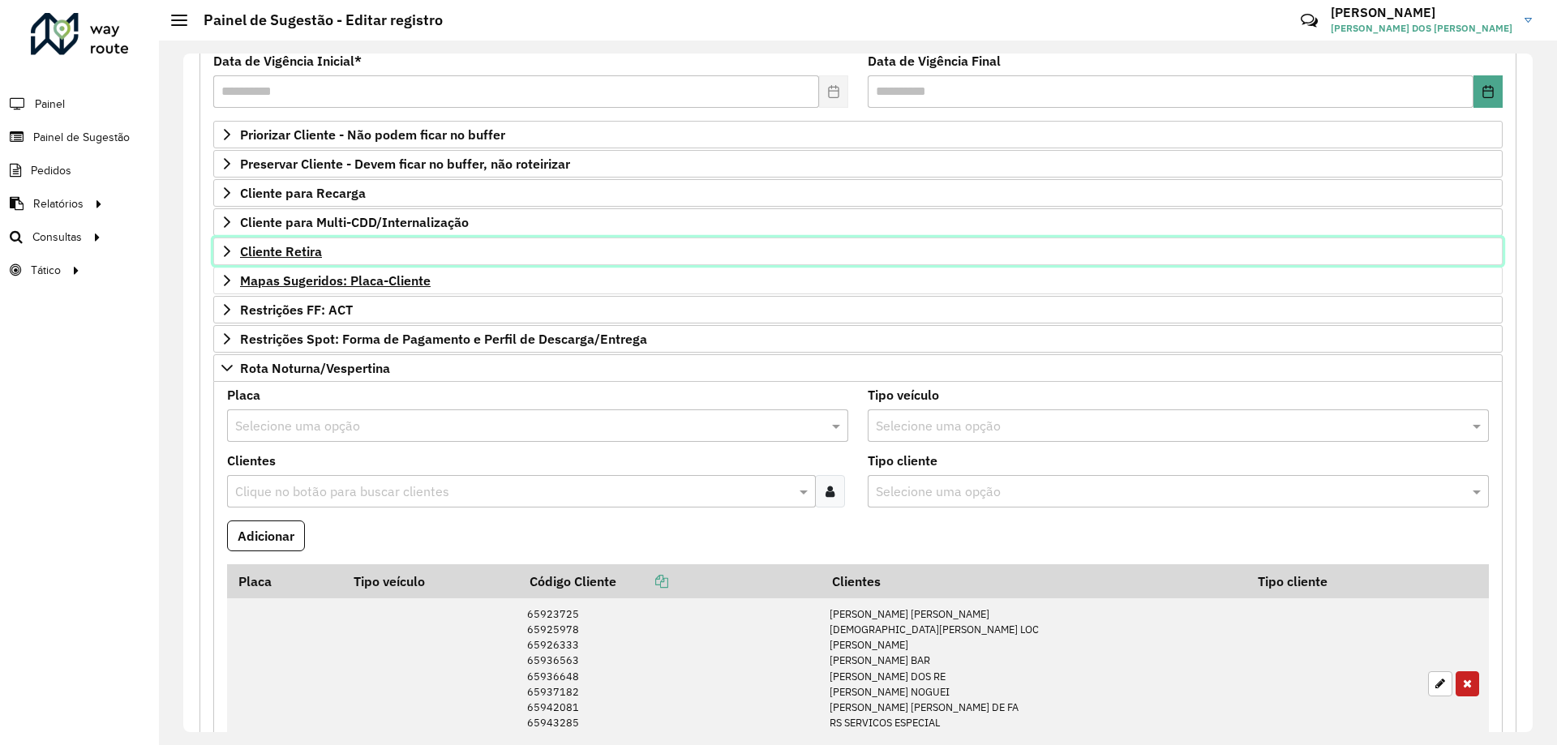
click at [311, 245] on span "Cliente Retira" at bounding box center [281, 251] width 82 height 13
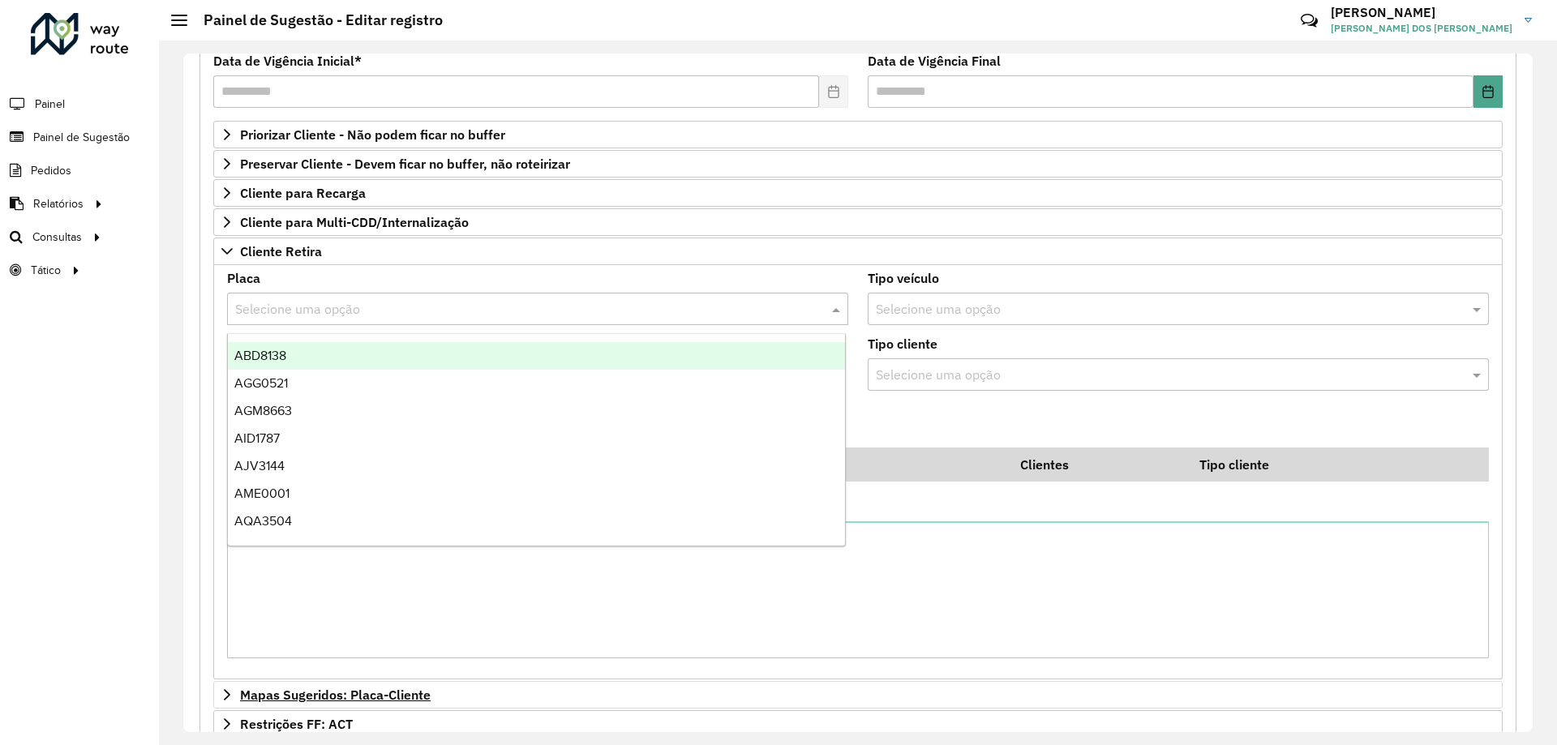
click at [368, 311] on input "text" at bounding box center [521, 309] width 573 height 19
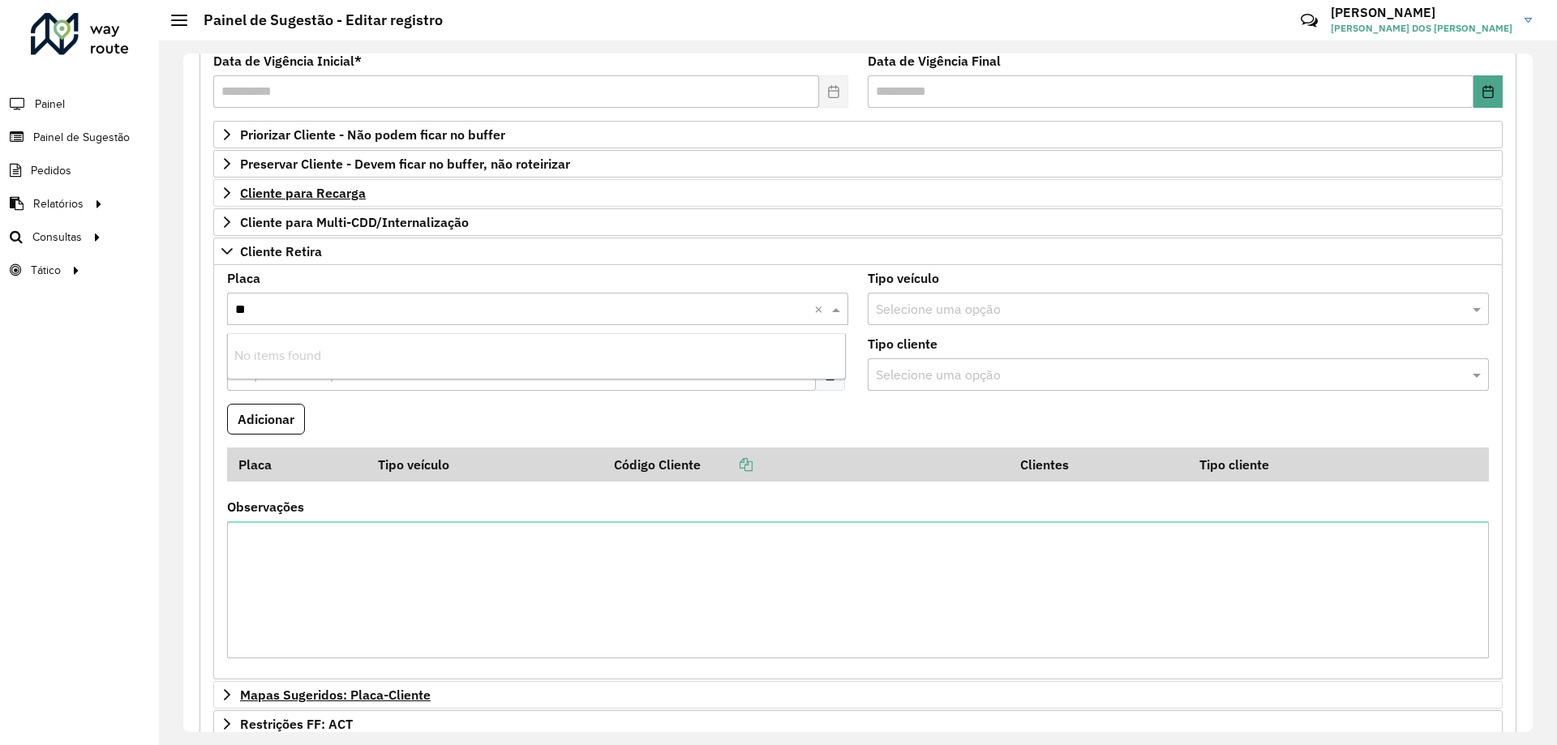
type input "*"
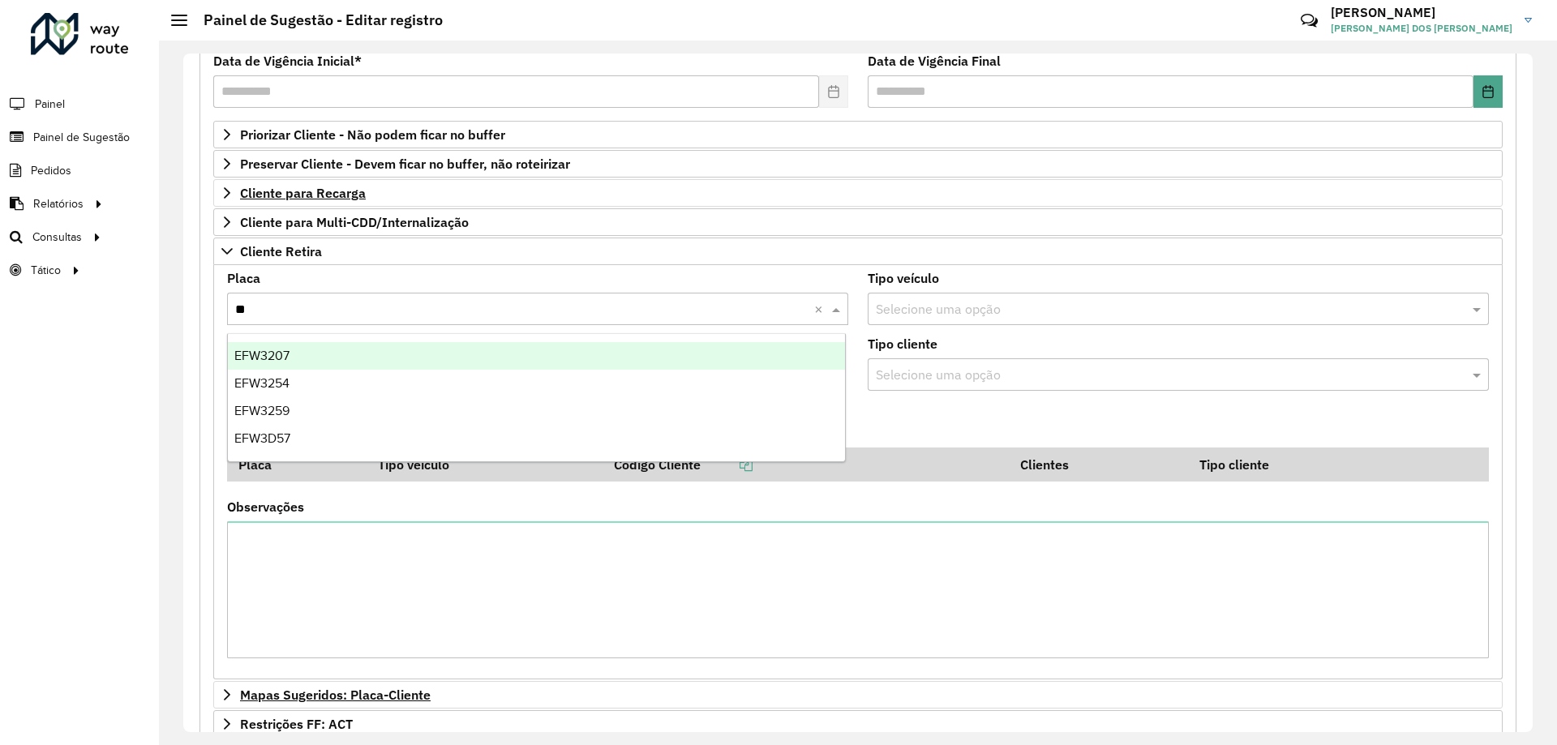
type input "***"
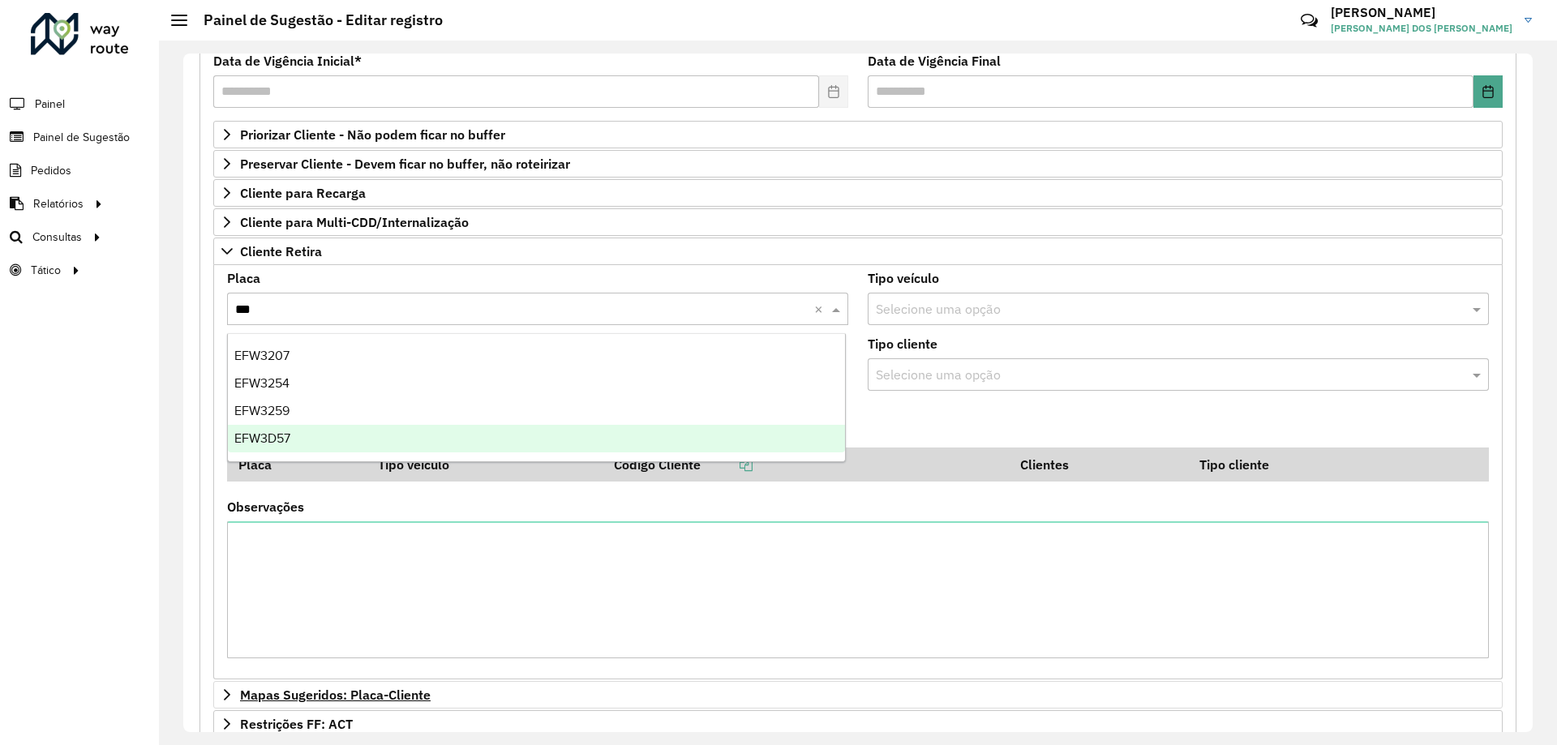
click at [729, 436] on div "EFW3D57" at bounding box center [536, 439] width 617 height 28
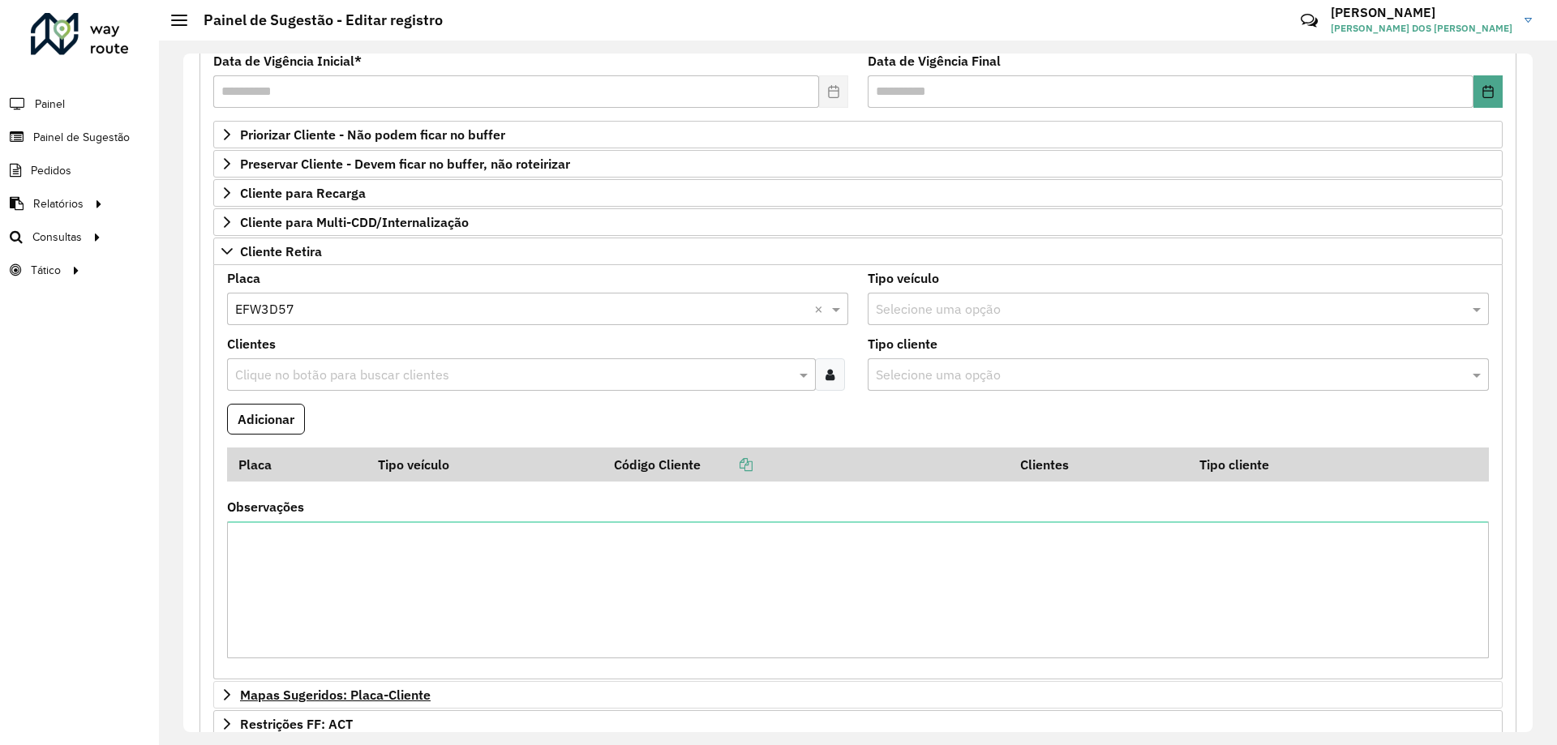
click at [626, 381] on input "text" at bounding box center [513, 375] width 565 height 19
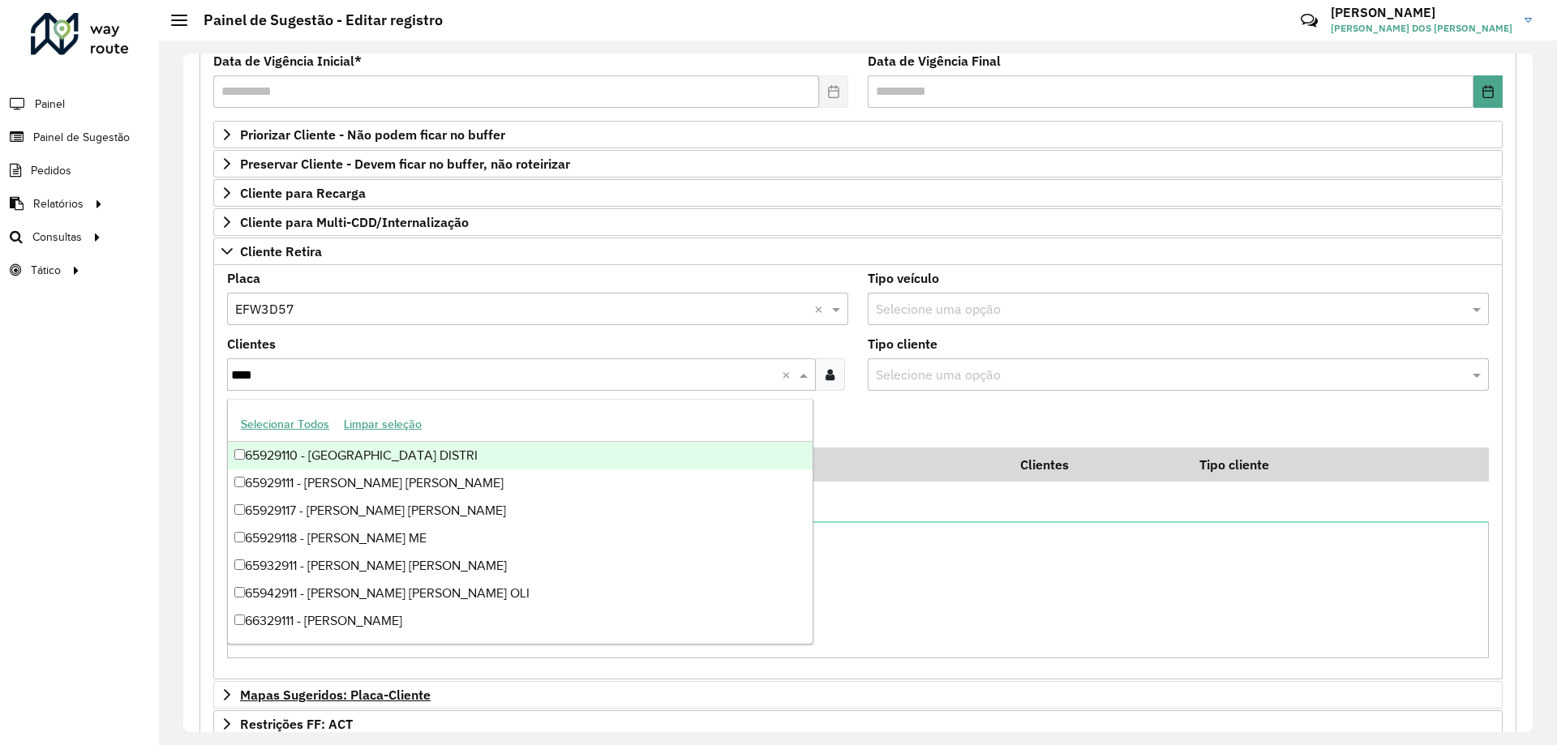
type input "*****"
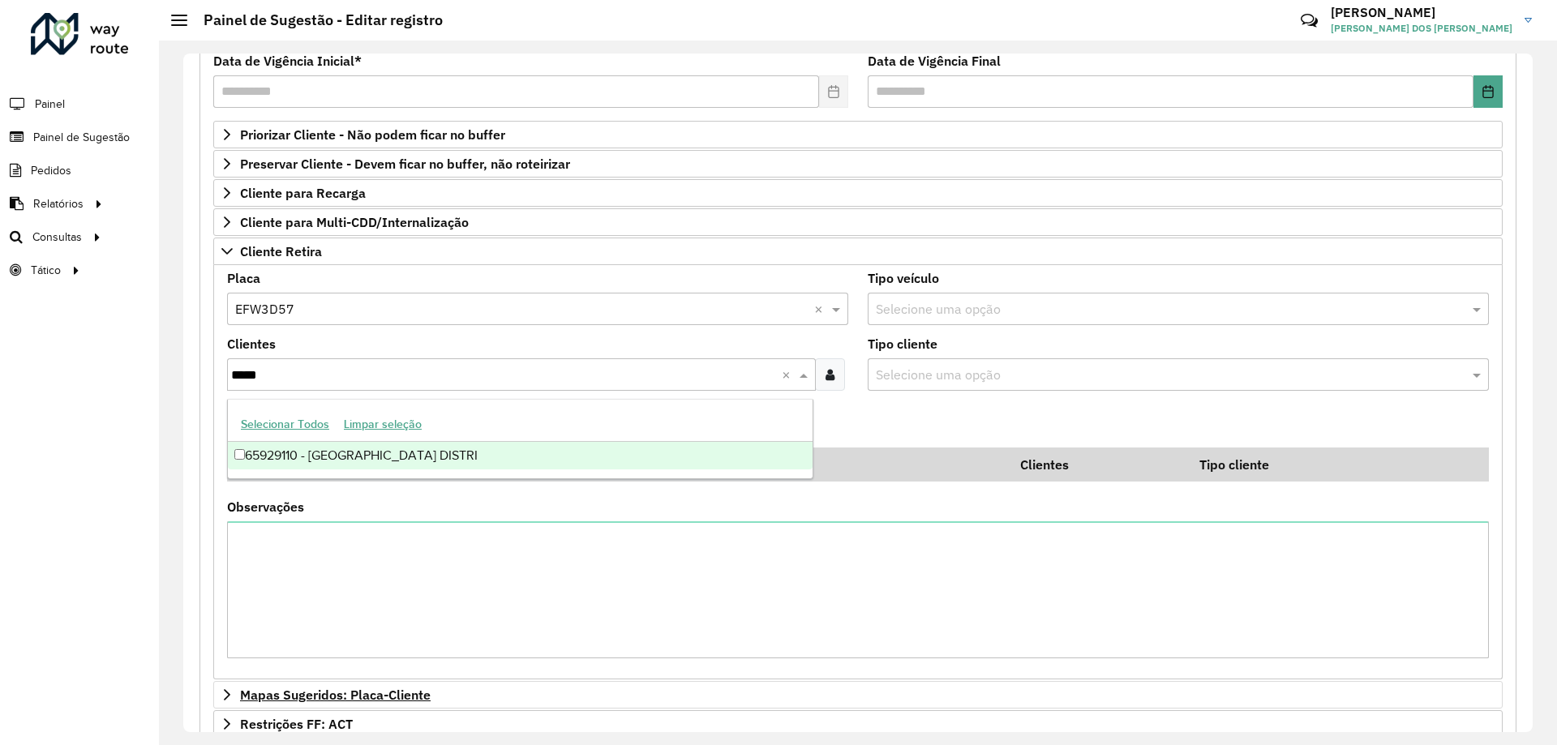
click at [683, 462] on div "65929110 - [GEOGRAPHIC_DATA] DISTRI" at bounding box center [520, 456] width 585 height 28
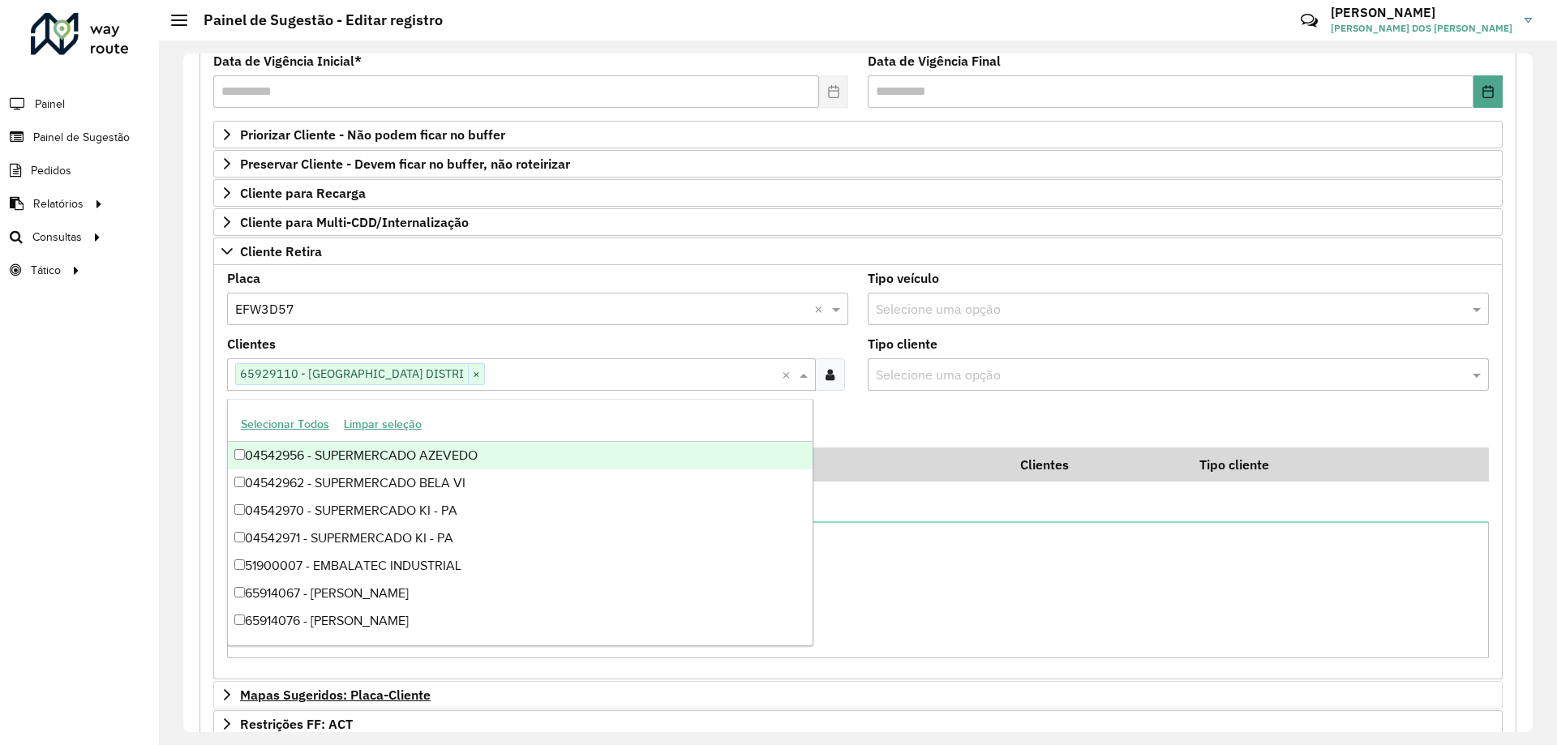
click at [1006, 414] on formly-field "Adicionar" at bounding box center [858, 426] width 1282 height 44
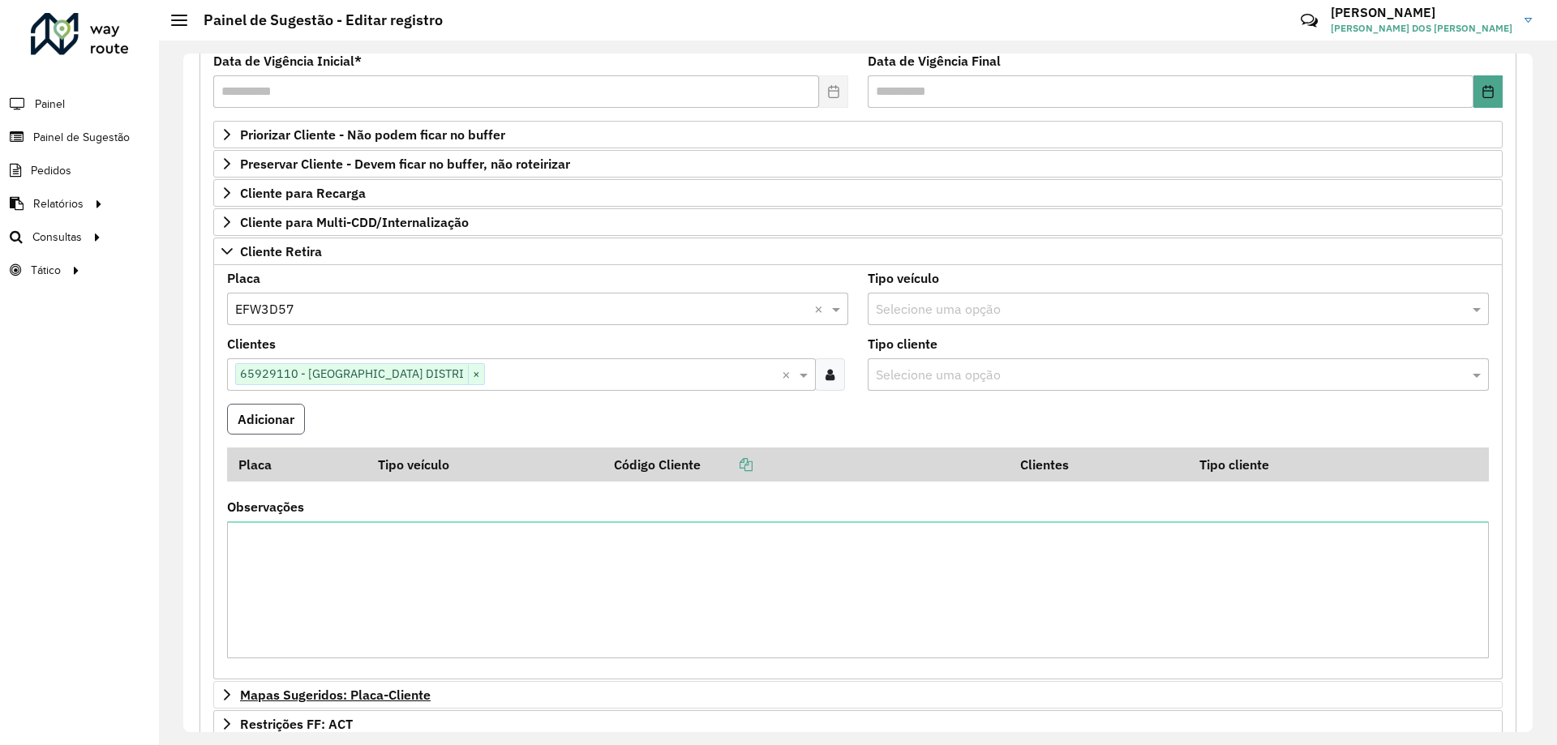
click at [274, 411] on button "Adicionar" at bounding box center [266, 419] width 78 height 31
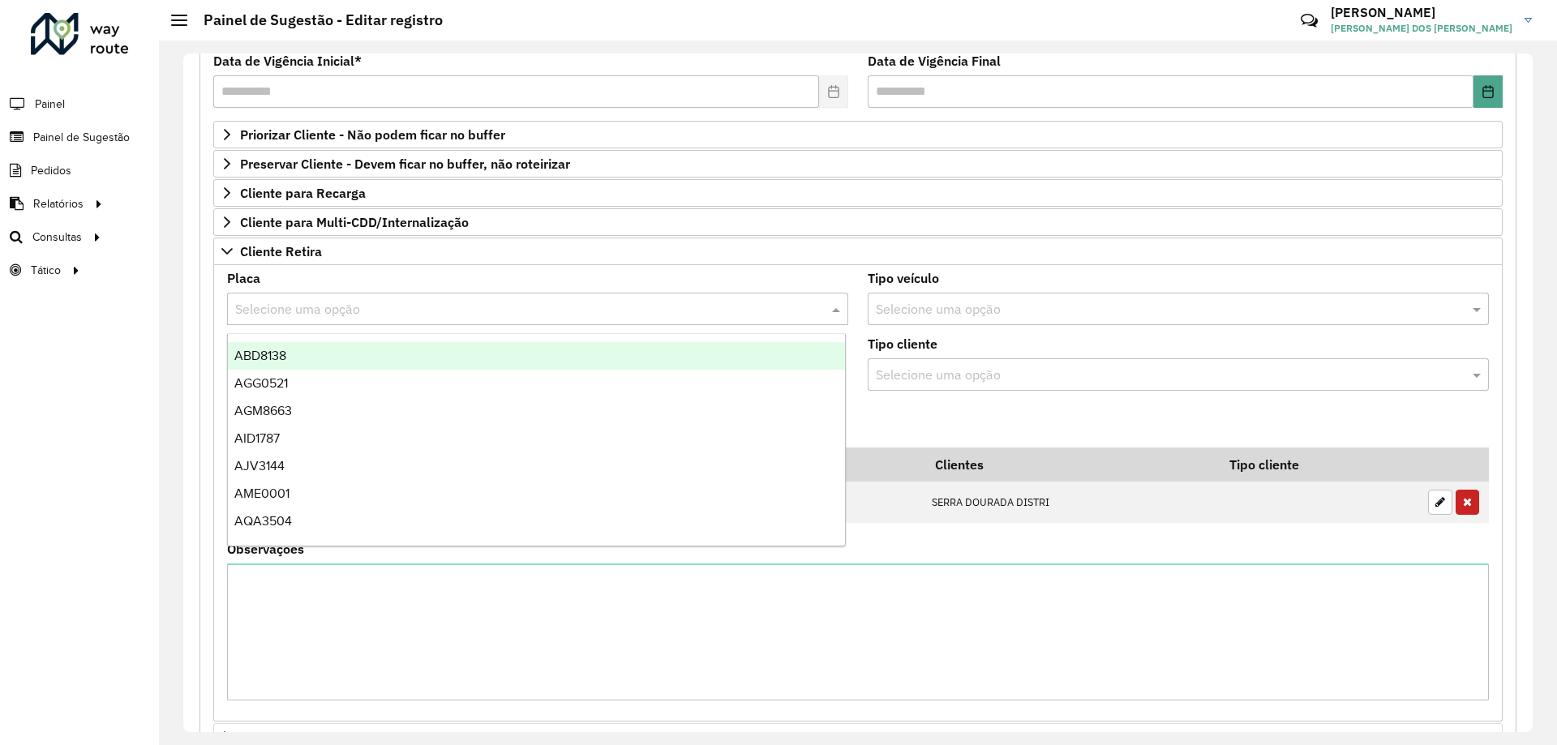
click at [347, 311] on input "text" at bounding box center [521, 309] width 573 height 19
click at [827, 268] on div "Placa Selecione uma opção Tipo veículo Selecione uma opção Clientes Clique no b…" at bounding box center [858, 493] width 1290 height 457
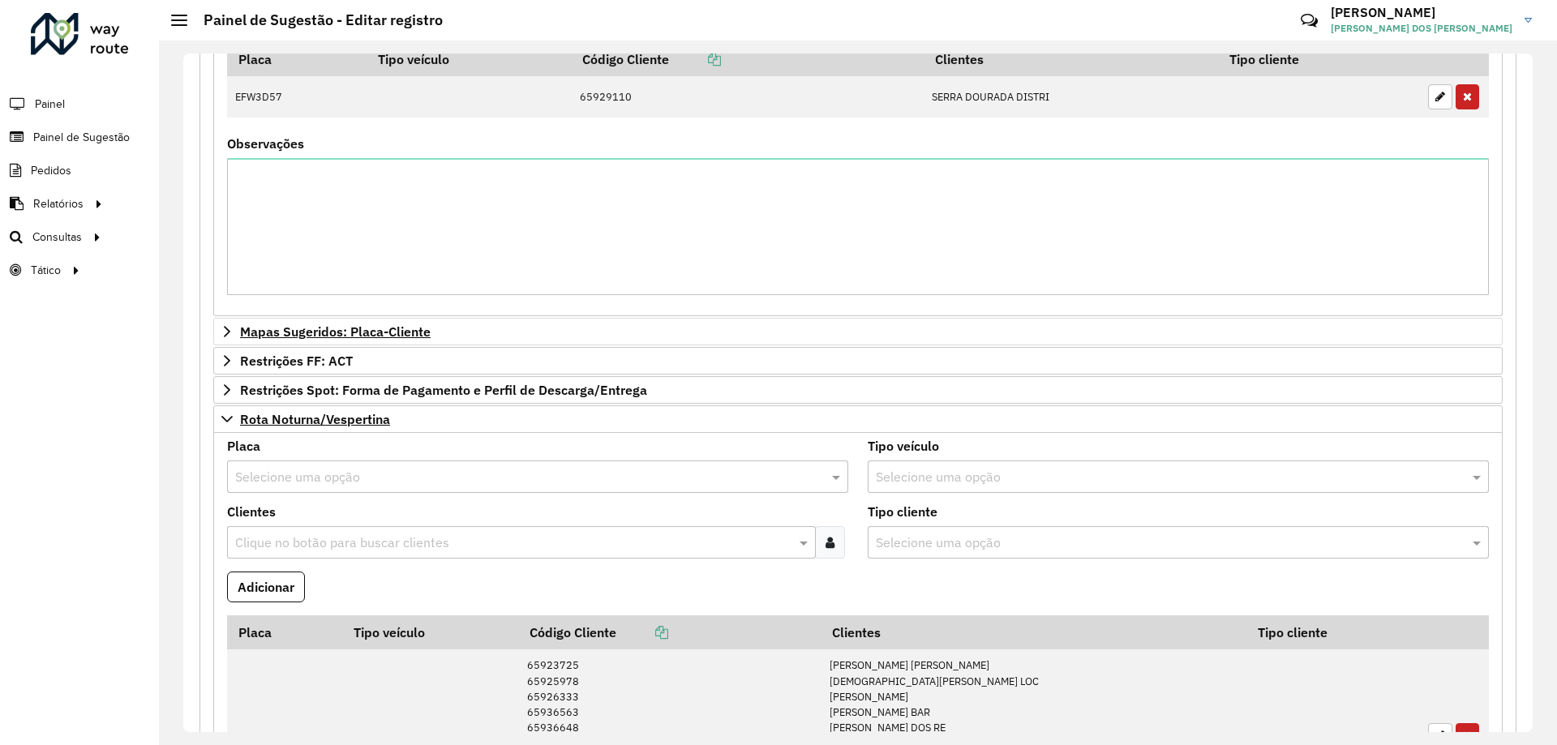
scroll to position [469, 0]
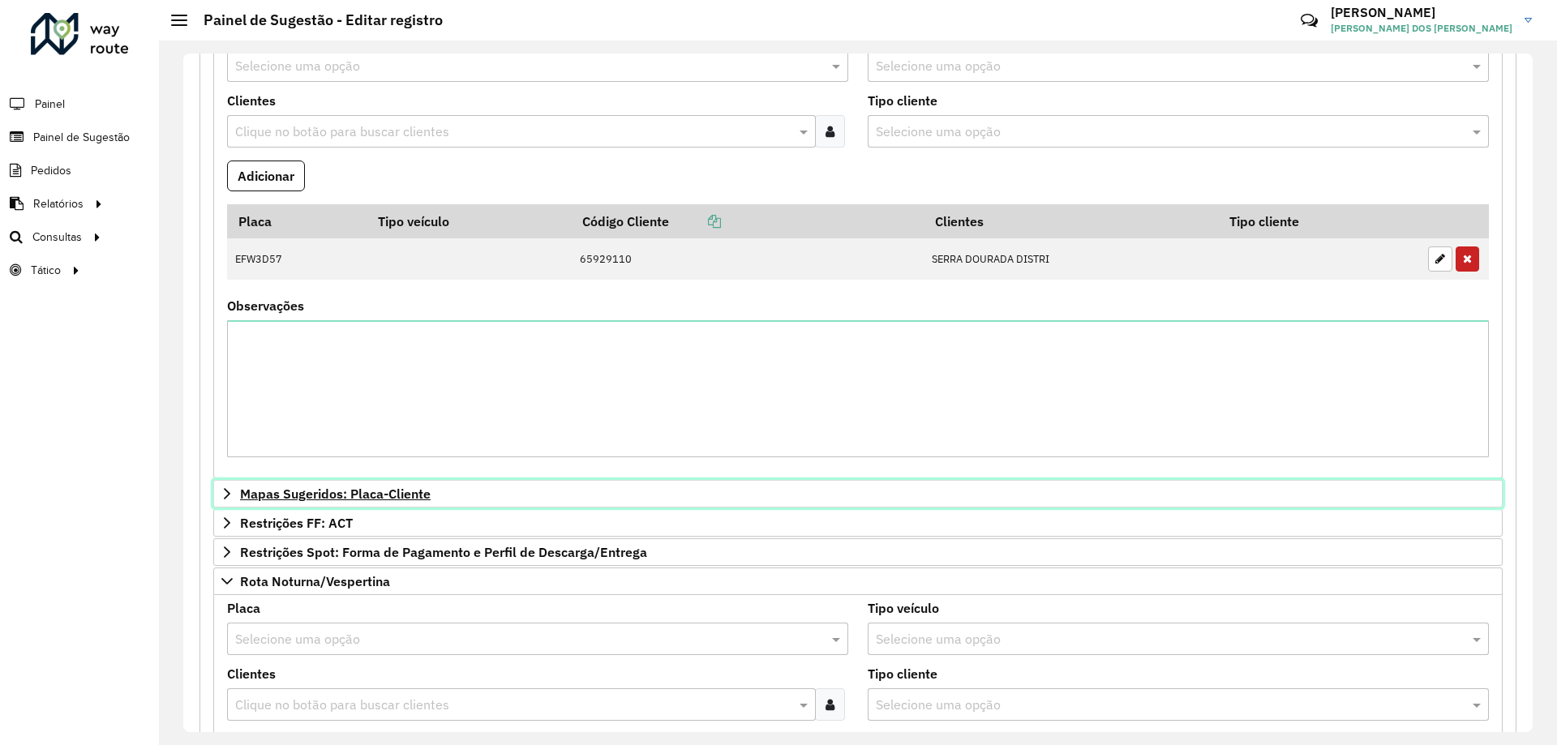
click at [283, 499] on span "Mapas Sugeridos: Placa-Cliente" at bounding box center [335, 493] width 191 height 13
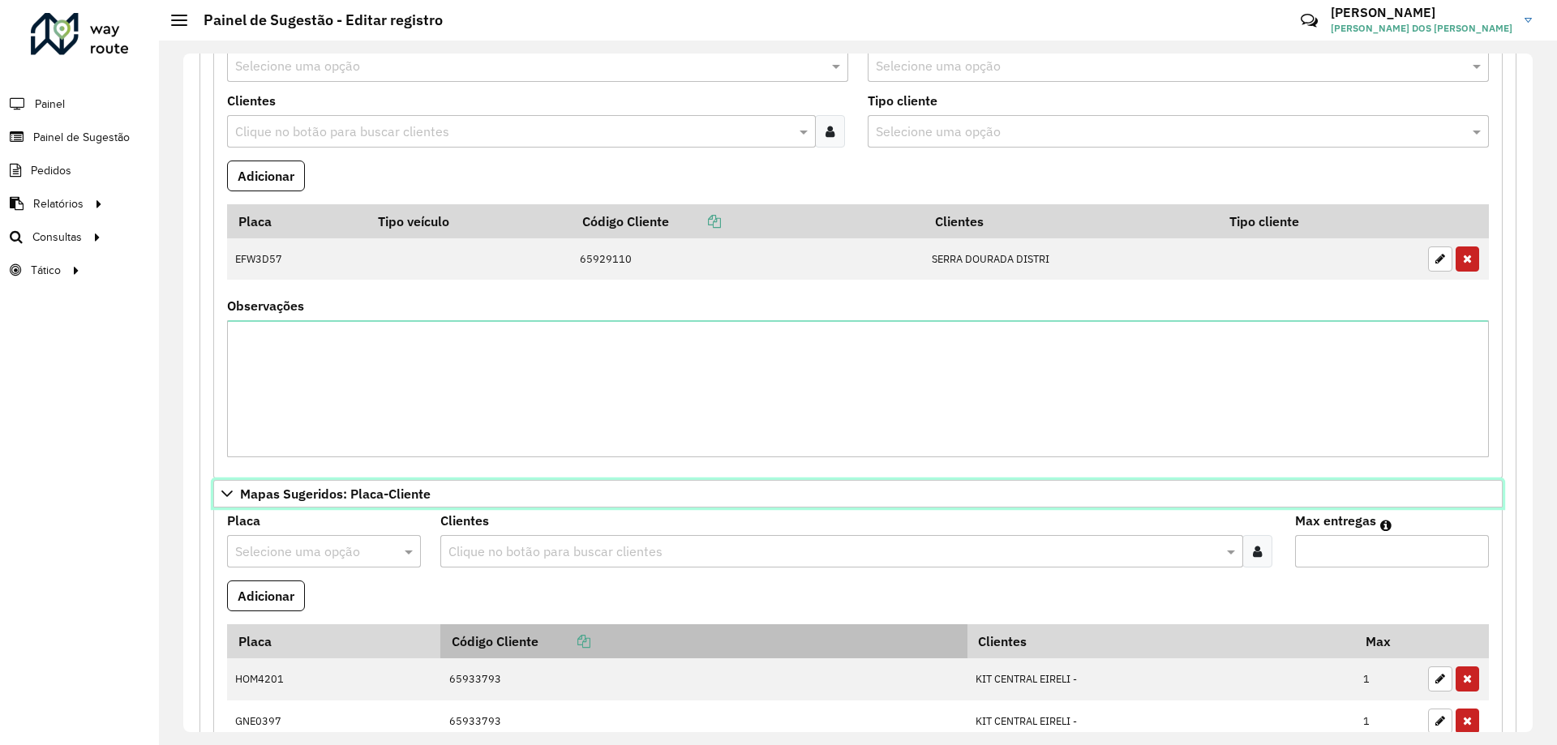
scroll to position [712, 0]
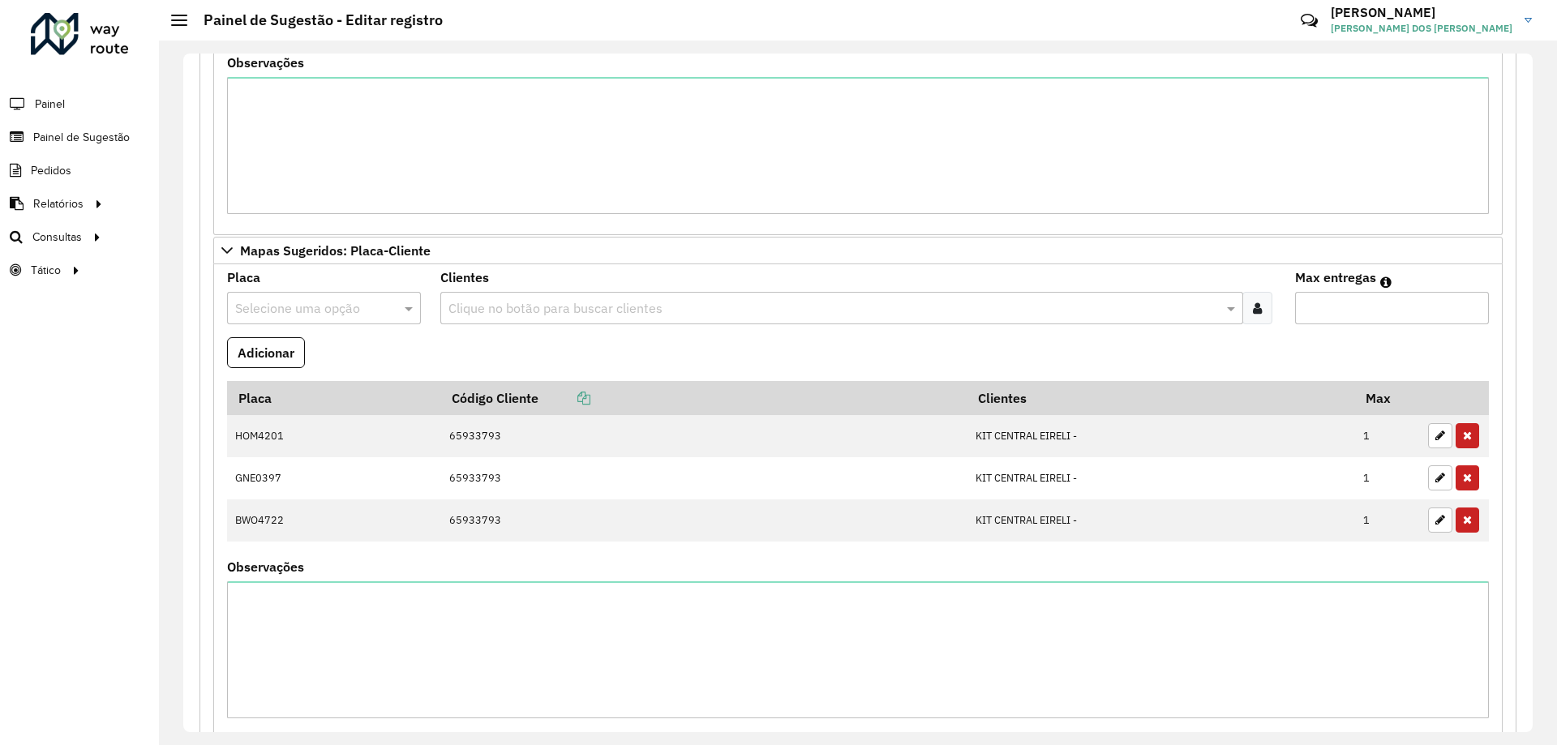
click at [327, 296] on div "Selecione uma opção" at bounding box center [324, 308] width 194 height 32
type input "****"
click at [342, 351] on div "RVI9D50" at bounding box center [323, 355] width 191 height 28
click at [1258, 307] on icon at bounding box center [1257, 308] width 9 height 13
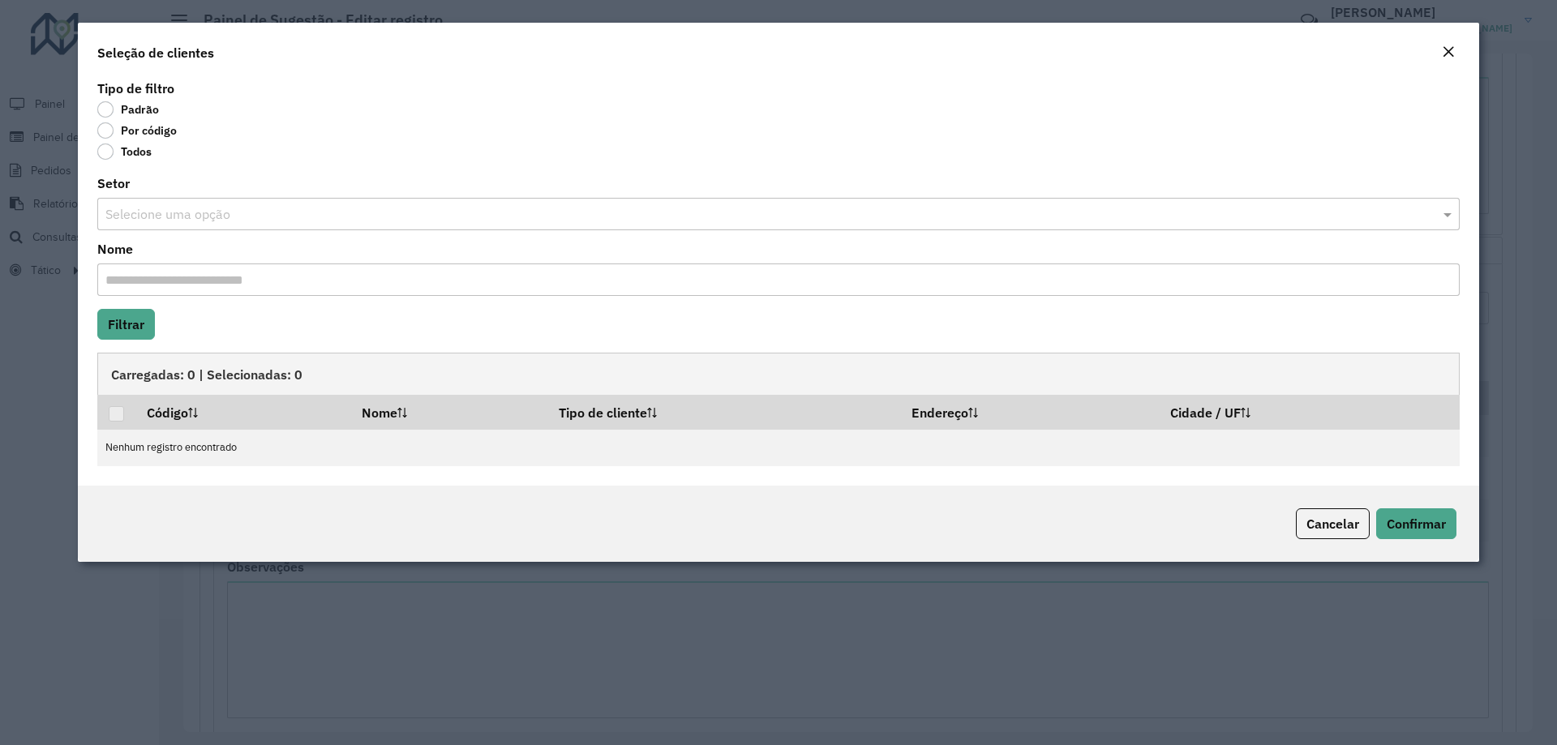
click at [152, 131] on label "Por código" at bounding box center [136, 130] width 79 height 16
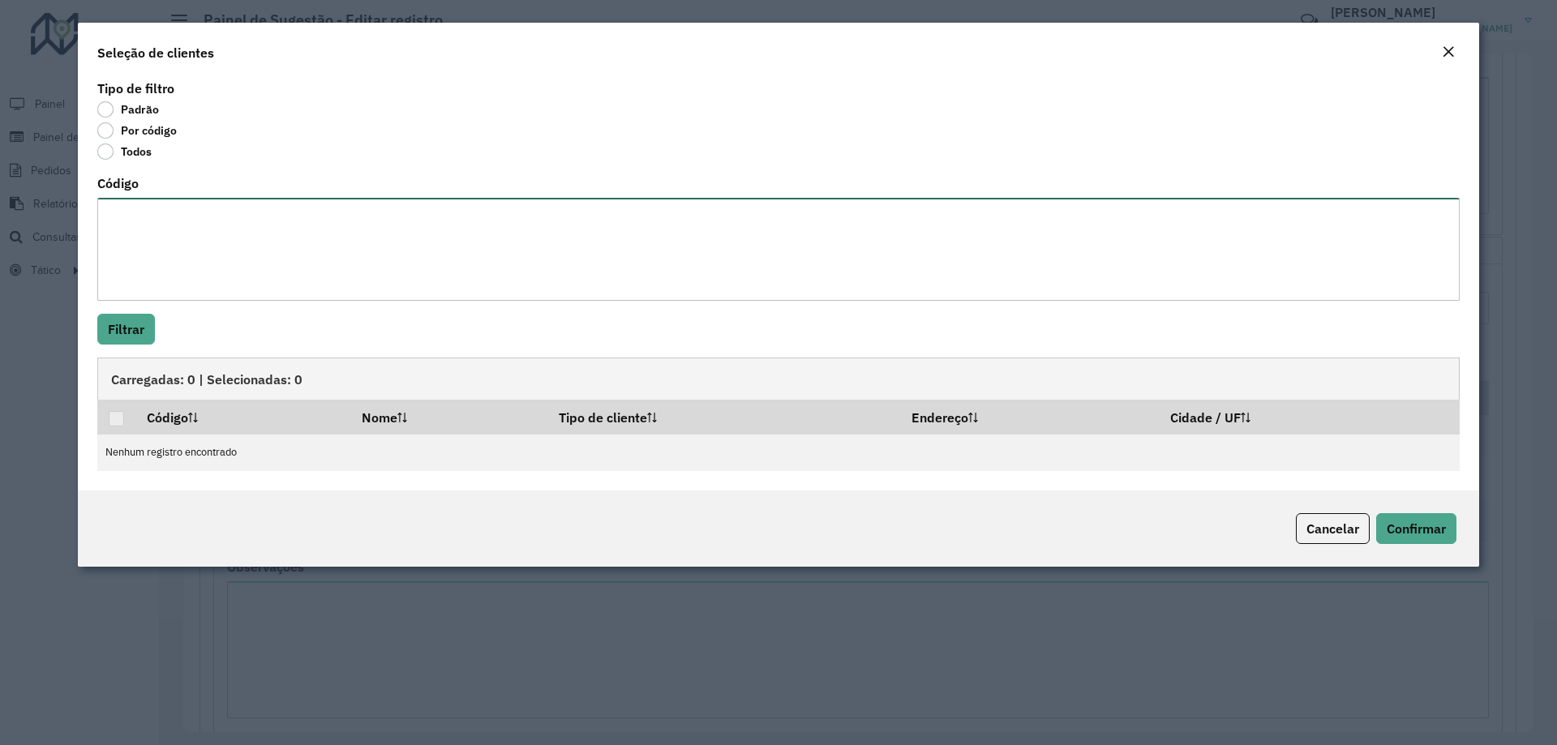
click at [186, 215] on textarea "Código" at bounding box center [778, 249] width 1363 height 103
paste textarea "***** ***** ***** ***** ***** ***** ***** ***** ***** ***** ***** ***** ***** *…"
type textarea "***** ***** ***** ***** ***** ***** ***** ***** ***** ***** ***** ***** ***** *…"
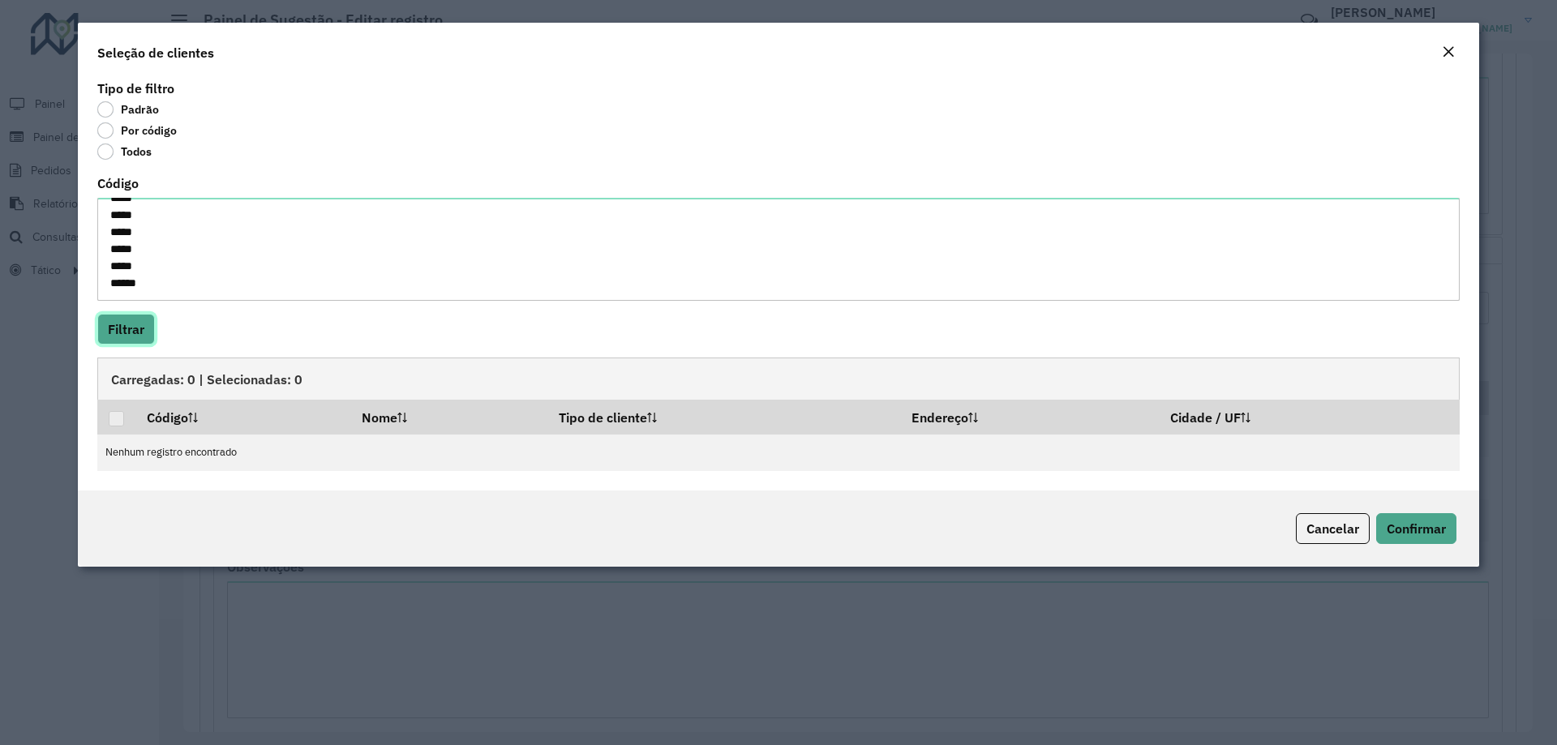
click at [143, 326] on button "Filtrar" at bounding box center [126, 329] width 58 height 31
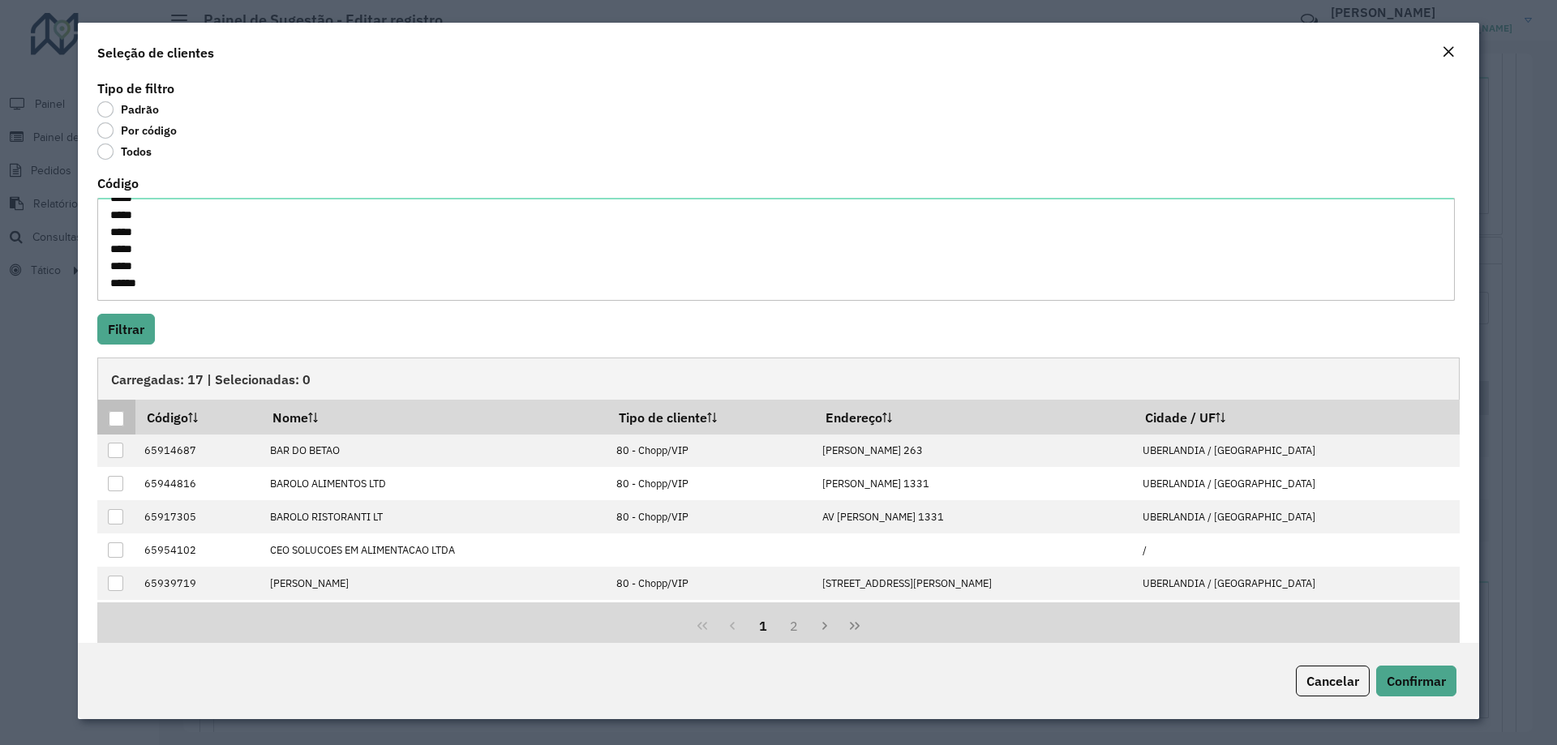
click at [118, 419] on div at bounding box center [116, 418] width 15 height 15
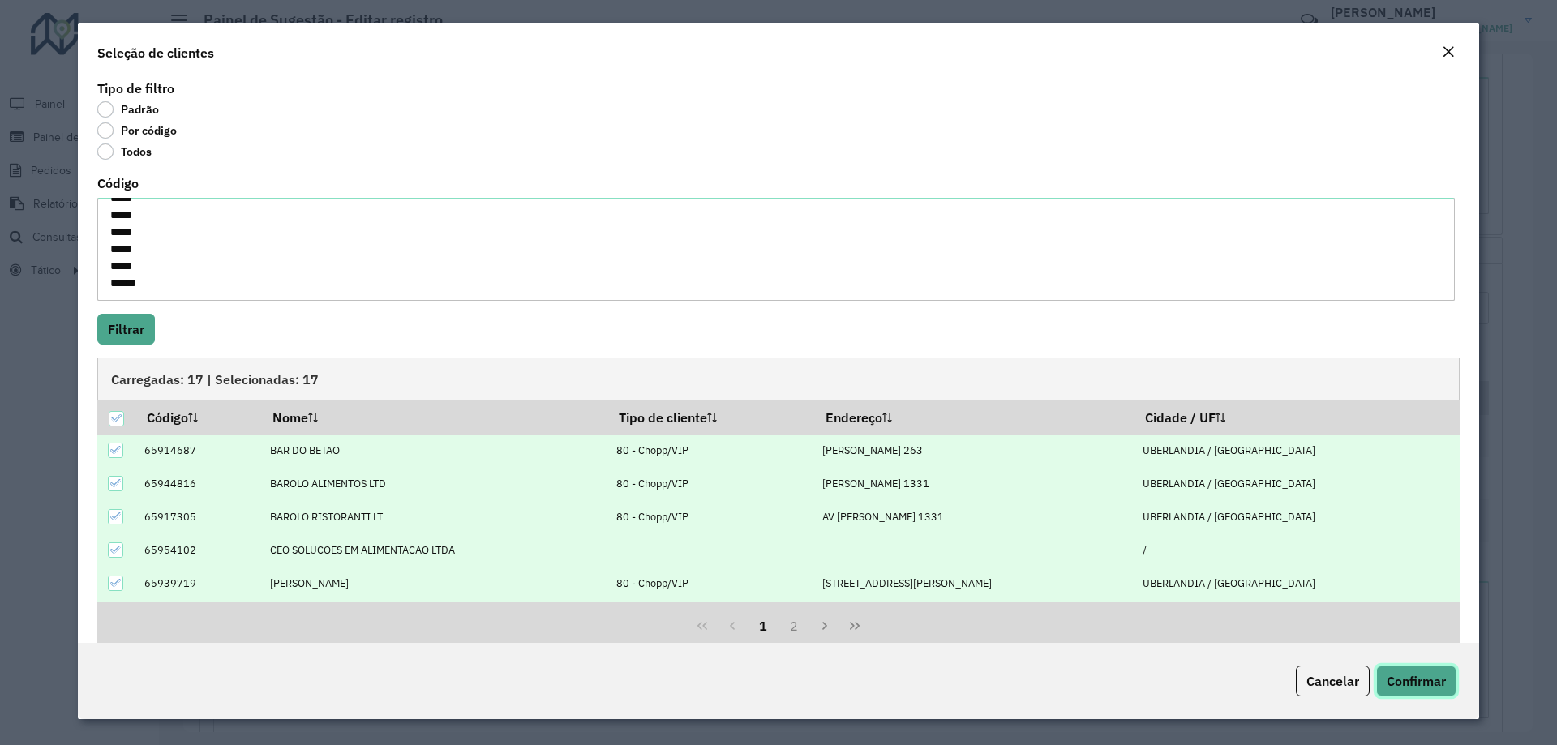
click at [1406, 673] on span "Confirmar" at bounding box center [1416, 681] width 59 height 16
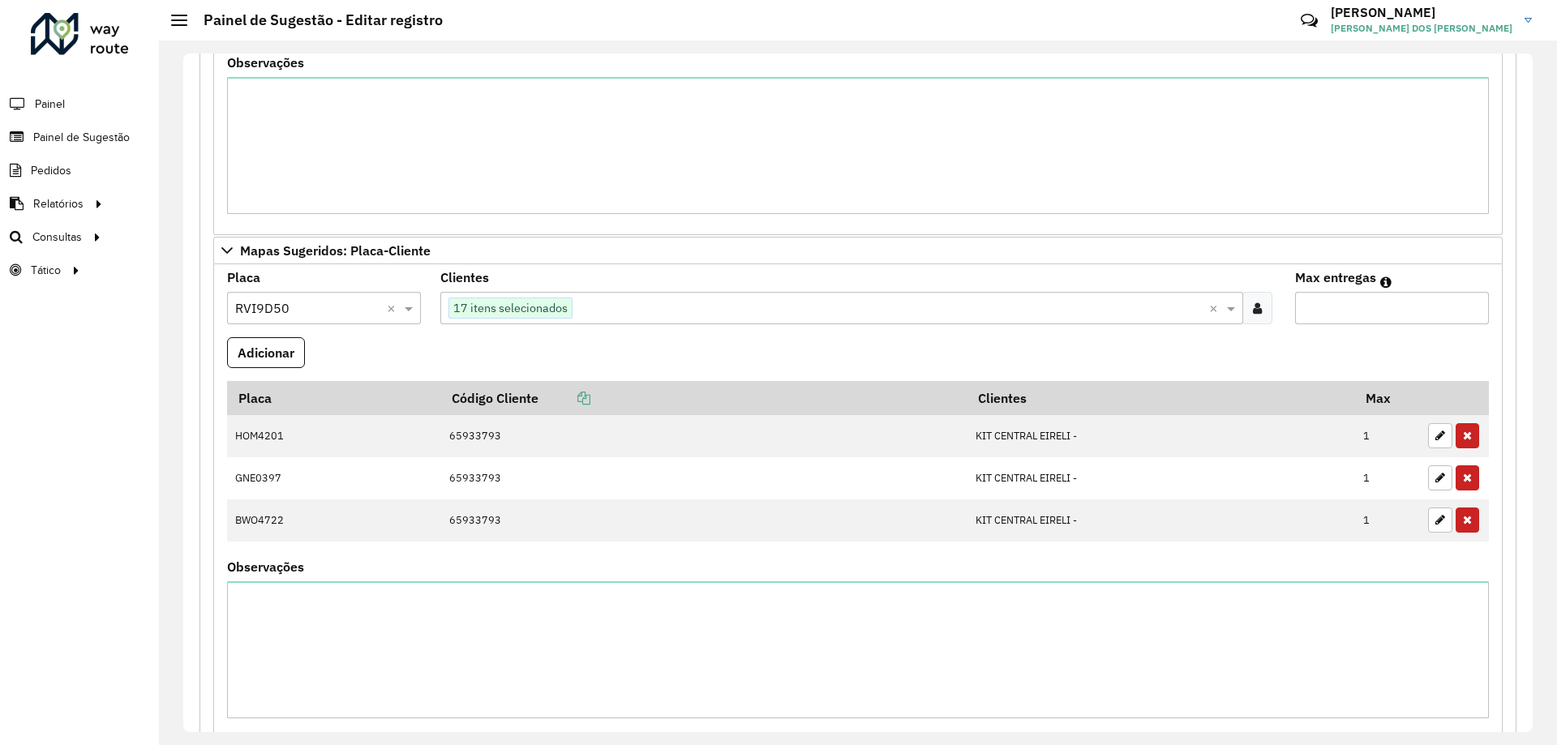
click at [1334, 312] on input "Max entregas" at bounding box center [1392, 308] width 194 height 32
type input "**"
click at [294, 346] on button "Adicionar" at bounding box center [266, 352] width 78 height 31
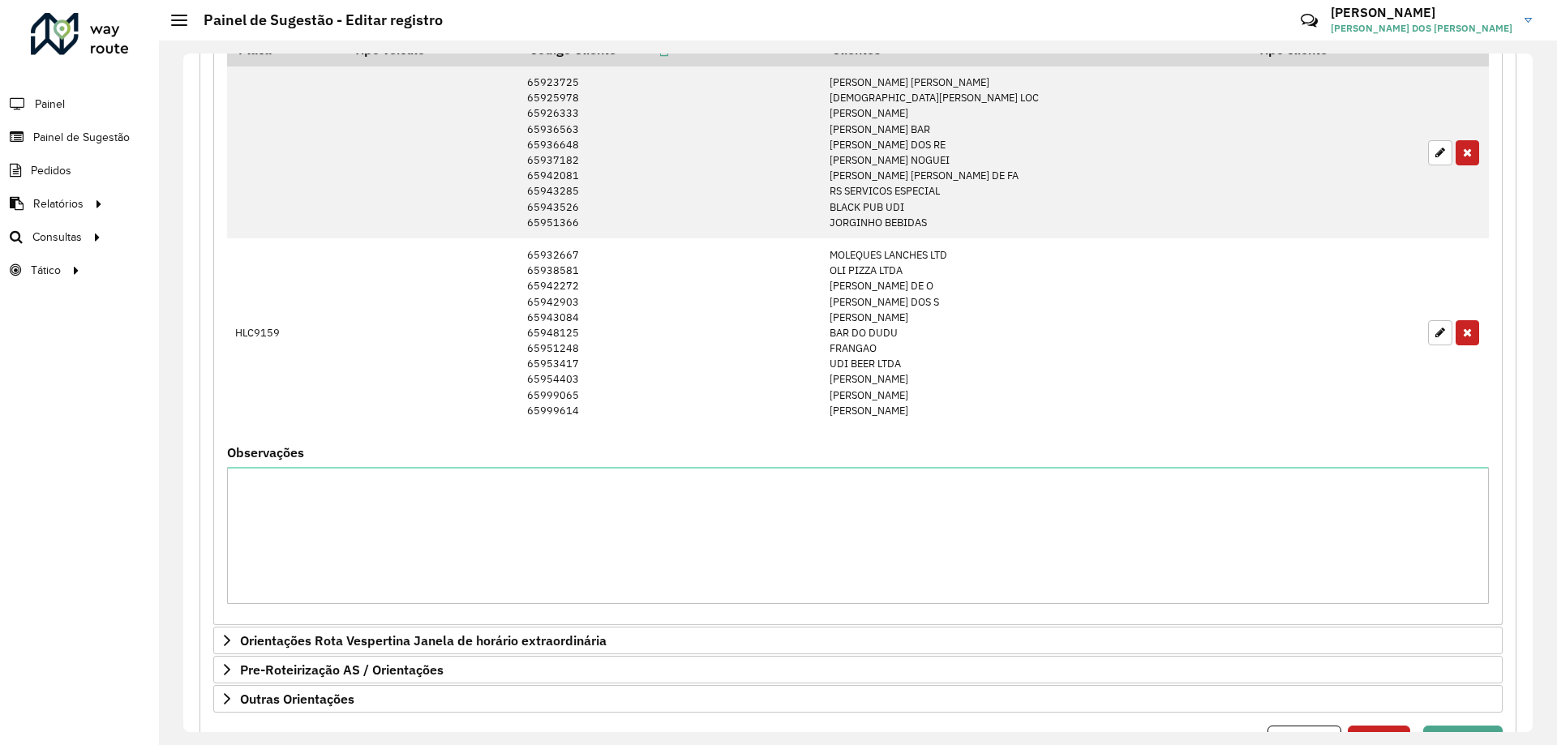
scroll to position [2053, 0]
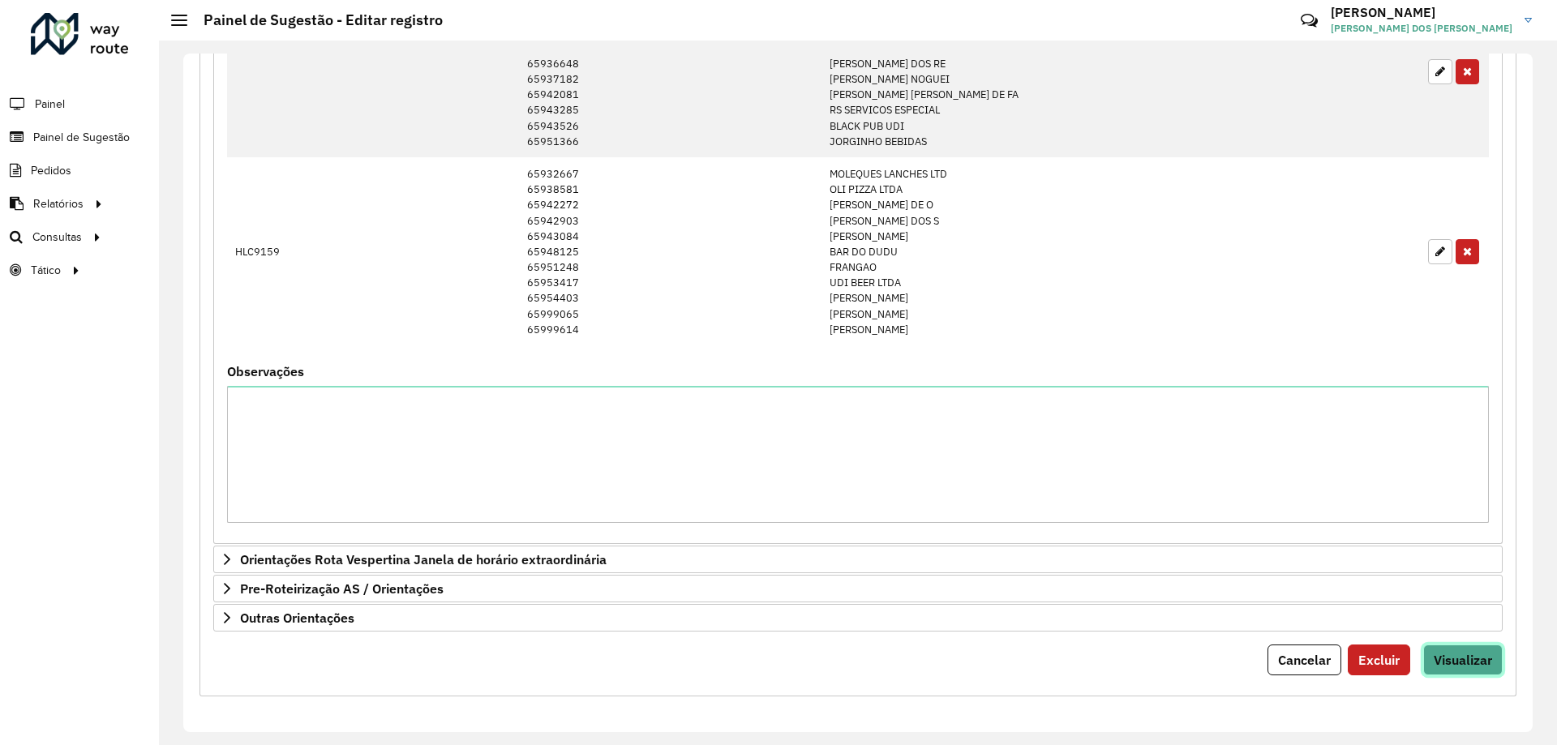
click at [1470, 664] on span "Visualizar" at bounding box center [1463, 660] width 58 height 16
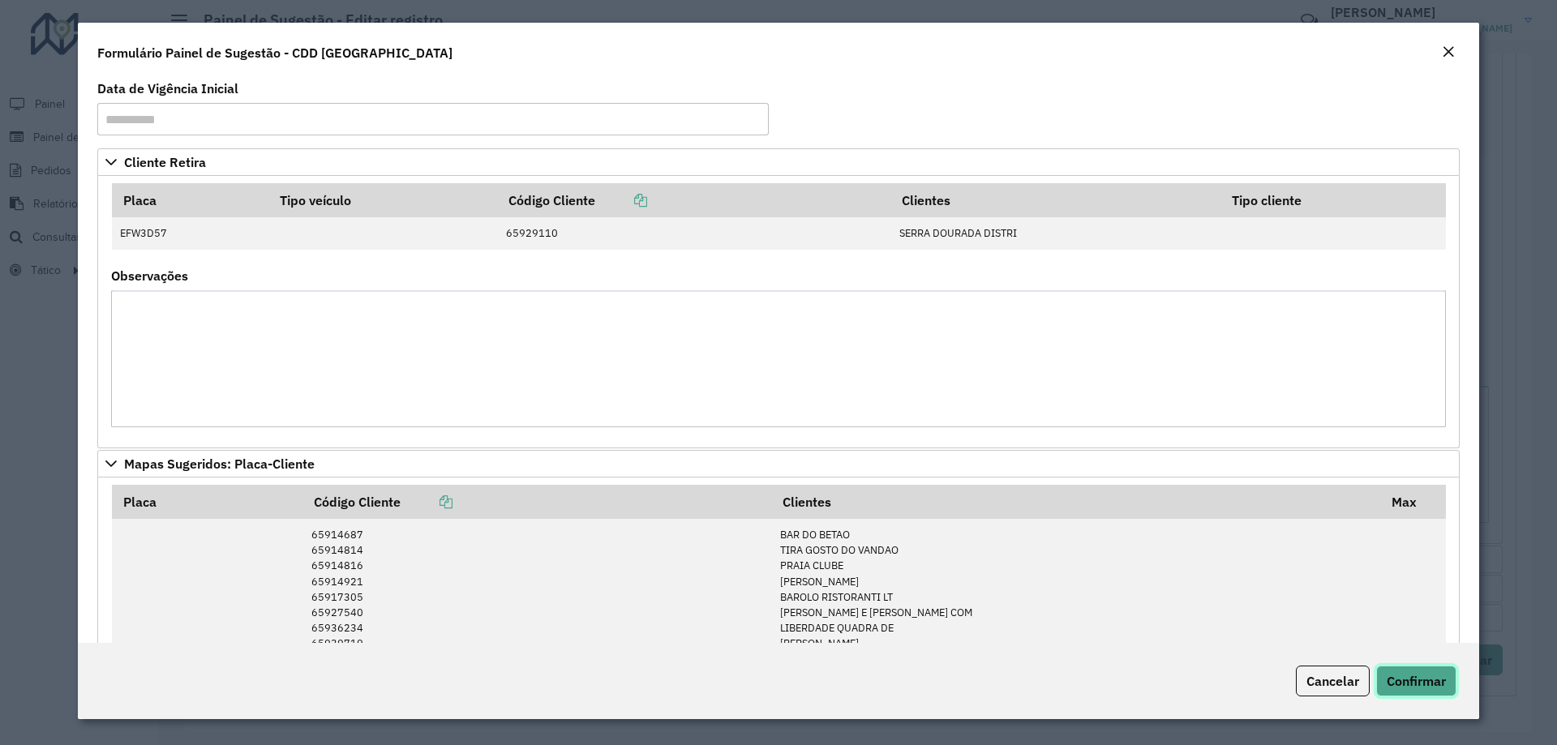
click at [1440, 688] on span "Confirmar" at bounding box center [1416, 681] width 59 height 16
